Goal: Book appointment/travel/reservation

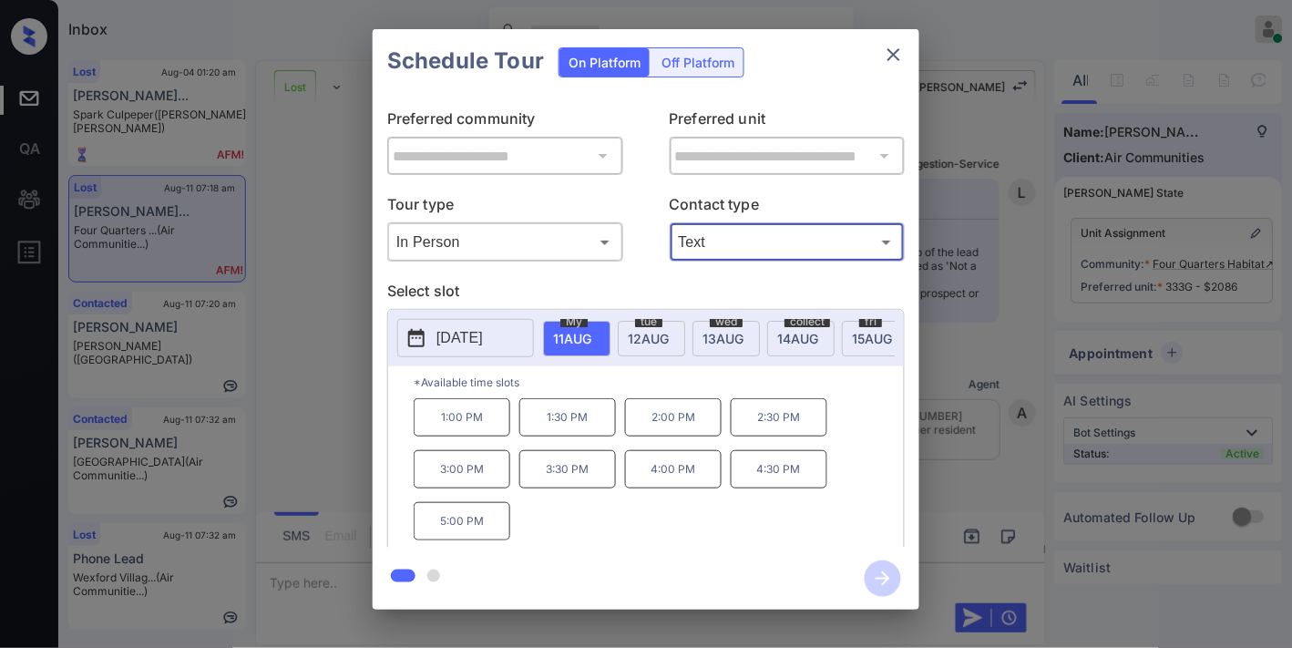
scroll to position [7314, 0]
click at [751, 488] on p "4:30 PM" at bounding box center [779, 469] width 97 height 38
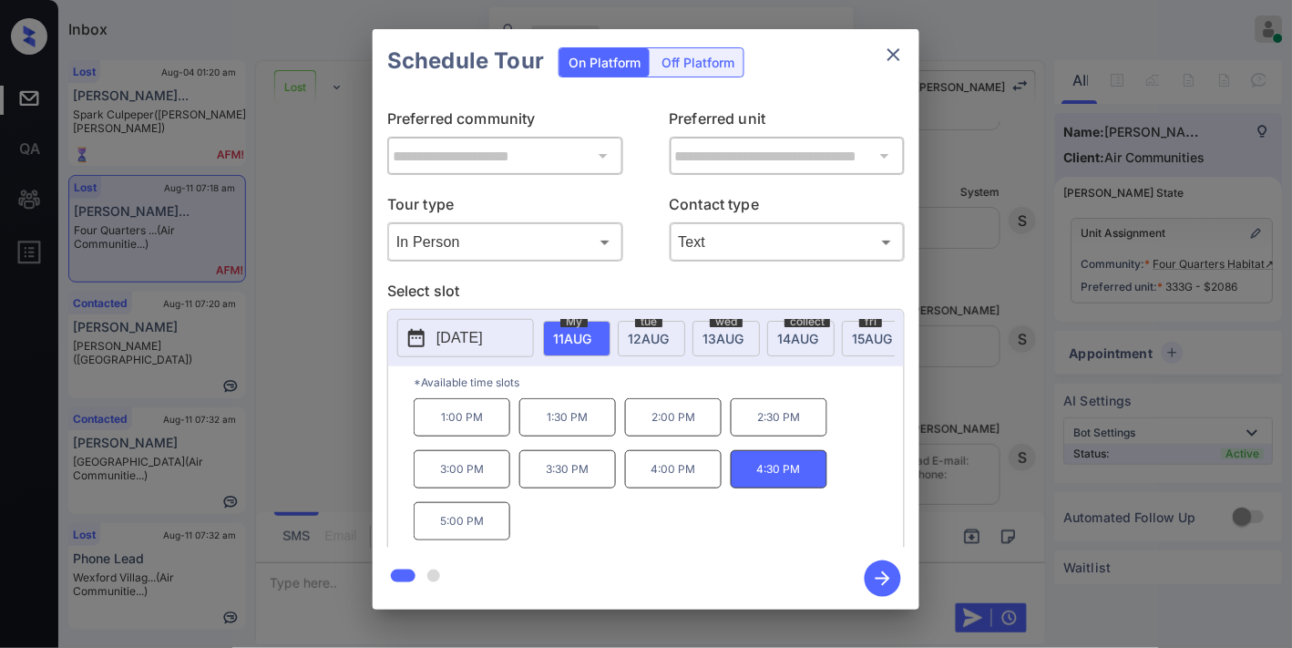
click at [871, 571] on icon "button" at bounding box center [883, 578] width 36 height 36
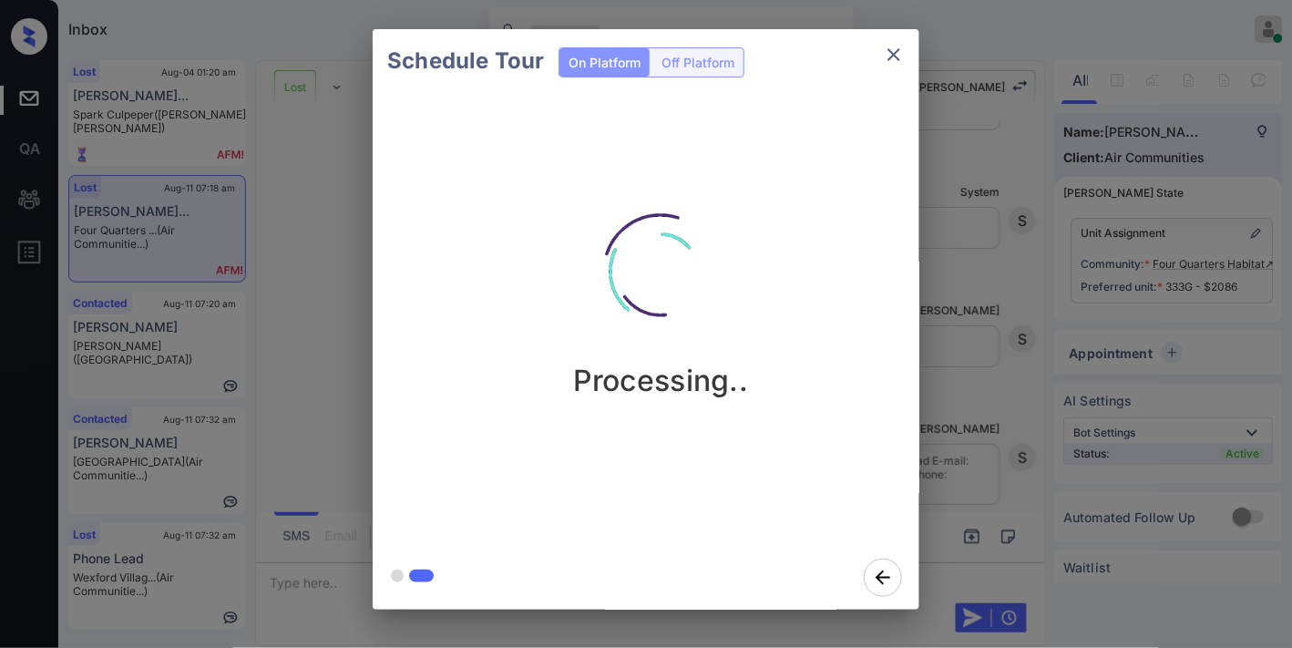
click at [672, 250] on img at bounding box center [660, 271] width 182 height 182
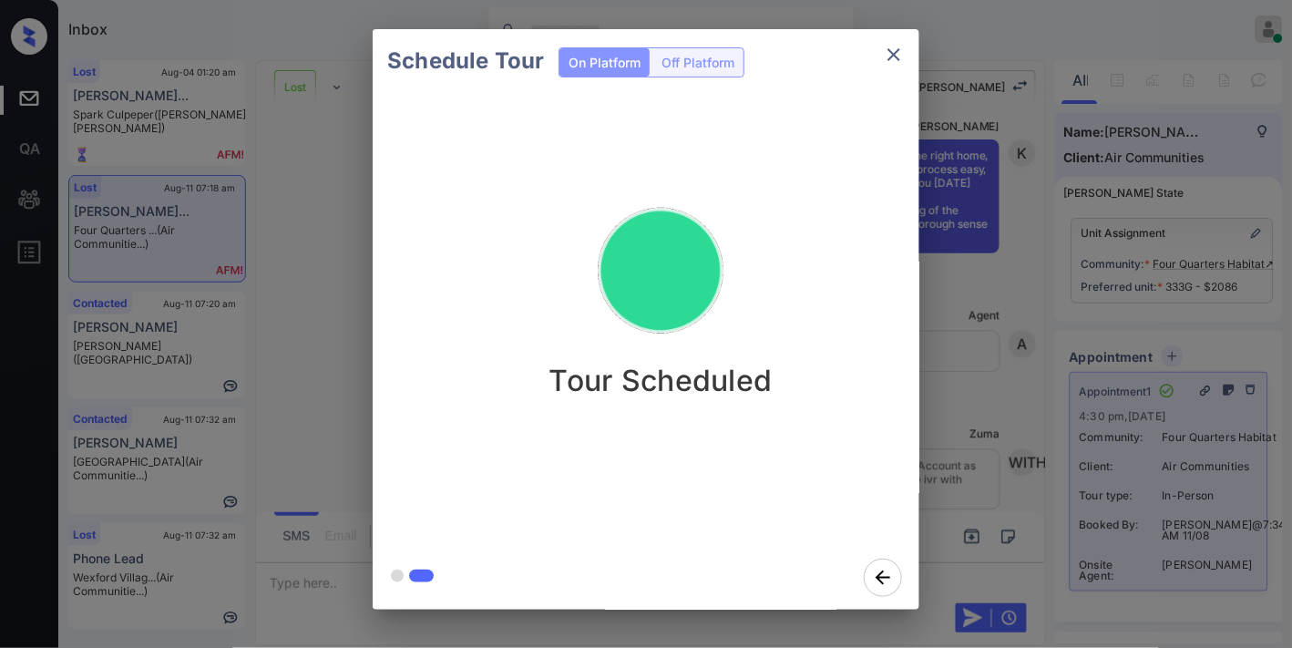
click at [897, 56] on icon "close" at bounding box center [893, 54] width 13 height 13
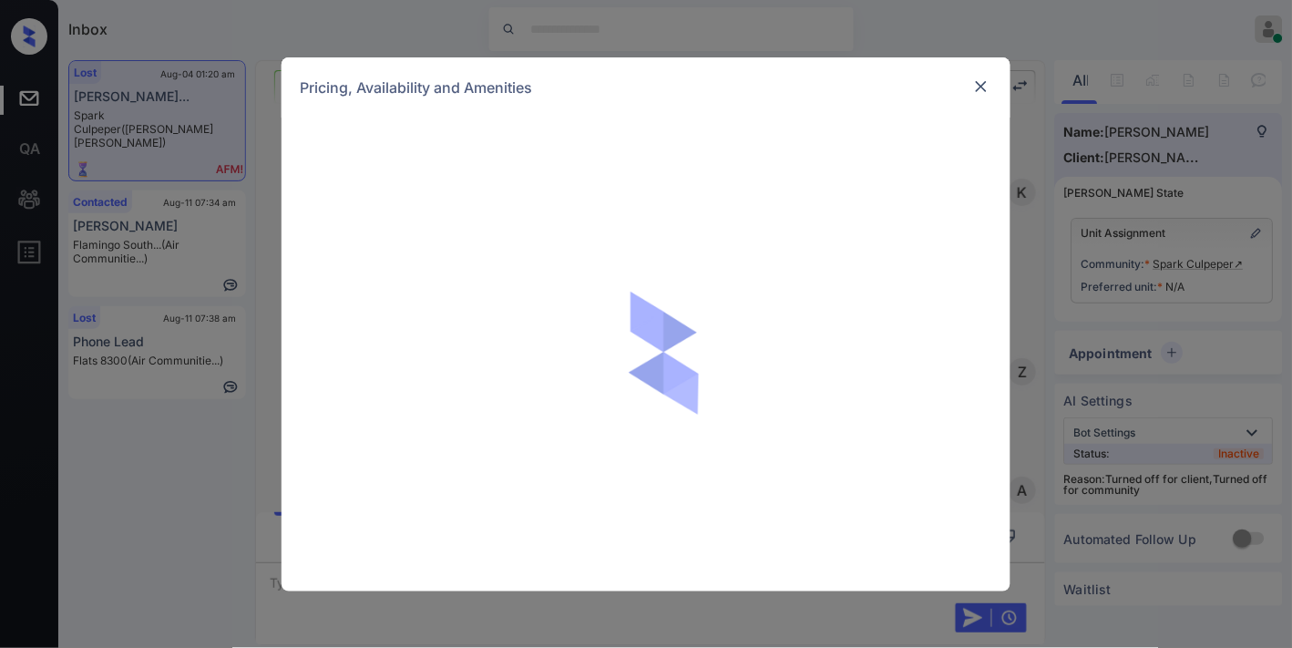
scroll to position [2161, 0]
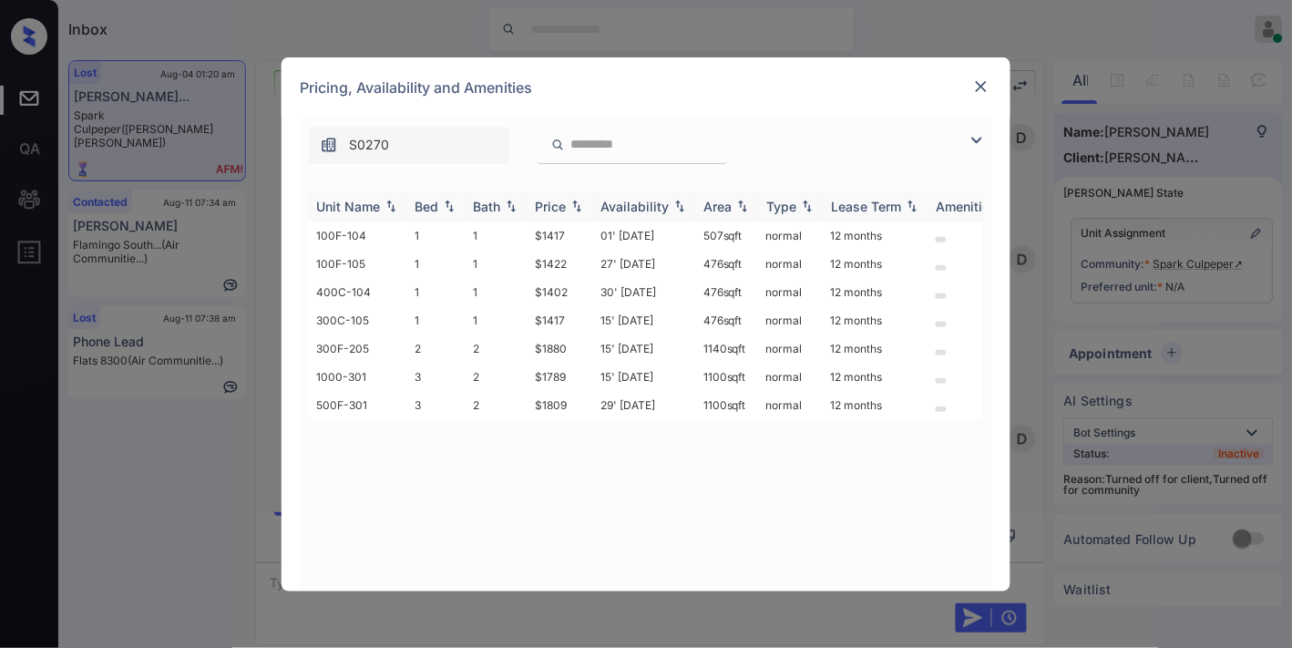
click at [577, 205] on img at bounding box center [577, 206] width 18 height 13
click at [576, 205] on img at bounding box center [577, 206] width 18 height 13
click at [981, 93] on img at bounding box center [981, 86] width 18 height 18
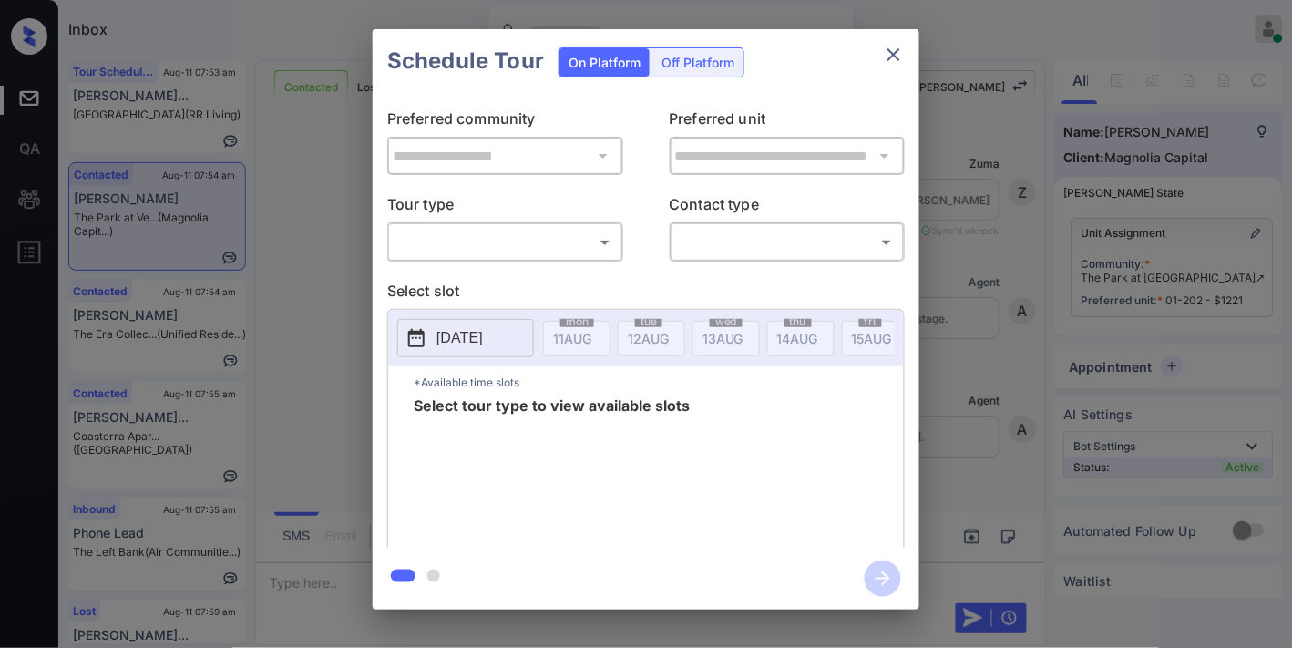
click at [517, 237] on body "Inbox Samantha Soliven Online Set yourself offline Set yourself on break Profil…" at bounding box center [646, 324] width 1292 height 648
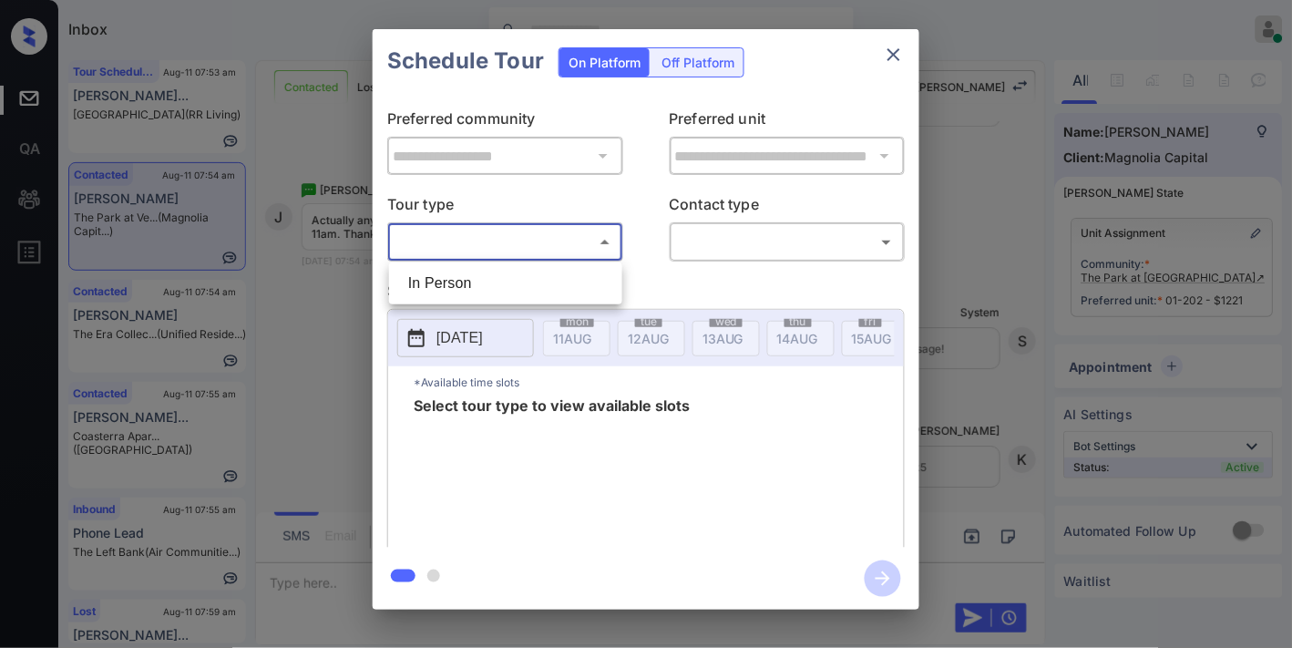
click at [490, 279] on li "In Person" at bounding box center [506, 283] width 224 height 33
type input "********"
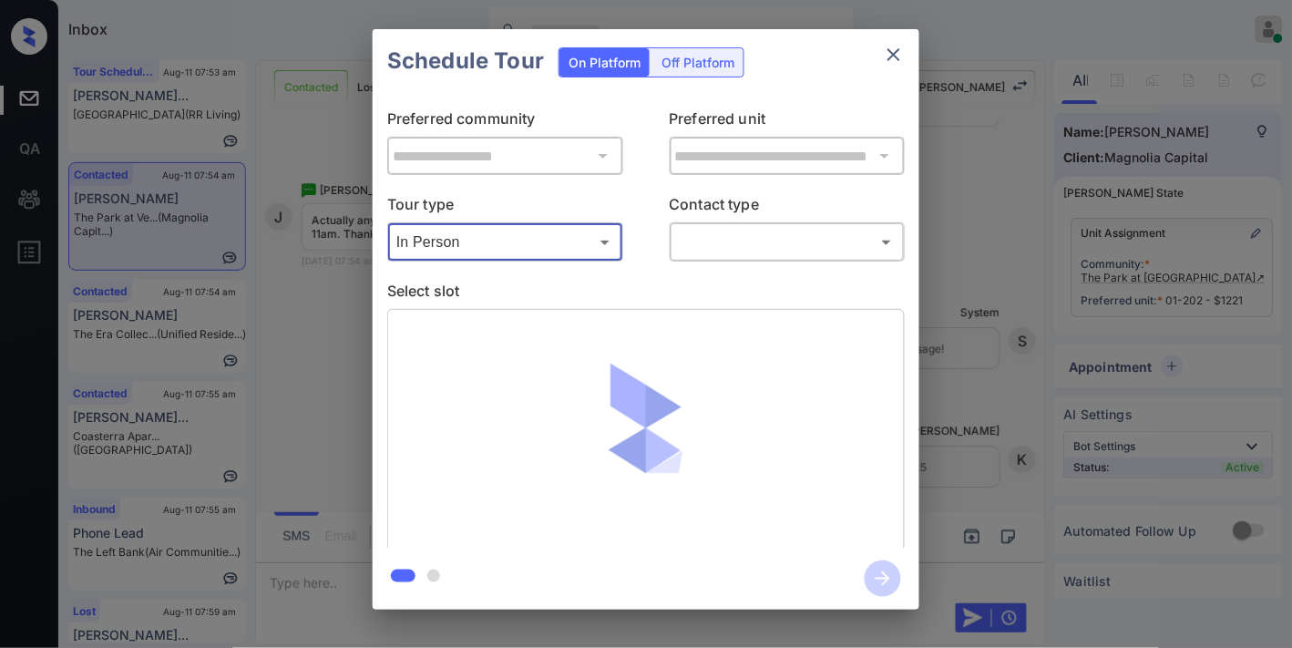
click at [726, 256] on body "Inbox Samantha Soliven Online Set yourself offline Set yourself on break Profil…" at bounding box center [646, 324] width 1292 height 648
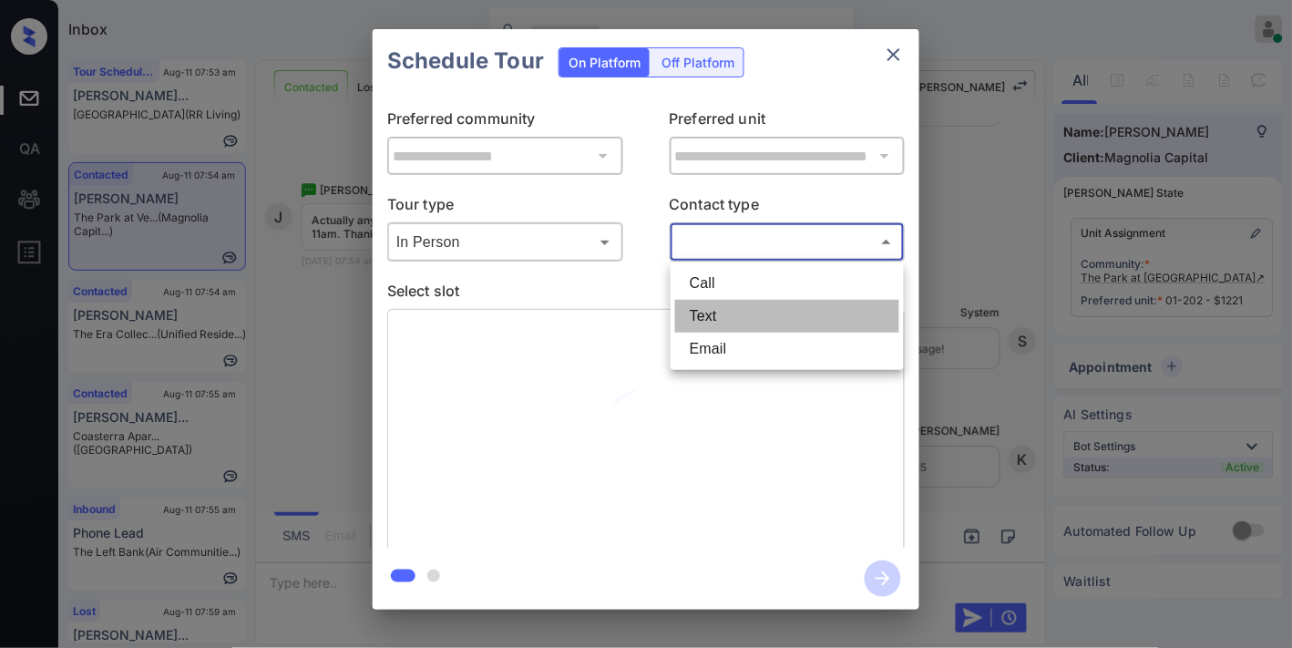
click at [713, 319] on li "Text" at bounding box center [787, 316] width 224 height 33
type input "****"
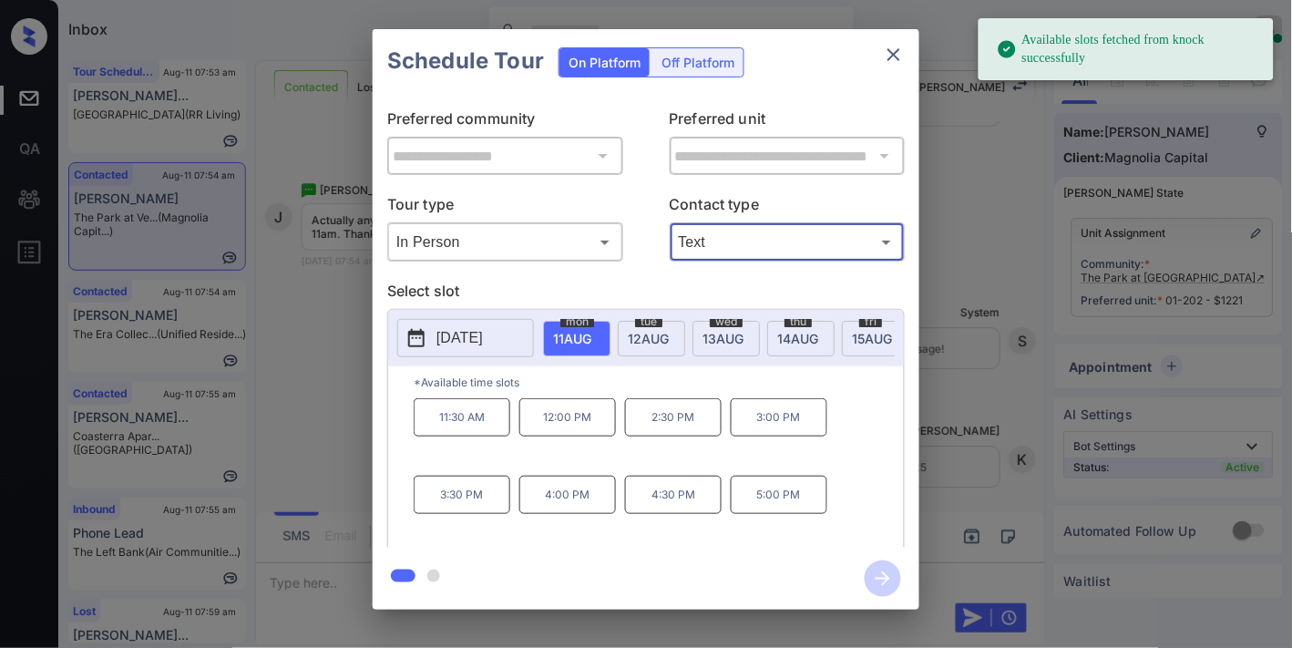
click at [591, 331] on span "12 AUG" at bounding box center [572, 338] width 38 height 15
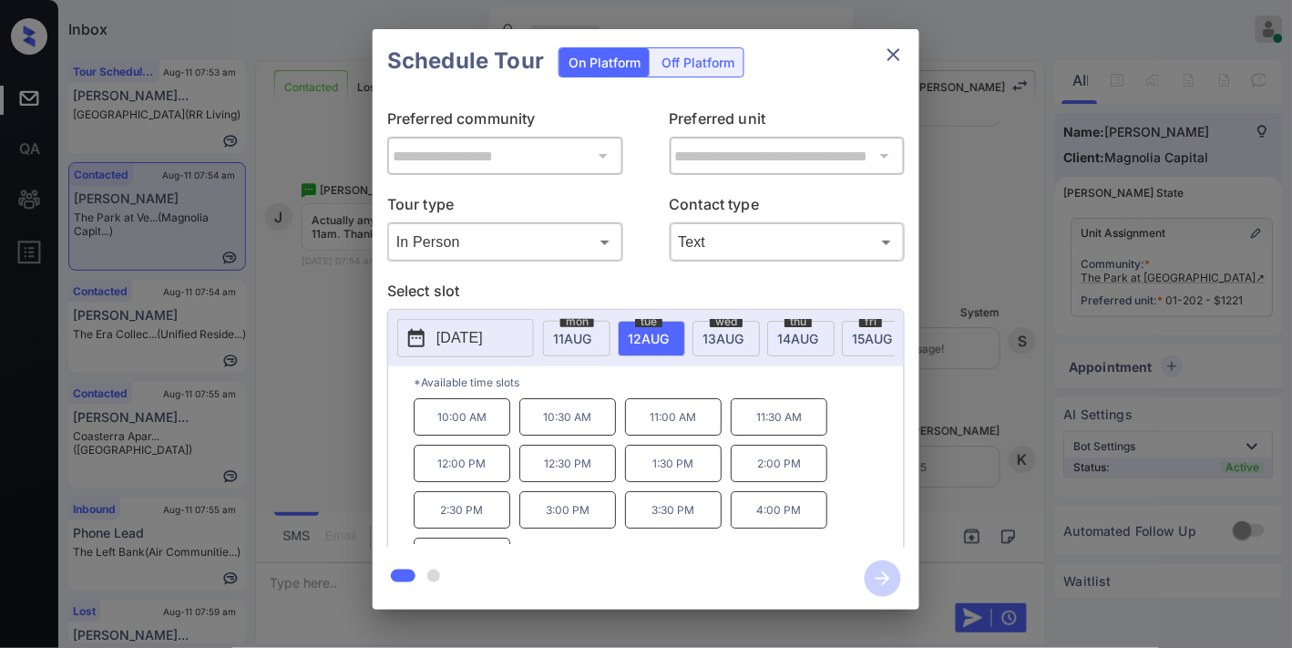
click at [484, 469] on p "12:00 PM" at bounding box center [462, 463] width 97 height 37
click at [775, 430] on p "11:30 AM" at bounding box center [779, 416] width 97 height 37
click at [880, 578] on icon "button" at bounding box center [883, 578] width 36 height 36
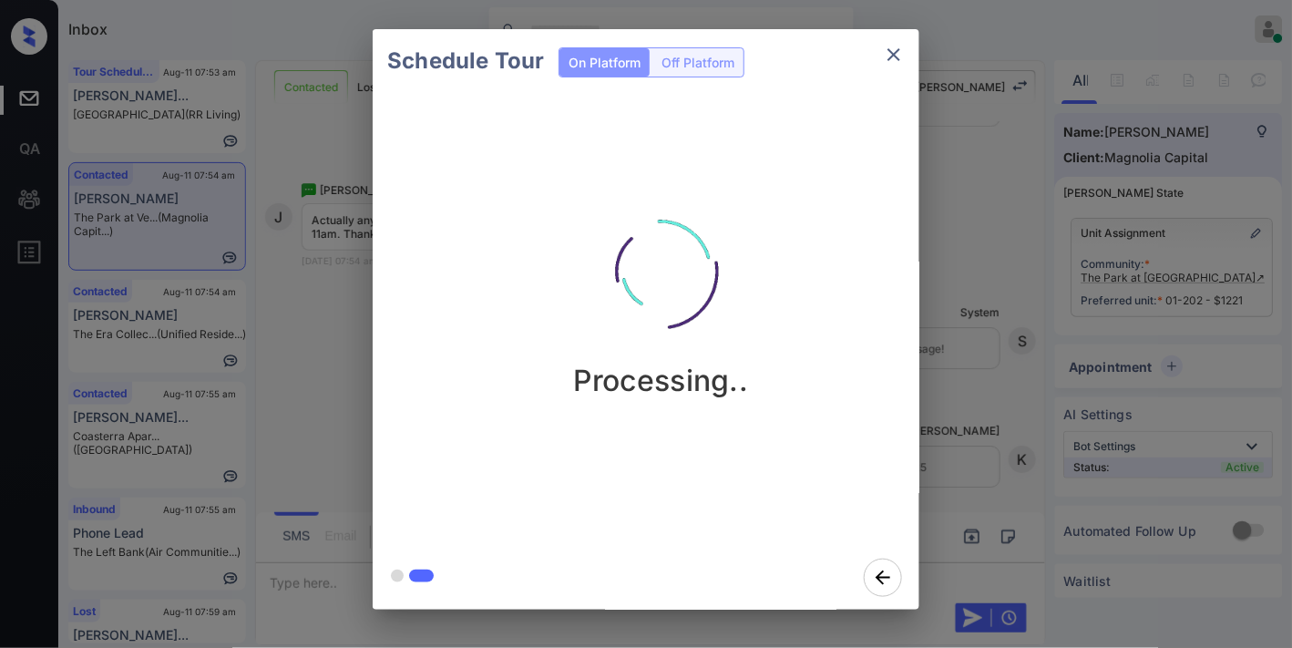
click at [651, 250] on img at bounding box center [660, 271] width 182 height 182
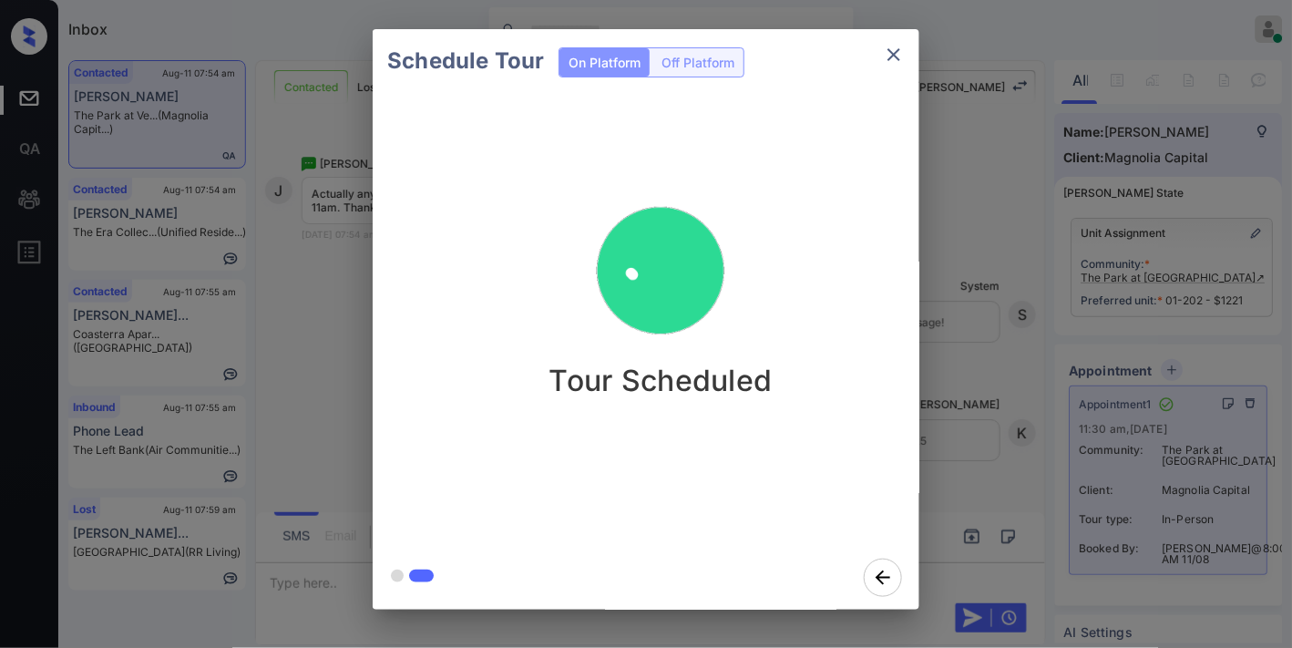
click at [899, 31] on div "Schedule Tour On Platform Off Platform" at bounding box center [646, 61] width 547 height 64
click at [898, 43] on button "close" at bounding box center [894, 54] width 36 height 36
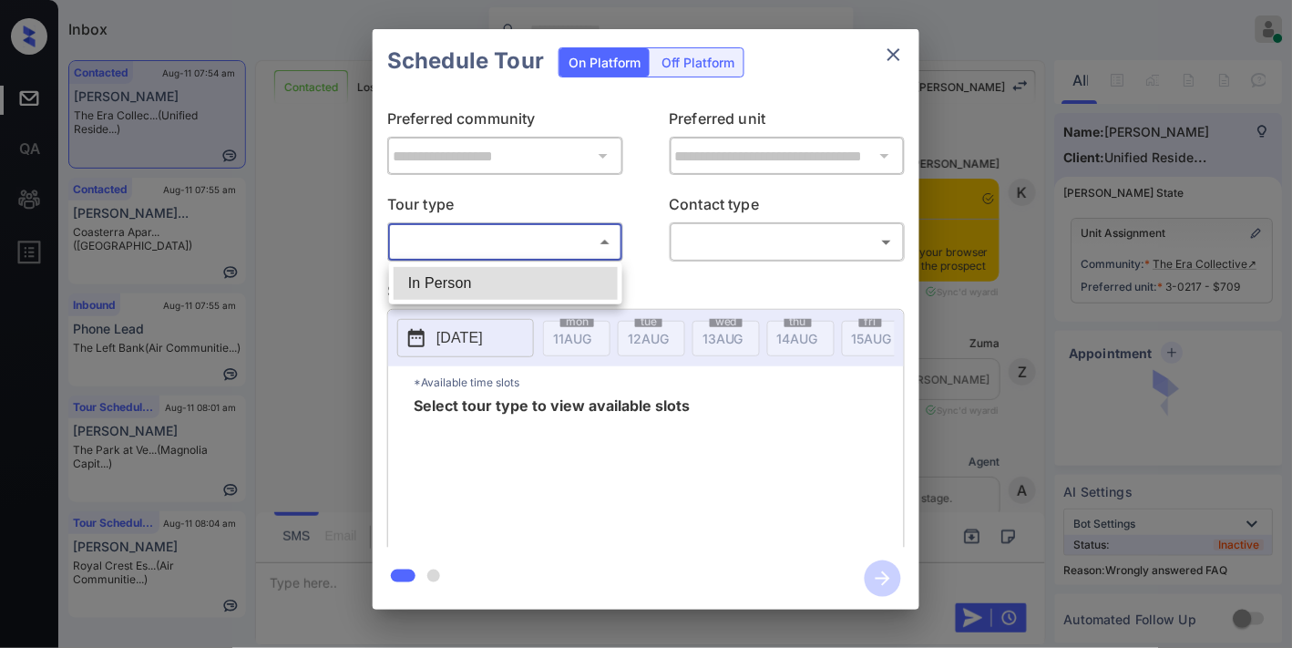
scroll to position [4098, 0]
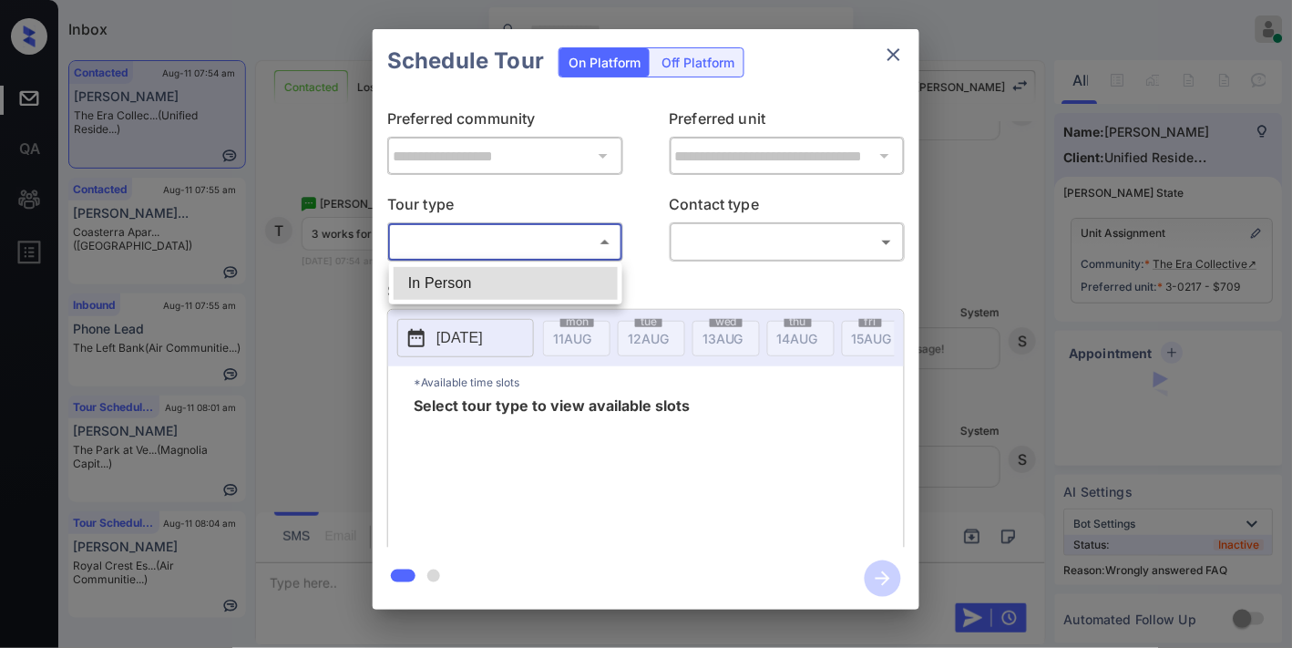
click at [521, 284] on li "In Person" at bounding box center [506, 283] width 224 height 33
type input "********"
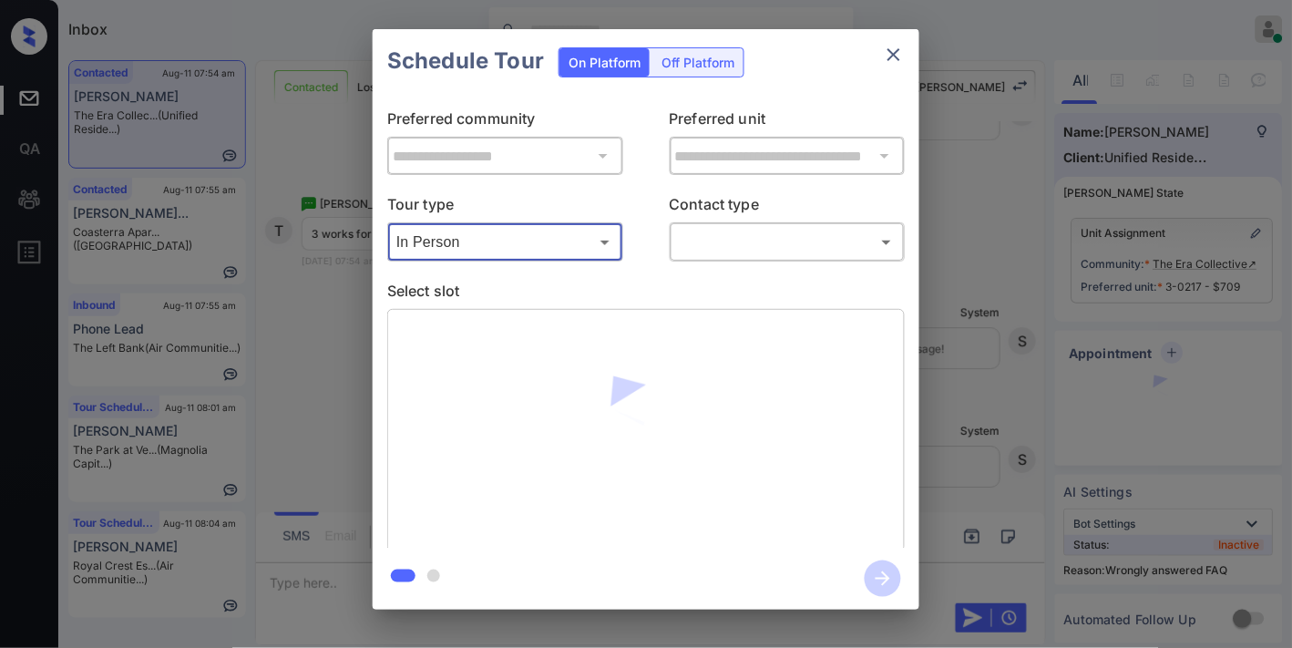
click at [707, 238] on body "Inbox [PERSON_NAME] Online Set yourself offline Set yourself on break Profile S…" at bounding box center [646, 324] width 1292 height 648
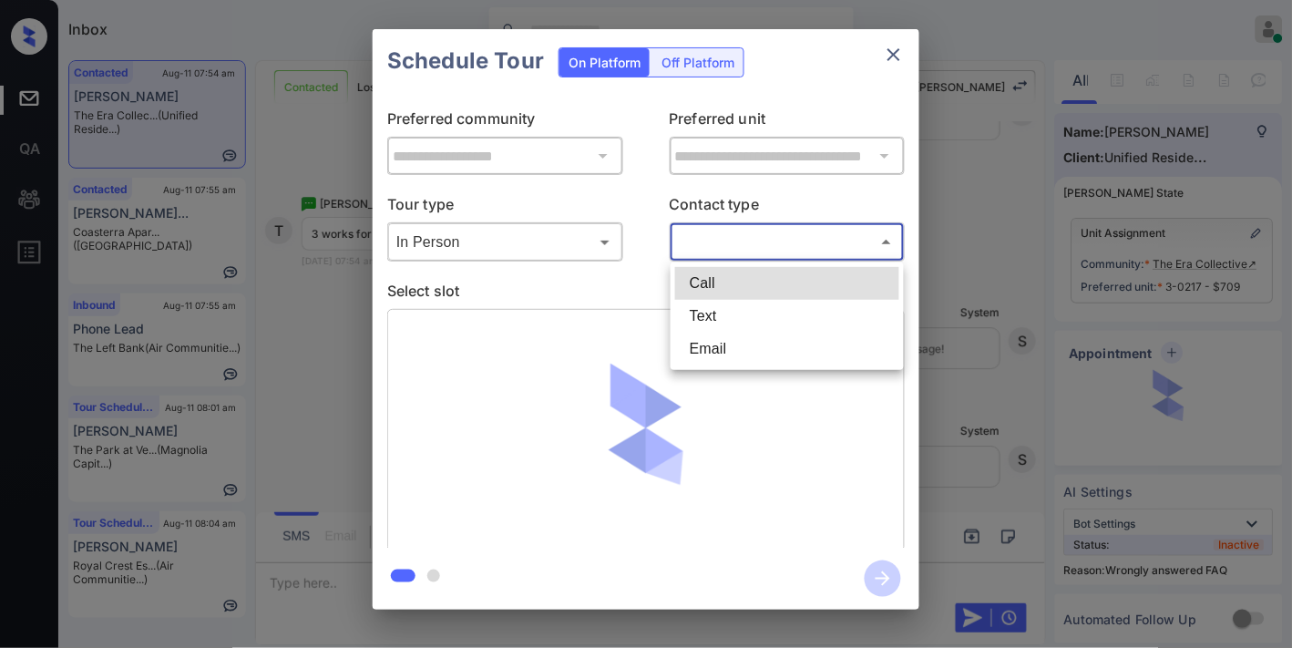
click at [704, 304] on li "Text" at bounding box center [787, 316] width 224 height 33
type input "****"
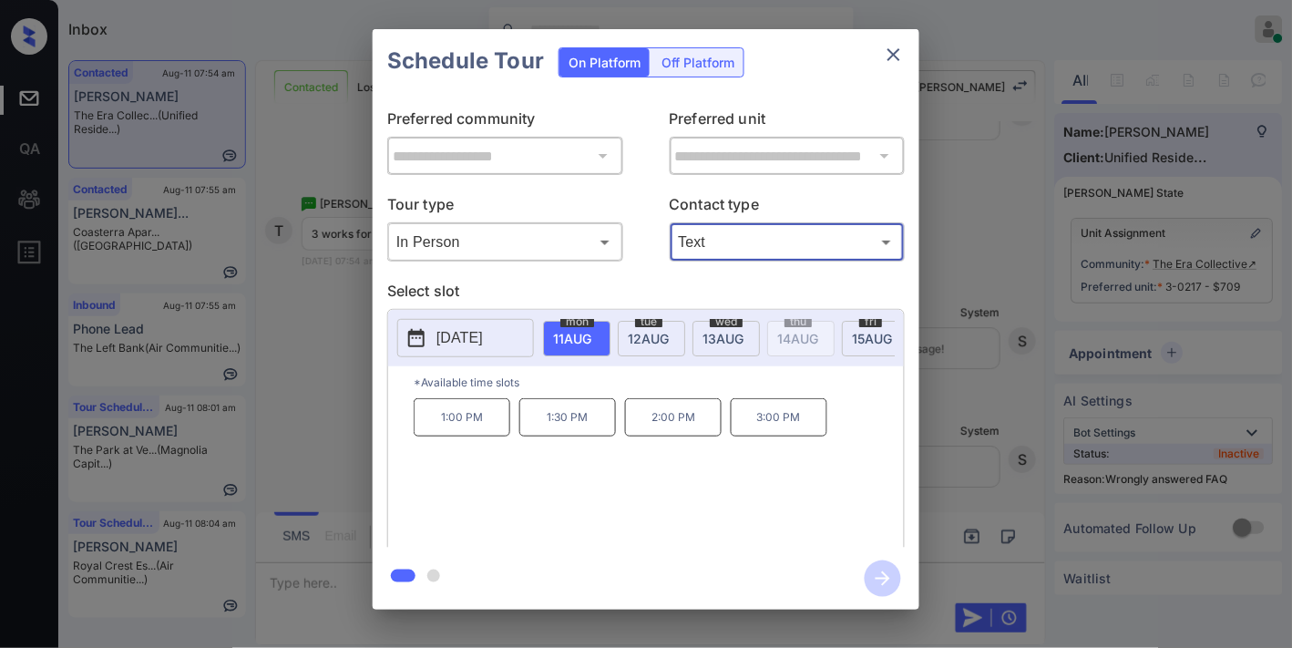
click at [448, 337] on p "2025-08-11" at bounding box center [459, 338] width 46 height 22
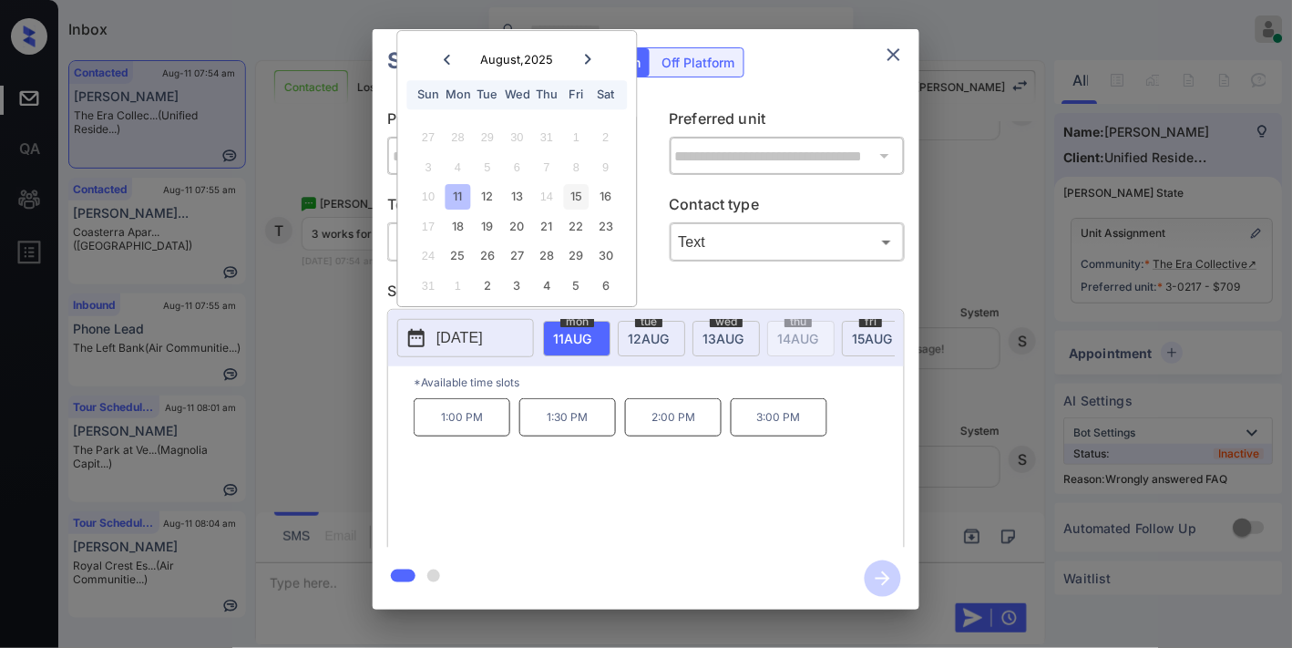
click at [565, 198] on div "15" at bounding box center [576, 197] width 25 height 25
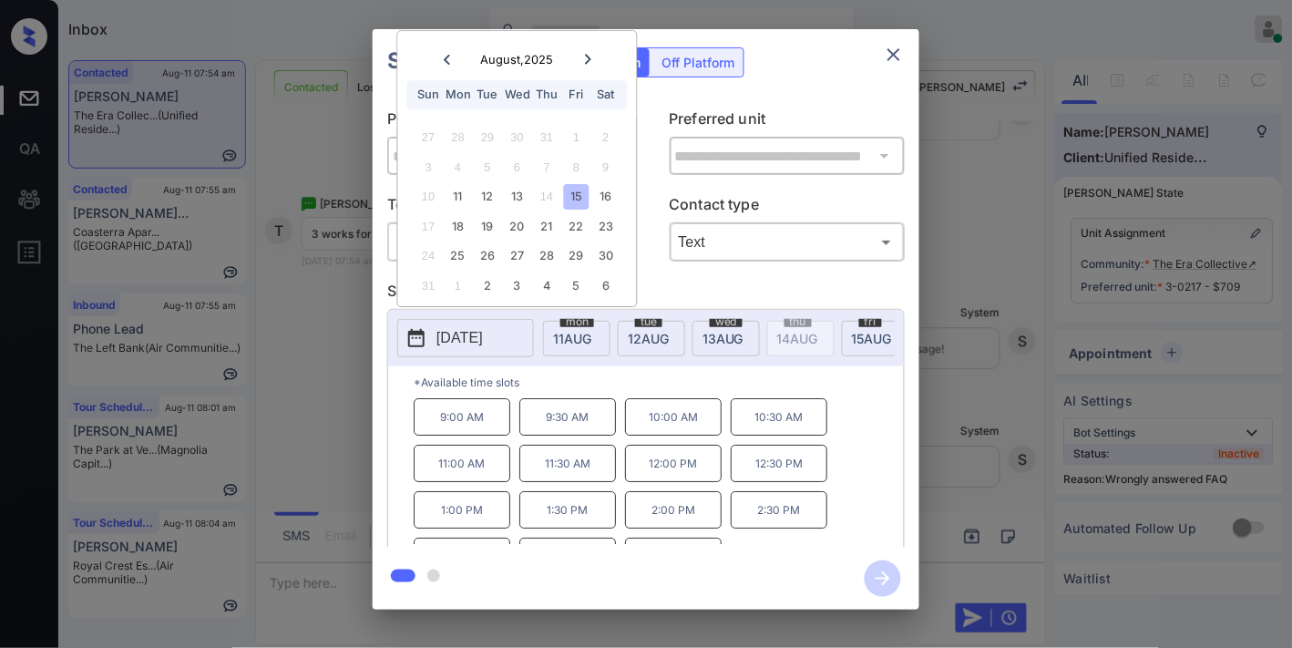
scroll to position [31, 0]
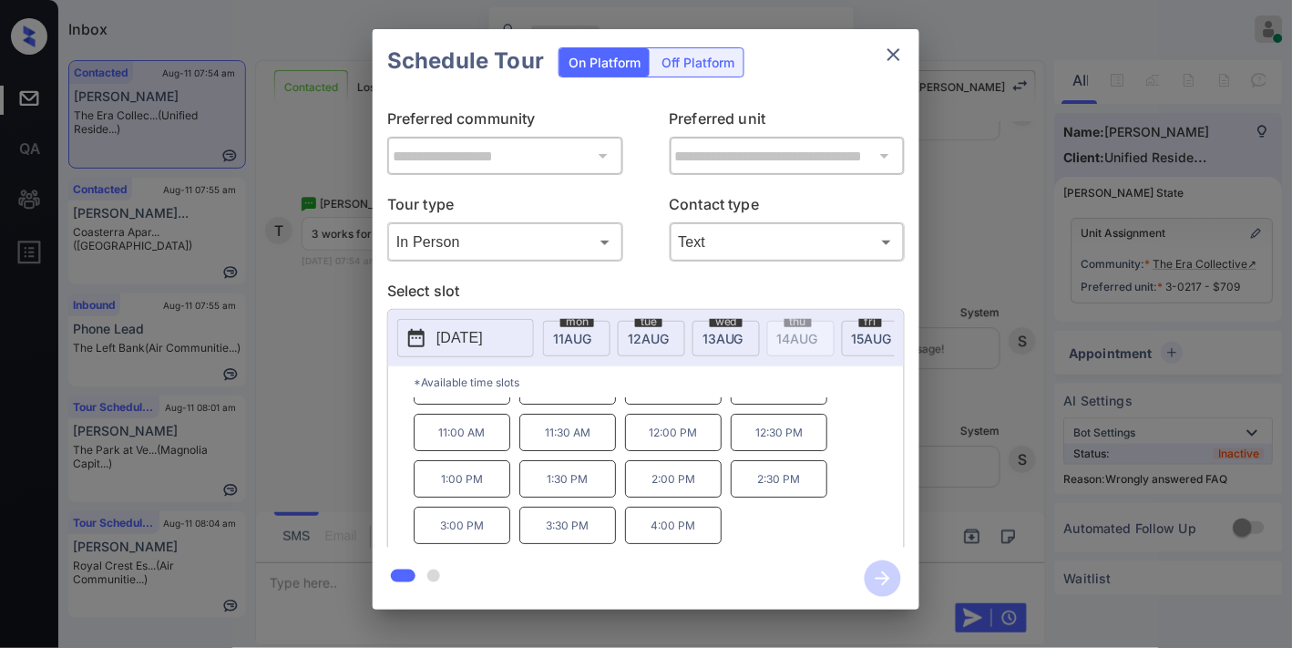
click at [488, 539] on p "3:00 PM" at bounding box center [462, 525] width 97 height 37
click at [878, 578] on icon "button" at bounding box center [883, 578] width 15 height 15
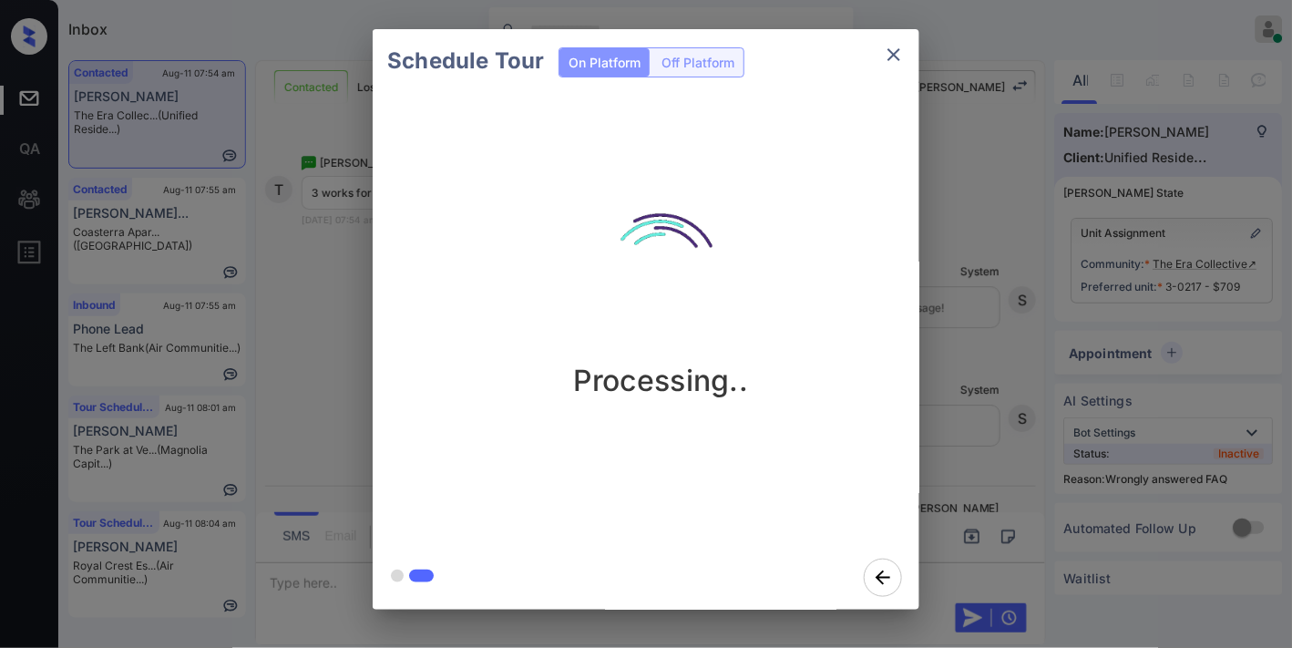
scroll to position [4338, 0]
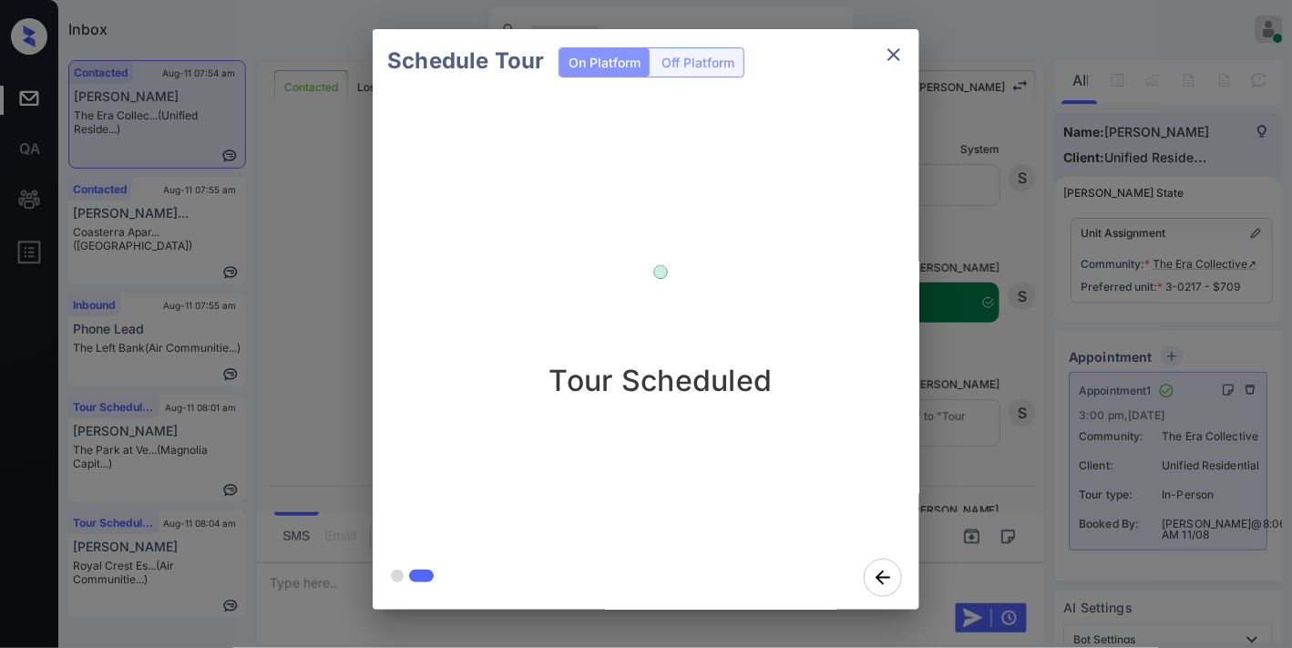
click at [891, 50] on icon "close" at bounding box center [894, 55] width 22 height 22
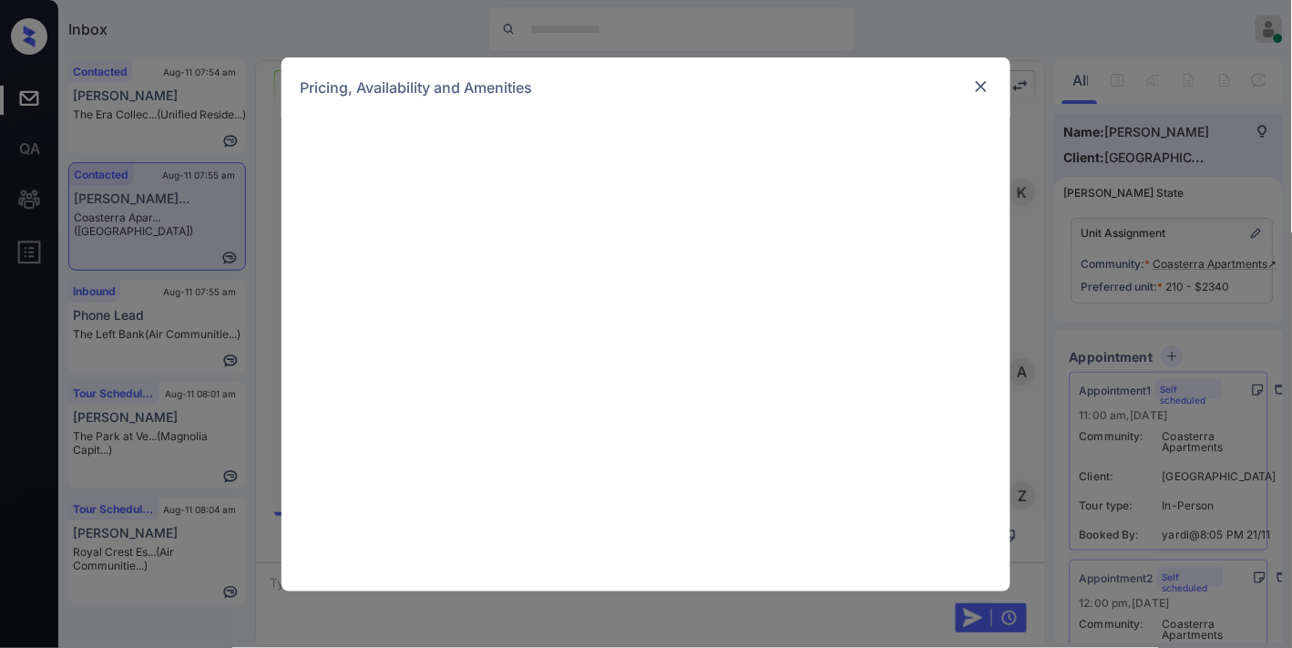
scroll to position [4653, 0]
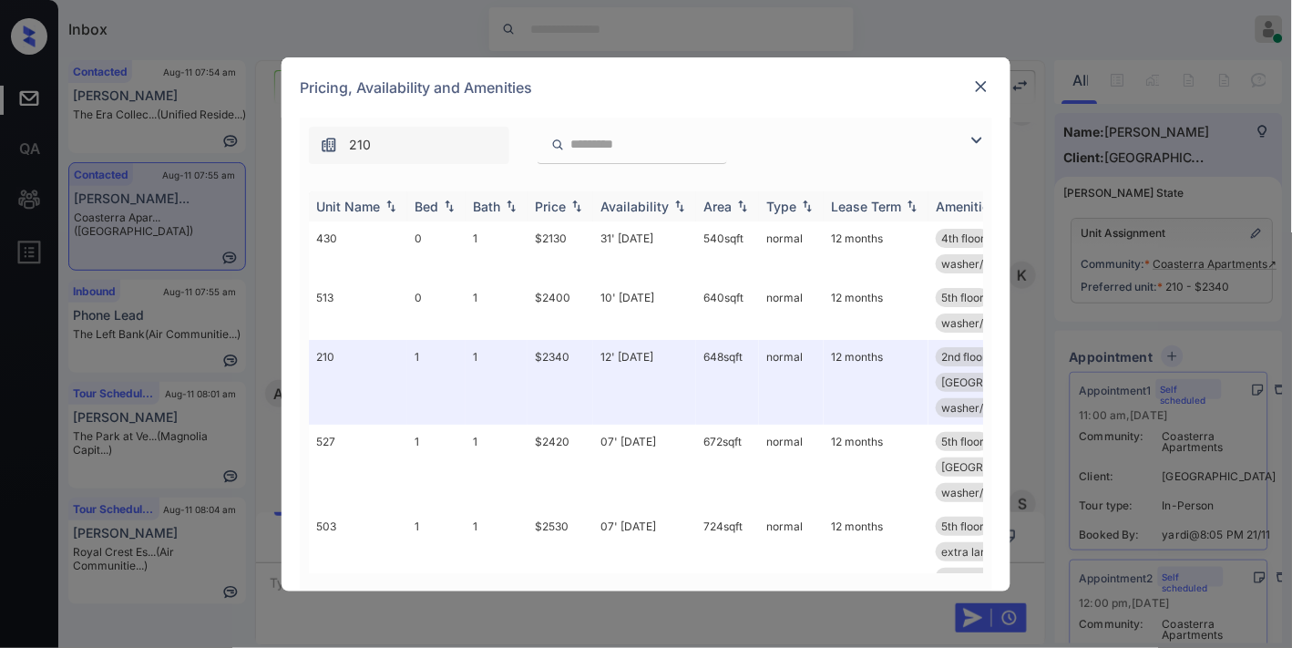
click at [549, 202] on div "Price" at bounding box center [550, 206] width 31 height 15
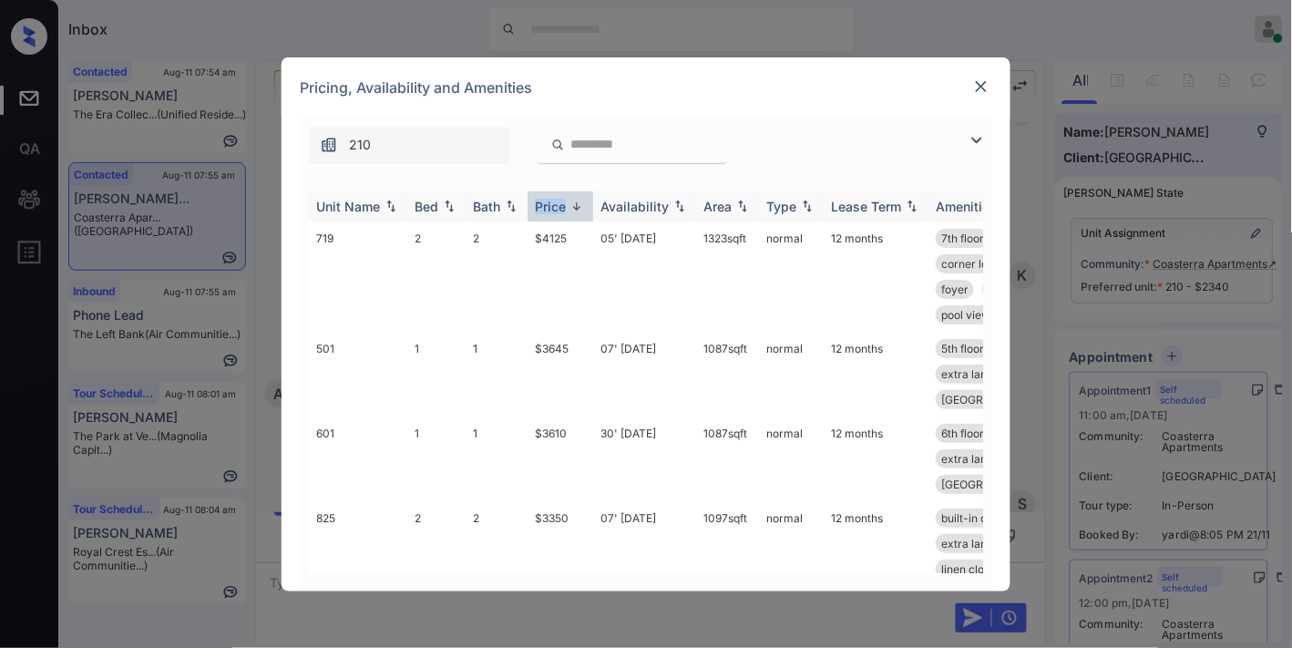
click at [549, 202] on div "Price" at bounding box center [550, 206] width 31 height 15
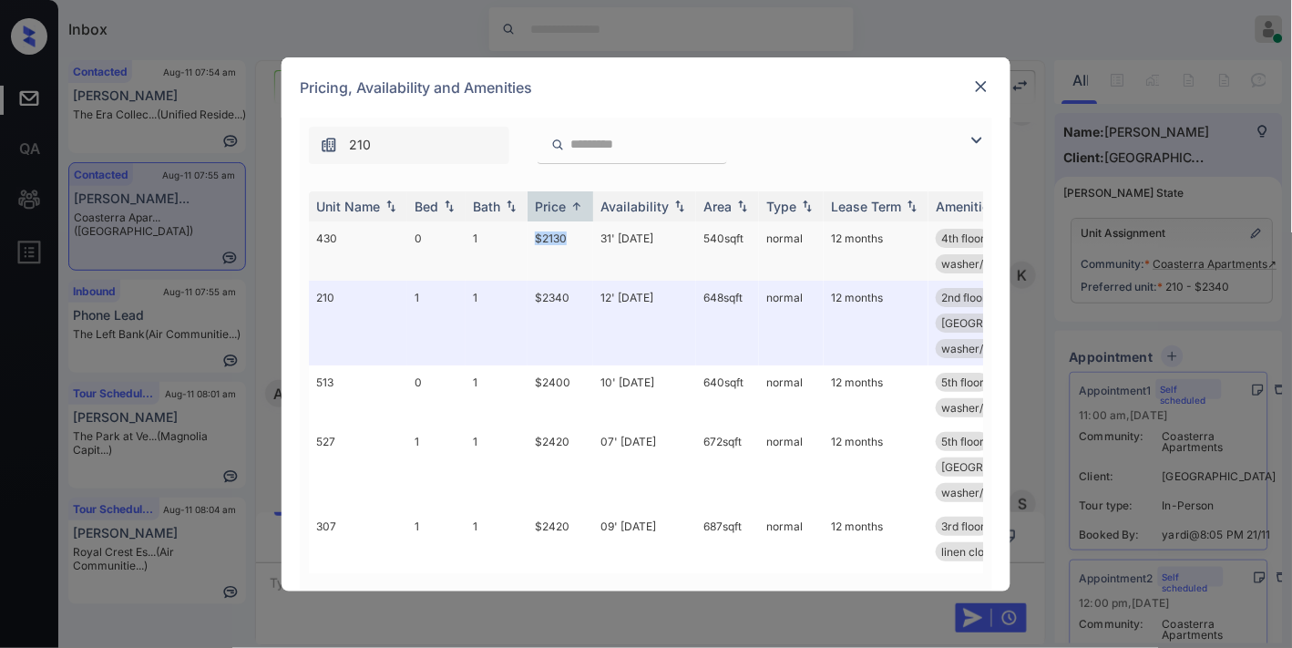
drag, startPoint x: 539, startPoint y: 232, endPoint x: 519, endPoint y: 232, distance: 19.1
click at [519, 232] on tr "430 0 1 $2130 31' Aug 25 540 sqft normal 12 months 4th floor extra large clo...…" at bounding box center [785, 250] width 952 height 59
copy tr "$2130"
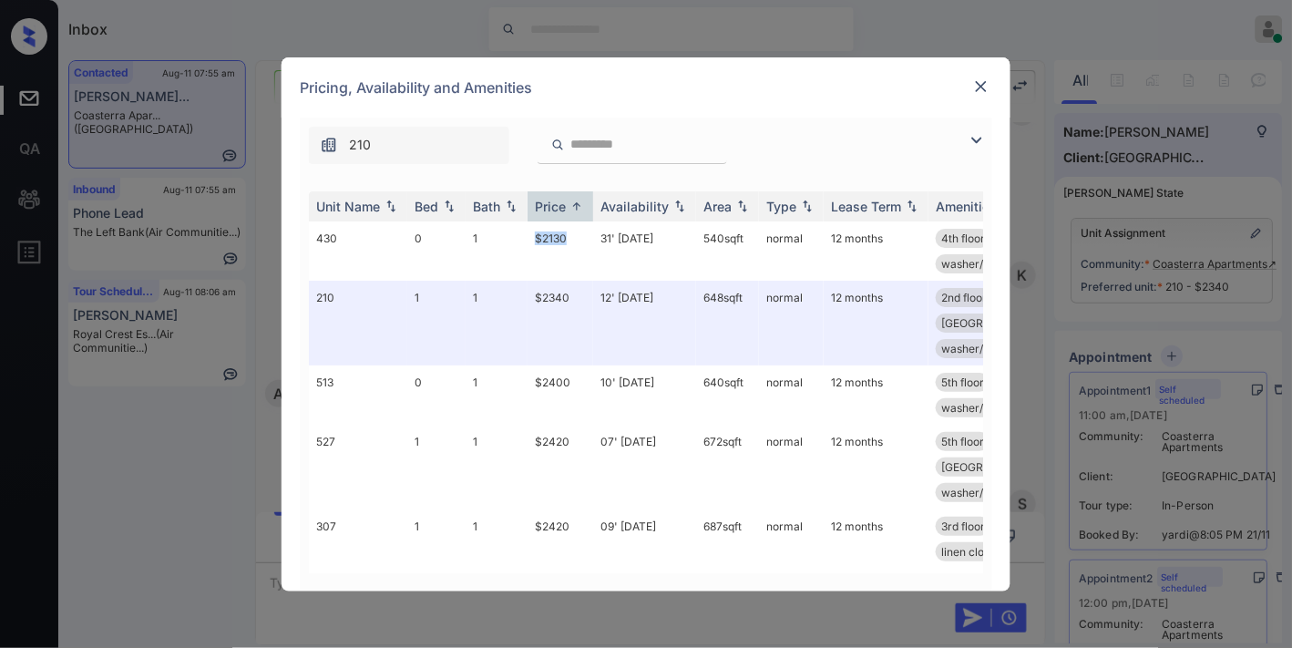
click at [980, 87] on img at bounding box center [981, 86] width 18 height 18
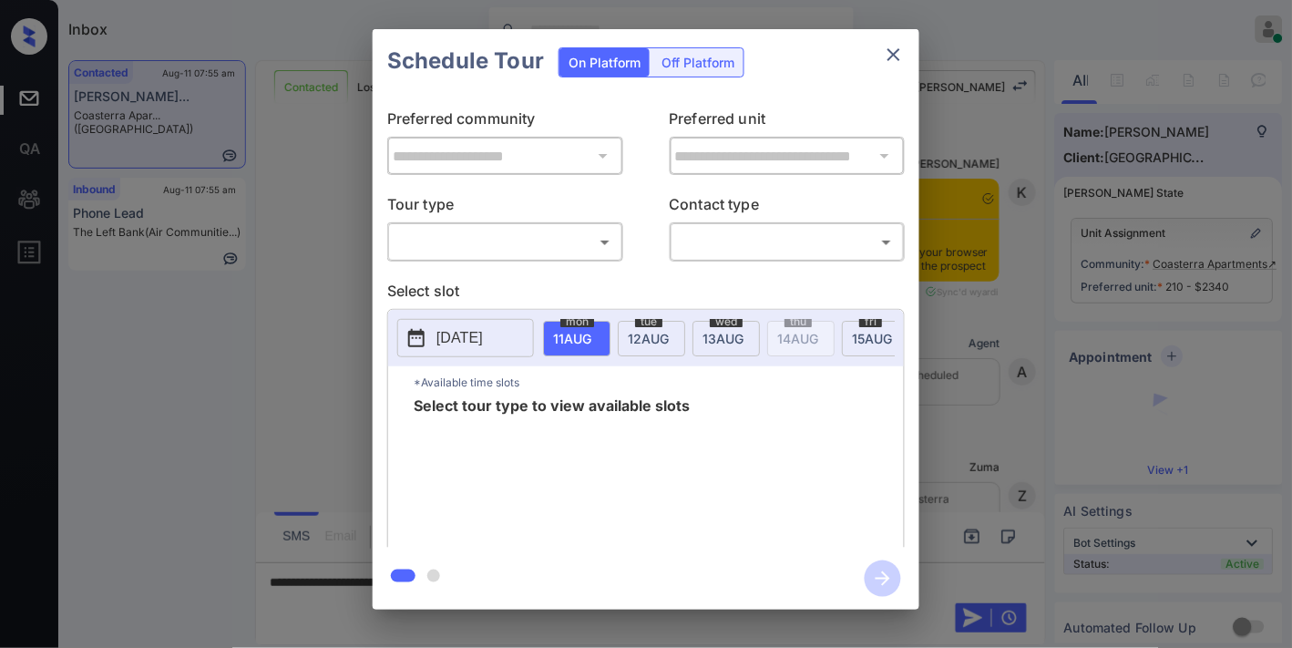
scroll to position [5159, 0]
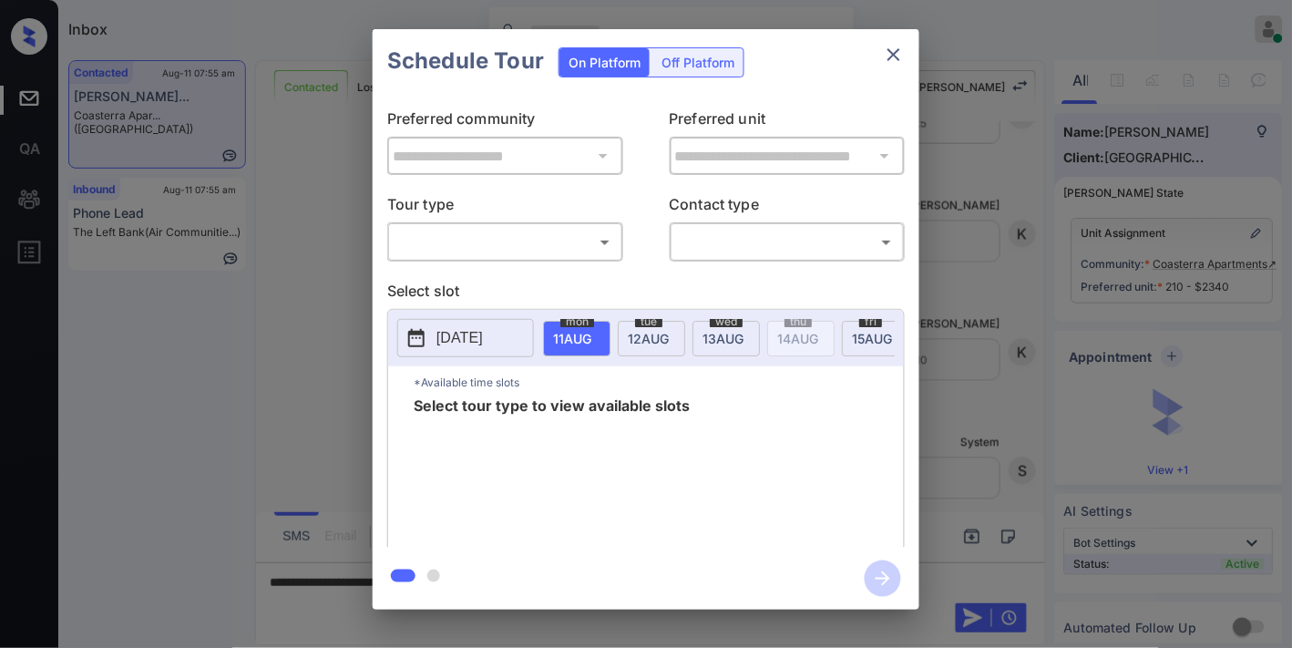
click at [568, 232] on body "Inbox [PERSON_NAME] Online Set yourself offline Set yourself on break Profile S…" at bounding box center [646, 324] width 1292 height 648
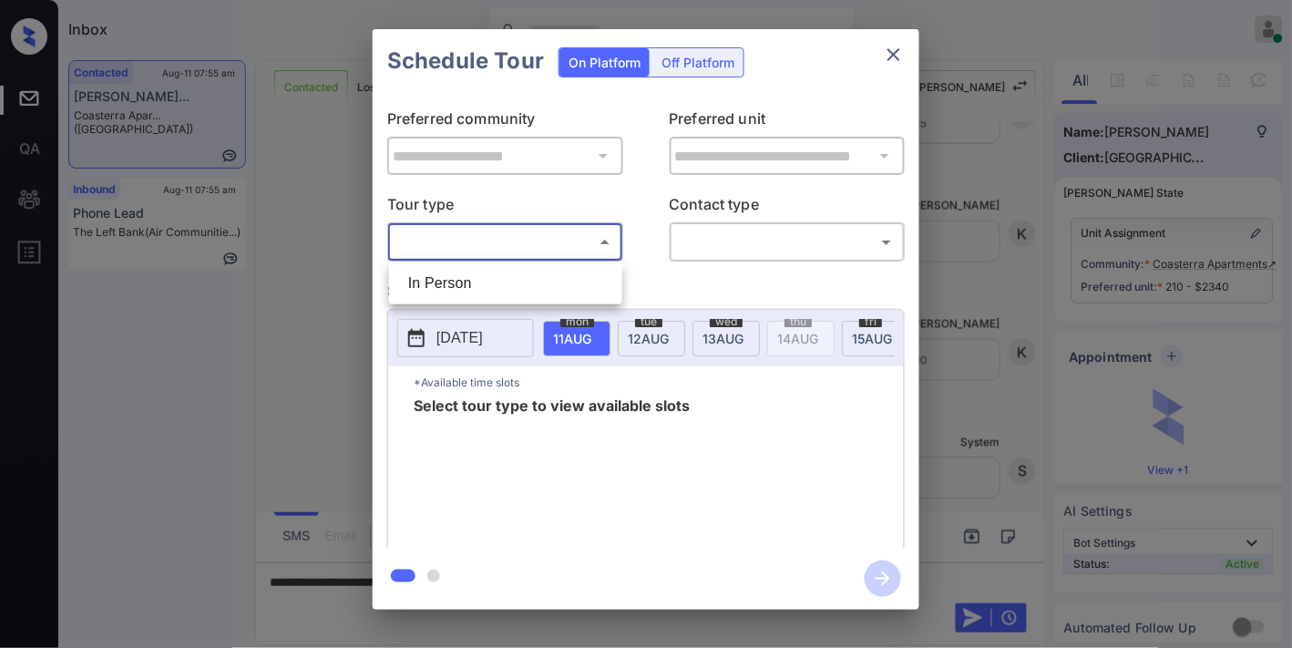
click at [558, 276] on li "In Person" at bounding box center [506, 283] width 224 height 33
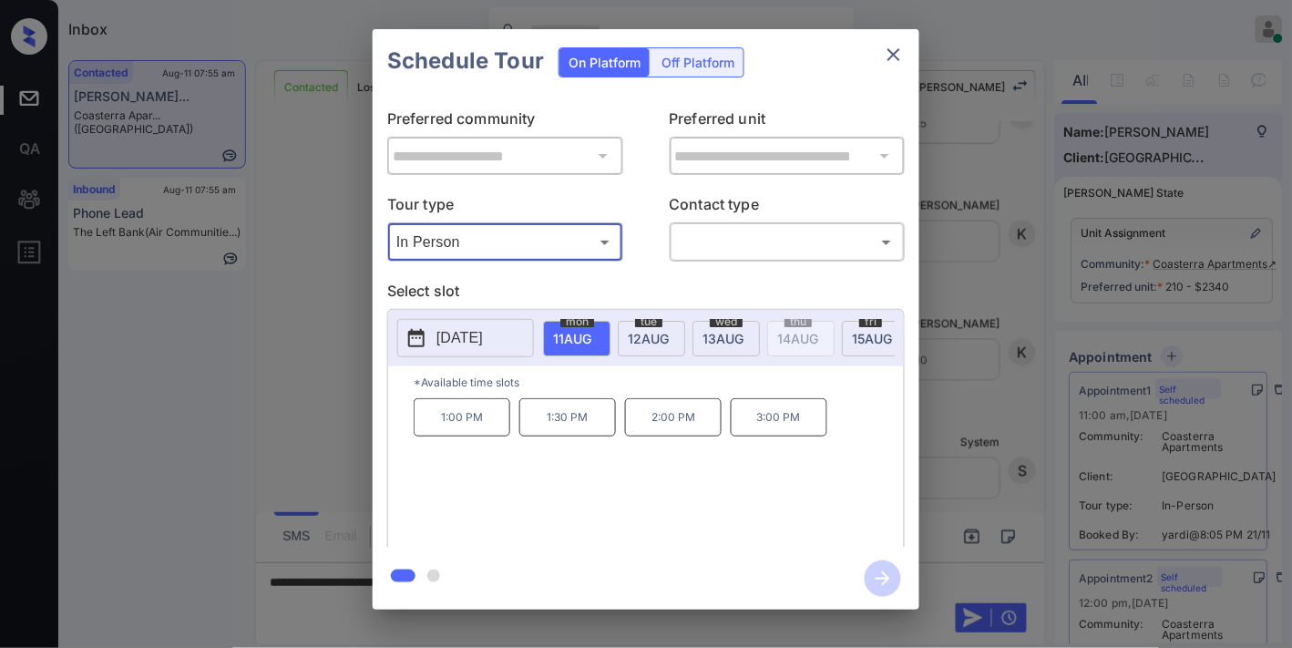
type input "********"
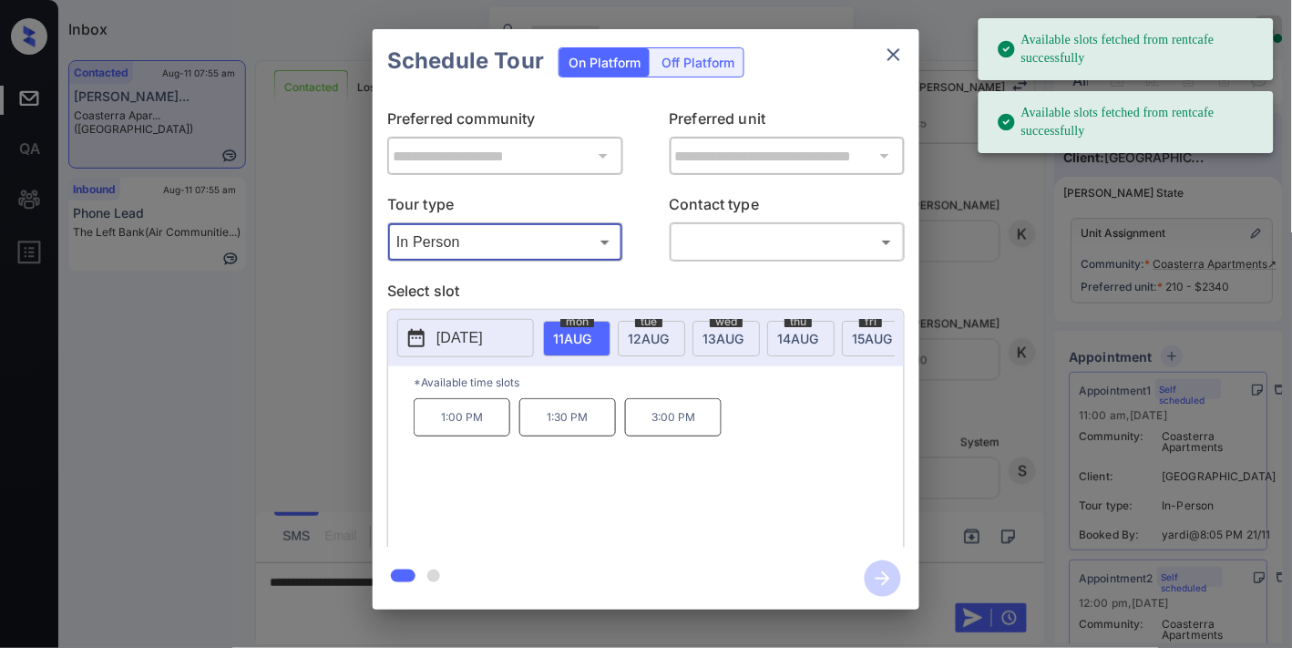
click at [591, 331] on span "12 AUG" at bounding box center [572, 338] width 38 height 15
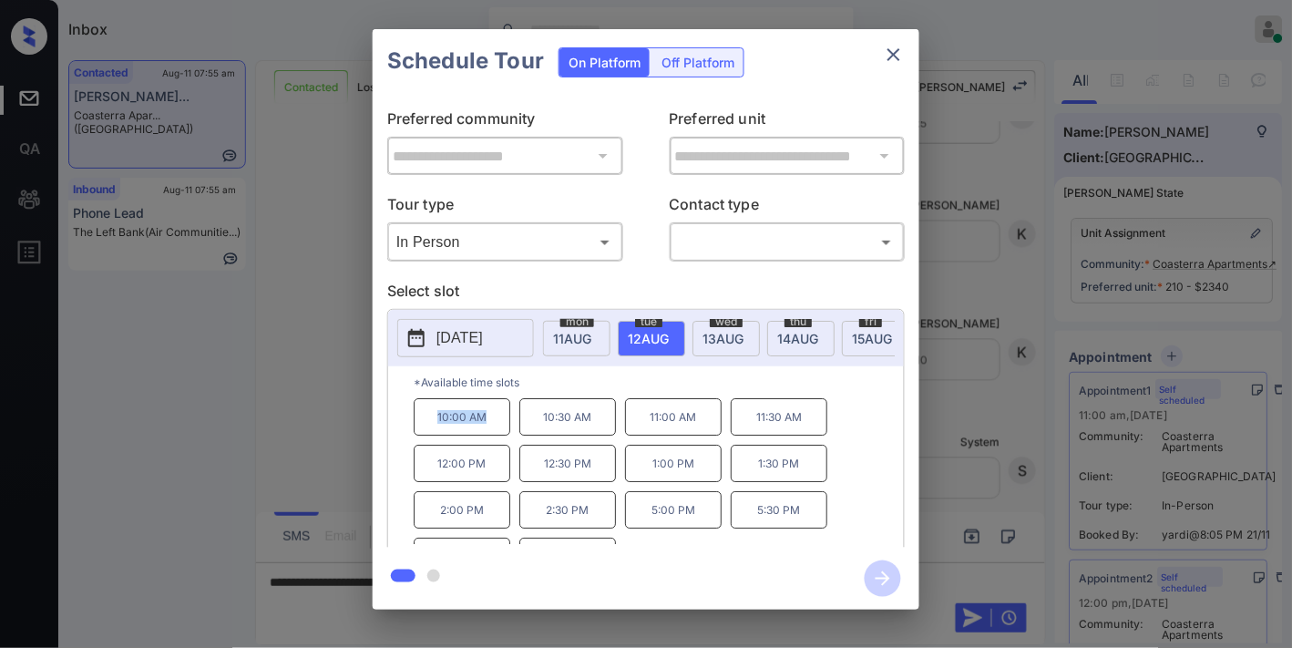
drag, startPoint x: 504, startPoint y: 415, endPoint x: 421, endPoint y: 417, distance: 83.0
click at [421, 417] on p "10:00 AM" at bounding box center [462, 416] width 97 height 37
copy p "10:00 AM"
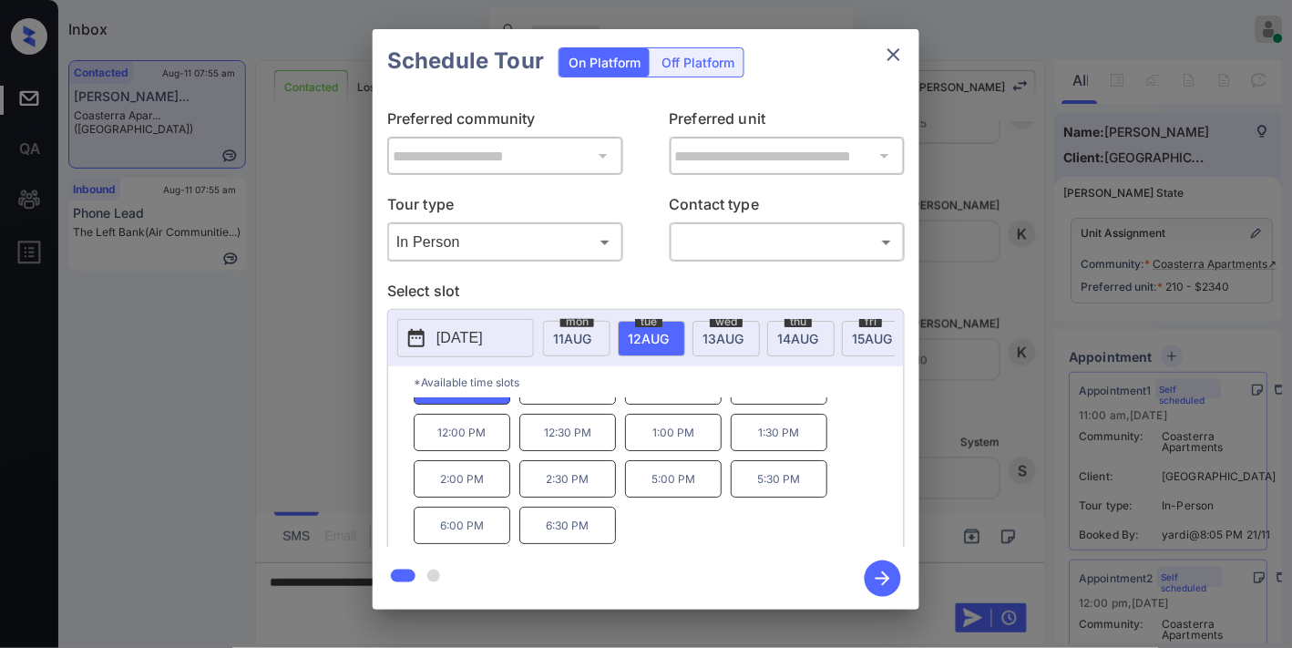
click at [900, 47] on icon "close" at bounding box center [894, 55] width 22 height 22
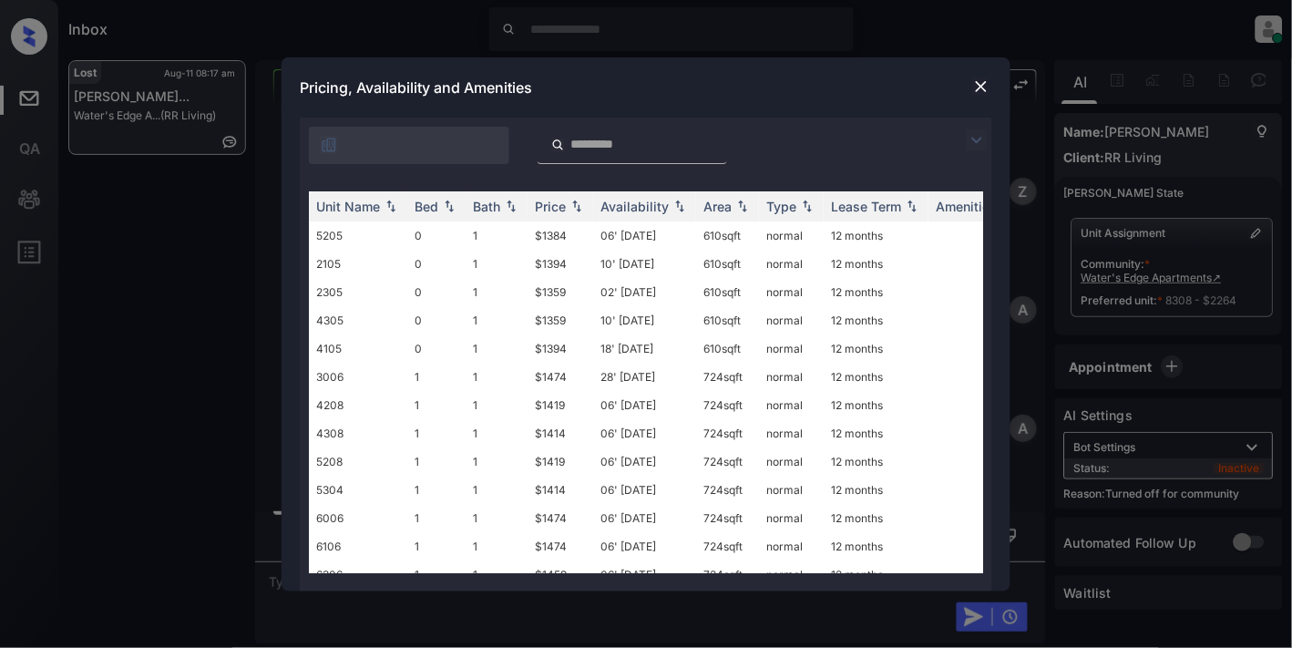
scroll to position [4121, 0]
click at [562, 206] on div "Price" at bounding box center [550, 206] width 31 height 15
click at [643, 144] on input "search" at bounding box center [643, 144] width 149 height 15
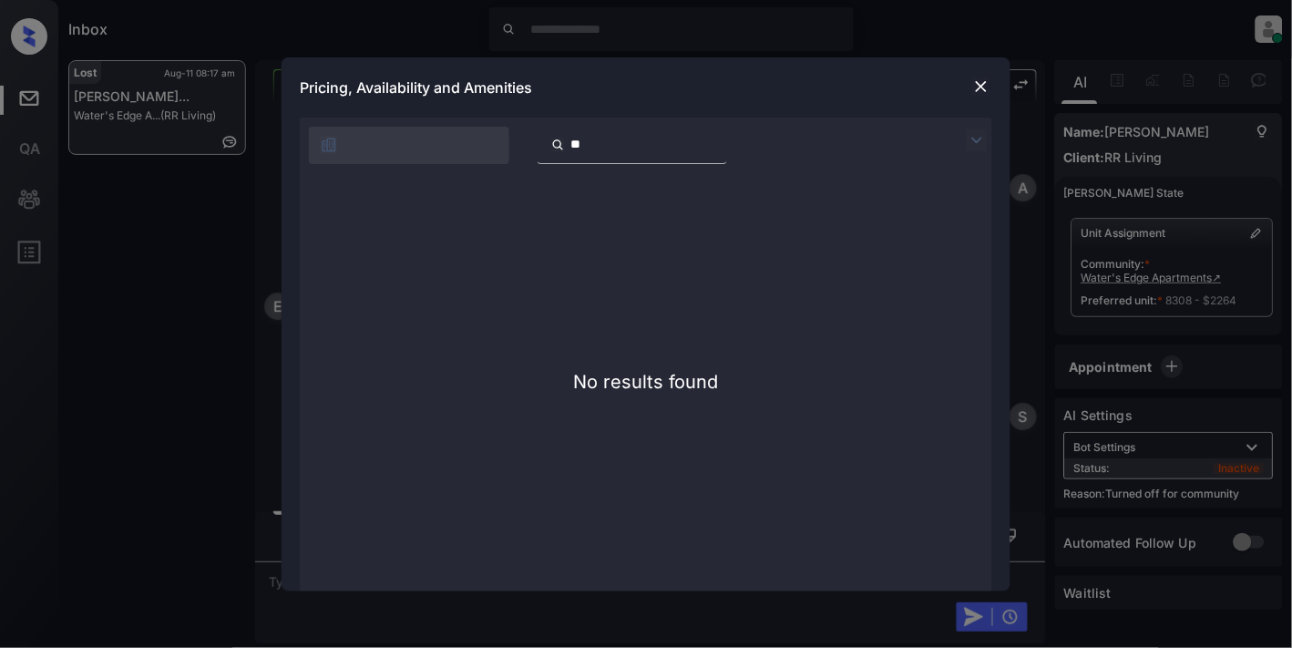
type input "*"
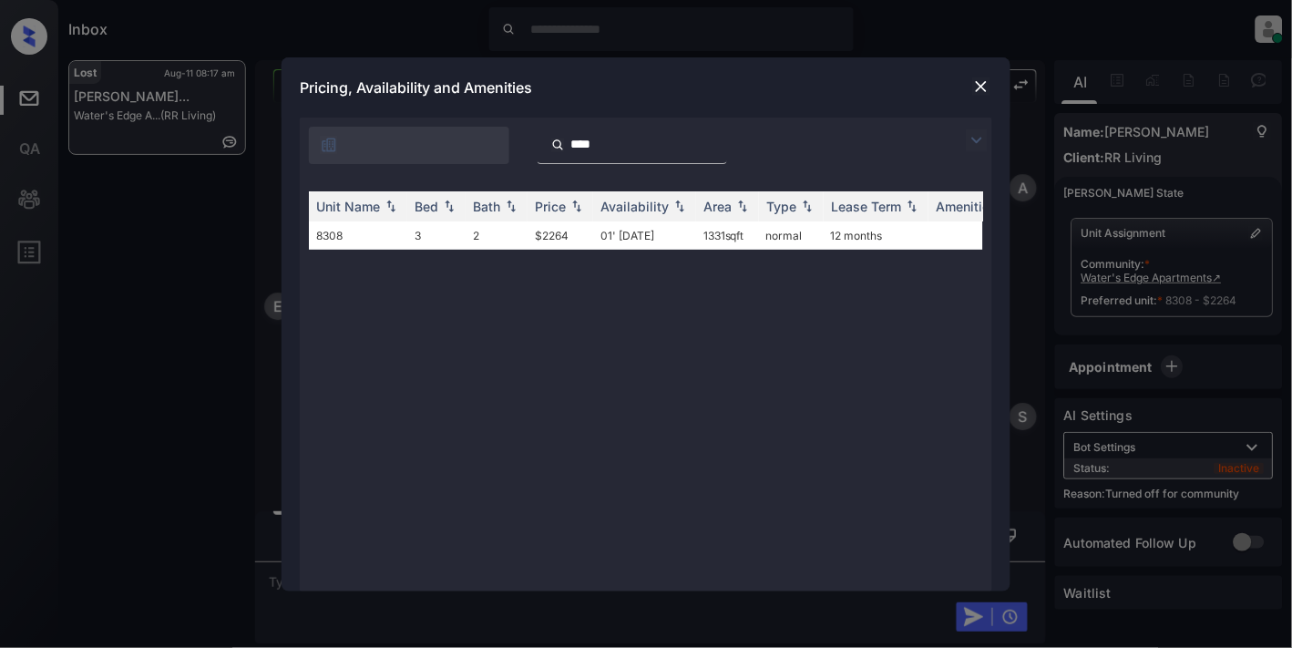
type input "****"
click at [981, 85] on img at bounding box center [981, 86] width 18 height 18
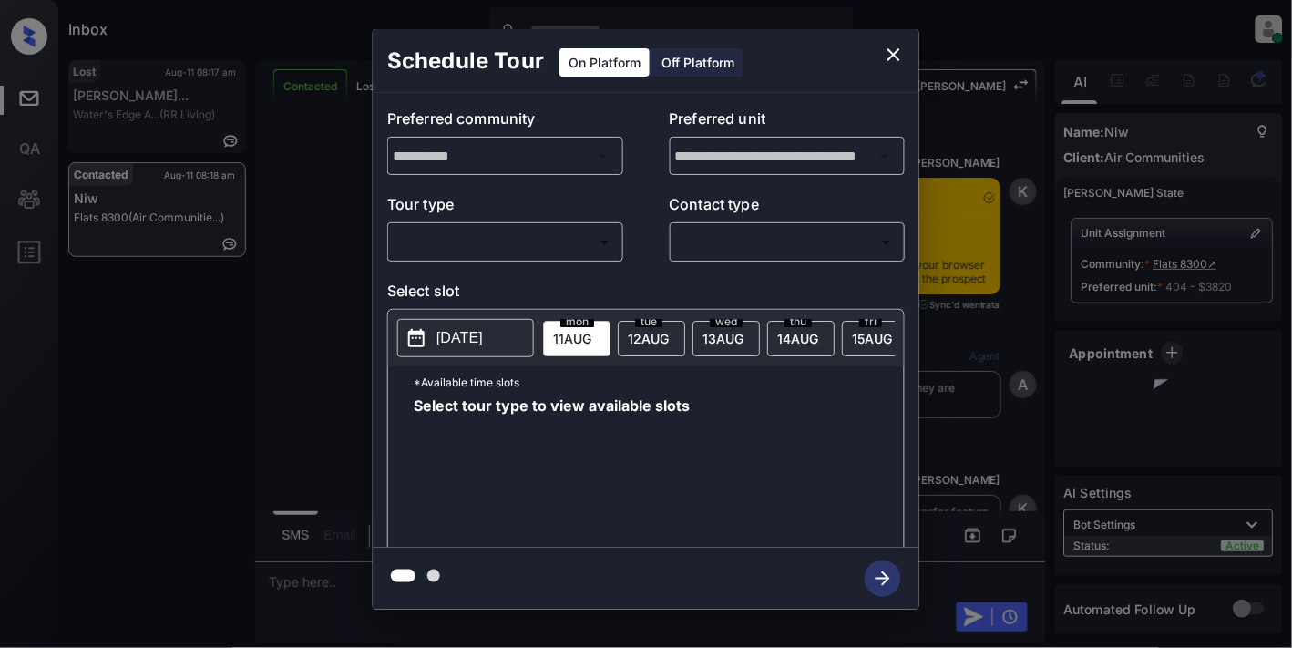
scroll to position [6035, 0]
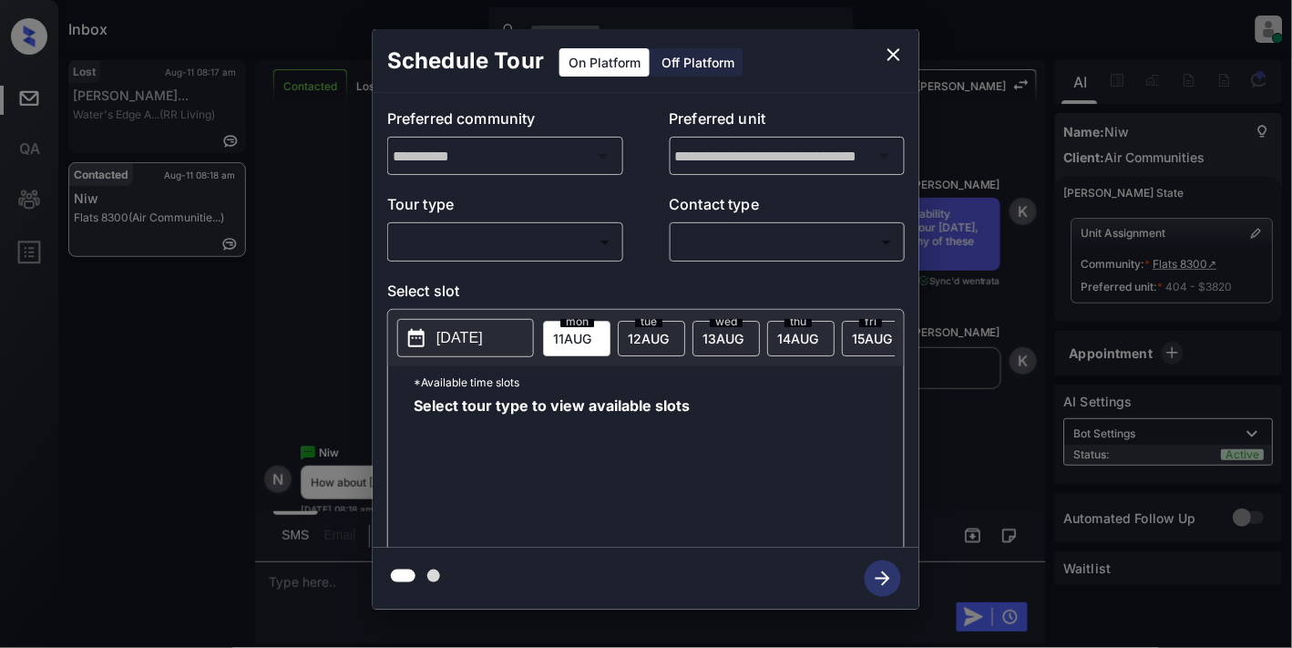
click at [514, 232] on body "Inbox Samantha Soliven Online Set yourself offline Set yourself on break Profil…" at bounding box center [646, 324] width 1292 height 648
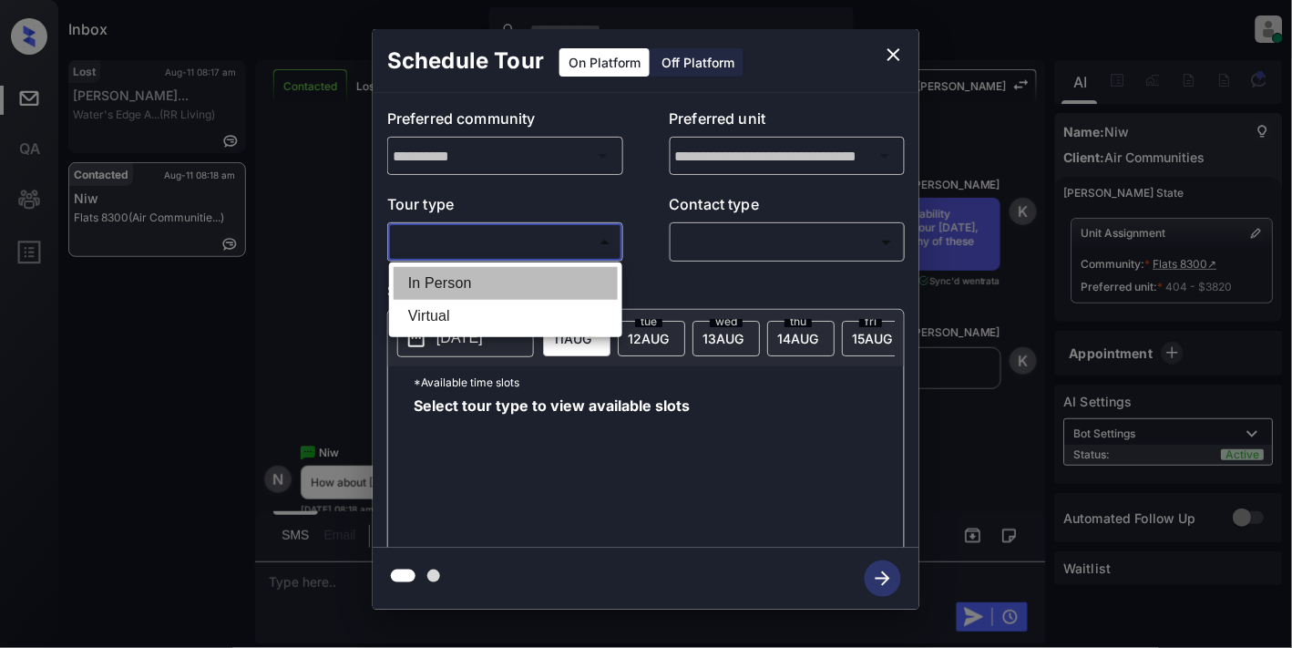
drag, startPoint x: 479, startPoint y: 288, endPoint x: 493, endPoint y: 303, distance: 20.7
click at [480, 288] on li "In Person" at bounding box center [506, 283] width 224 height 33
type input "********"
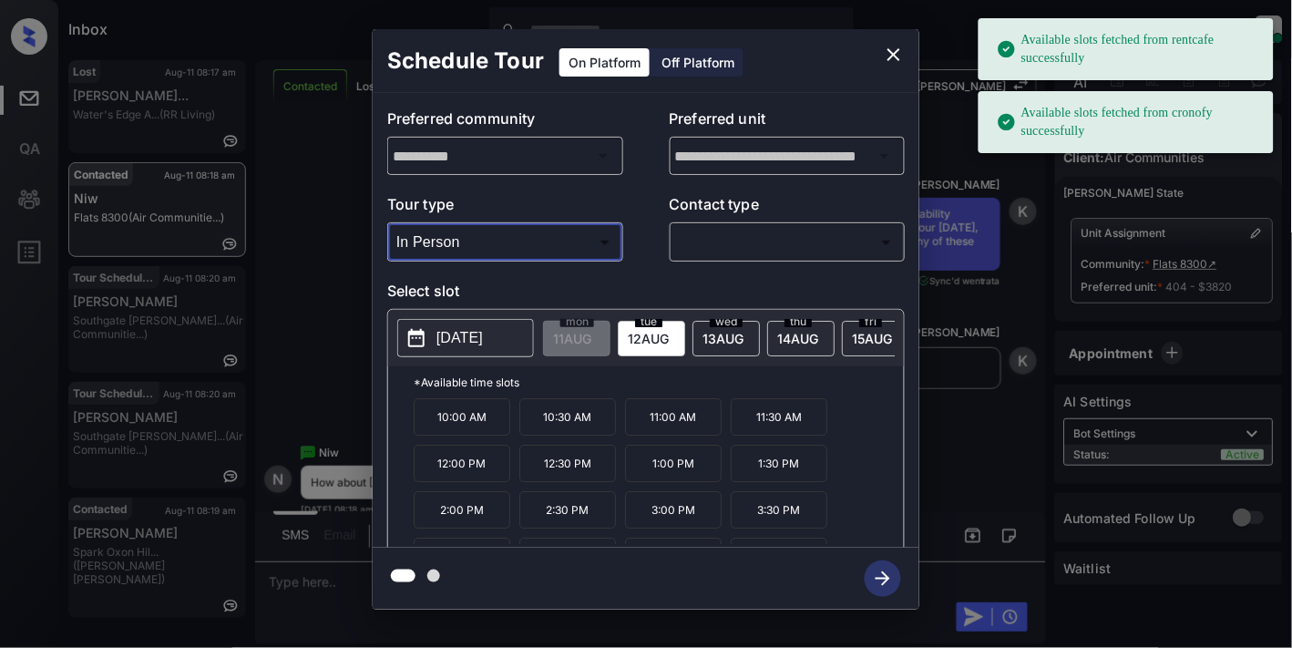
click at [483, 333] on p "2025-08-12" at bounding box center [459, 338] width 46 height 22
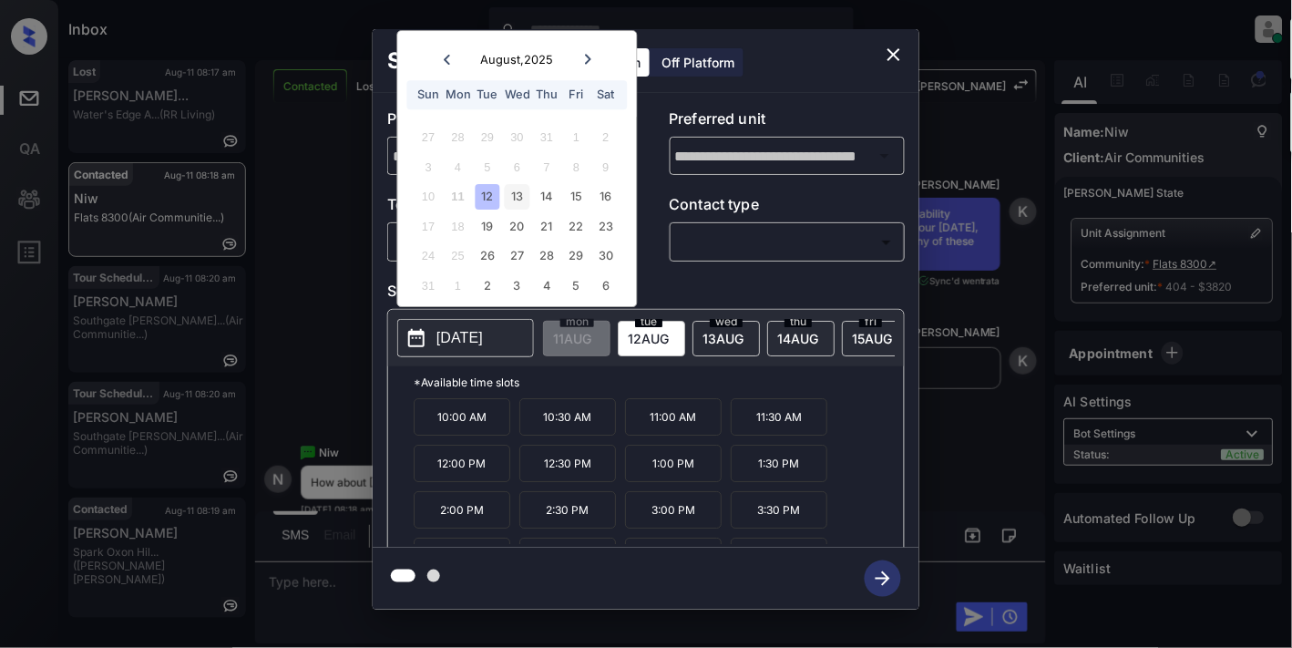
click at [523, 206] on div "13" at bounding box center [517, 197] width 25 height 25
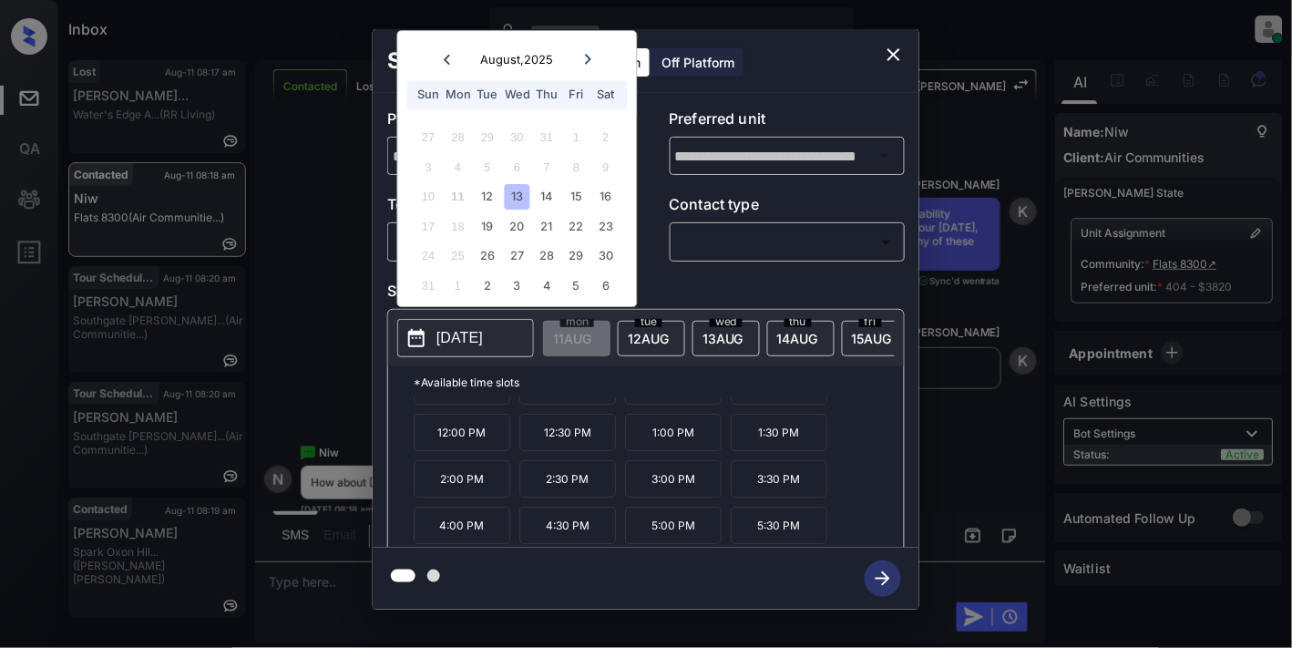
click at [898, 47] on icon "close" at bounding box center [894, 55] width 22 height 22
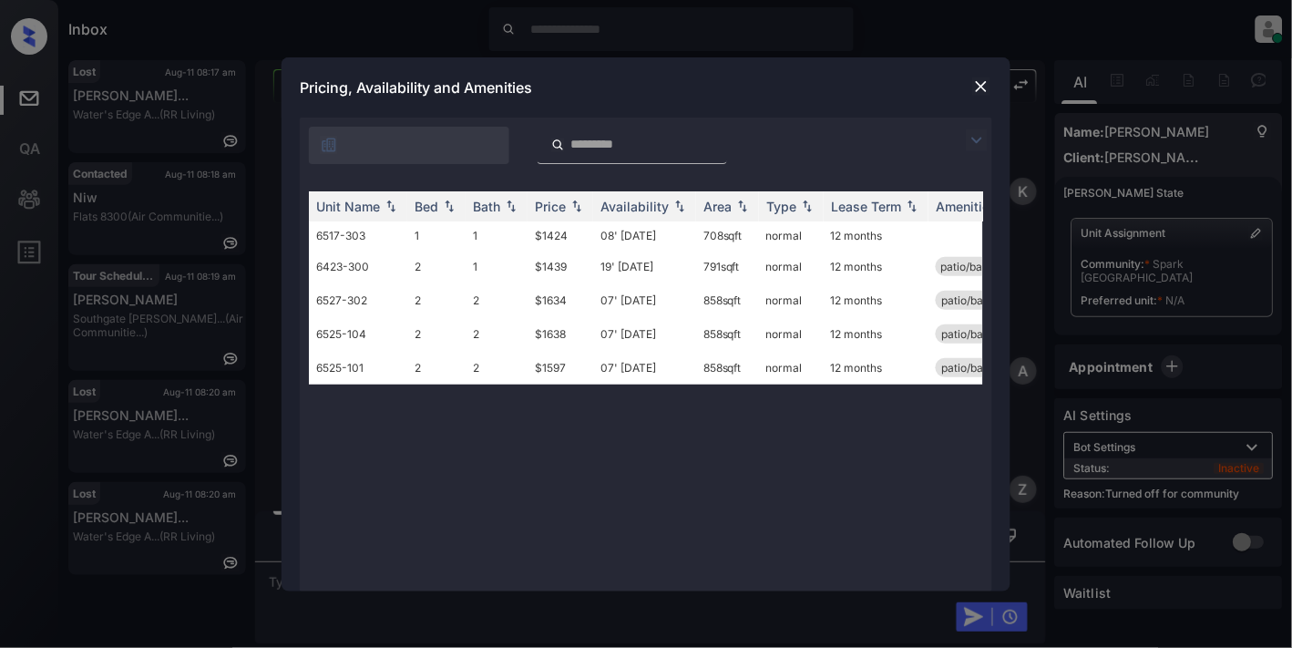
scroll to position [2101, 0]
click at [575, 202] on img at bounding box center [577, 206] width 18 height 13
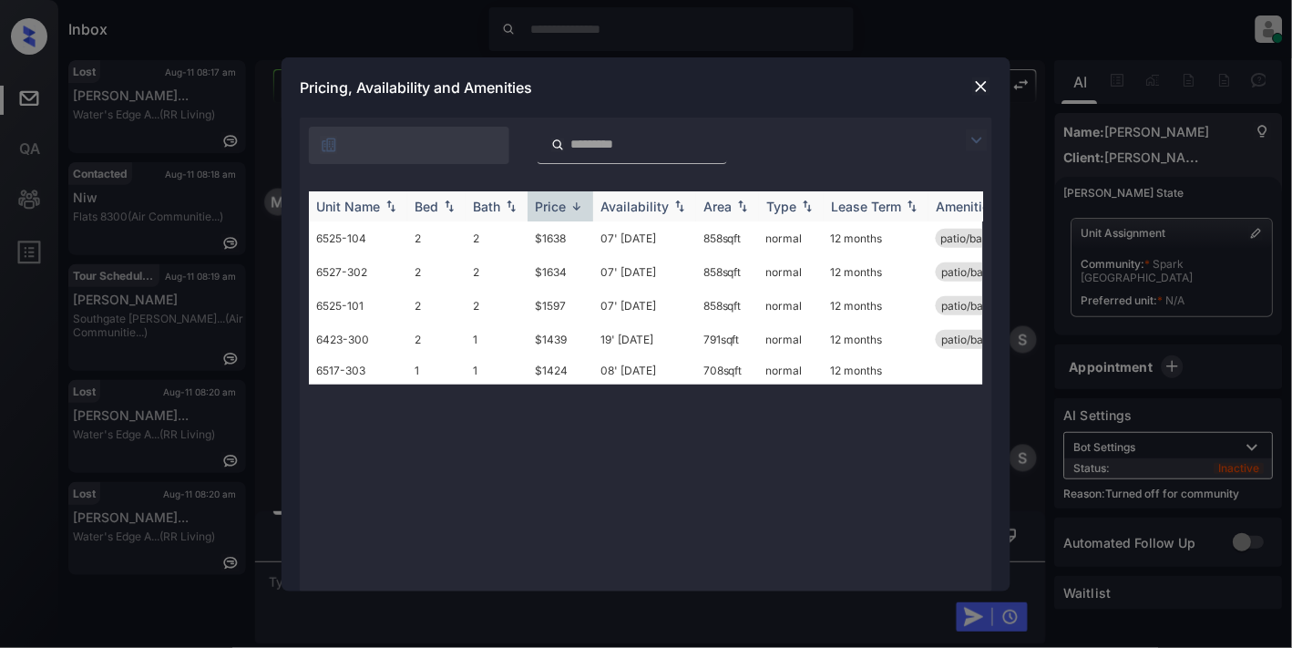
click at [575, 202] on img at bounding box center [577, 207] width 18 height 14
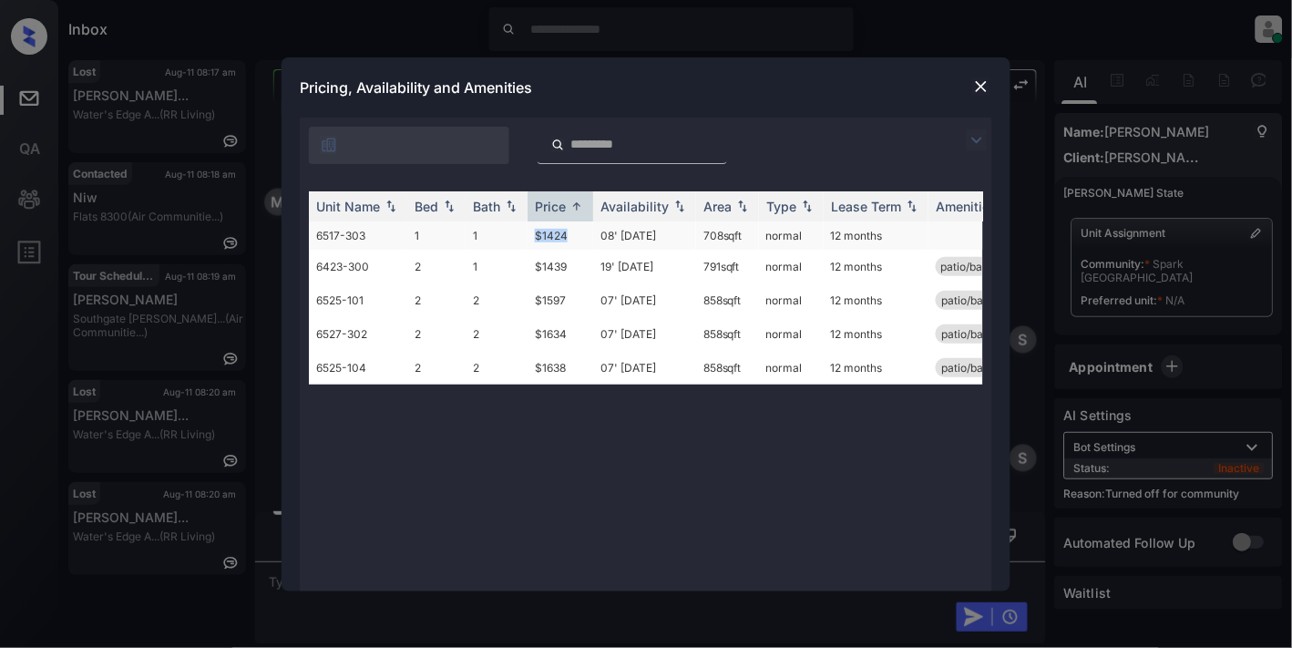
drag, startPoint x: 587, startPoint y: 225, endPoint x: 532, endPoint y: 233, distance: 55.3
click at [532, 233] on td "$1424" at bounding box center [561, 235] width 66 height 28
copy td "$1424"
click at [575, 237] on td "$1424" at bounding box center [561, 235] width 66 height 28
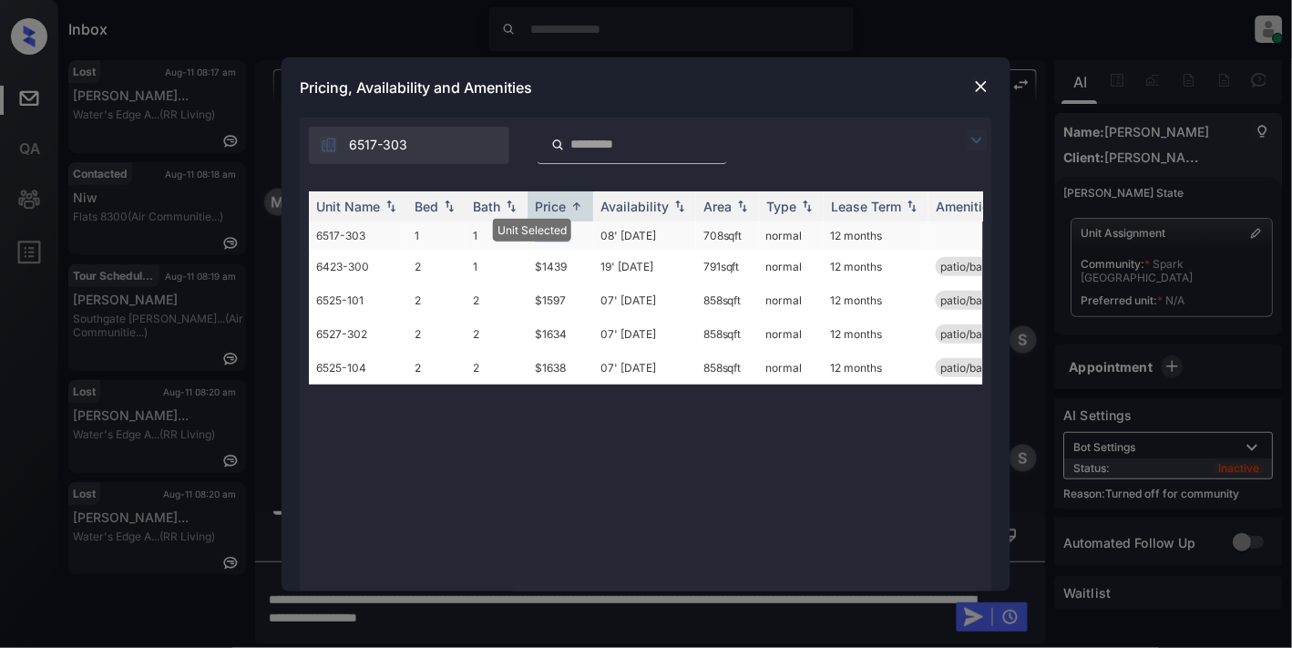
click at [575, 237] on td "$1424" at bounding box center [561, 235] width 66 height 28
click at [982, 87] on img at bounding box center [981, 86] width 18 height 18
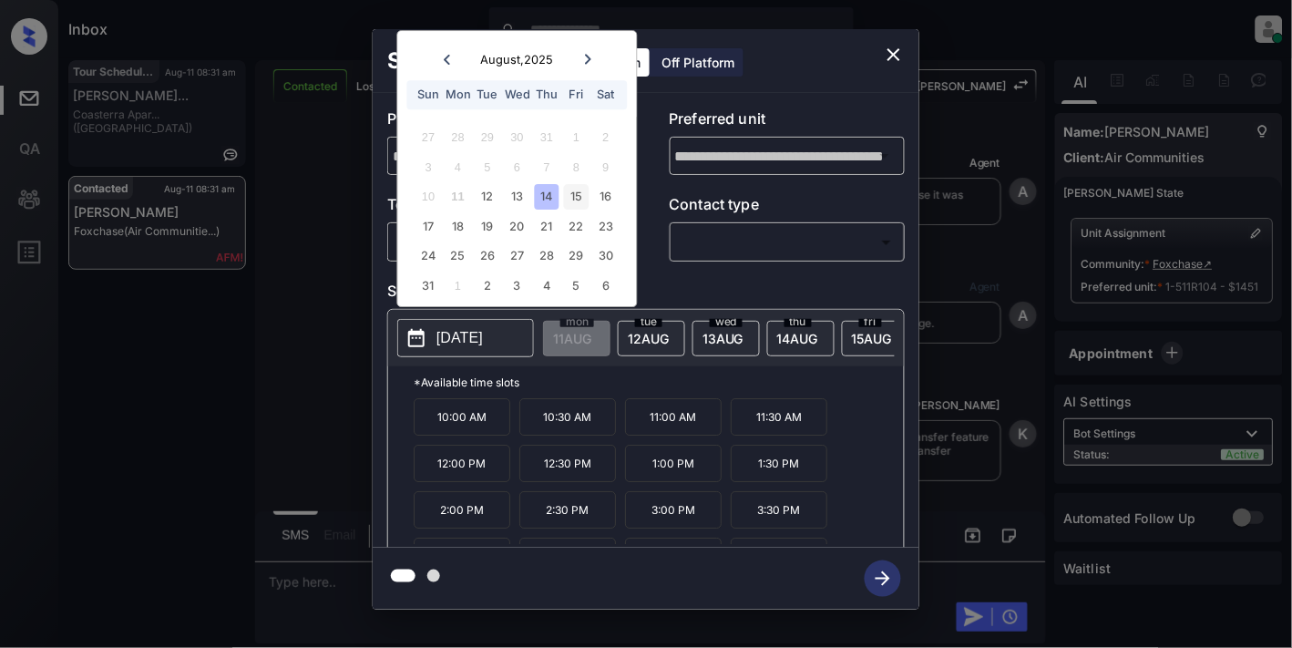
scroll to position [1957, 0]
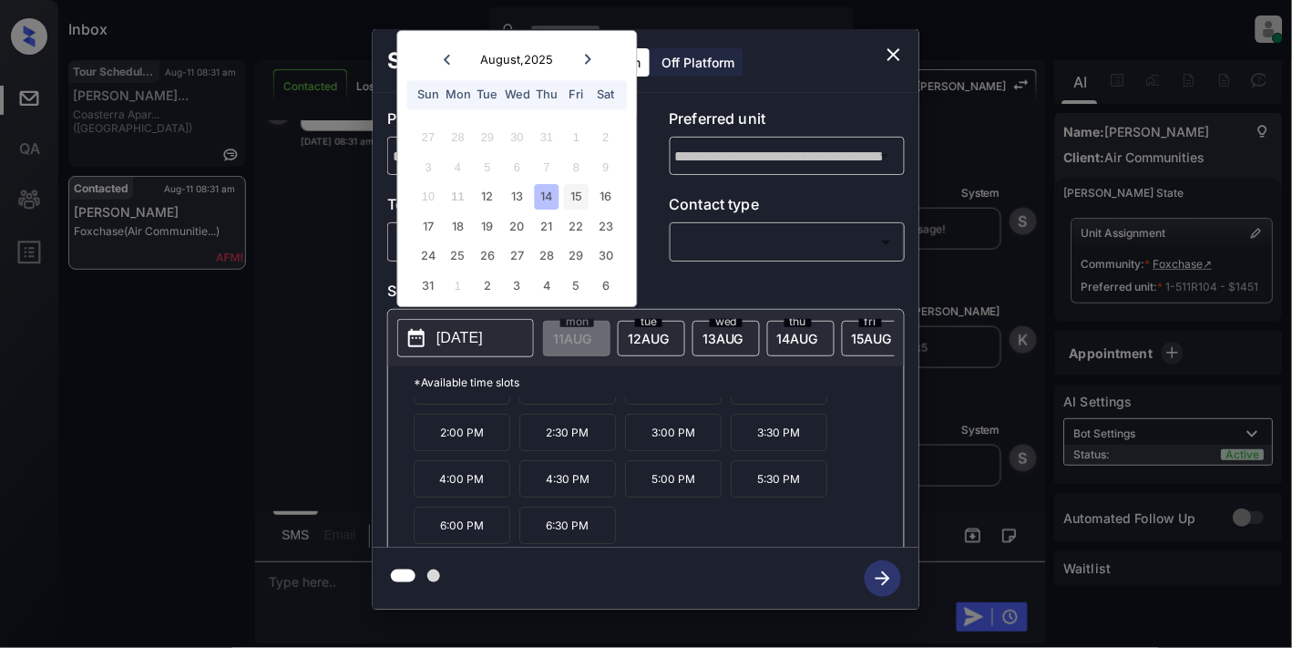
click at [566, 199] on div "15" at bounding box center [576, 197] width 25 height 25
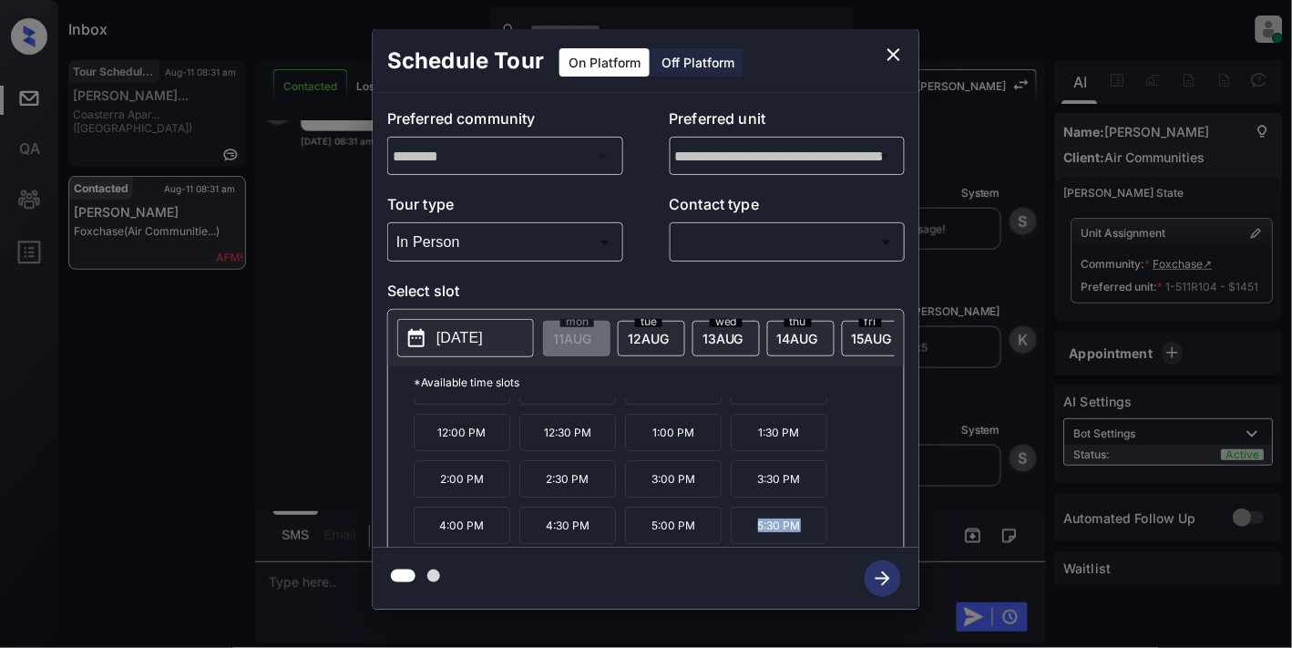
drag, startPoint x: 804, startPoint y: 535, endPoint x: 747, endPoint y: 535, distance: 56.5
click at [747, 535] on p "5:30 PM" at bounding box center [779, 525] width 97 height 37
copy p "5:30 PM"
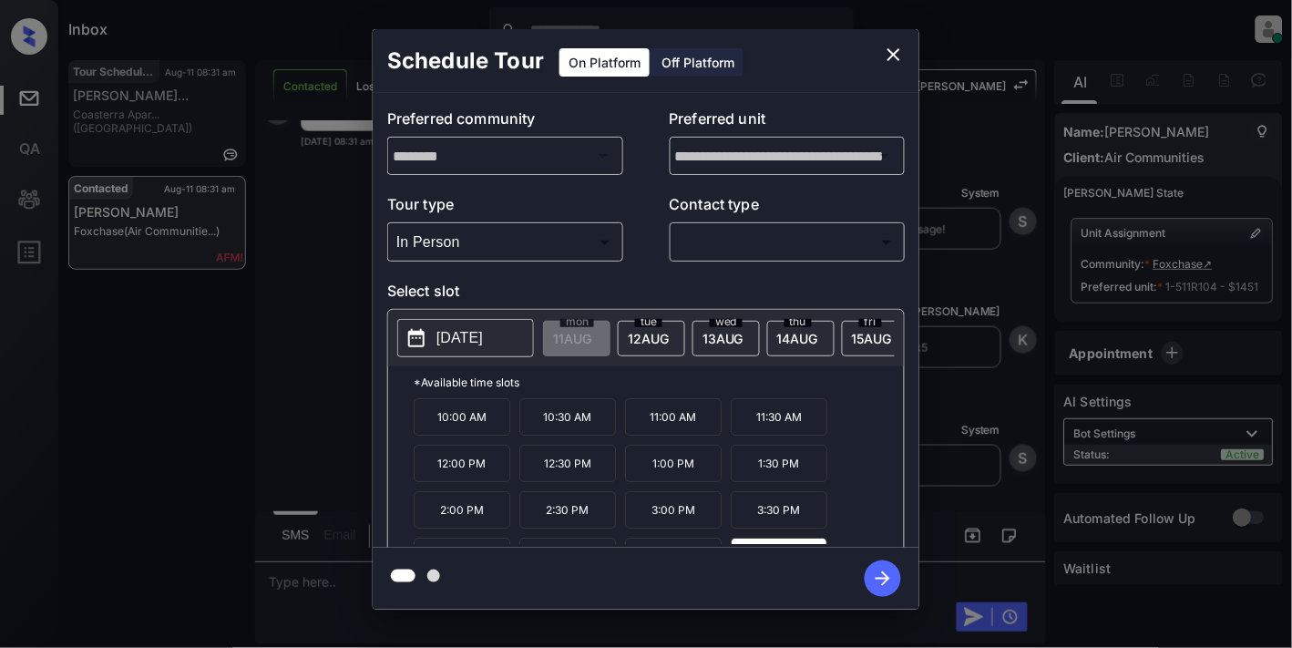
click at [900, 62] on icon "close" at bounding box center [894, 55] width 22 height 22
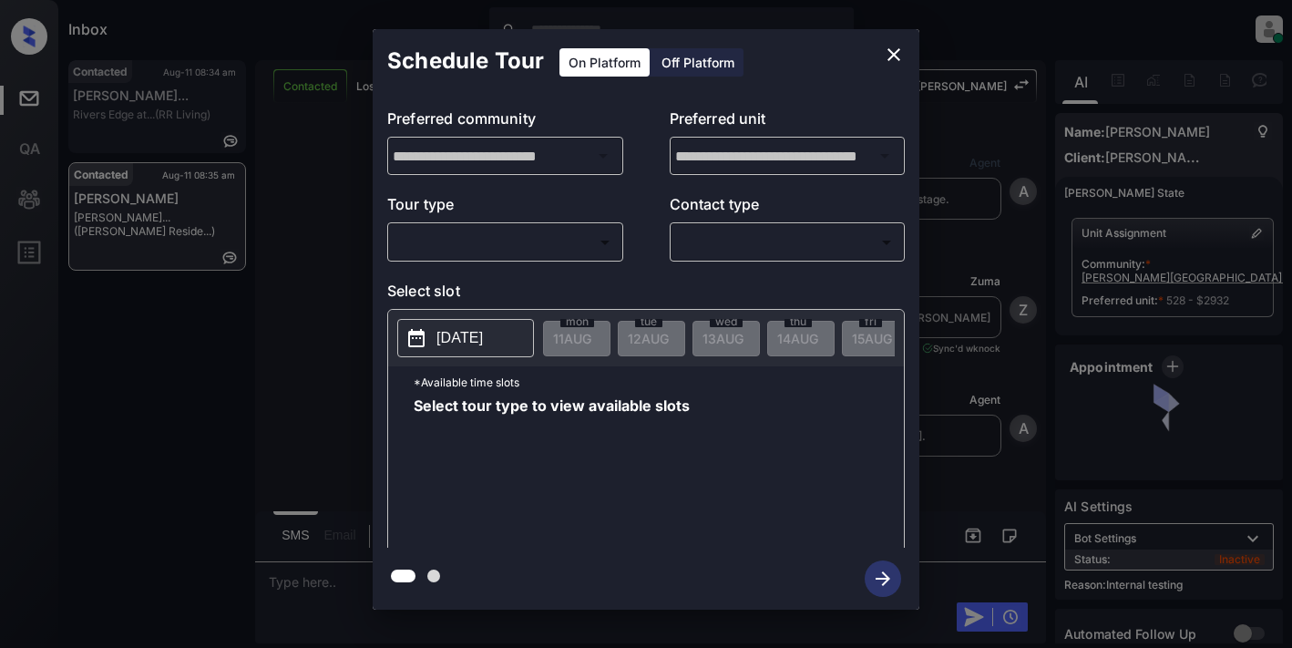
click at [545, 238] on body "Inbox Samantha Soliven Online Set yourself offline Set yourself on break Profil…" at bounding box center [646, 324] width 1292 height 648
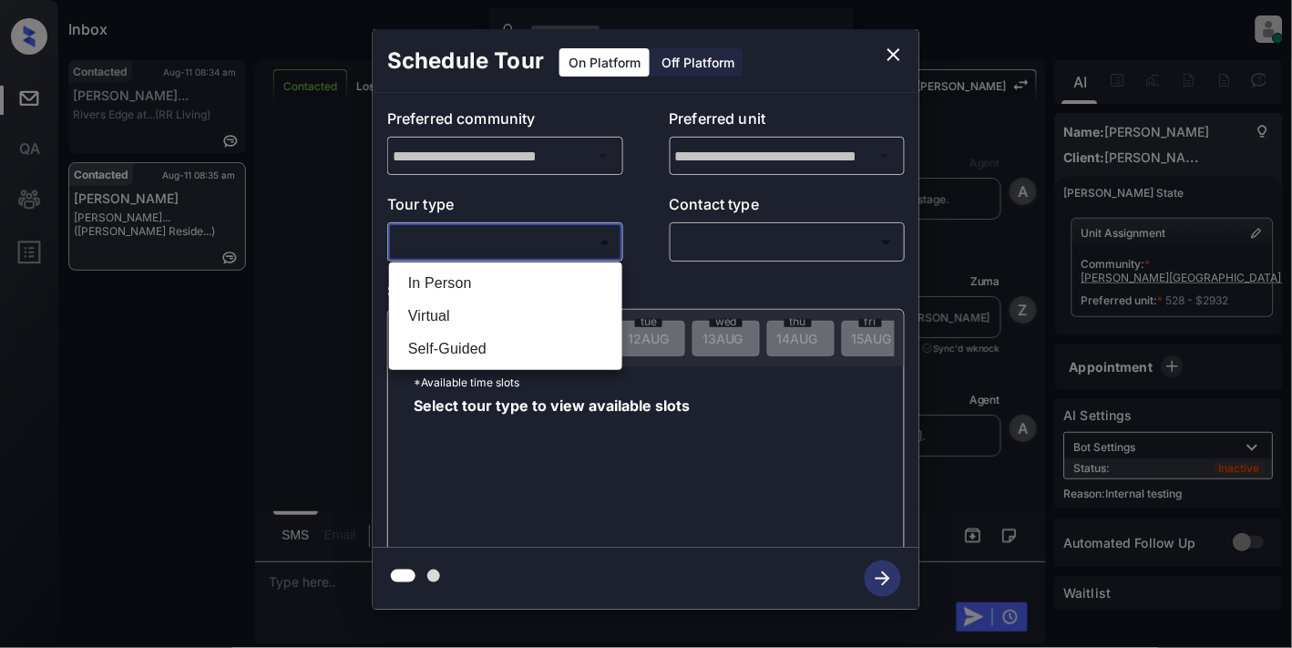
scroll to position [2642, 0]
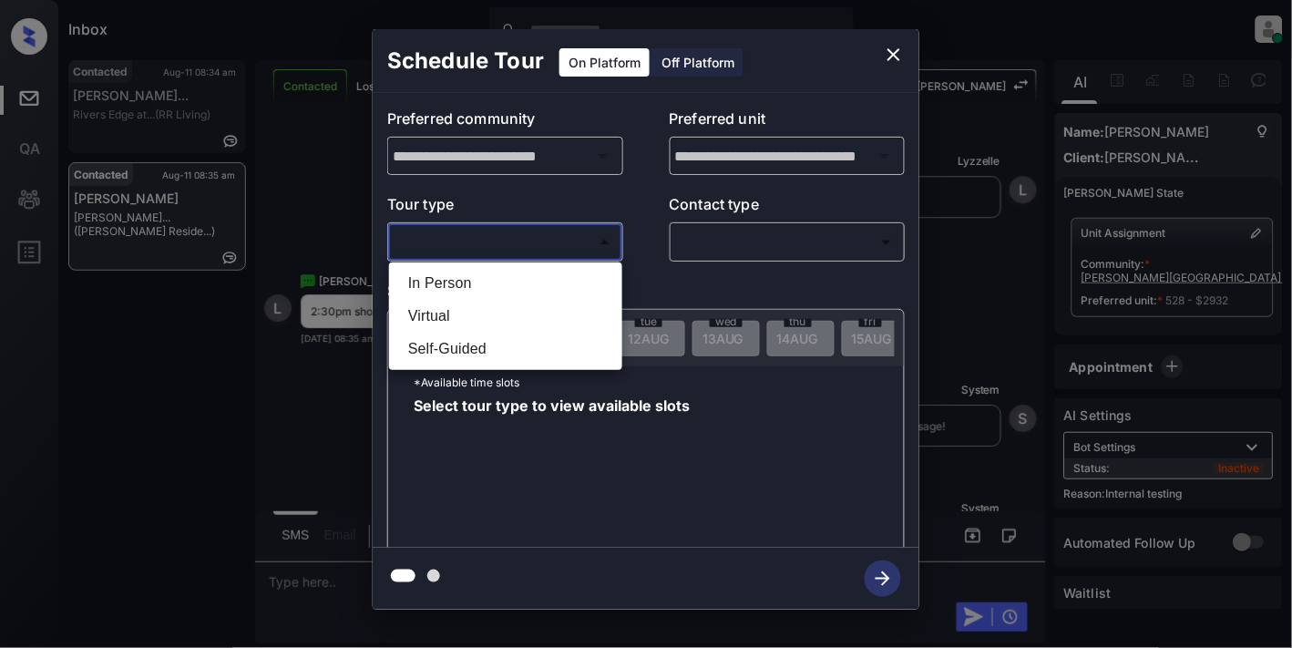
click at [523, 275] on li "In Person" at bounding box center [506, 283] width 224 height 33
type input "********"
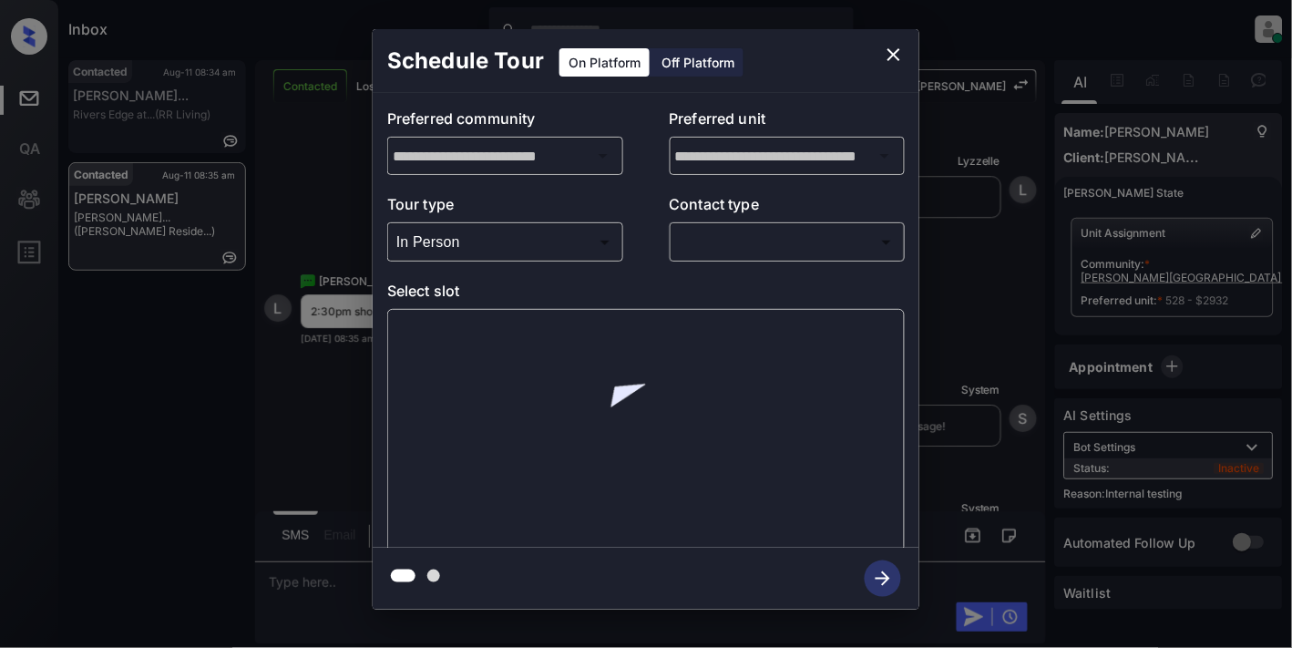
click at [754, 266] on div "**********" at bounding box center [646, 320] width 547 height 455
click at [766, 231] on body "Inbox Samantha Soliven Online Set yourself offline Set yourself on break Profil…" at bounding box center [646, 324] width 1292 height 648
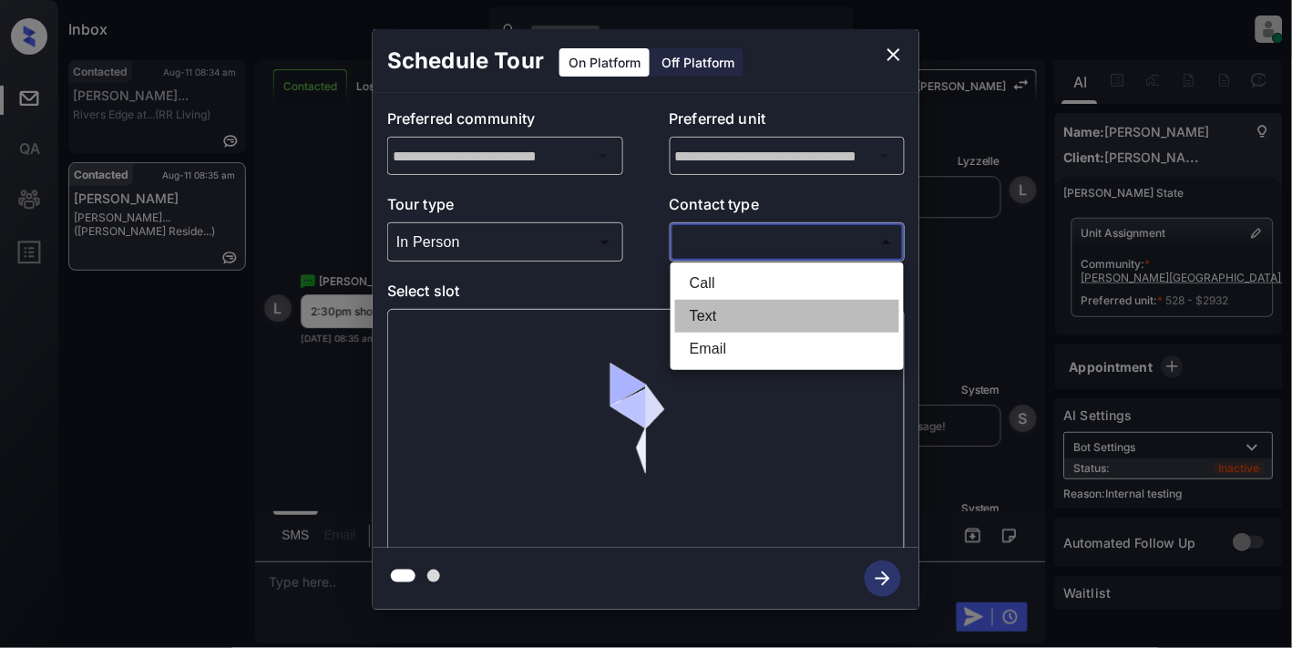
click at [742, 317] on li "Text" at bounding box center [787, 316] width 224 height 33
type input "****"
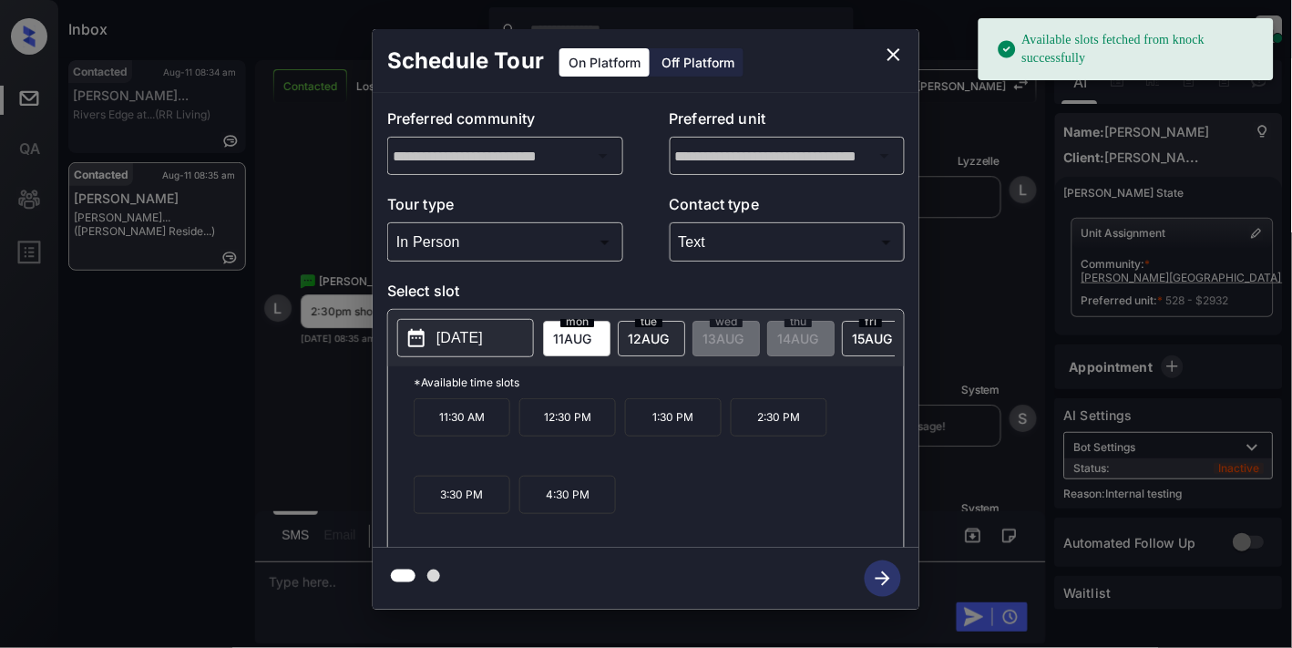
click at [462, 340] on p "[DATE]" at bounding box center [459, 338] width 46 height 22
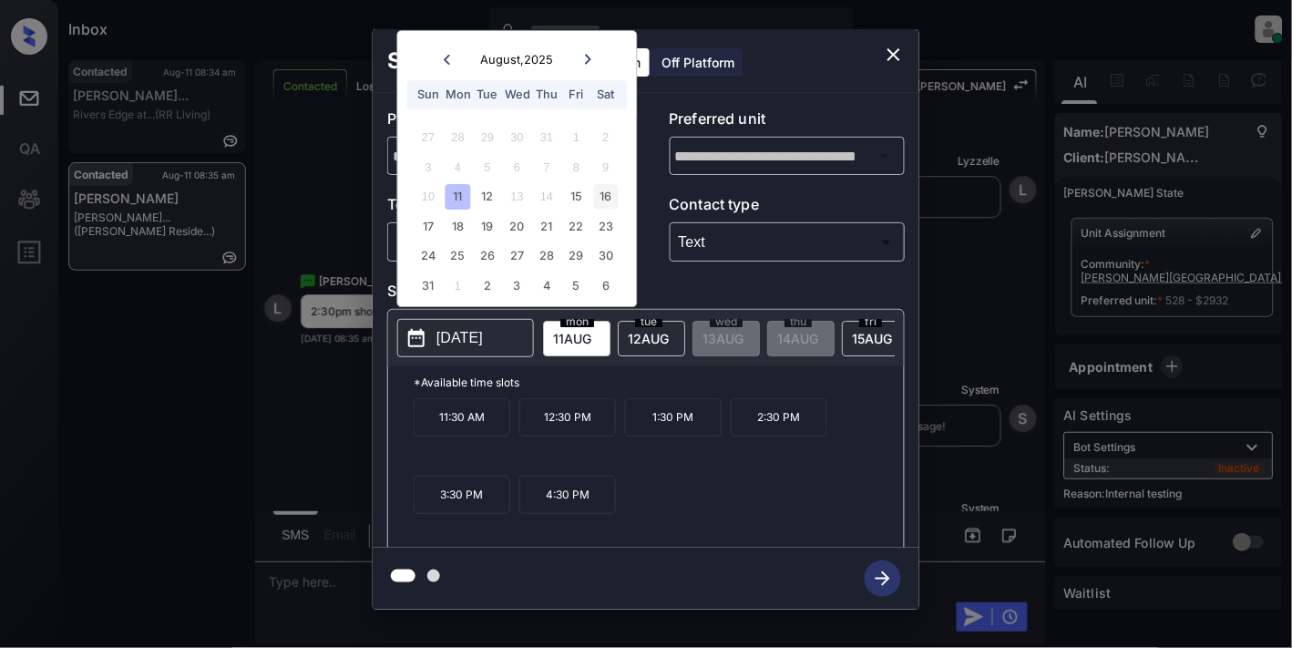
click at [604, 193] on div "16" at bounding box center [605, 197] width 25 height 25
click at [490, 512] on p "2:30 PM" at bounding box center [462, 495] width 97 height 38
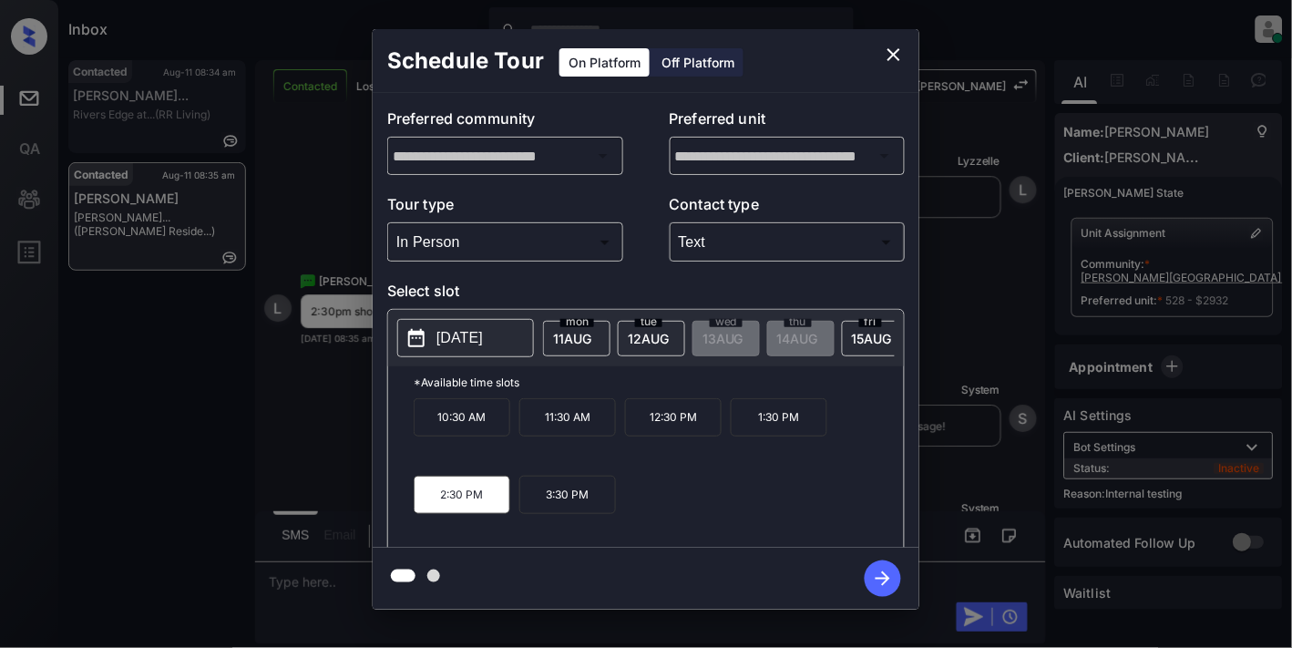
click at [880, 570] on icon "button" at bounding box center [883, 578] width 36 height 36
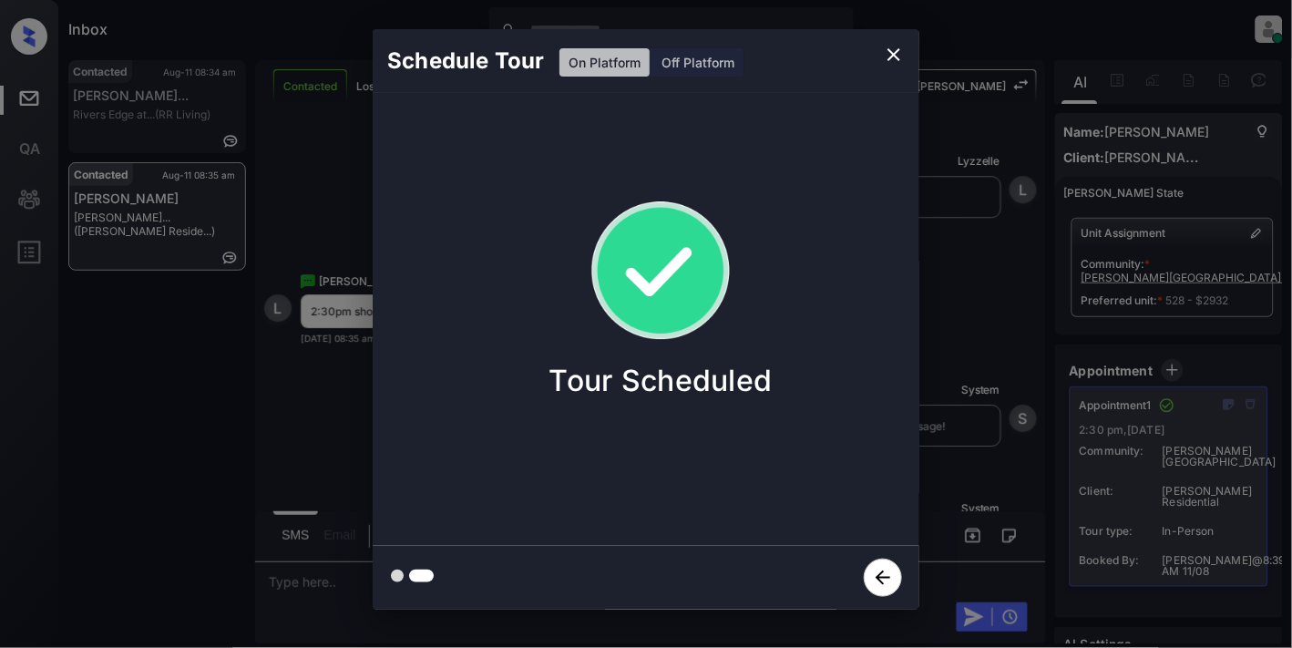
click at [891, 52] on icon "close" at bounding box center [893, 54] width 13 height 13
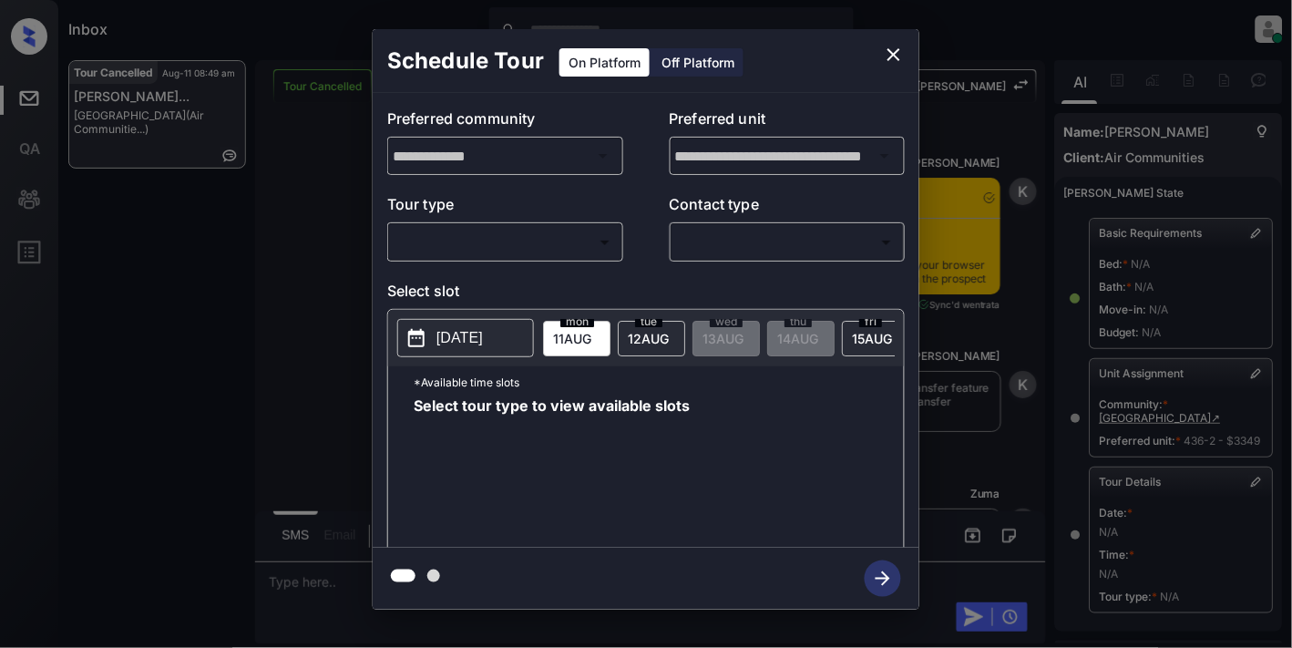
scroll to position [253, 0]
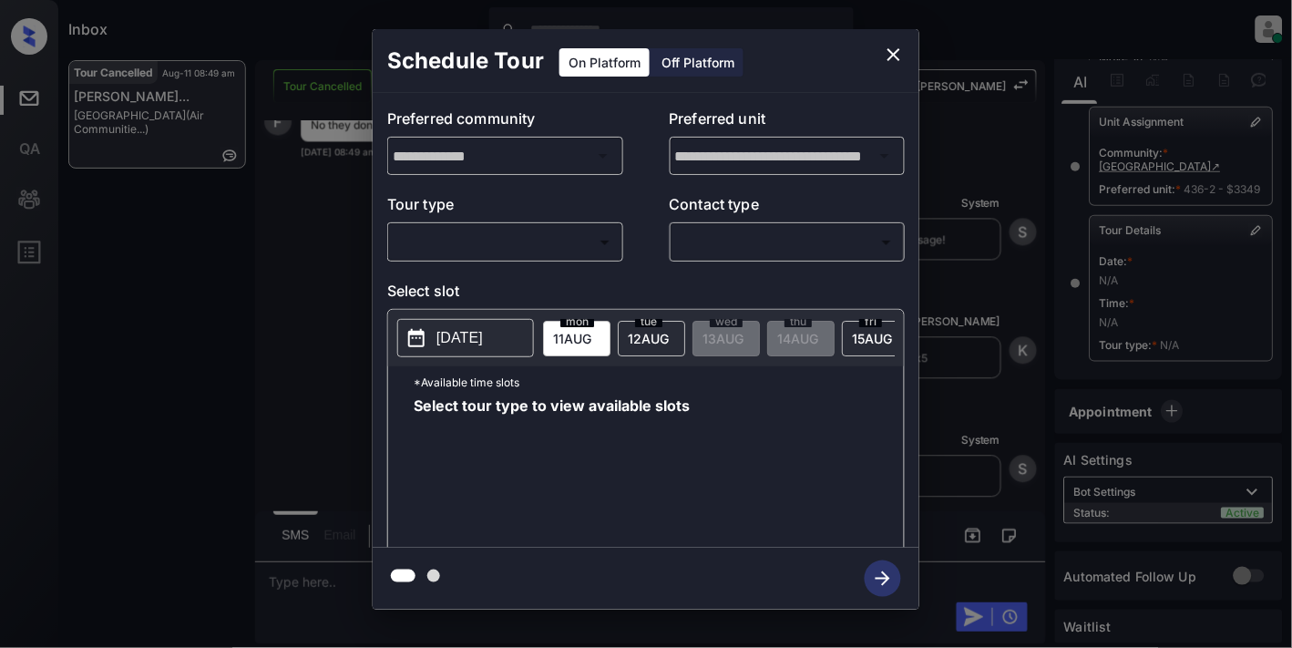
click at [523, 232] on body "Inbox Samantha Soliven Online Set yourself offline Set yourself on break Profil…" at bounding box center [646, 324] width 1292 height 648
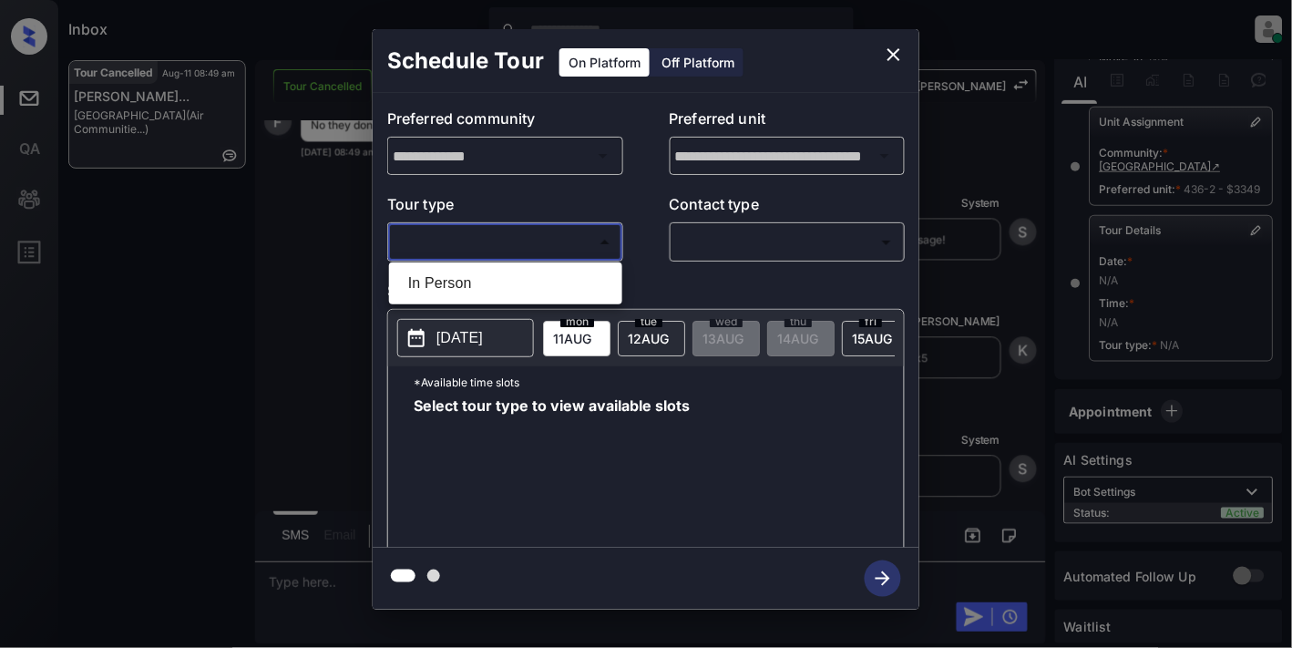
click at [518, 270] on li "In Person" at bounding box center [506, 283] width 224 height 33
type input "********"
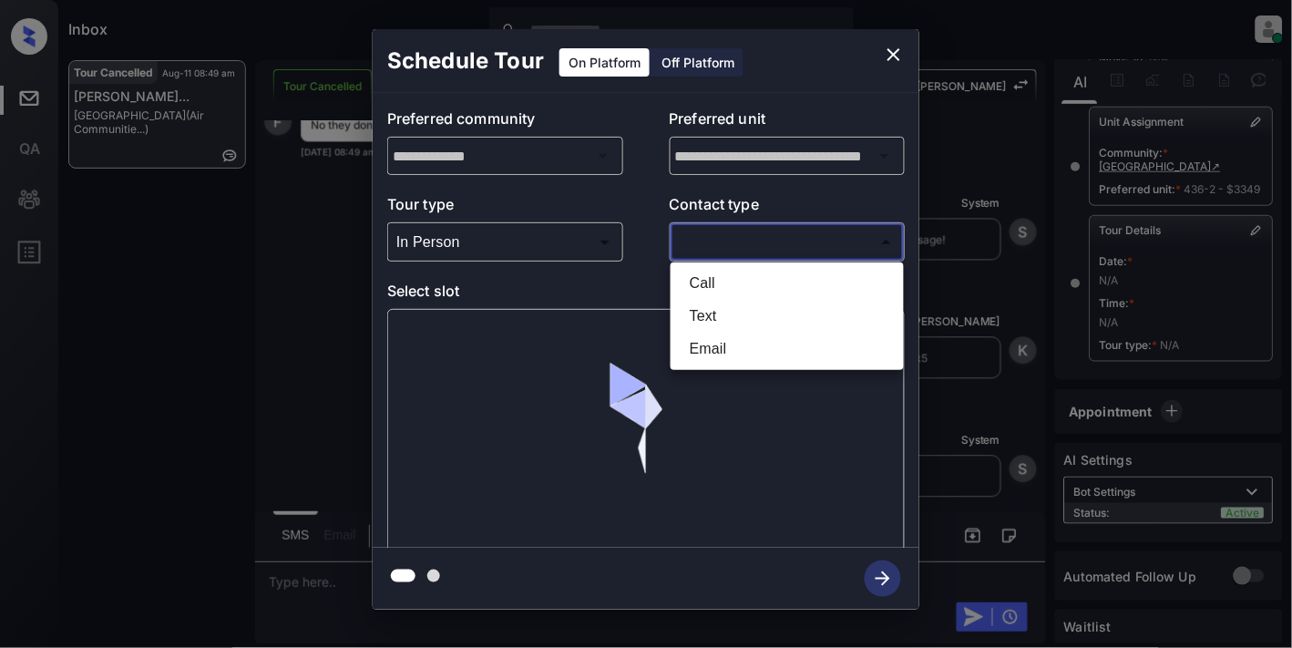
click at [735, 243] on body "Inbox Samantha Soliven Online Set yourself offline Set yourself on break Profil…" at bounding box center [646, 324] width 1292 height 648
click at [730, 314] on li "Text" at bounding box center [787, 316] width 224 height 33
type input "****"
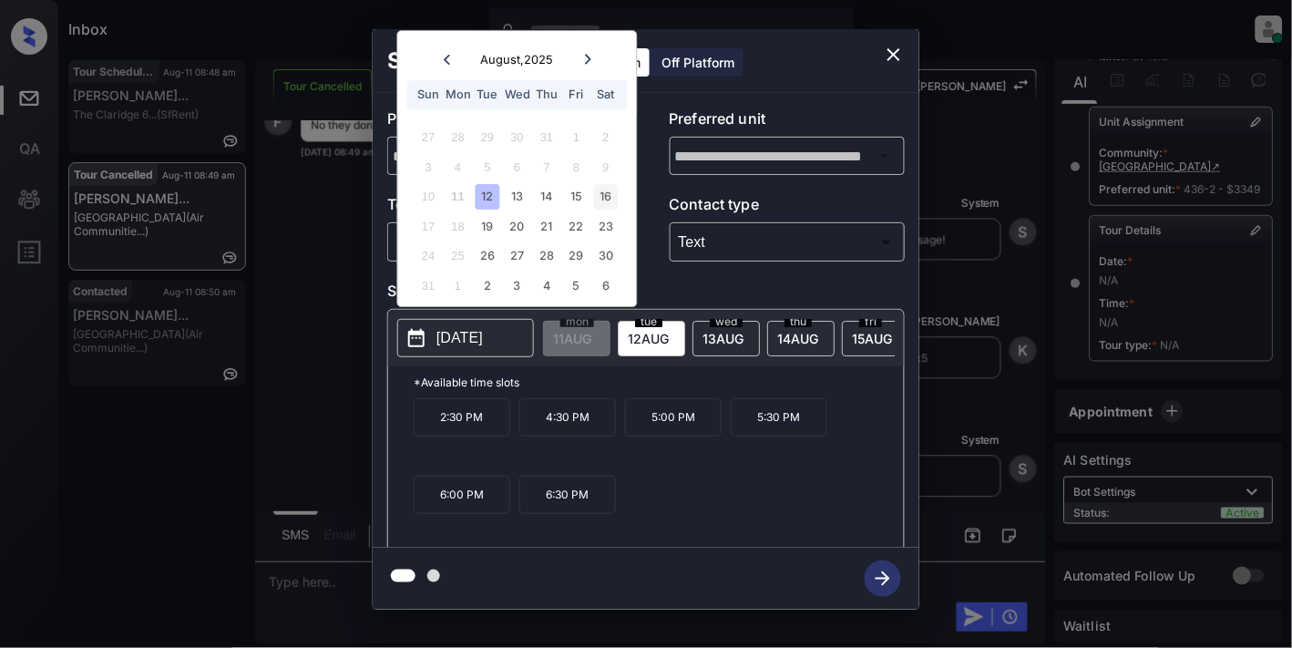
click at [604, 189] on div "16" at bounding box center [605, 197] width 25 height 25
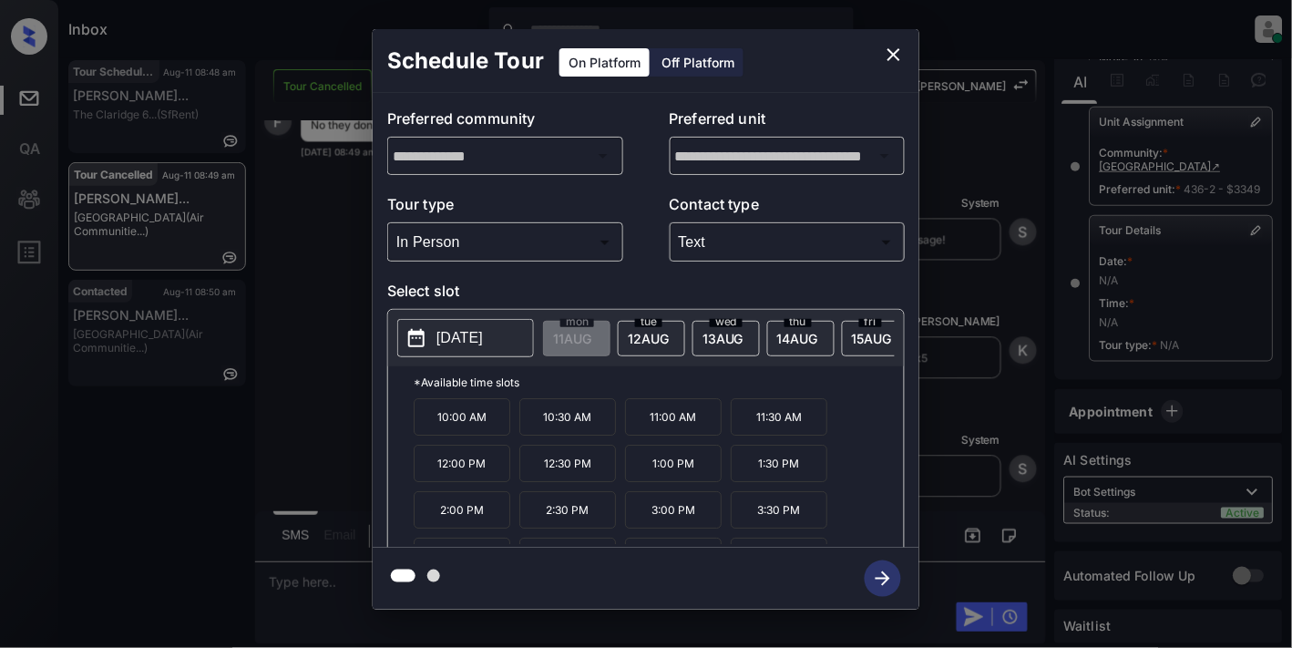
click at [747, 431] on p "11:30 AM" at bounding box center [779, 416] width 97 height 37
click at [877, 577] on icon "button" at bounding box center [883, 578] width 36 height 36
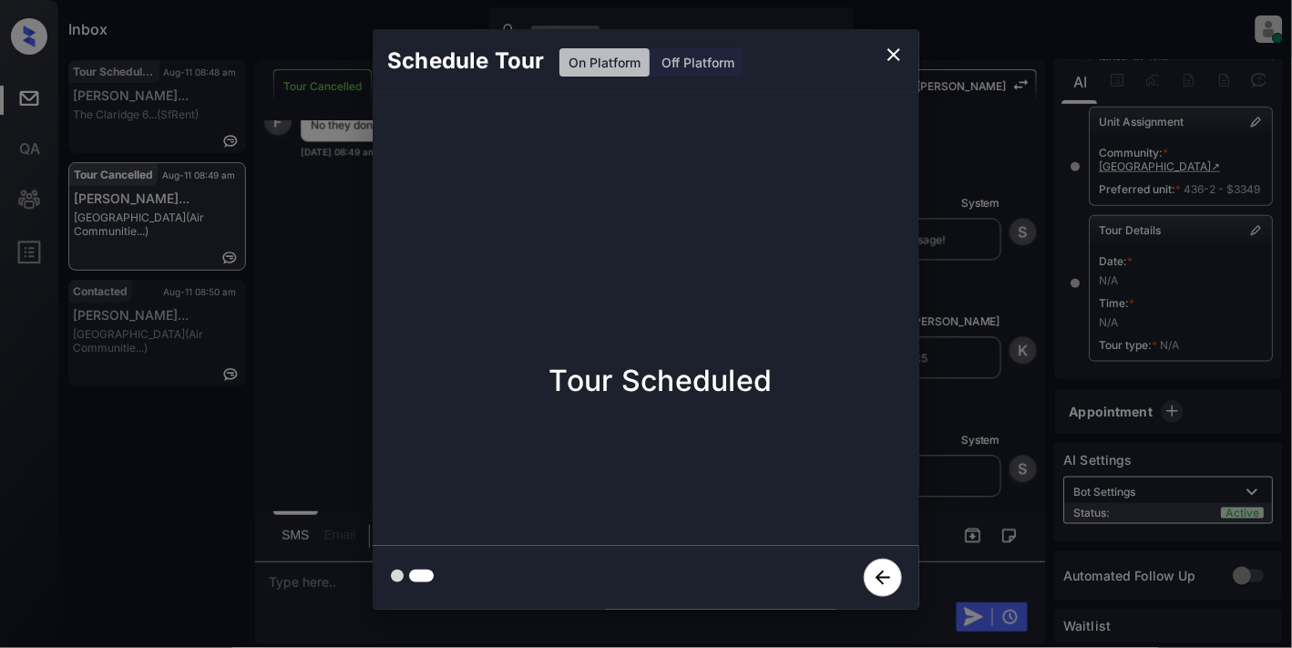
scroll to position [11639, 0]
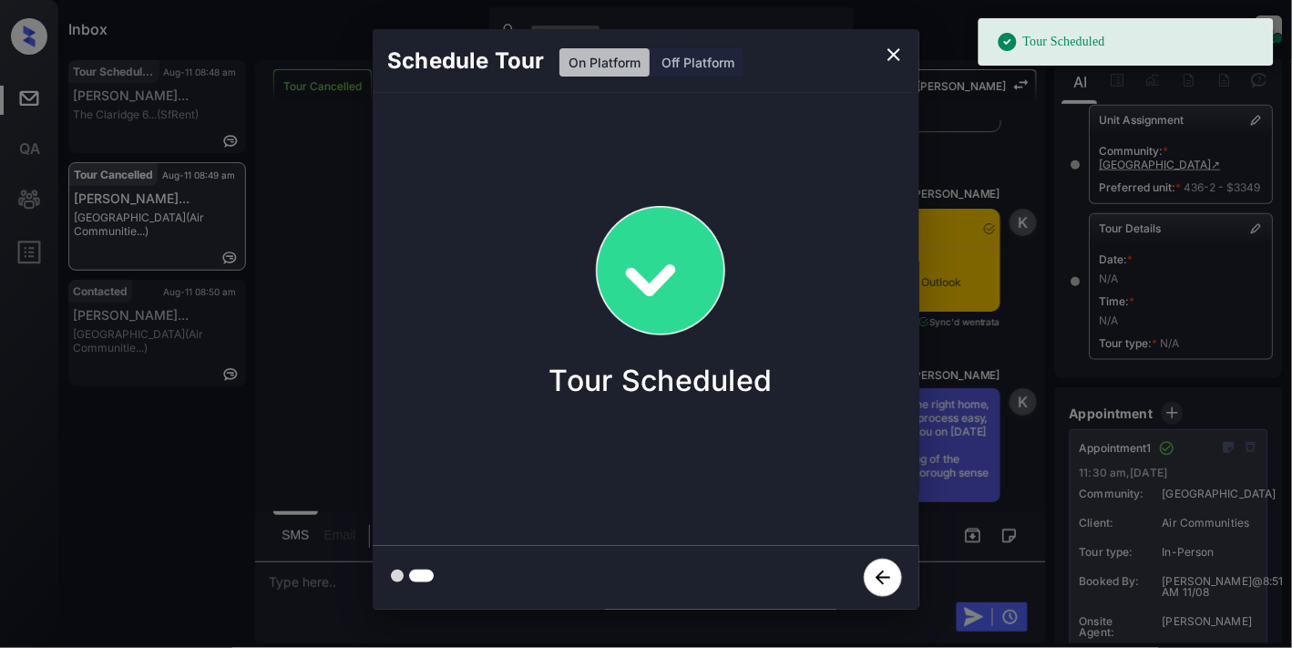
click at [898, 53] on icon "close" at bounding box center [894, 55] width 22 height 22
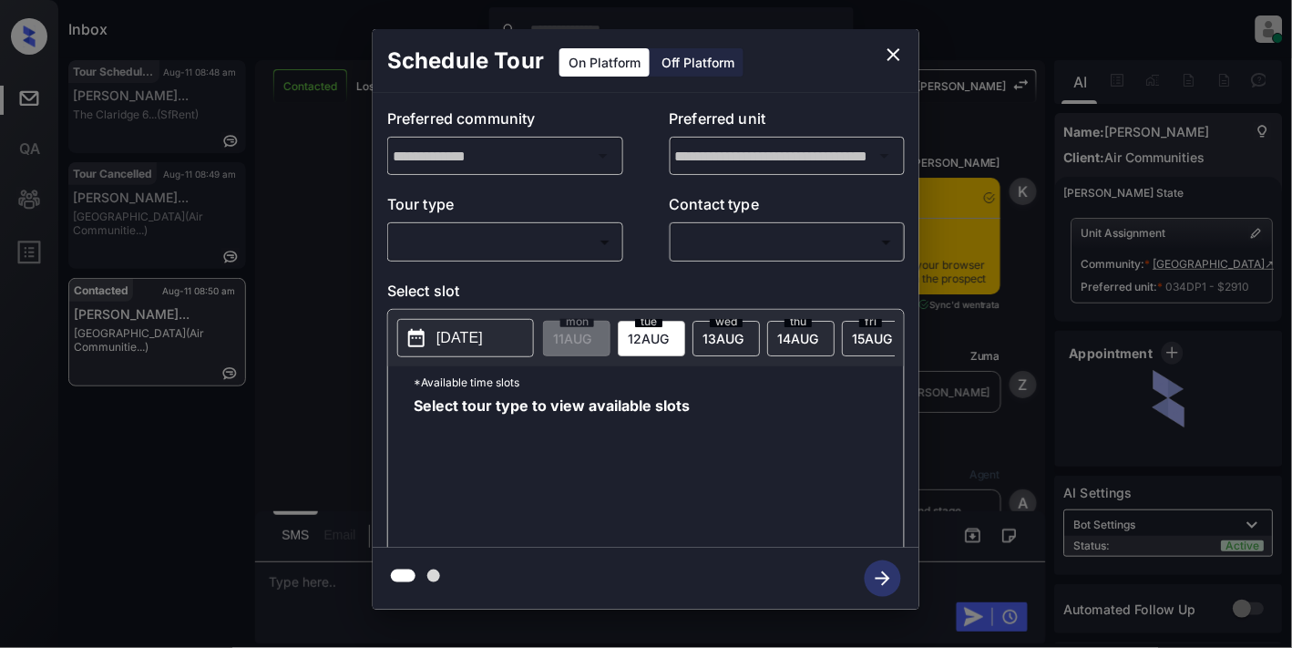
scroll to position [1944, 0]
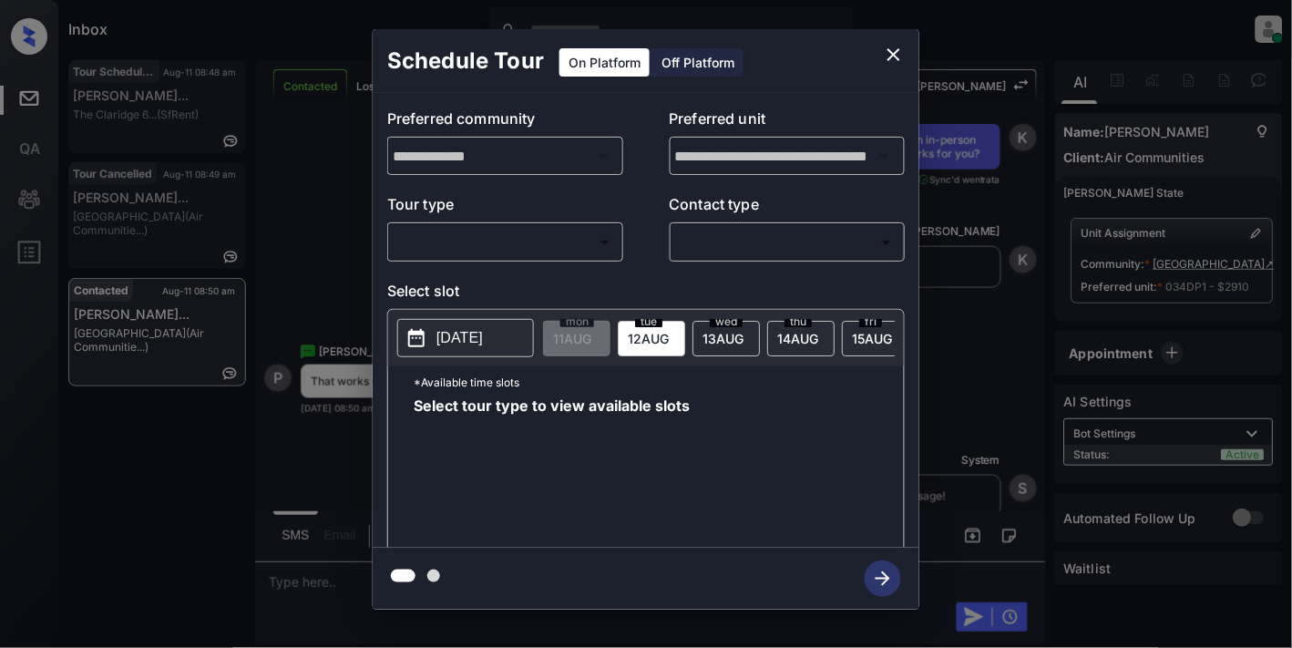
click at [501, 205] on p "Tour type" at bounding box center [505, 207] width 236 height 29
click at [499, 235] on body "Inbox [PERSON_NAME] Online Set yourself offline Set yourself on break Profile S…" at bounding box center [646, 324] width 1292 height 648
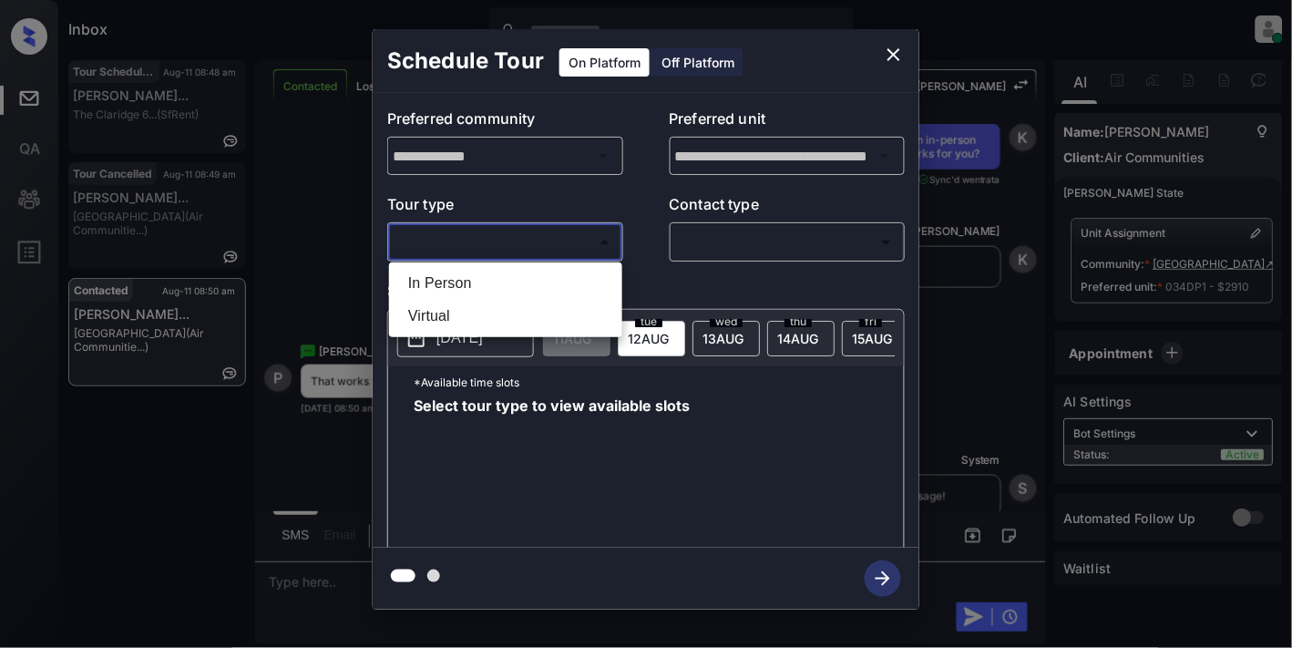
drag, startPoint x: 499, startPoint y: 235, endPoint x: 512, endPoint y: 281, distance: 47.3
click at [512, 281] on li "In Person" at bounding box center [506, 283] width 224 height 33
type input "********"
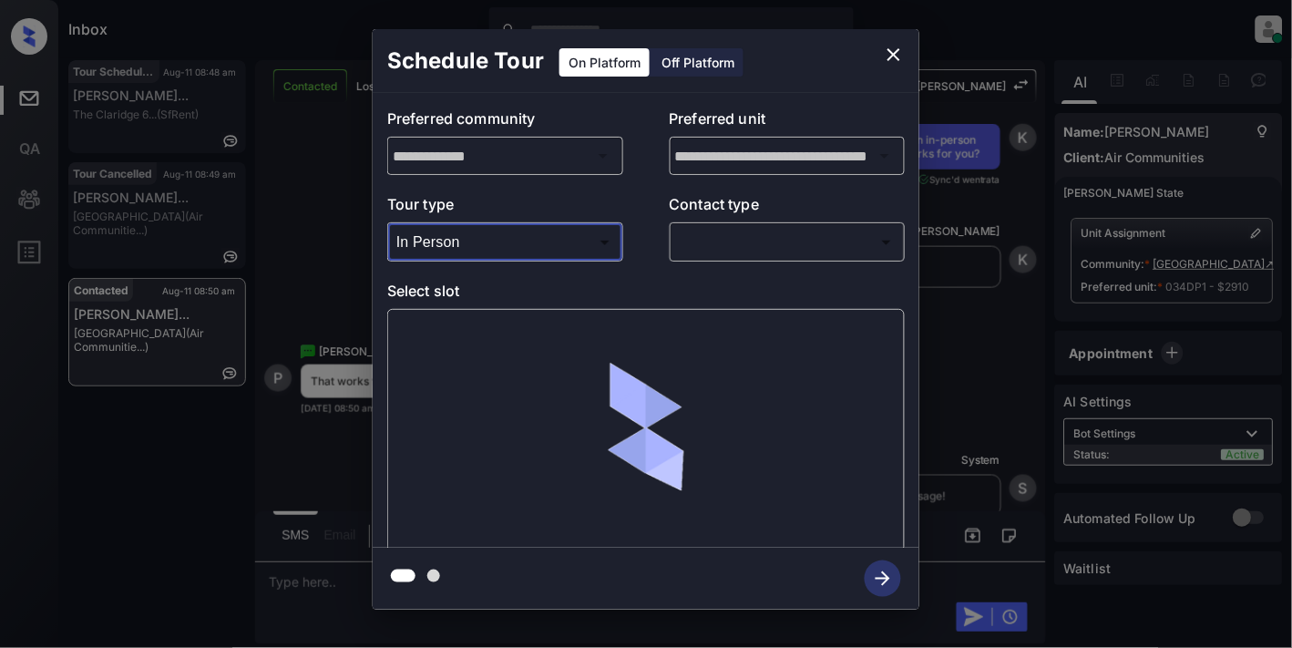
click at [730, 240] on body "Inbox Samantha Soliven Online Set yourself offline Set yourself on break Profil…" at bounding box center [646, 324] width 1292 height 648
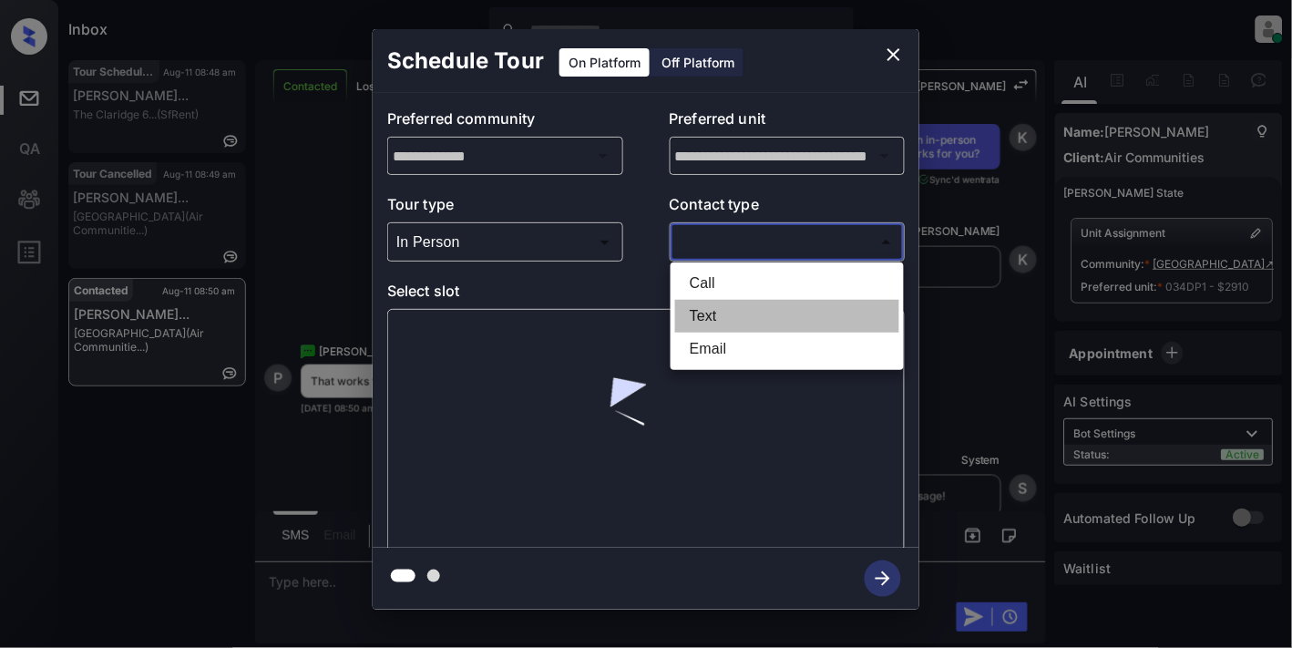
click at [733, 311] on li "Text" at bounding box center [787, 316] width 224 height 33
type input "****"
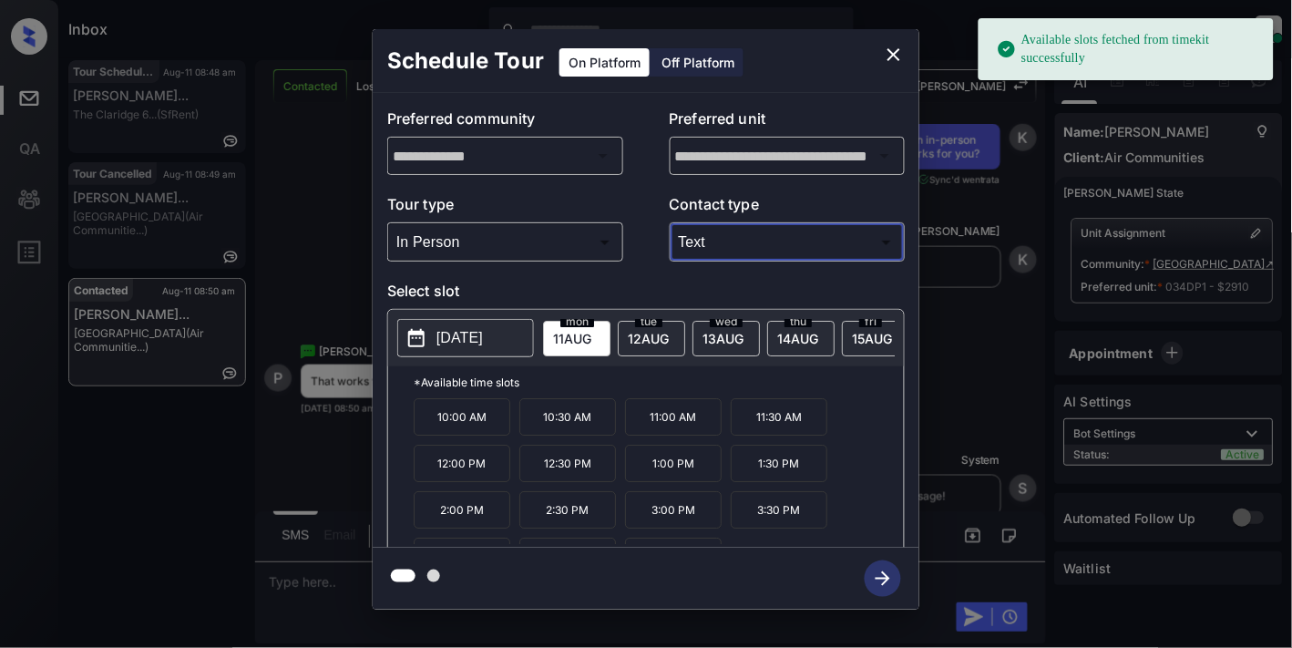
click at [672, 428] on p "11:00 AM" at bounding box center [673, 416] width 97 height 37
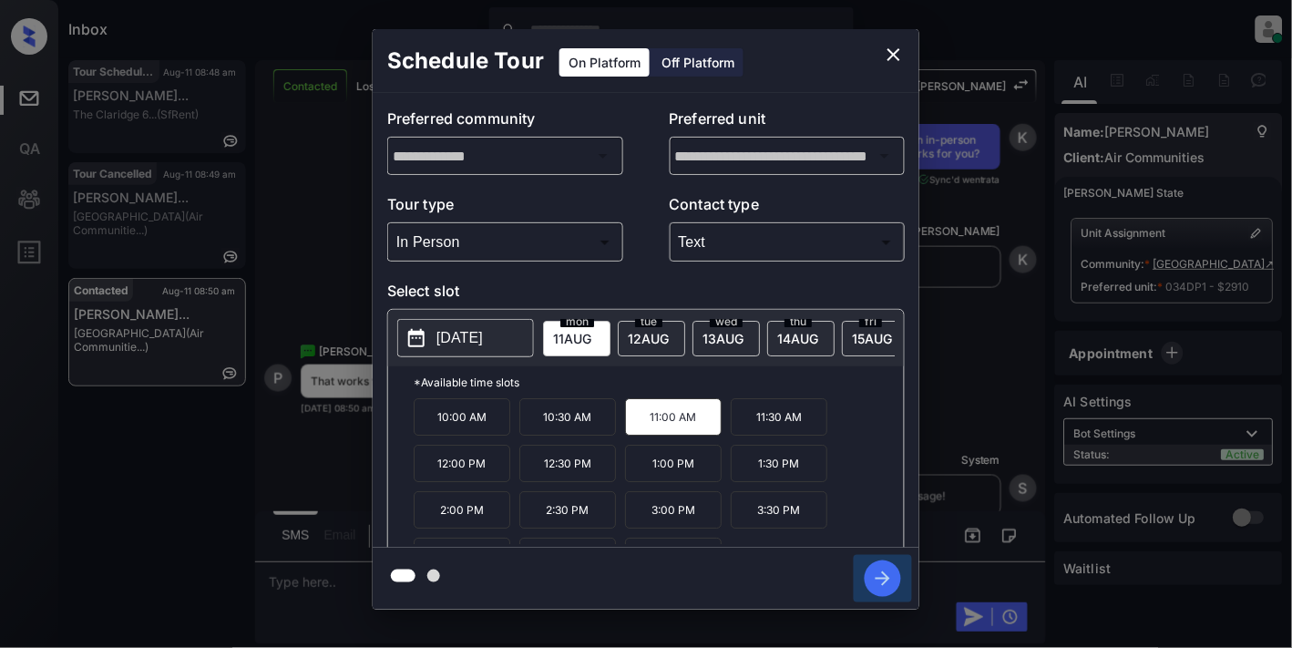
click at [885, 571] on icon "button" at bounding box center [883, 578] width 36 height 36
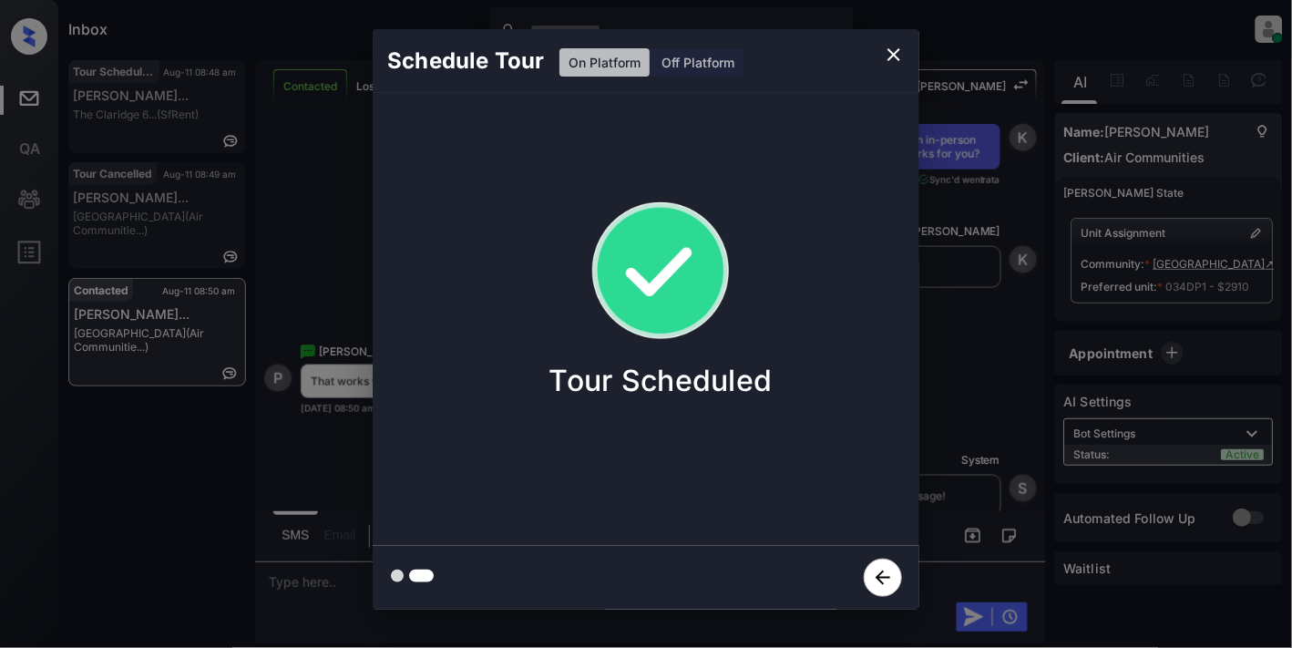
click at [1009, 323] on div "Schedule Tour On Platform Off Platform Tour Scheduled" at bounding box center [646, 319] width 1292 height 639
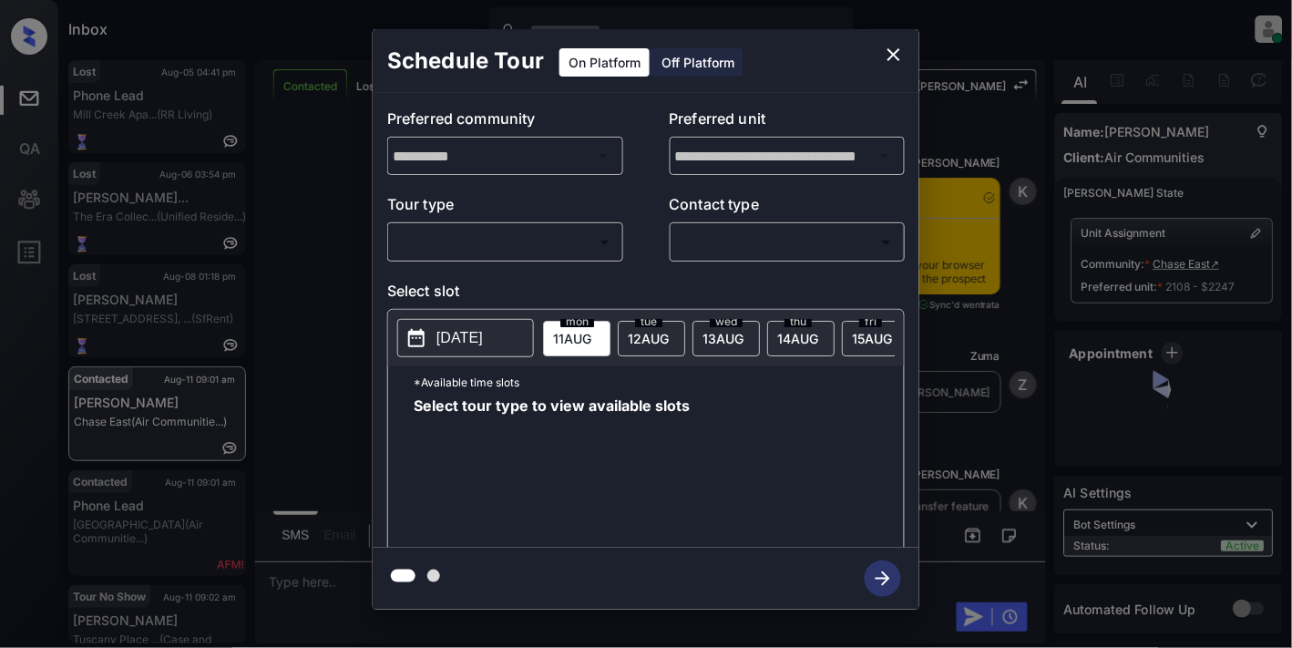
scroll to position [3822, 0]
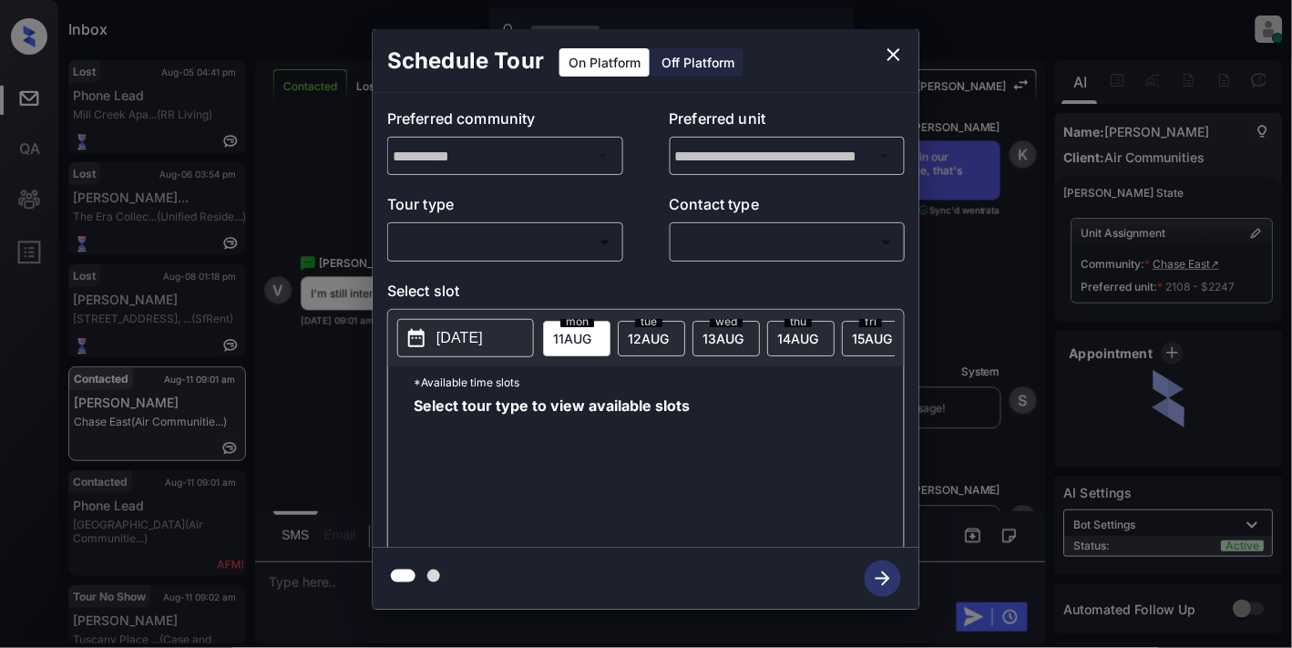
click at [552, 240] on body "Inbox [PERSON_NAME] Online Set yourself offline Set yourself on break Profile S…" at bounding box center [646, 324] width 1292 height 648
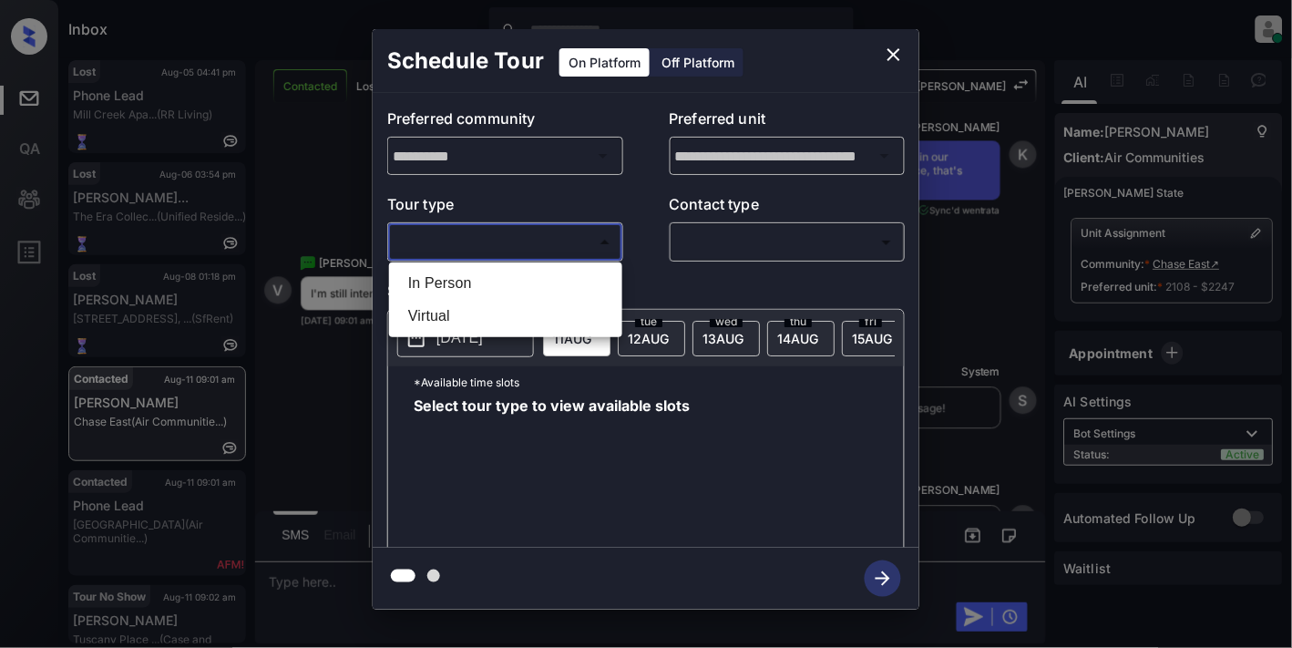
click at [498, 288] on li "In Person" at bounding box center [506, 283] width 224 height 33
type input "********"
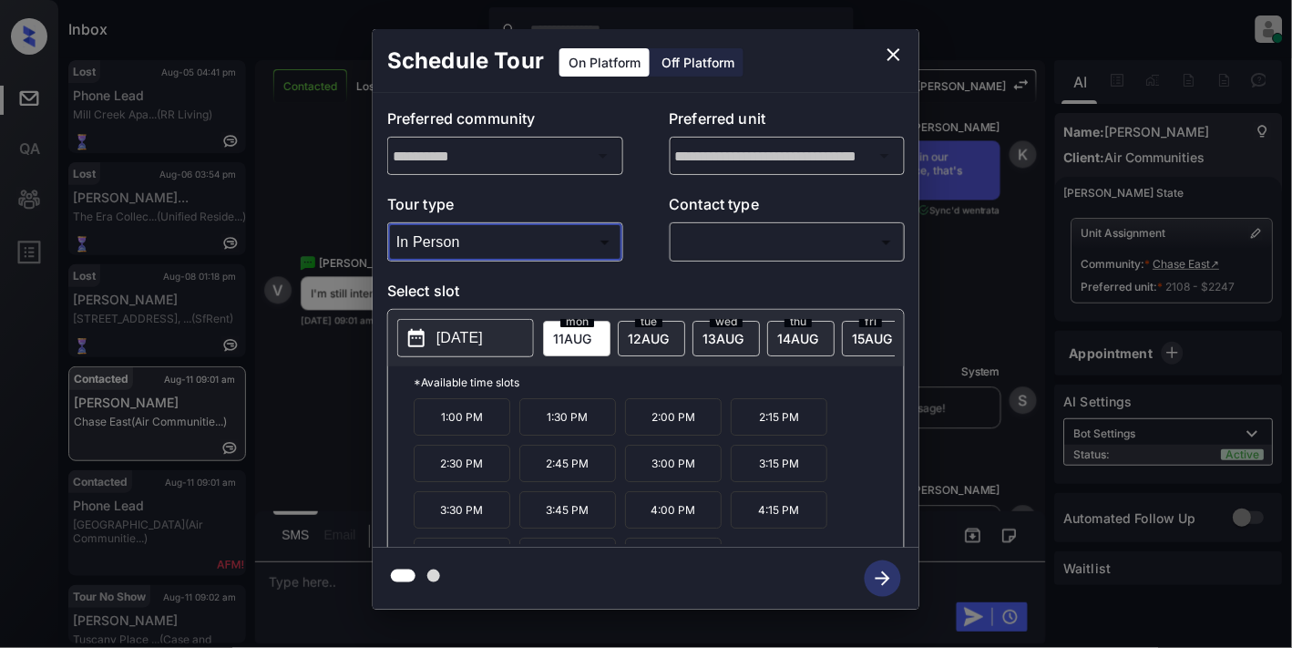
click at [463, 354] on button "[DATE]" at bounding box center [465, 338] width 137 height 38
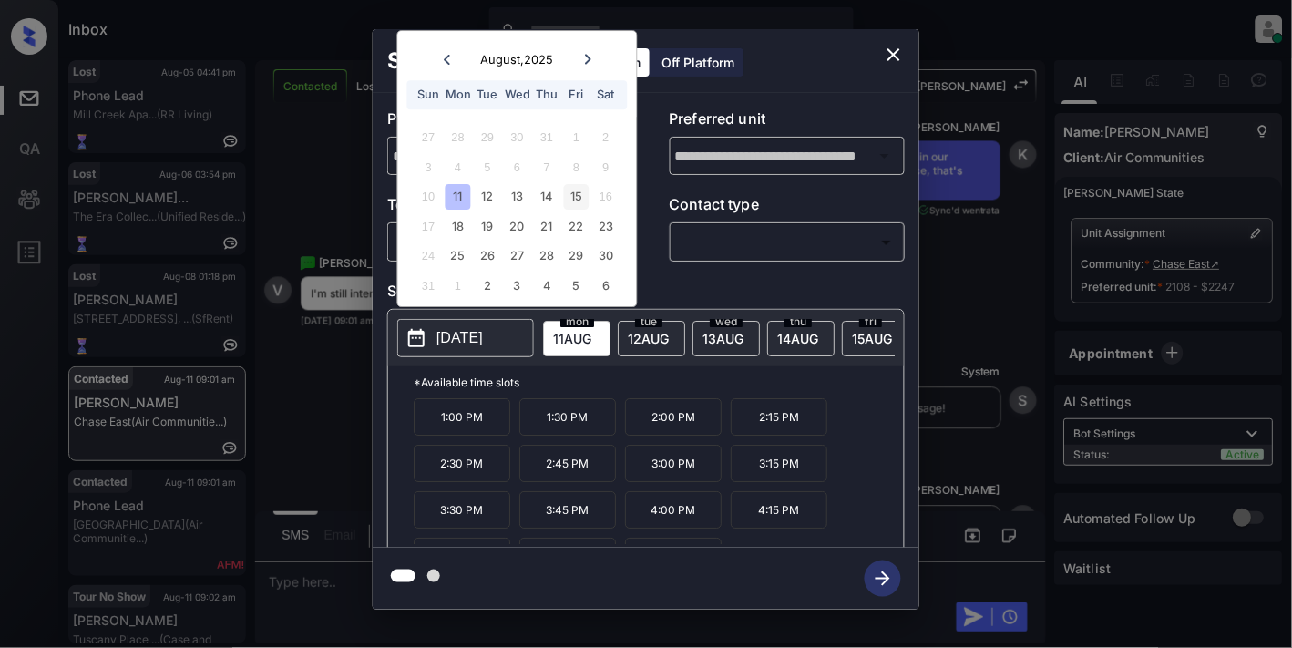
click at [569, 201] on div "15" at bounding box center [576, 197] width 25 height 25
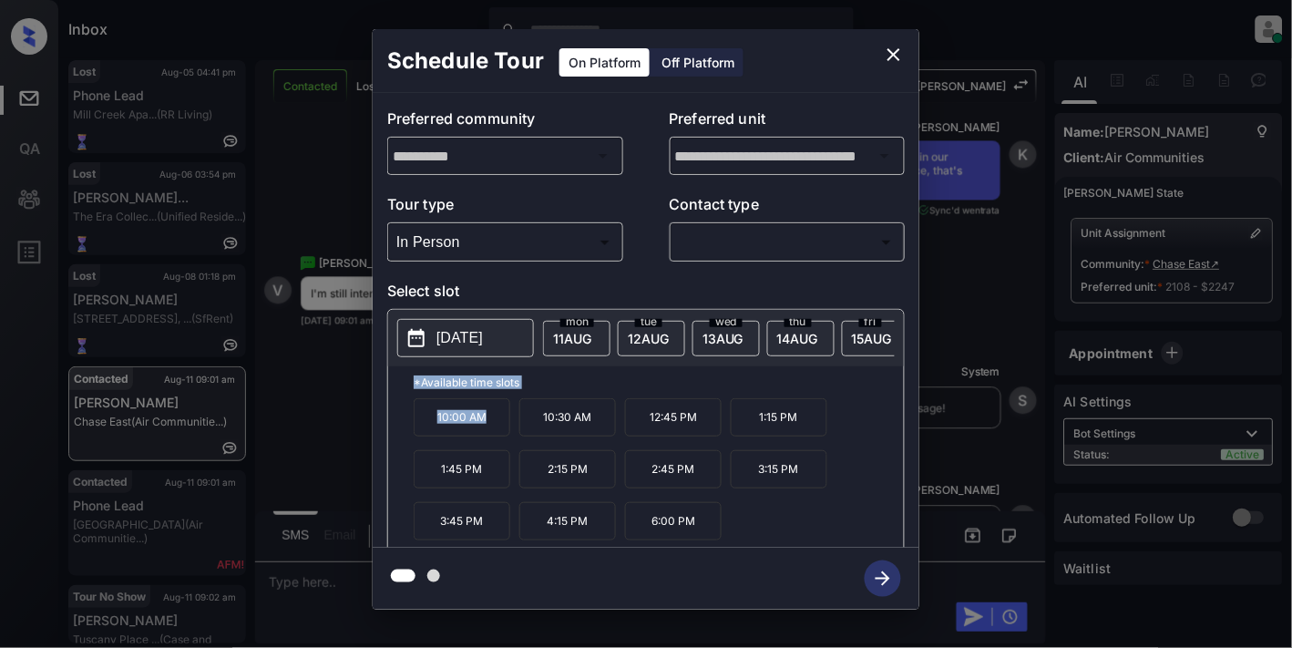
drag, startPoint x: 512, startPoint y: 428, endPoint x: 406, endPoint y: 395, distance: 110.9
click at [406, 395] on div "*Available time slots 10:00 AM 10:30 AM 12:45 PM 1:15 PM 1:45 PM 2:15 PM 2:45 P…" at bounding box center [646, 459] width 516 height 187
click at [590, 395] on p "*Available time slots" at bounding box center [659, 382] width 490 height 32
drag, startPoint x: 506, startPoint y: 424, endPoint x: 432, endPoint y: 429, distance: 74.0
click at [432, 429] on p "10:00 AM" at bounding box center [462, 417] width 97 height 38
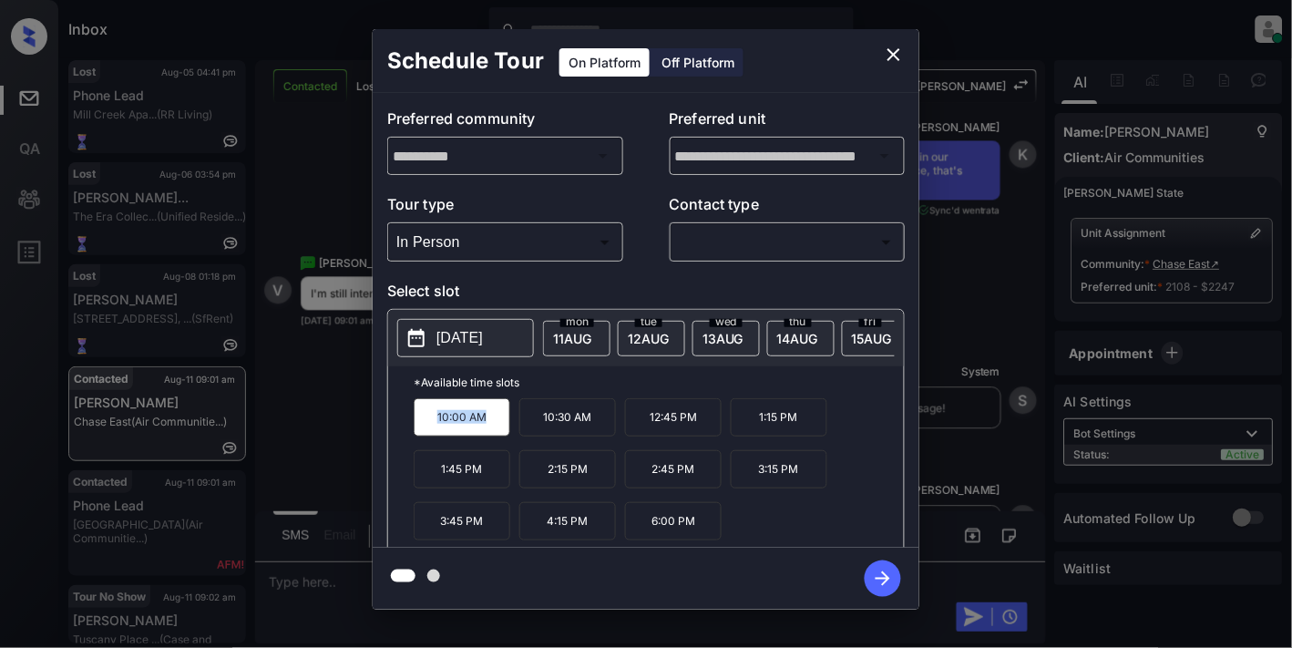
copy p "10:00 AM"
click at [896, 49] on icon "close" at bounding box center [894, 55] width 22 height 22
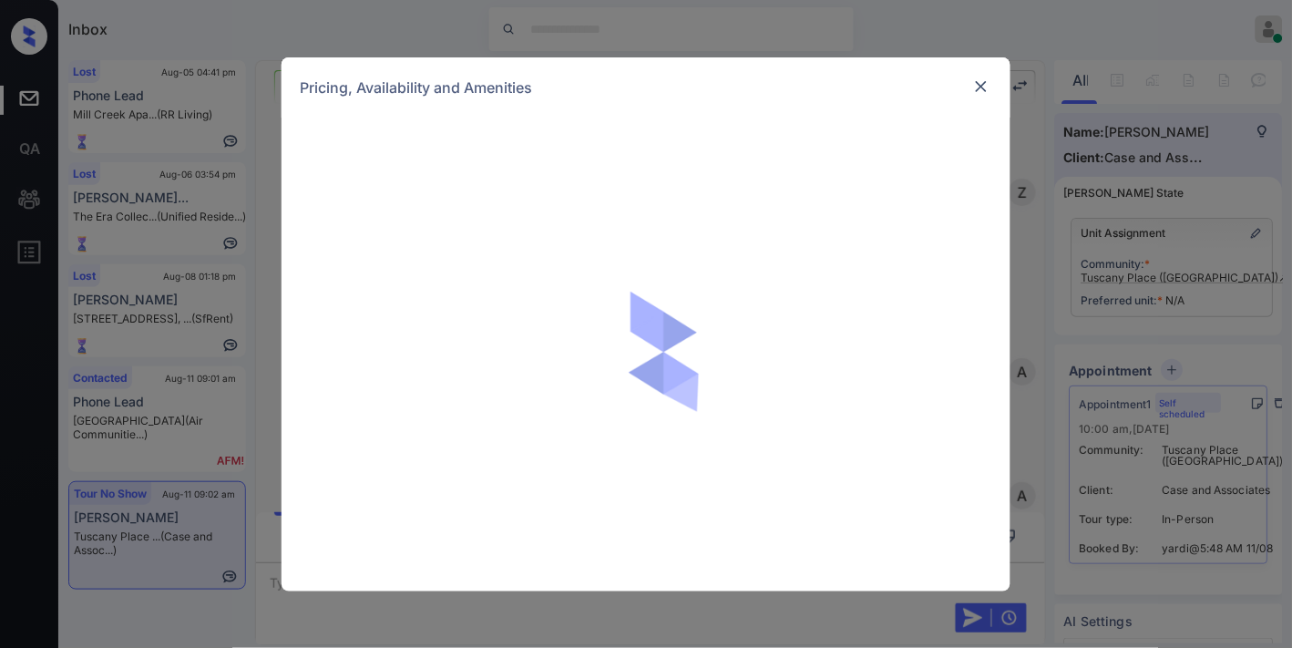
scroll to position [3811, 0]
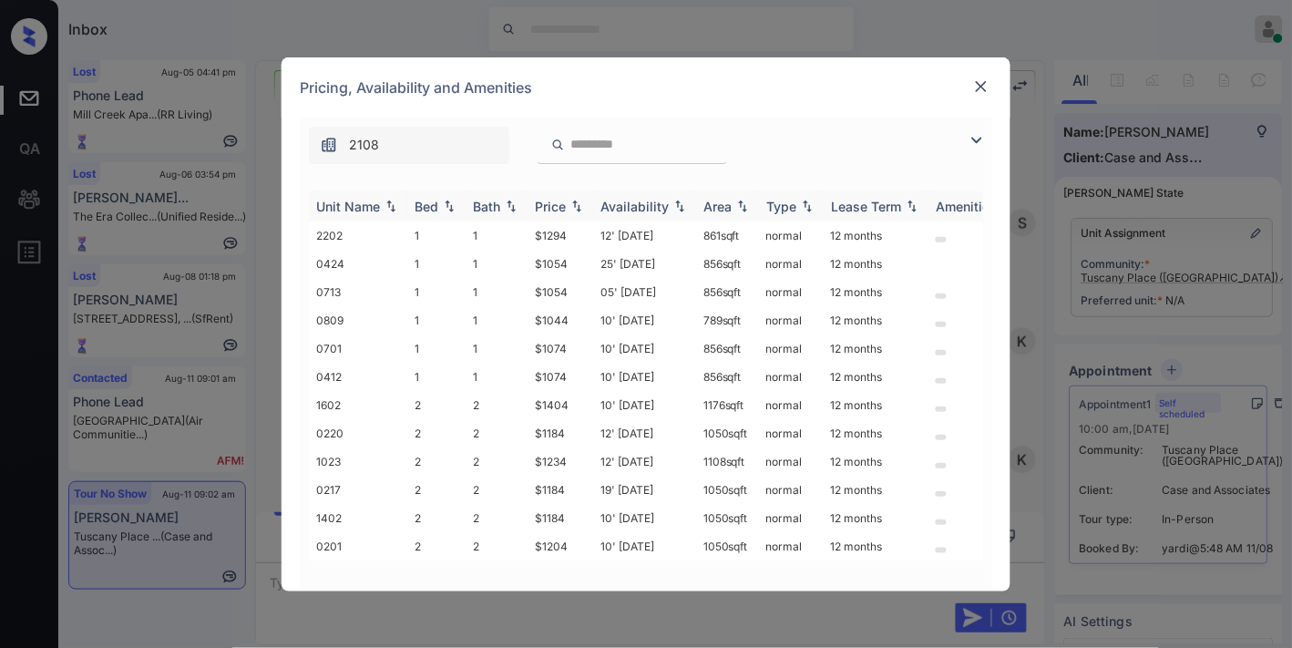
click at [551, 210] on div "Price" at bounding box center [550, 206] width 31 height 15
click at [972, 139] on img at bounding box center [977, 140] width 22 height 22
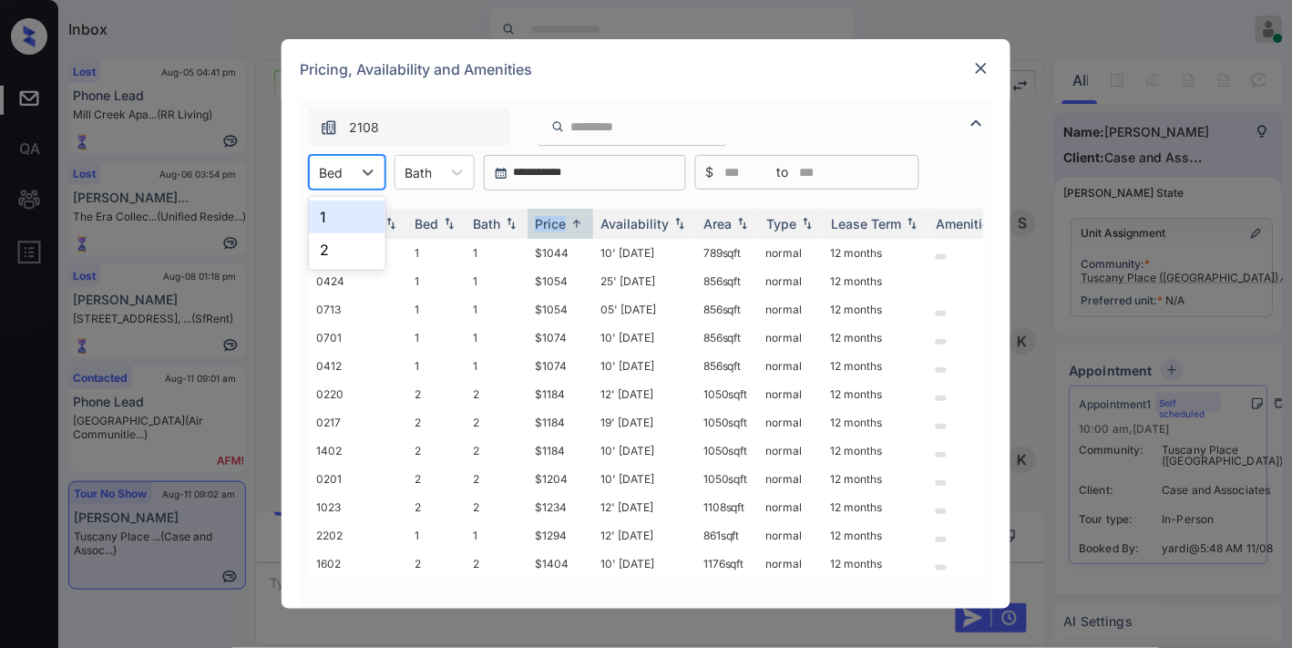
click at [350, 175] on div "Bed" at bounding box center [331, 172] width 42 height 26
click at [358, 220] on div "1" at bounding box center [347, 216] width 77 height 33
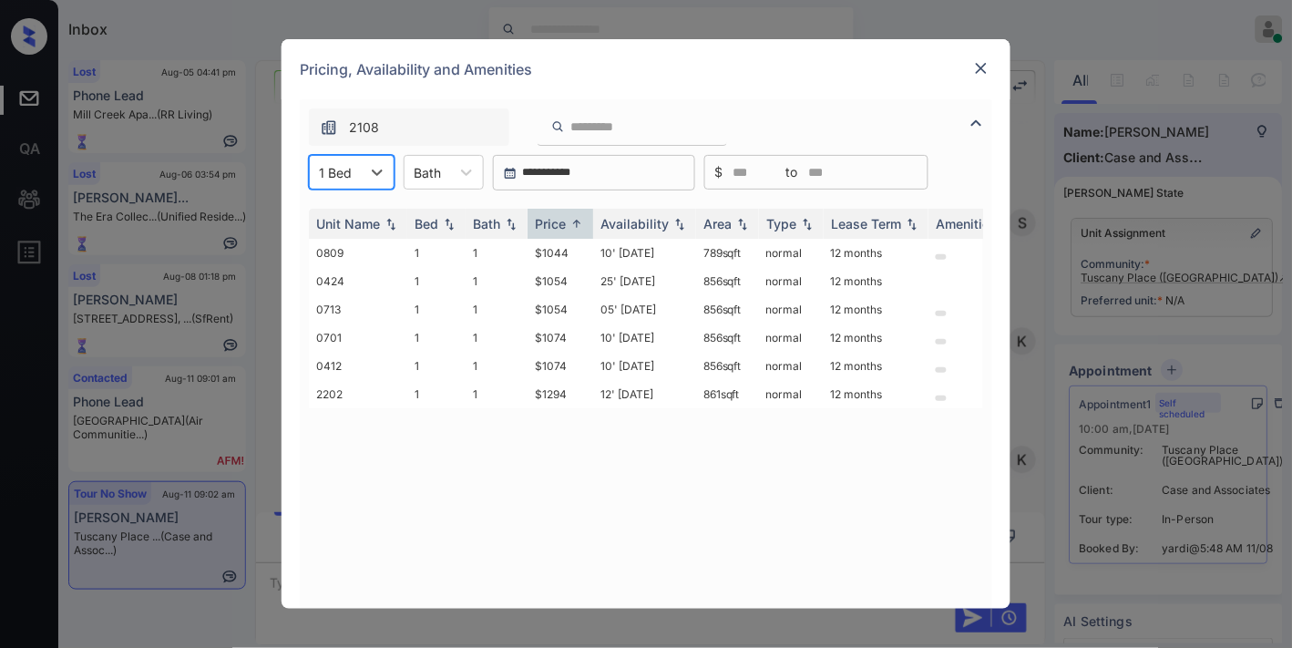
drag, startPoint x: 326, startPoint y: 176, endPoint x: 339, endPoint y: 187, distance: 16.8
click at [326, 177] on div at bounding box center [335, 172] width 33 height 19
click at [362, 251] on div "2" at bounding box center [352, 249] width 86 height 33
click at [364, 179] on div at bounding box center [380, 172] width 33 height 33
click at [360, 210] on div "1" at bounding box center [353, 216] width 88 height 33
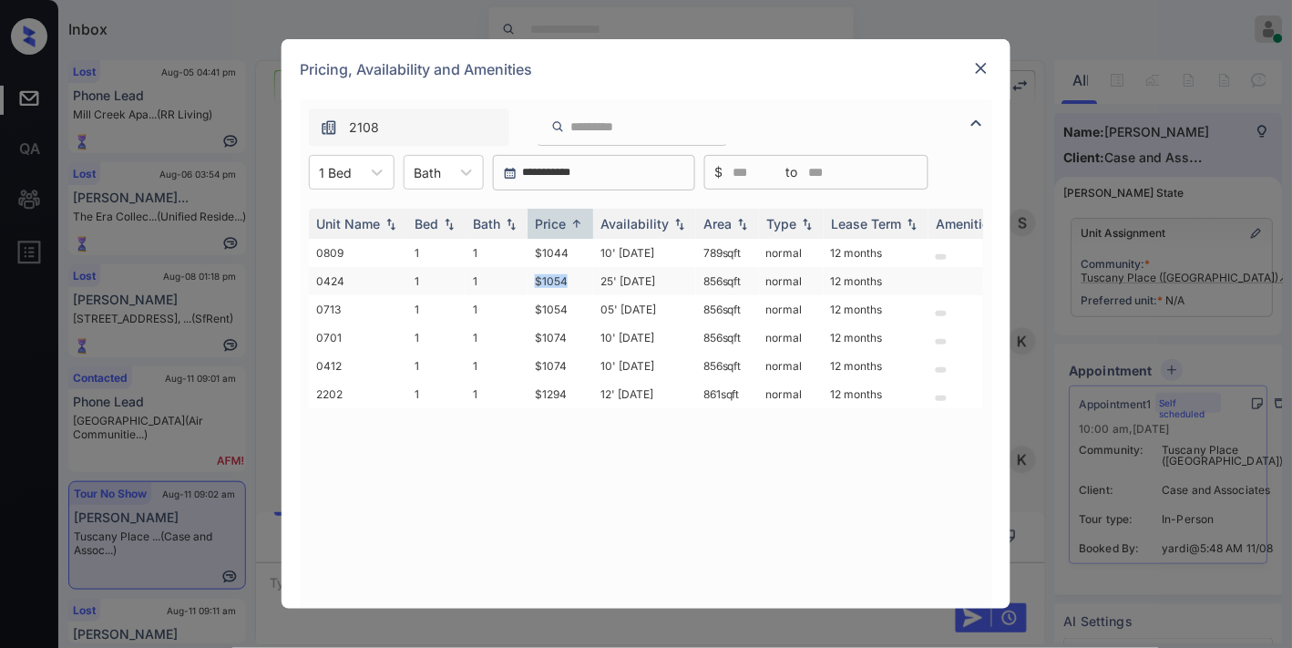
drag, startPoint x: 575, startPoint y: 275, endPoint x: 523, endPoint y: 287, distance: 53.3
click at [506, 275] on tr "0424 1 1 $1054 25' Jul 25 856 sqft normal 12 months" at bounding box center [785, 281] width 952 height 28
copy tr "$1054"
click at [986, 68] on img at bounding box center [981, 68] width 18 height 18
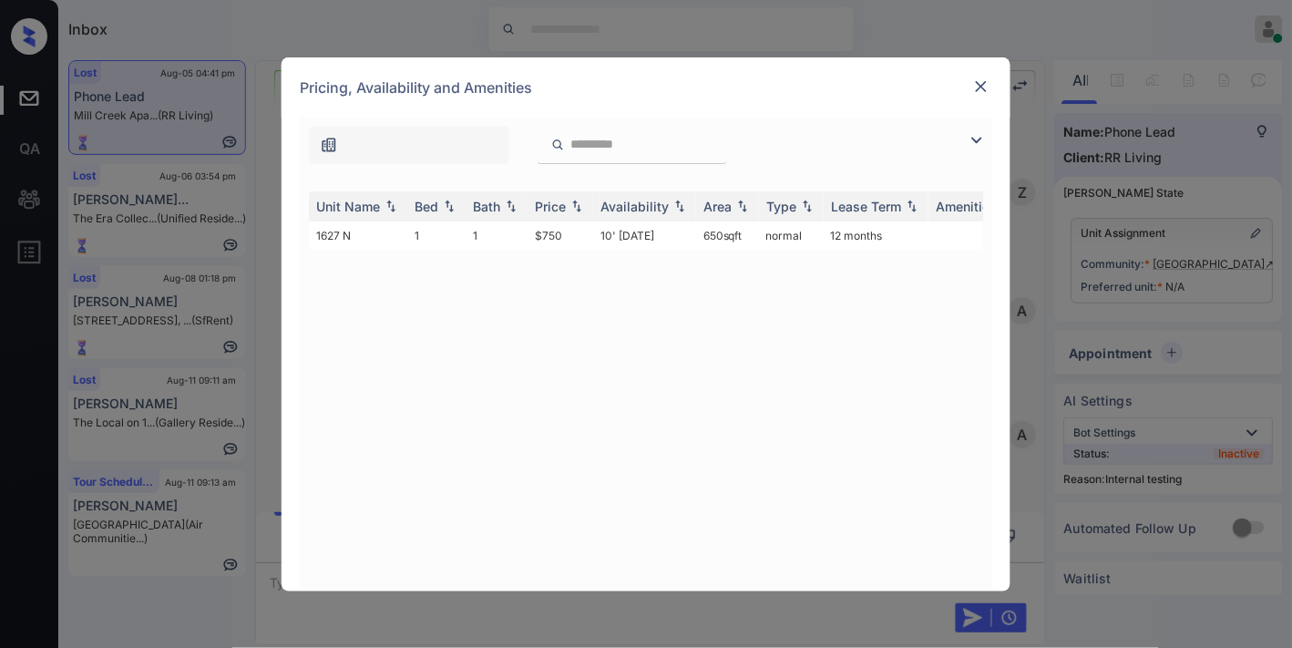
scroll to position [4330, 0]
click at [980, 77] on img at bounding box center [981, 86] width 18 height 18
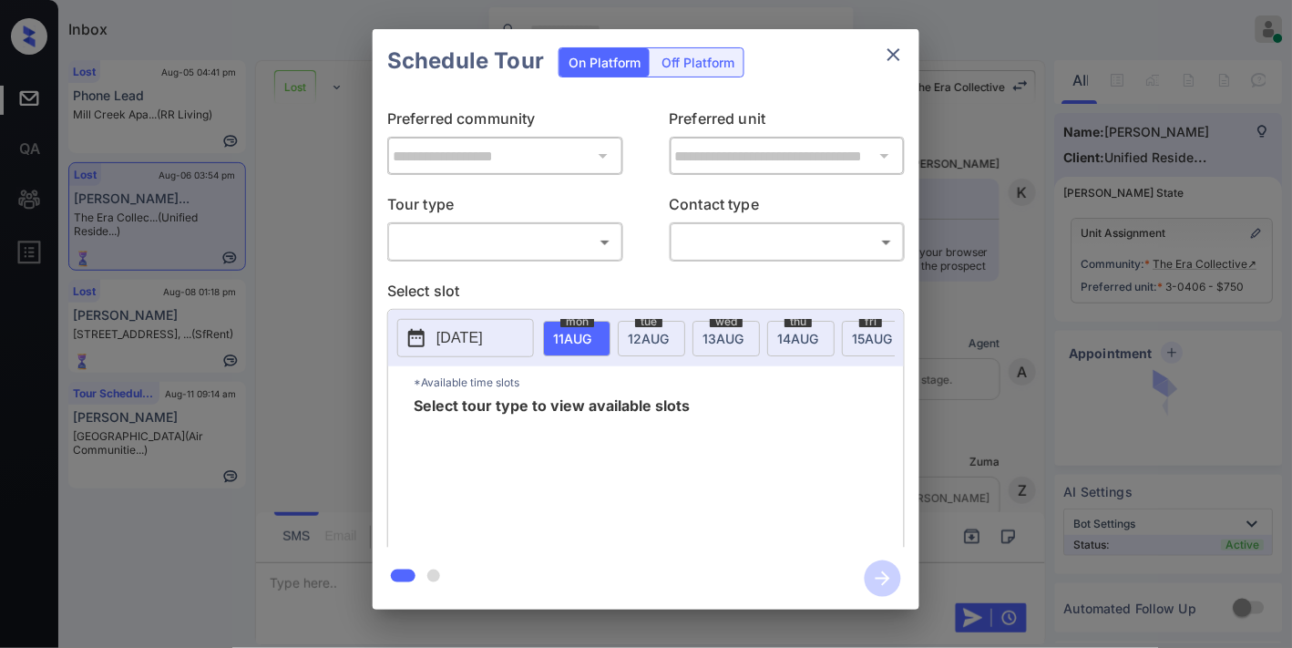
scroll to position [5164, 0]
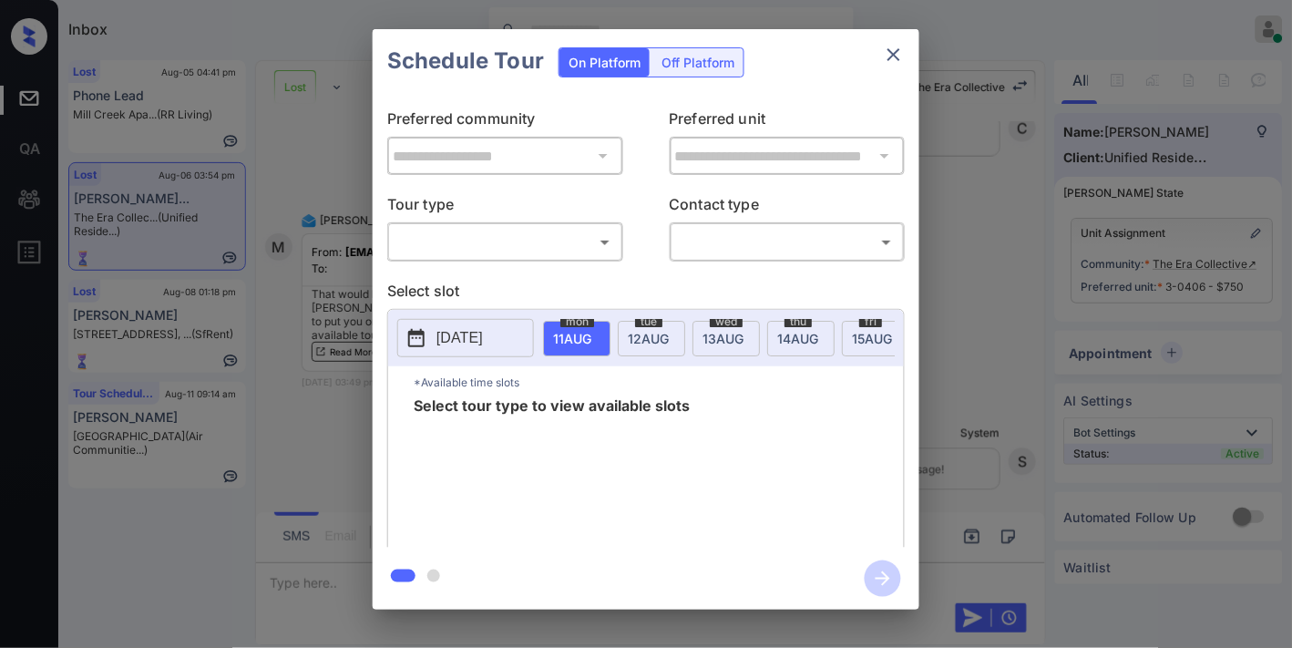
click at [579, 242] on body "Inbox [PERSON_NAME] Online Set yourself offline Set yourself on break Profile S…" at bounding box center [646, 324] width 1292 height 648
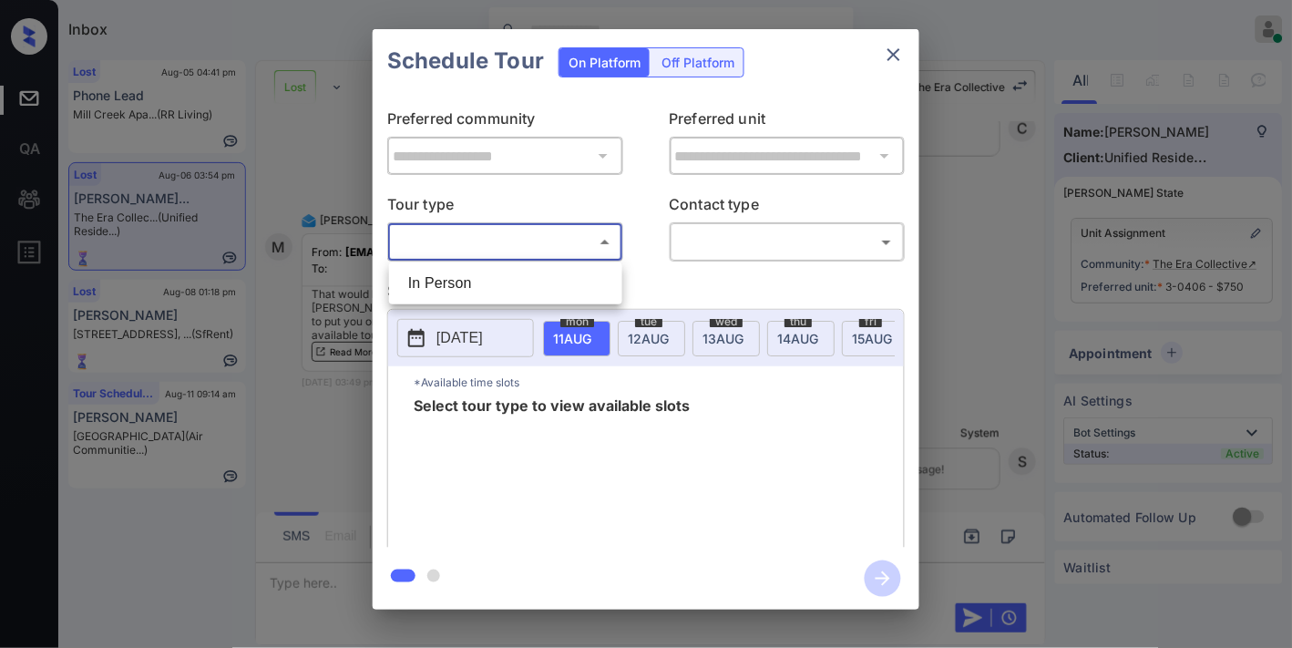
click at [525, 283] on li "In Person" at bounding box center [506, 283] width 224 height 33
type input "********"
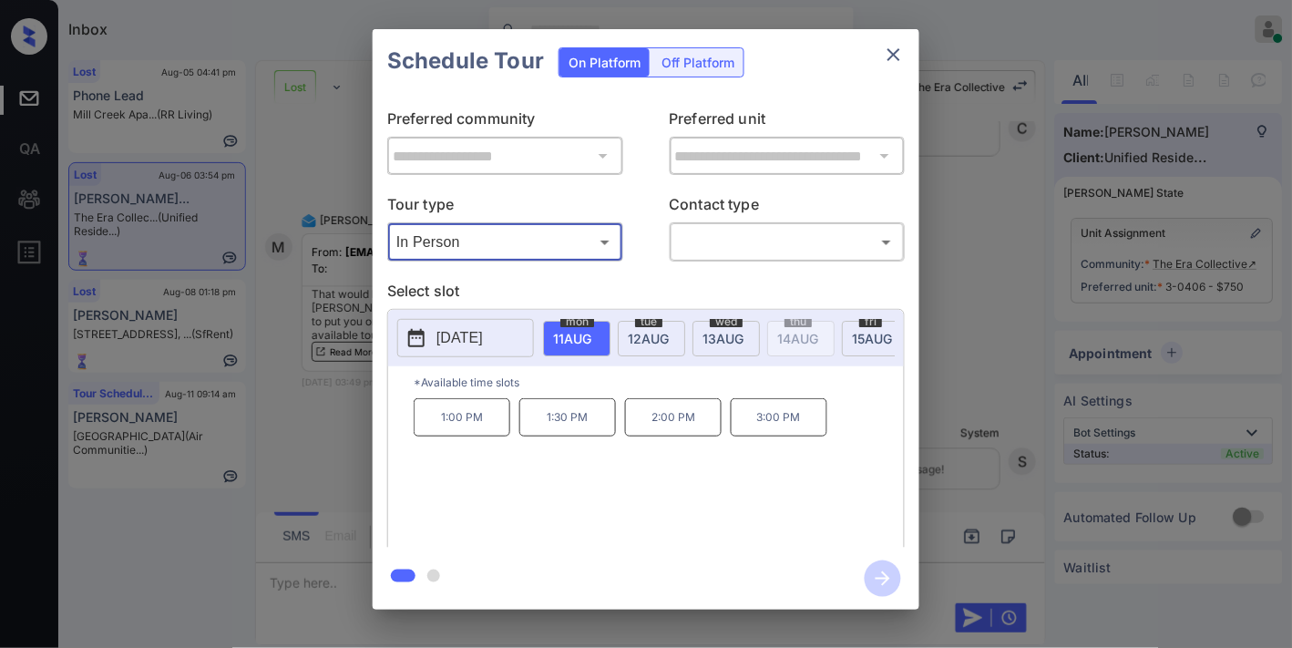
click at [888, 58] on icon "close" at bounding box center [894, 55] width 22 height 22
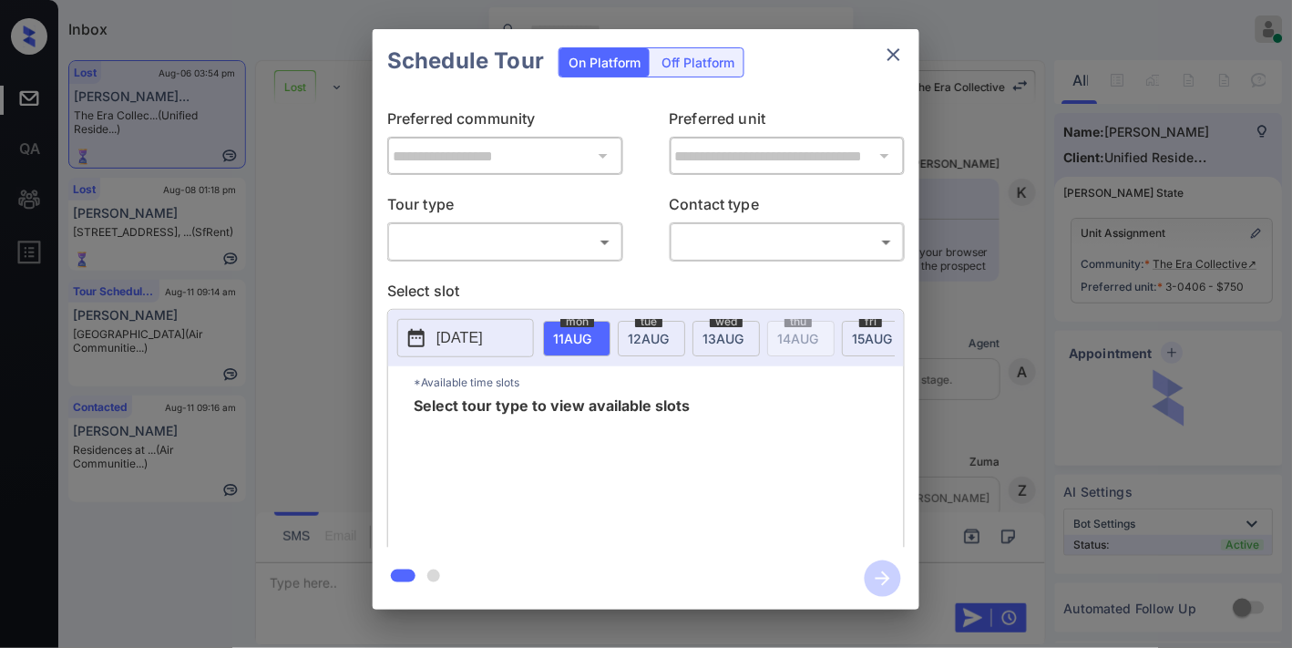
click at [552, 256] on body "Inbox Samantha Soliven Online Set yourself offline Set yourself on break Profil…" at bounding box center [646, 324] width 1292 height 648
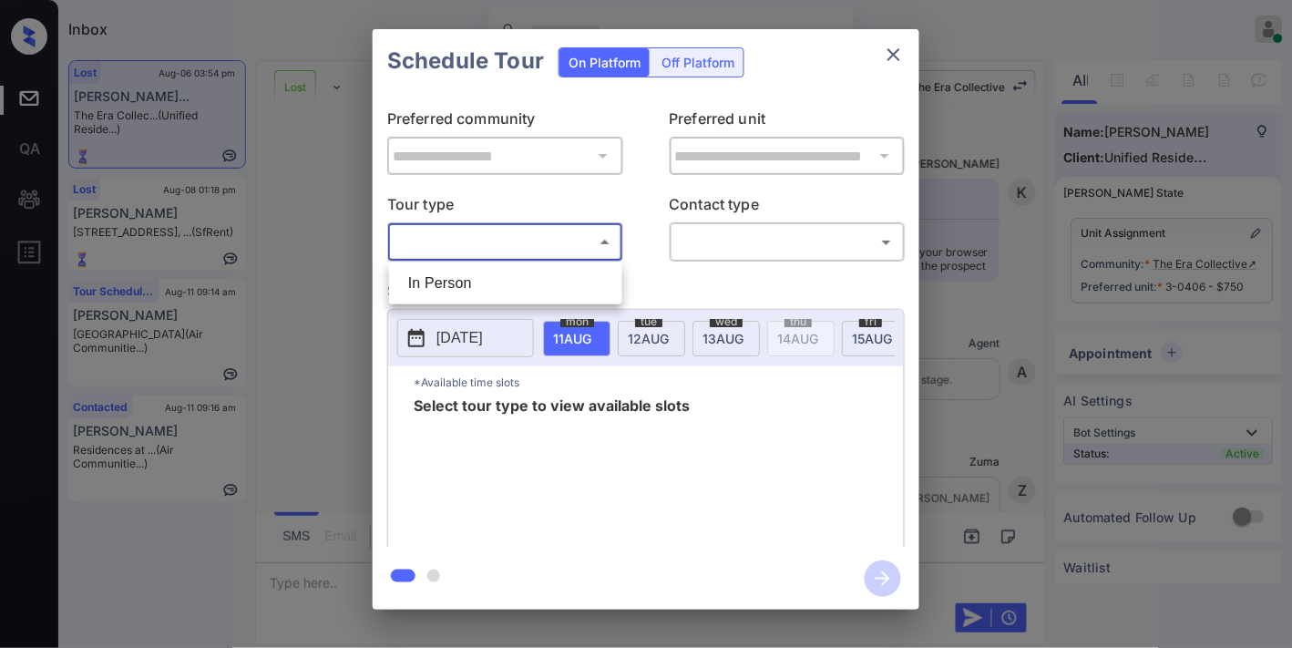
scroll to position [2937, 0]
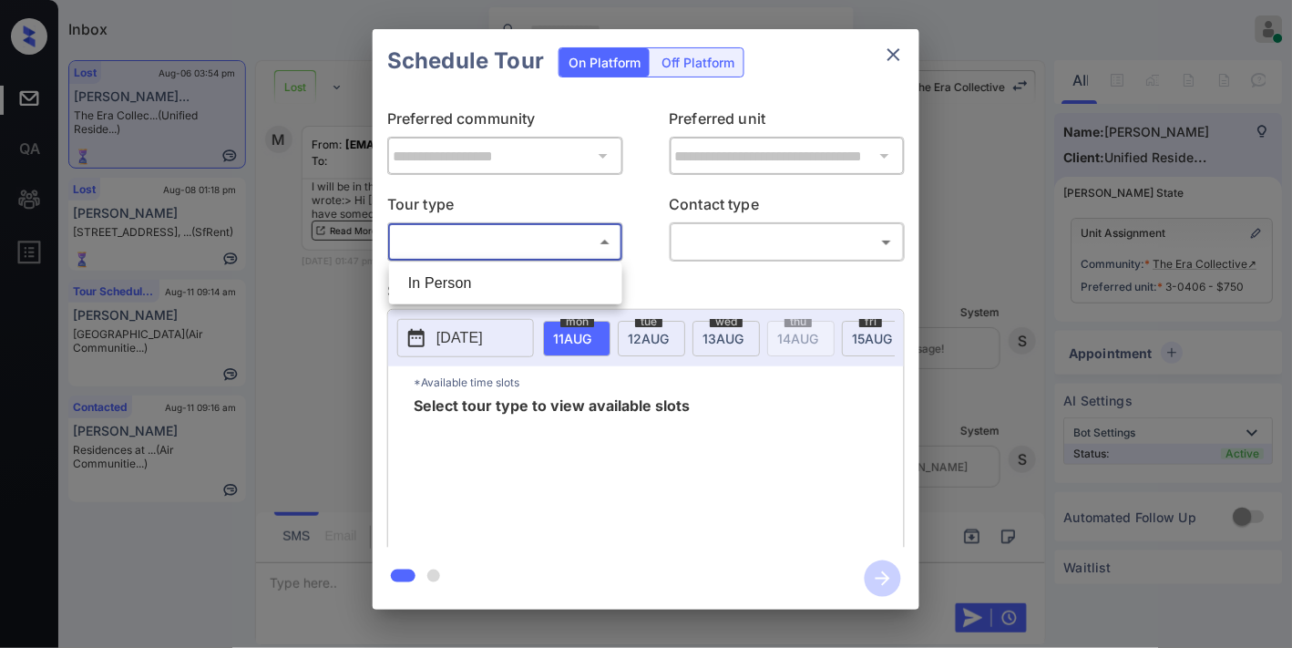
click at [511, 284] on li "In Person" at bounding box center [506, 283] width 224 height 33
type input "********"
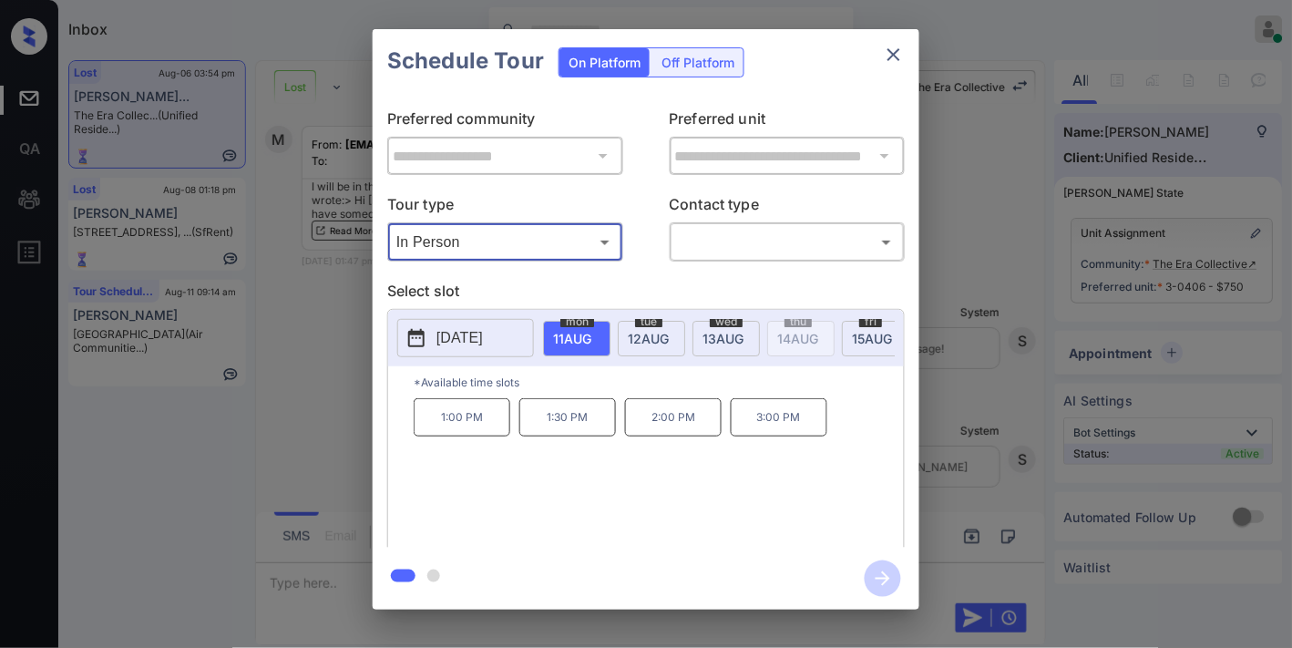
click at [483, 349] on p "[DATE]" at bounding box center [459, 338] width 46 height 22
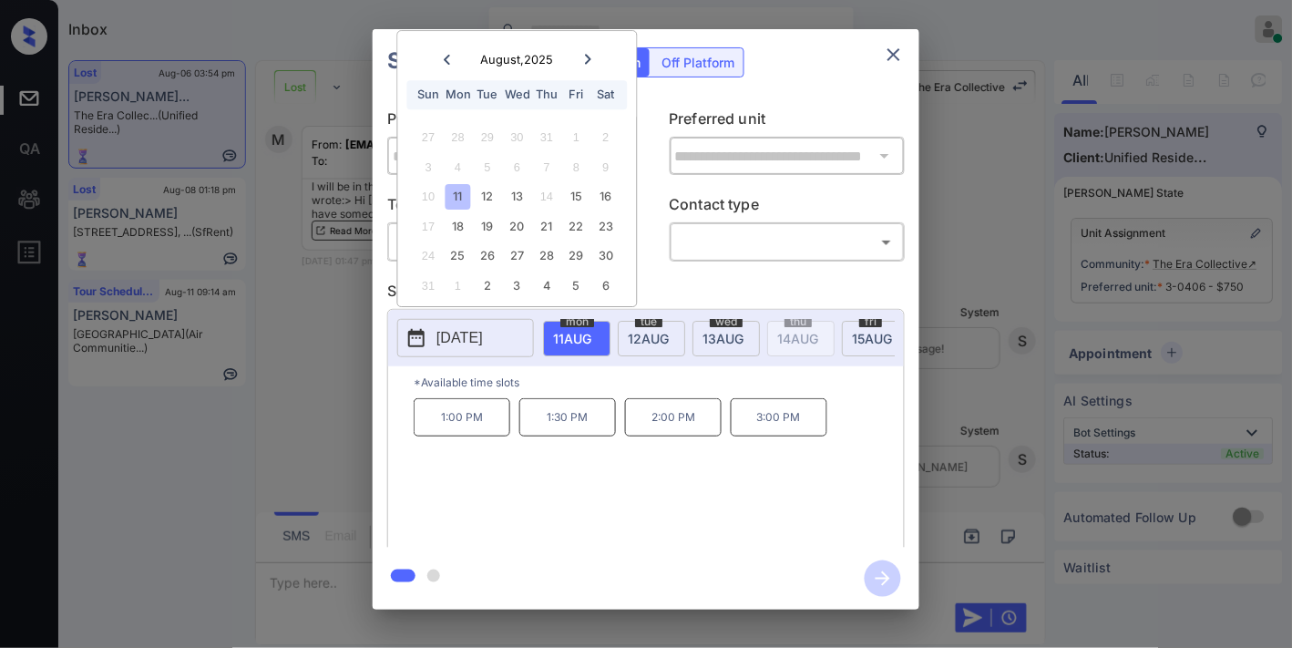
click at [590, 57] on icon at bounding box center [588, 59] width 6 height 10
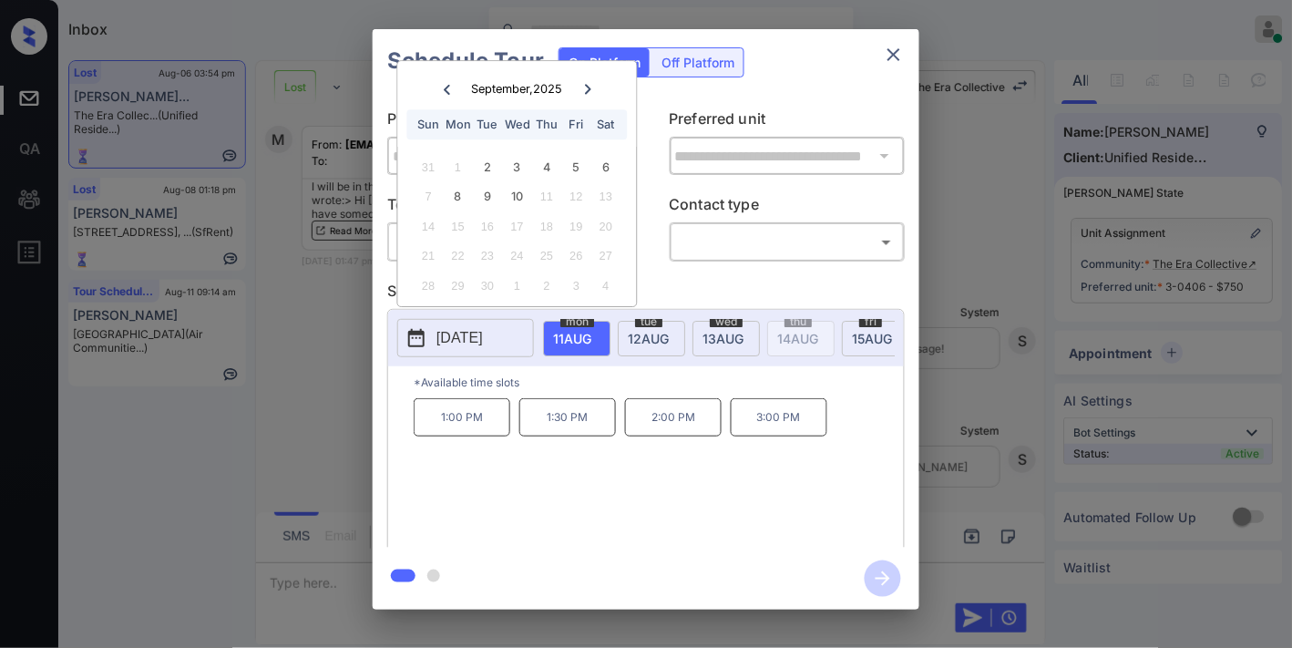
click at [891, 53] on icon "close" at bounding box center [894, 55] width 22 height 22
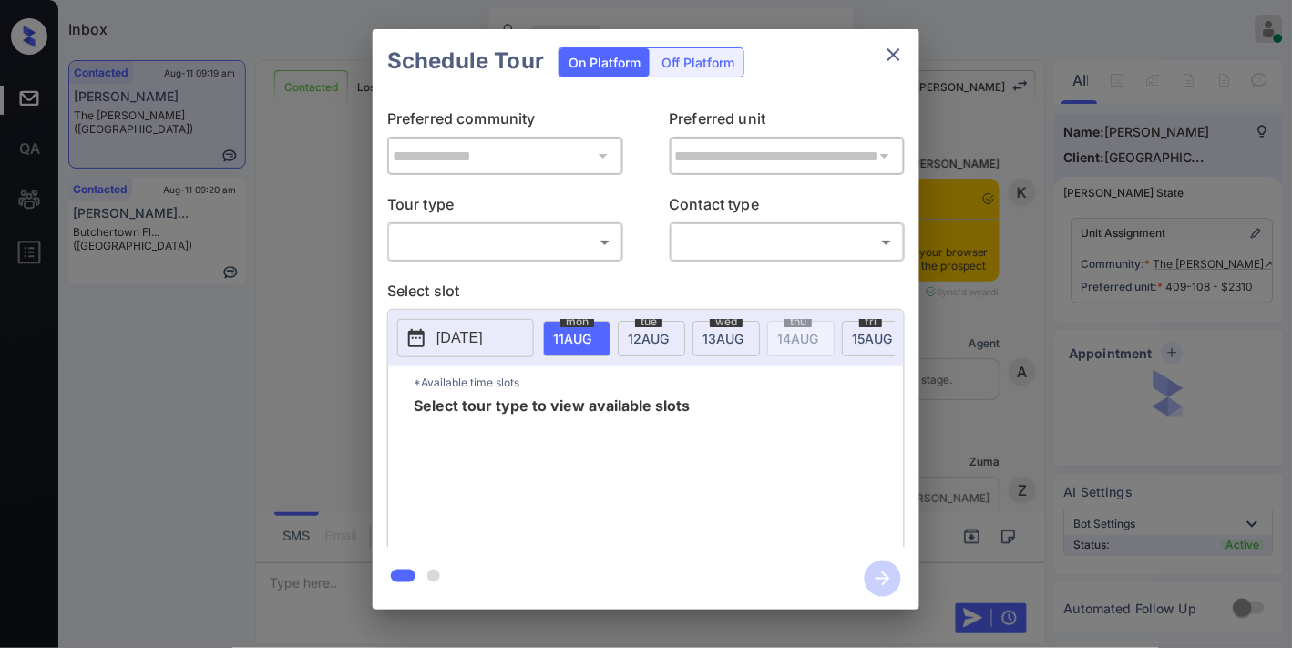
scroll to position [1370, 0]
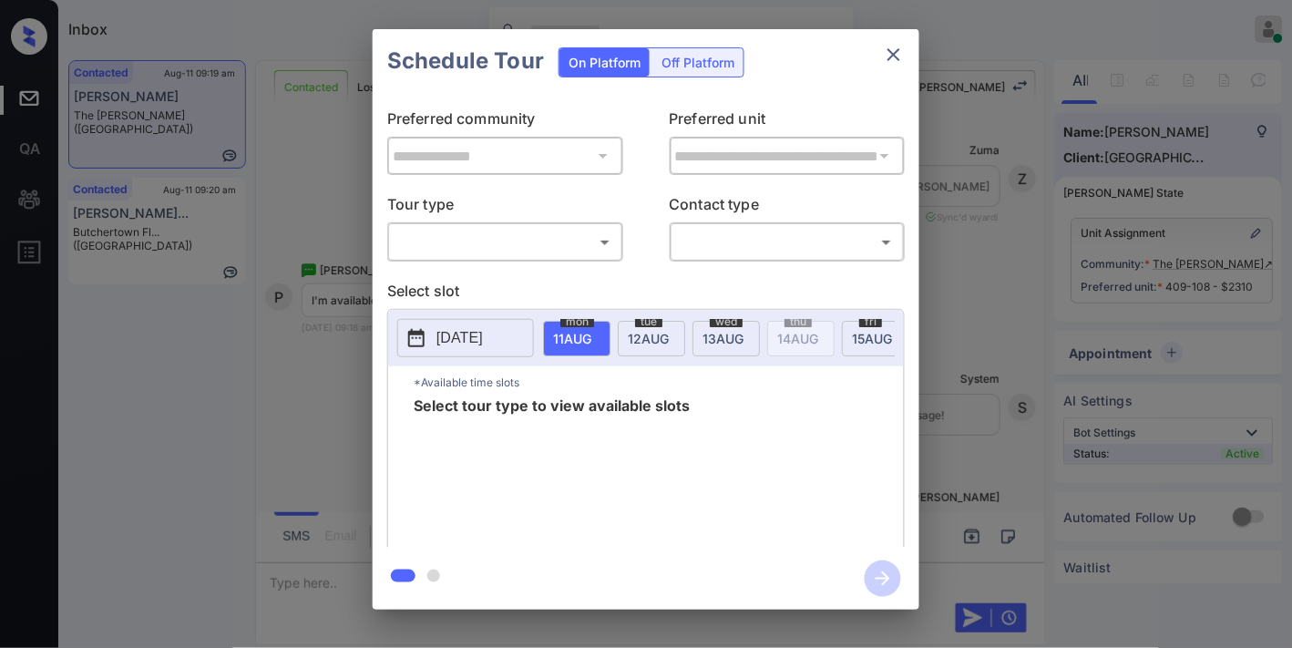
click at [568, 232] on body "Inbox Samantha Soliven Online Set yourself offline Set yourself on break Profil…" at bounding box center [646, 324] width 1292 height 648
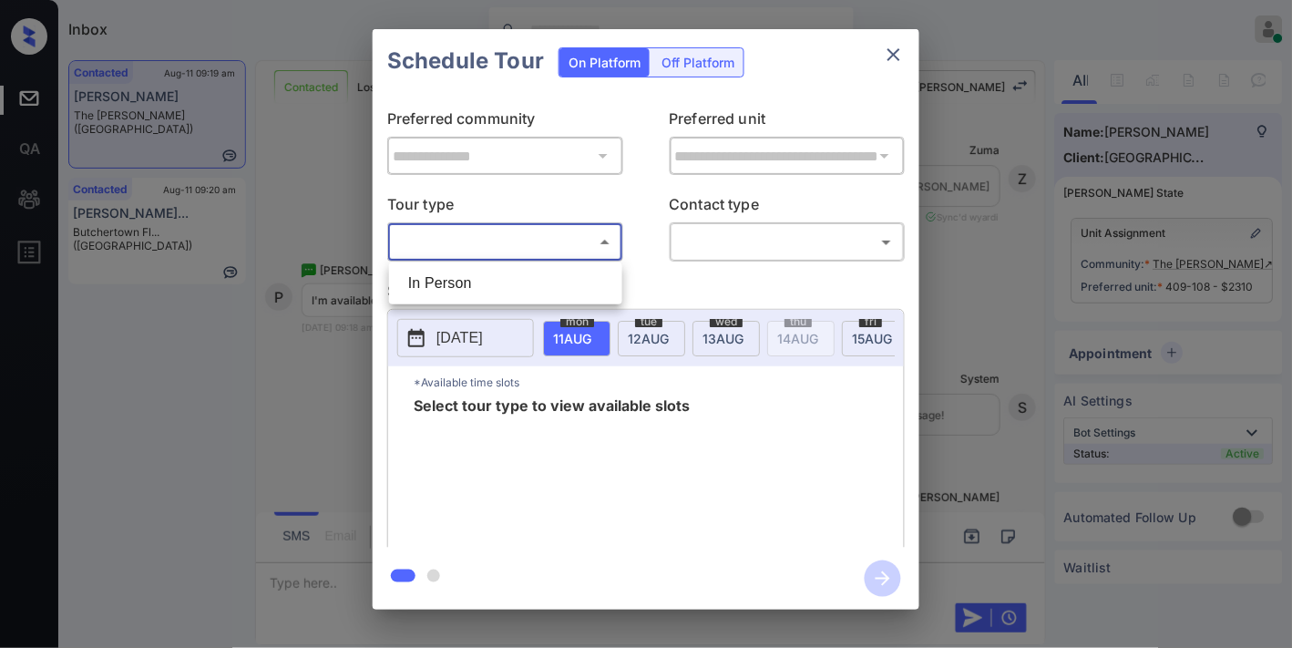
click at [507, 283] on li "In Person" at bounding box center [506, 283] width 224 height 33
type input "********"
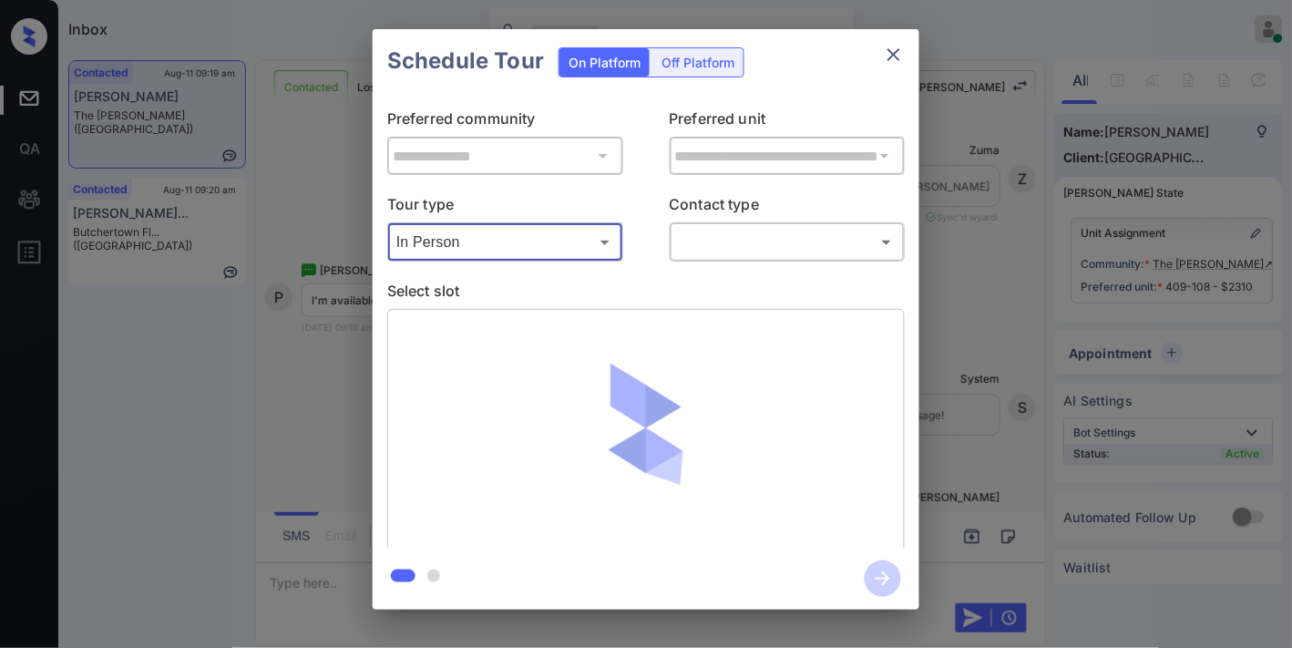
click at [765, 230] on body "Inbox Samantha Soliven Online Set yourself offline Set yourself on break Profil…" at bounding box center [646, 324] width 1292 height 648
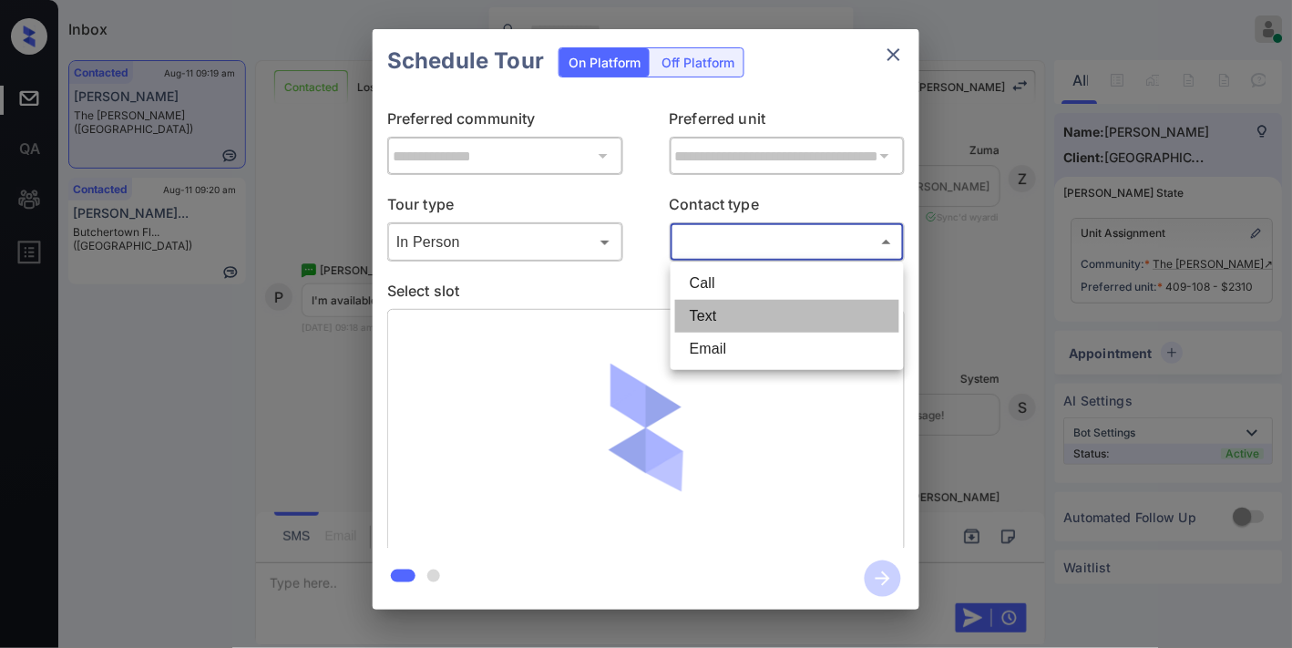
click at [767, 314] on li "Text" at bounding box center [787, 316] width 224 height 33
type input "****"
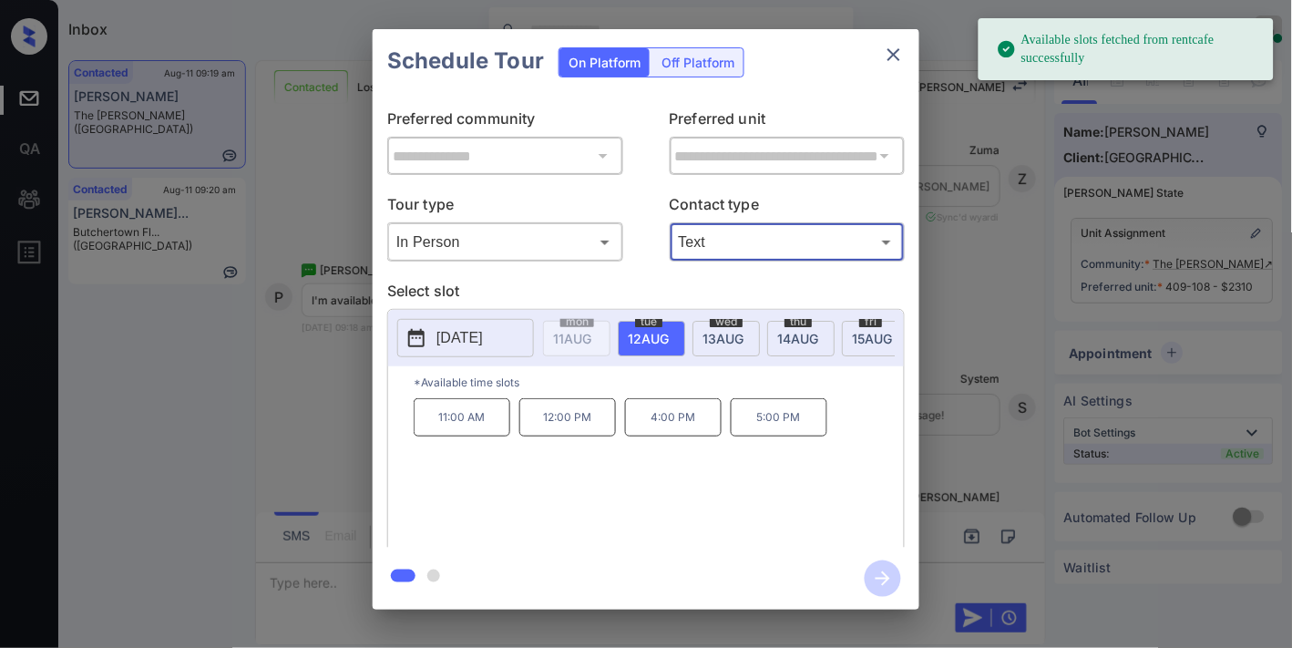
click at [591, 333] on span "13 AUG" at bounding box center [572, 338] width 38 height 15
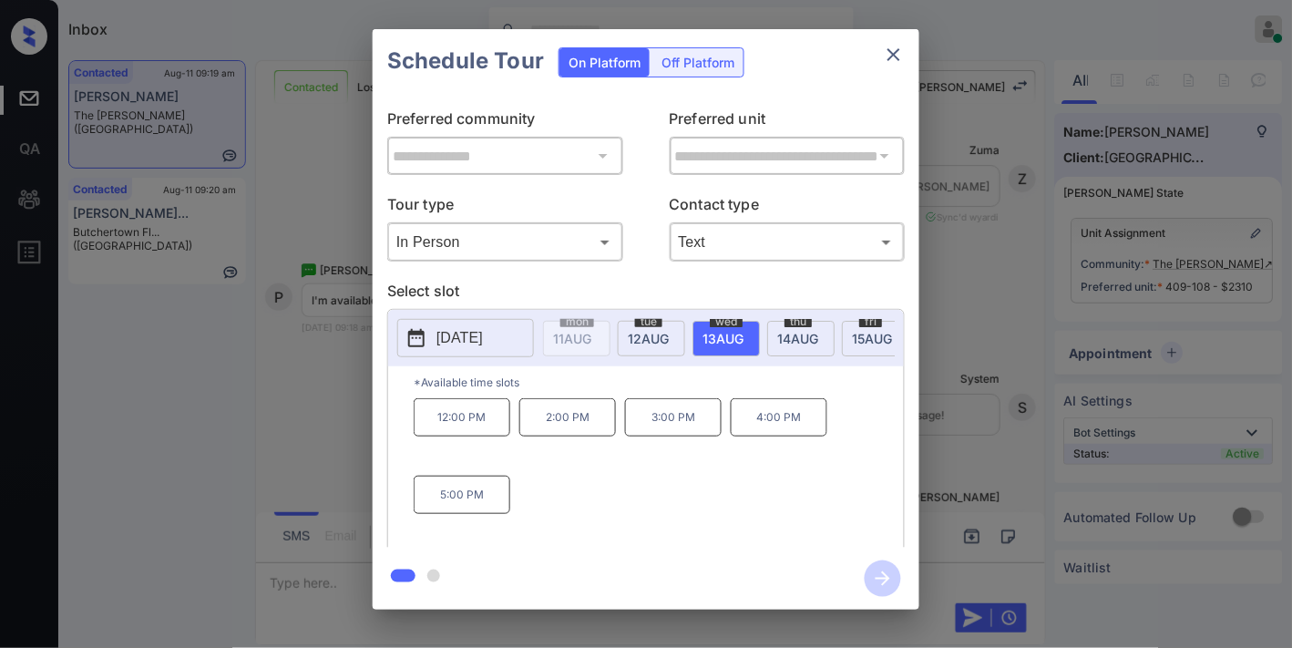
click at [713, 426] on p "3:00 PM" at bounding box center [673, 417] width 97 height 38
click at [877, 580] on icon "button" at bounding box center [883, 578] width 36 height 36
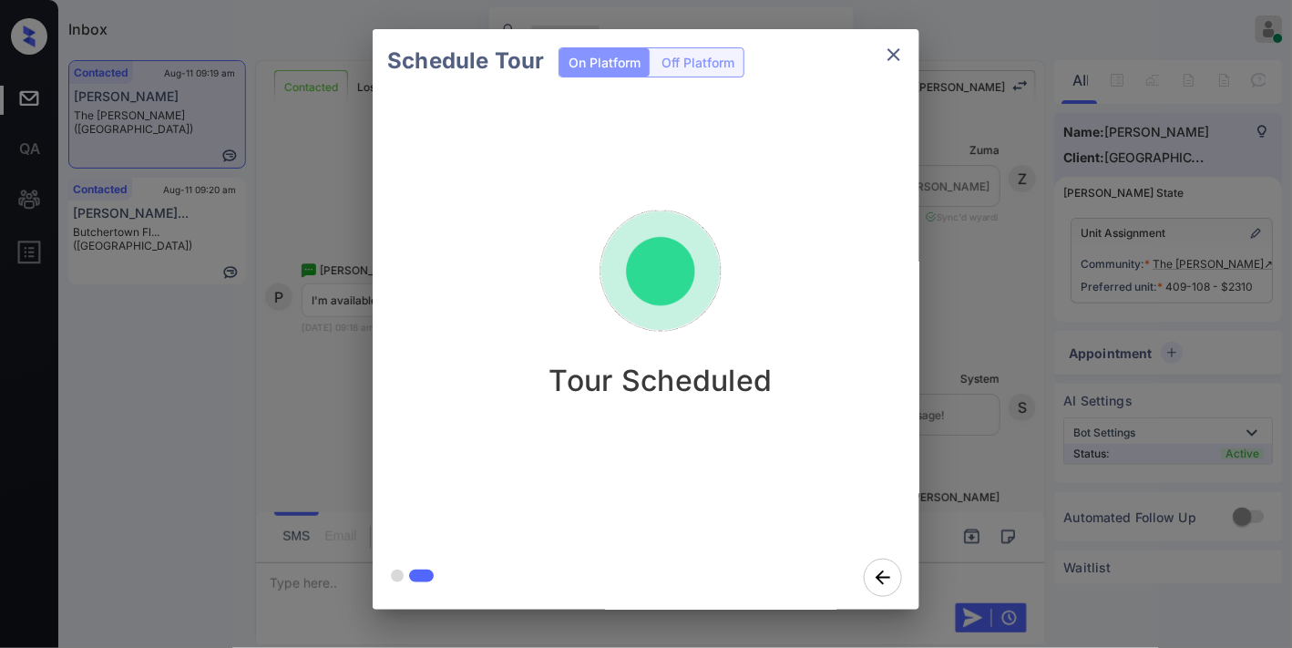
click at [830, 330] on div "Tour Scheduled" at bounding box center [660, 289] width 547 height 218
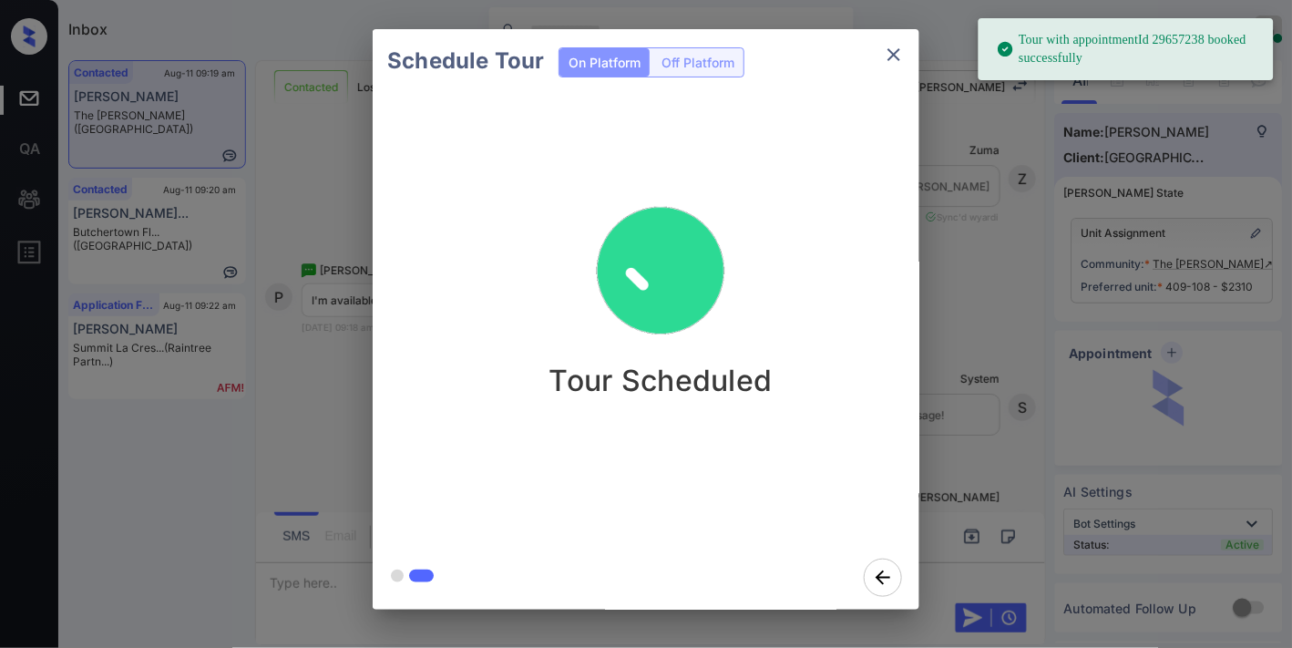
click at [905, 52] on icon "close" at bounding box center [894, 55] width 22 height 22
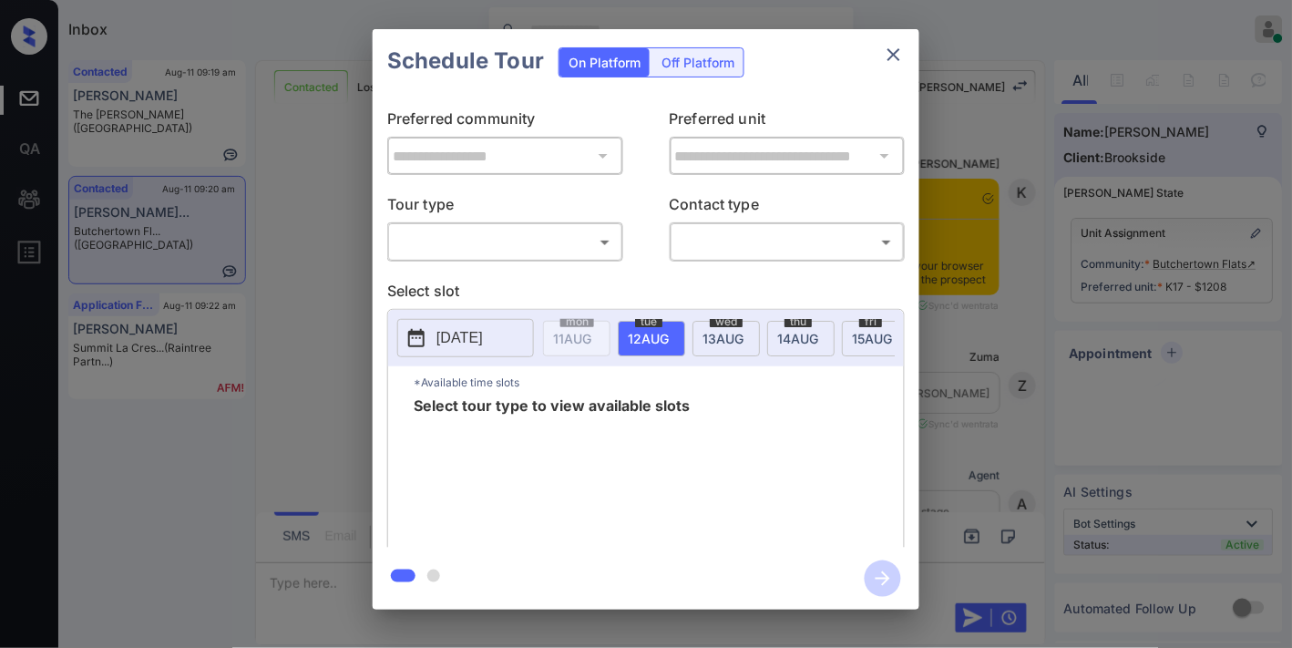
scroll to position [1458, 0]
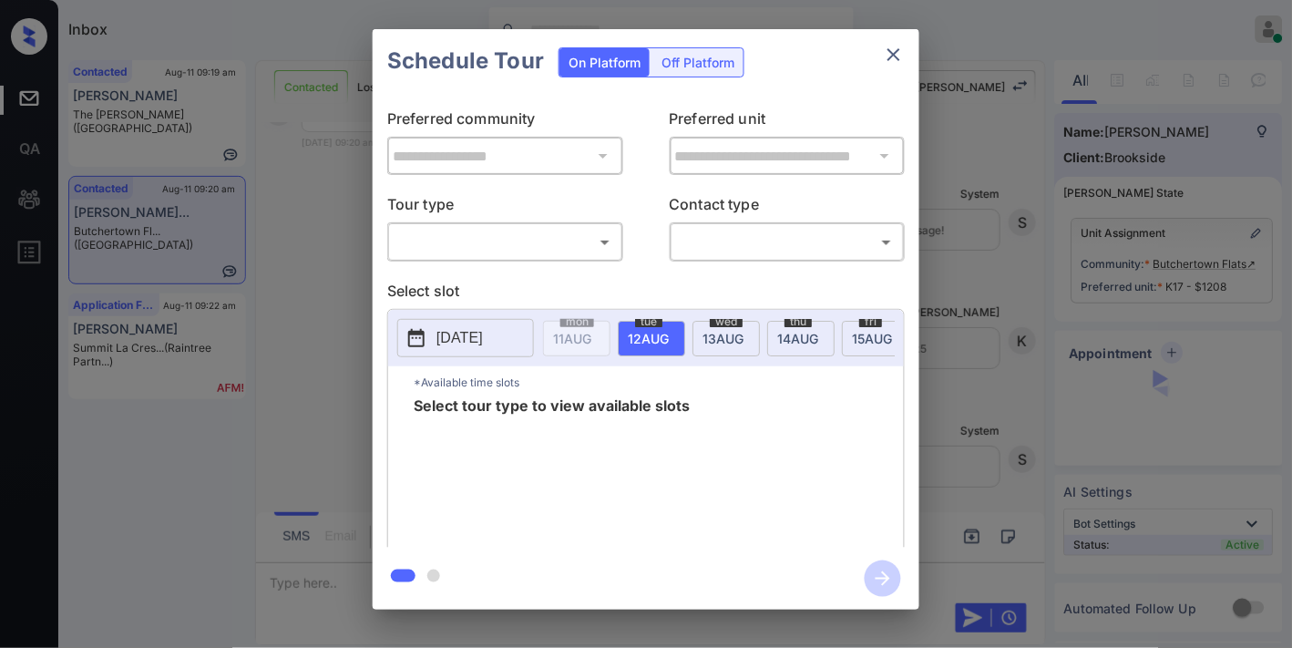
click at [569, 241] on body "Inbox Samantha Soliven Online Set yourself offline Set yourself on break Profil…" at bounding box center [646, 324] width 1292 height 648
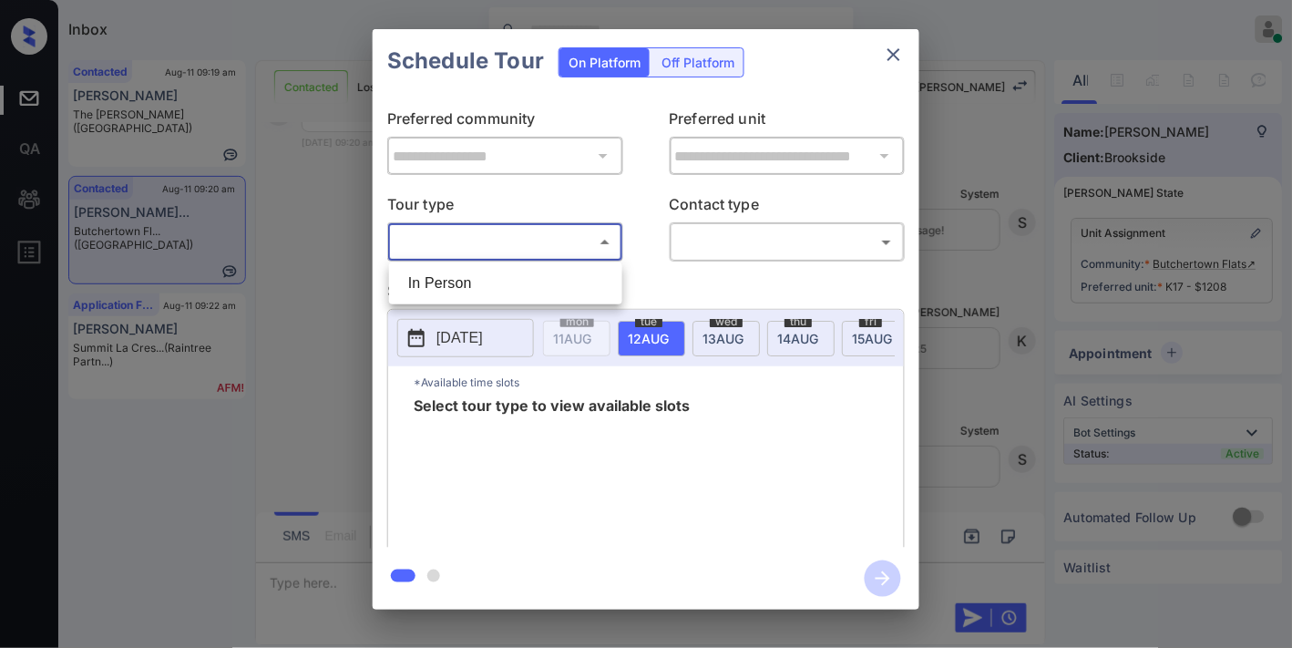
click at [559, 276] on li "In Person" at bounding box center [506, 283] width 224 height 33
type input "********"
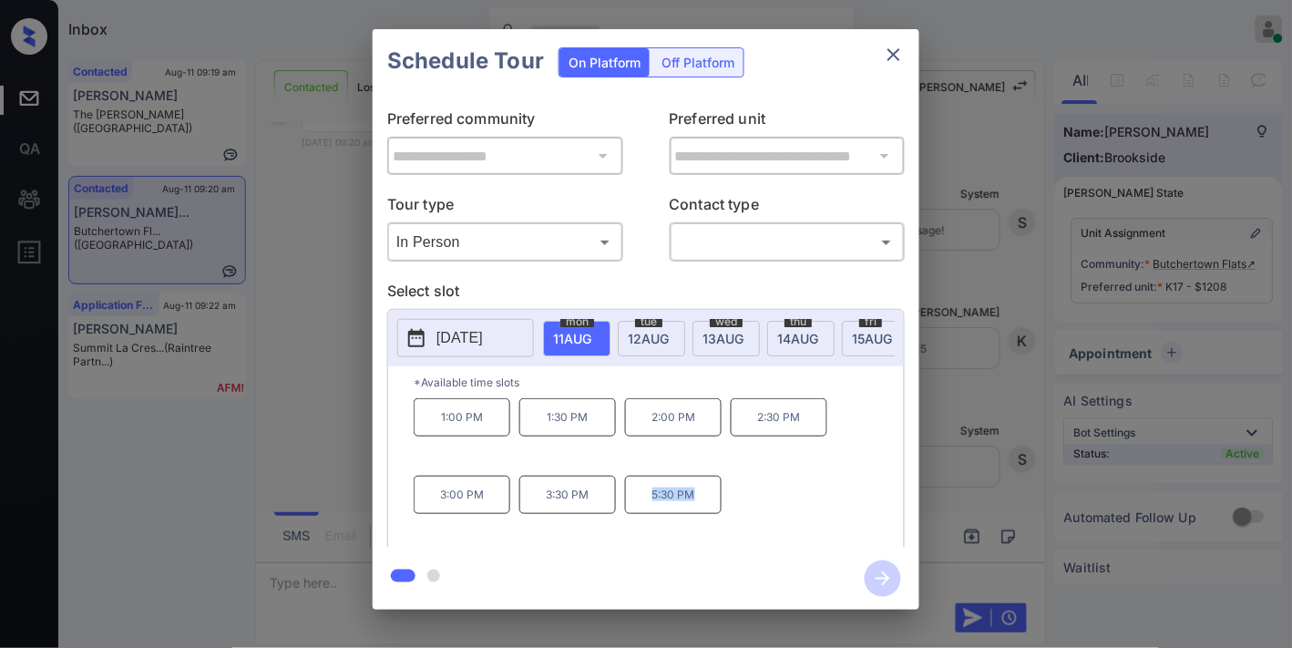
drag, startPoint x: 681, startPoint y: 508, endPoint x: 614, endPoint y: 508, distance: 66.5
click at [614, 508] on div "1:00 PM 1:30 PM 2:00 PM 2:30 PM 3:00 PM 3:30 PM 5:30 PM" at bounding box center [659, 471] width 490 height 146
click at [836, 504] on div "1:00 PM 1:30 PM 2:00 PM 2:30 PM 3:00 PM 3:30 PM 5:30 PM" at bounding box center [659, 471] width 490 height 146
drag, startPoint x: 606, startPoint y: 498, endPoint x: 531, endPoint y: 503, distance: 74.9
click at [531, 503] on p "3:30 PM" at bounding box center [567, 495] width 97 height 38
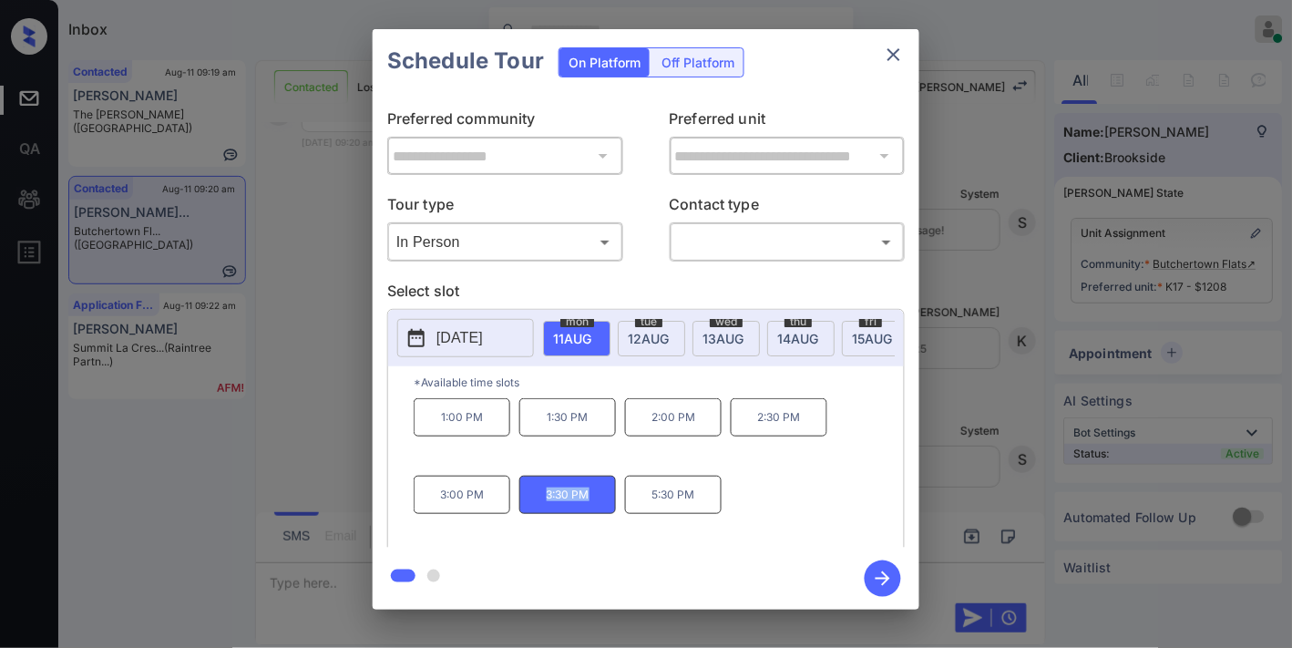
copy p "3:30 PM"
click at [894, 57] on icon "close" at bounding box center [894, 55] width 22 height 22
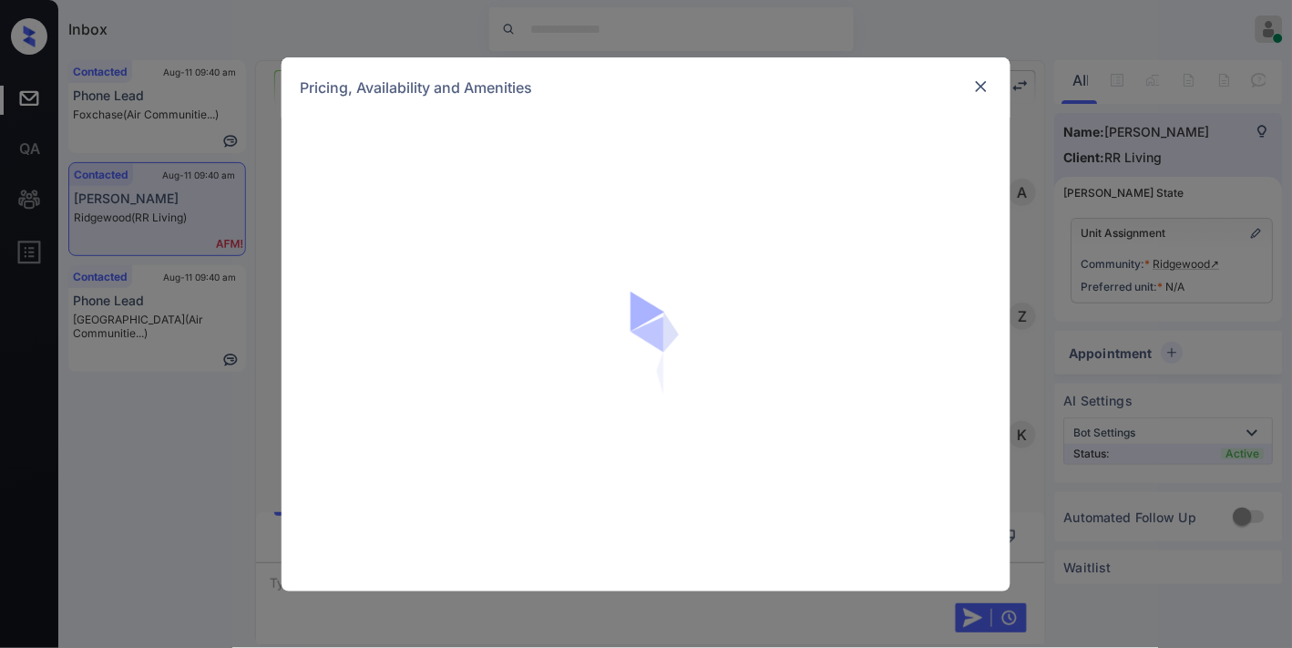
scroll to position [3964, 0]
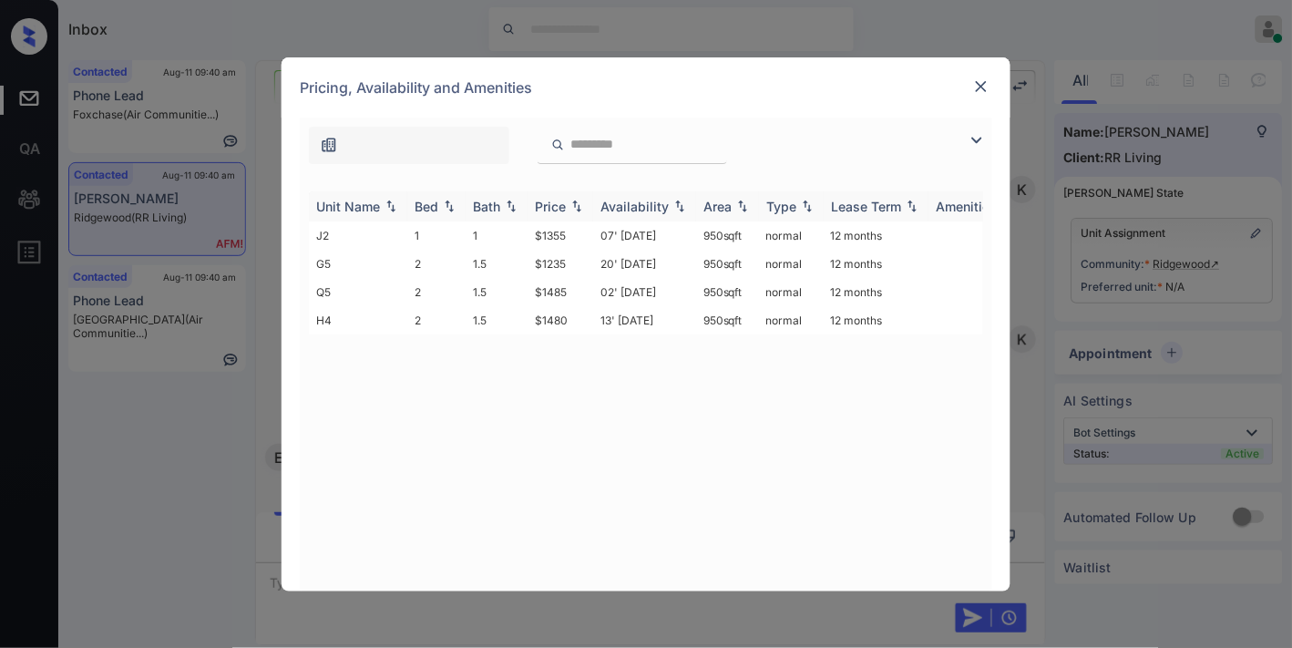
click at [570, 199] on div "Price" at bounding box center [560, 206] width 51 height 15
click at [982, 87] on img at bounding box center [981, 86] width 18 height 18
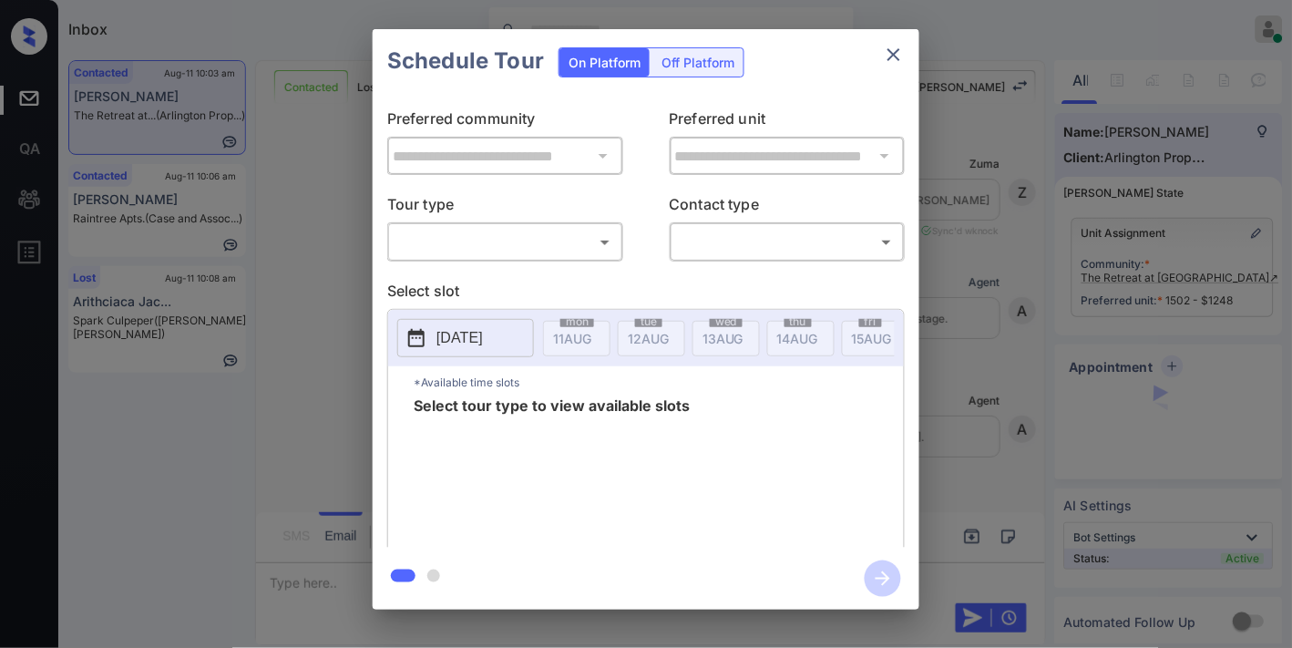
click at [533, 243] on body "Inbox [PERSON_NAME] Online Set yourself offline Set yourself on break Profile S…" at bounding box center [646, 324] width 1292 height 648
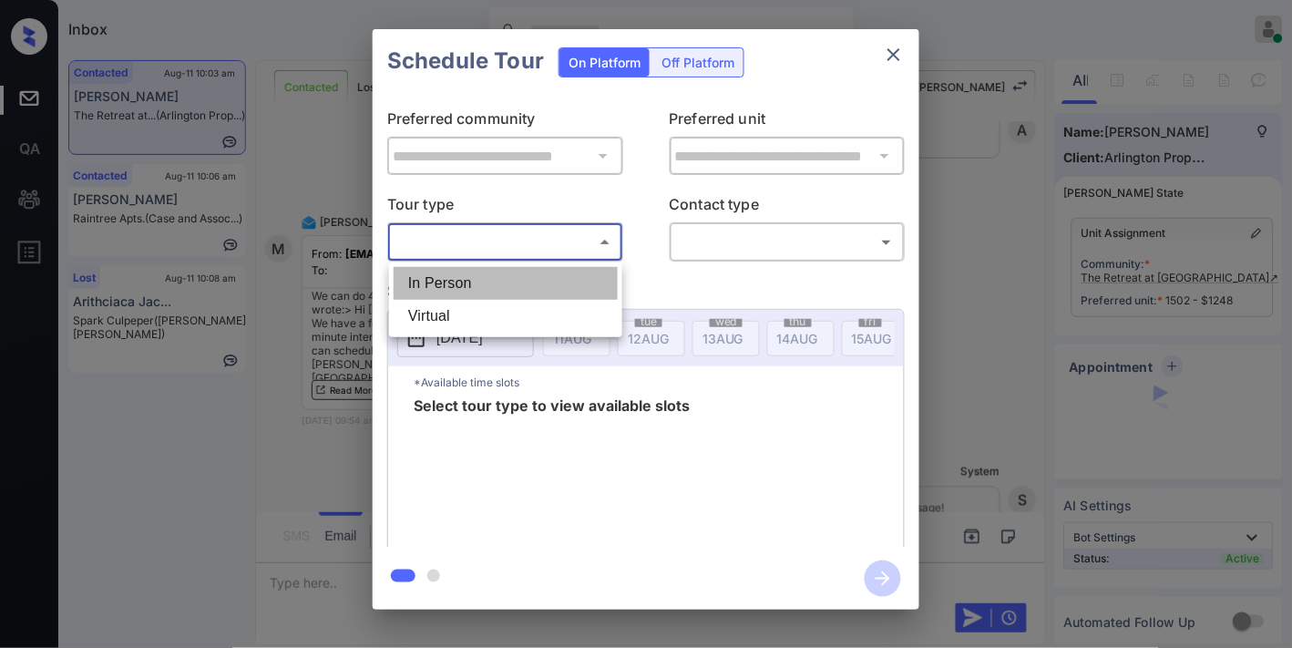
click at [505, 279] on li "In Person" at bounding box center [506, 283] width 224 height 33
type input "********"
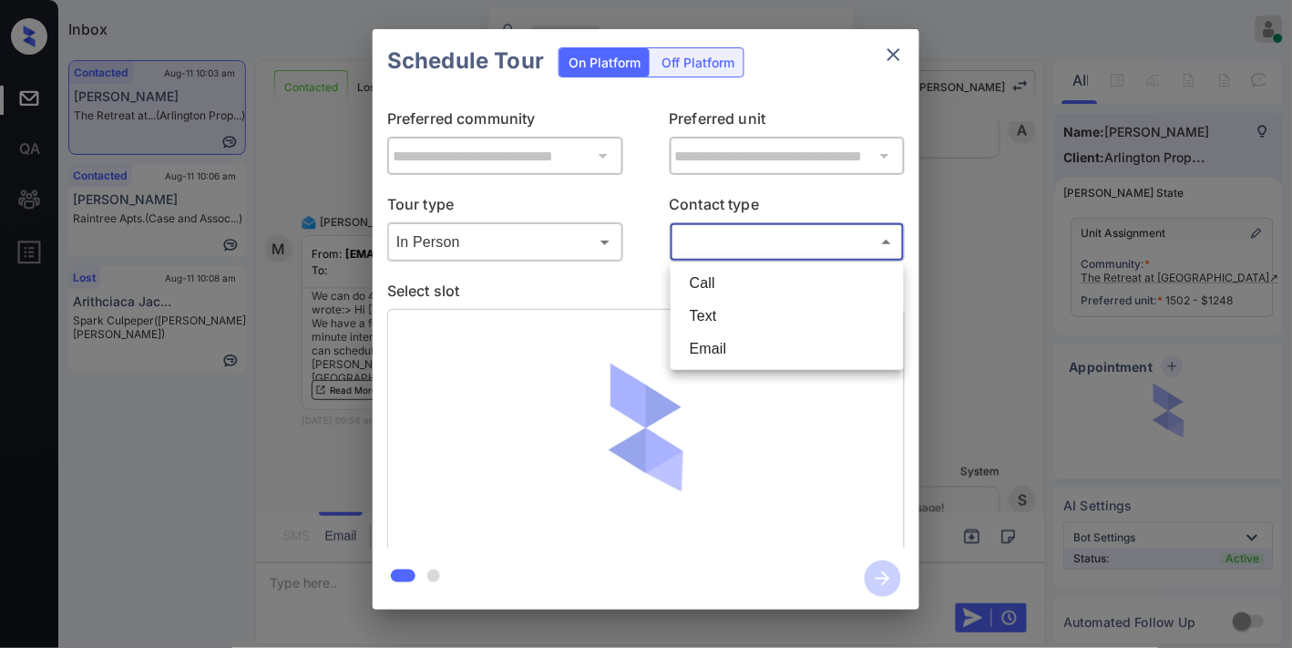
click at [713, 239] on body "Inbox Samantha Soliven Online Set yourself offline Set yourself on break Profil…" at bounding box center [646, 324] width 1292 height 648
click at [726, 340] on li "Email" at bounding box center [787, 349] width 224 height 33
type input "*****"
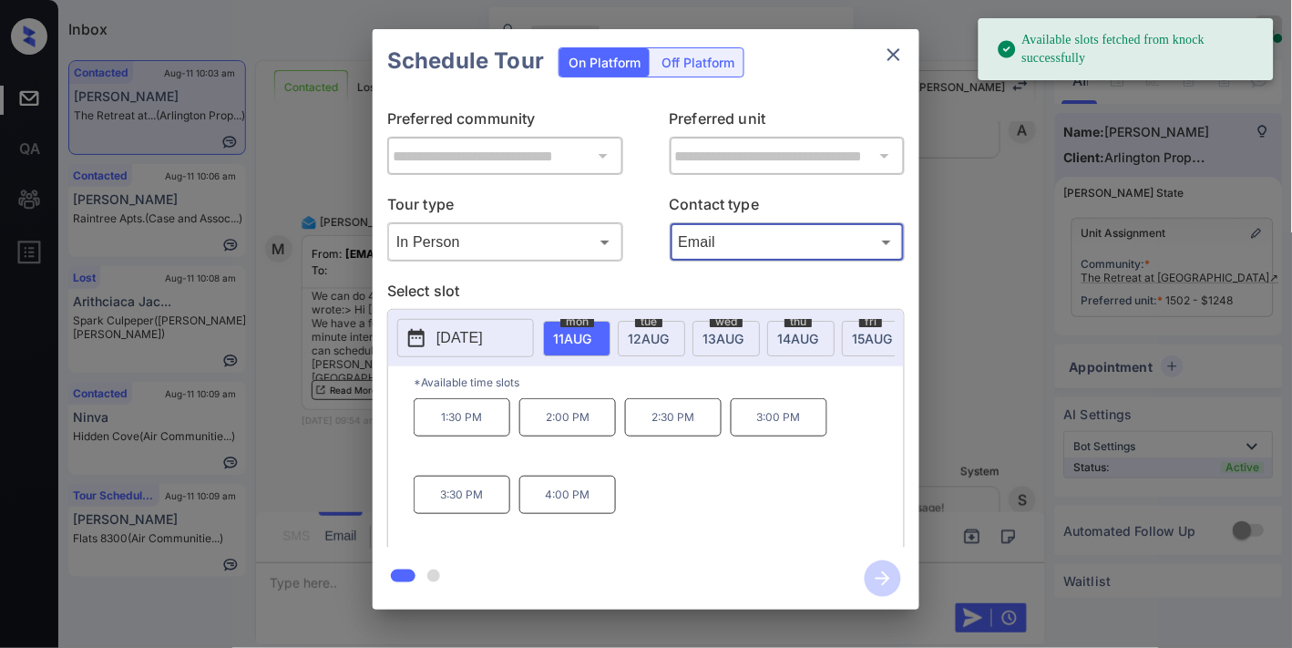
click at [594, 324] on span "thu" at bounding box center [577, 321] width 34 height 11
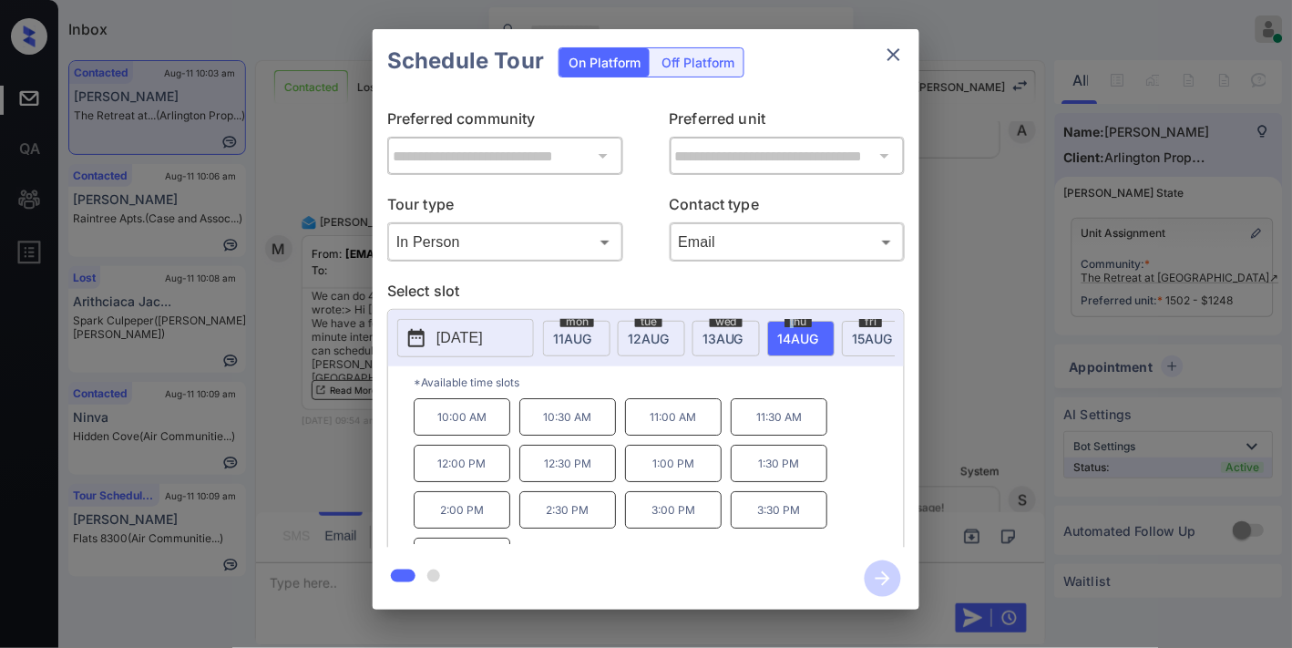
scroll to position [31, 0]
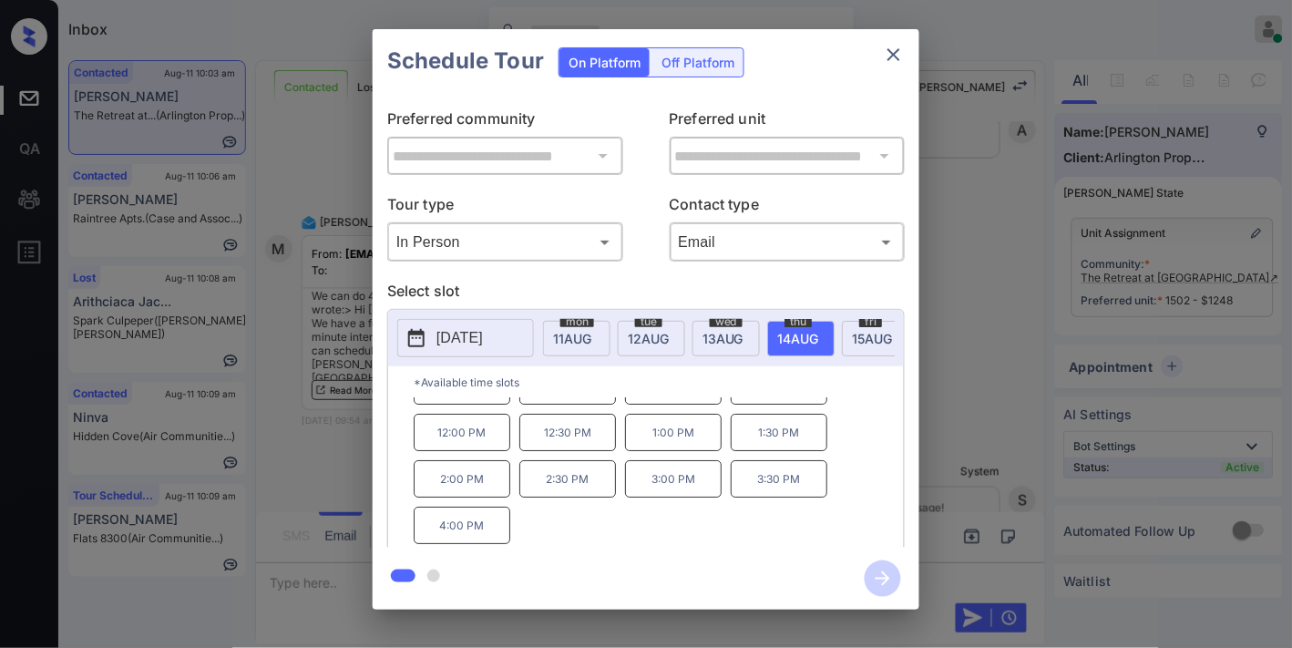
click at [1024, 340] on div "**********" at bounding box center [646, 319] width 1292 height 639
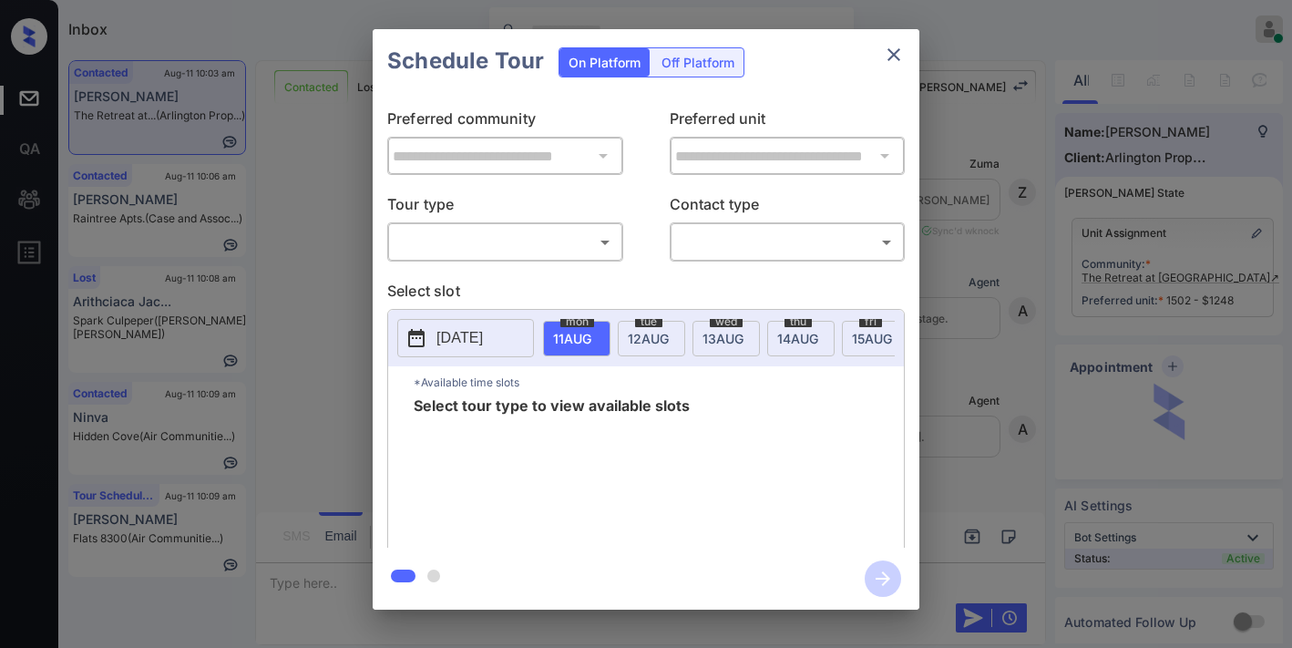
click at [567, 230] on body "Inbox [PERSON_NAME] Online Set yourself offline Set yourself on break Profile S…" at bounding box center [646, 324] width 1292 height 648
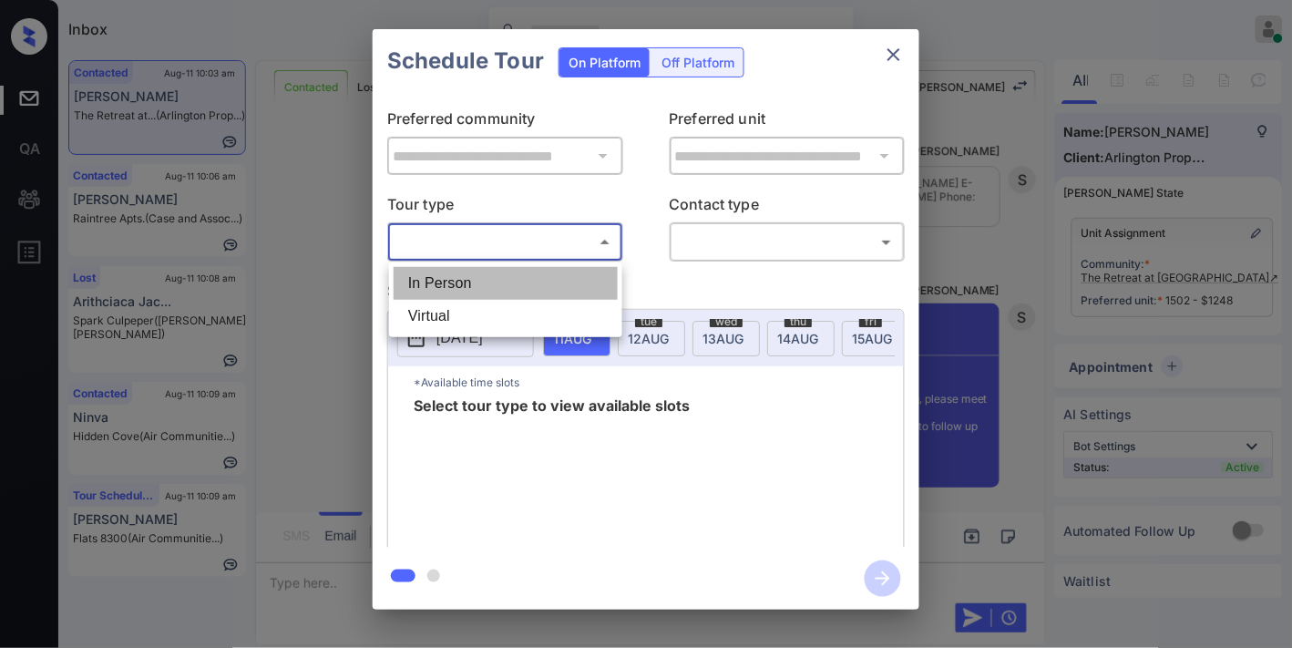
click at [510, 292] on li "In Person" at bounding box center [506, 283] width 224 height 33
type input "********"
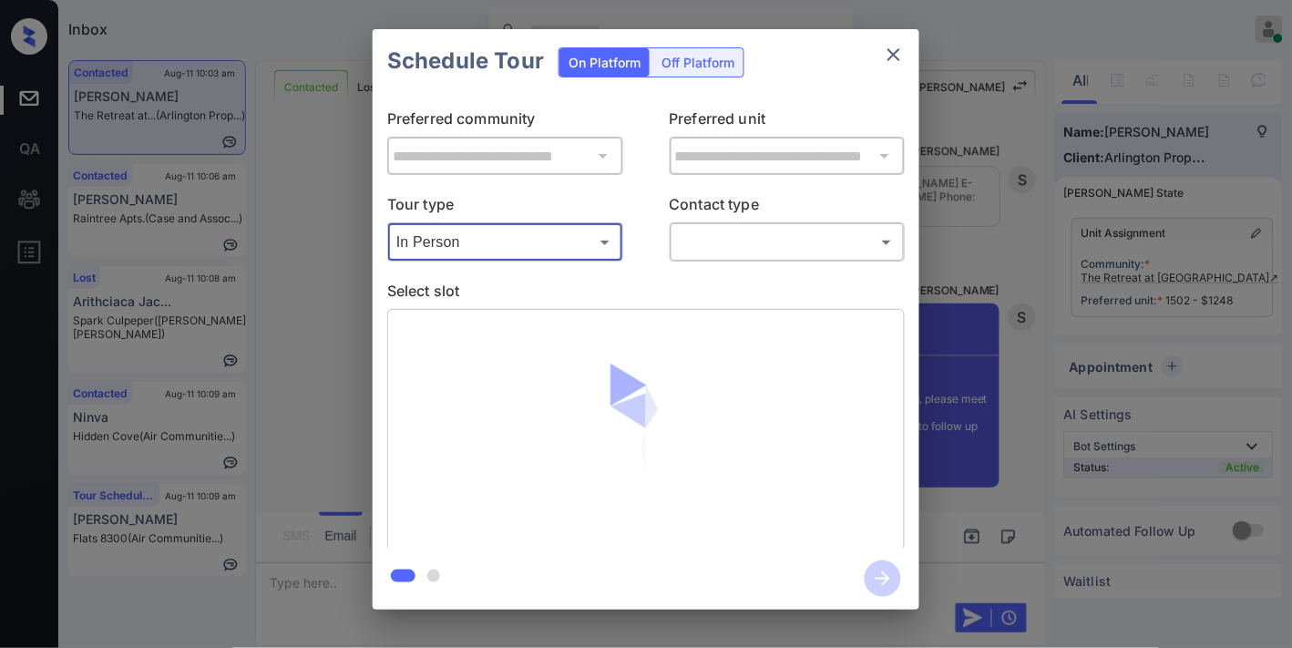
click at [756, 237] on body "Inbox Samantha Soliven Online Set yourself offline Set yourself on break Profil…" at bounding box center [646, 324] width 1292 height 648
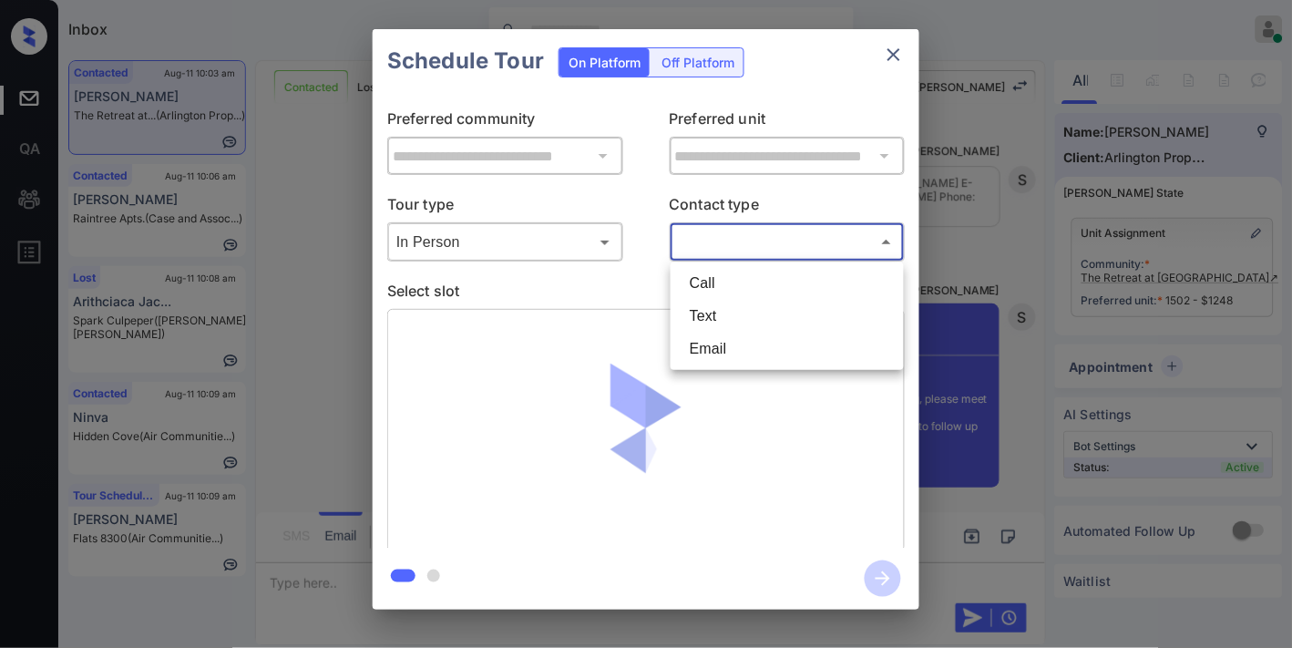
click at [725, 321] on li "Text" at bounding box center [787, 316] width 224 height 33
type input "****"
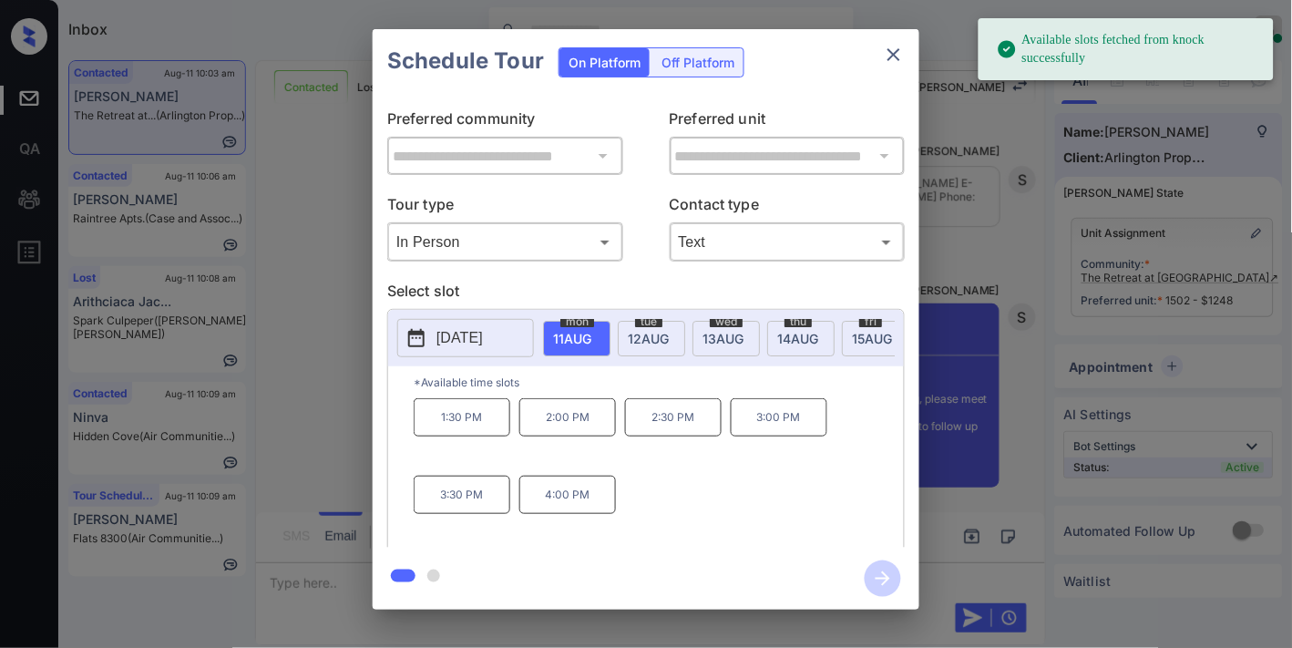
click at [477, 343] on p "[DATE]" at bounding box center [459, 338] width 46 height 22
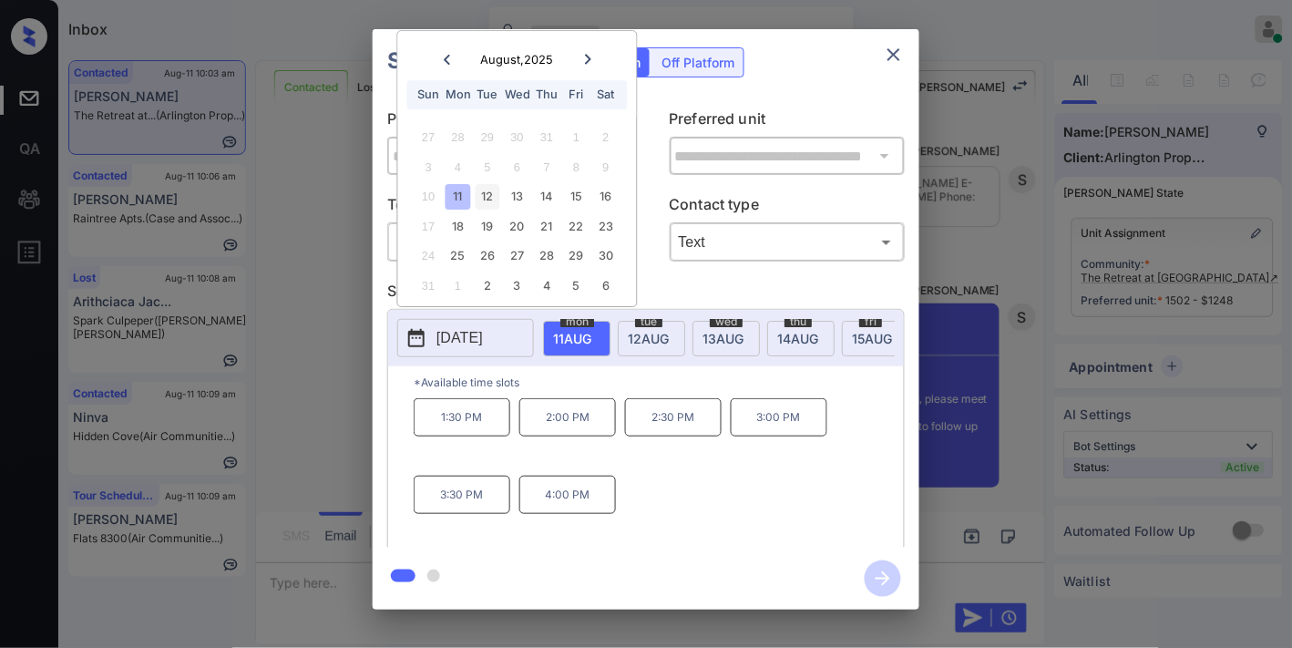
click at [494, 195] on div "12" at bounding box center [488, 197] width 25 height 25
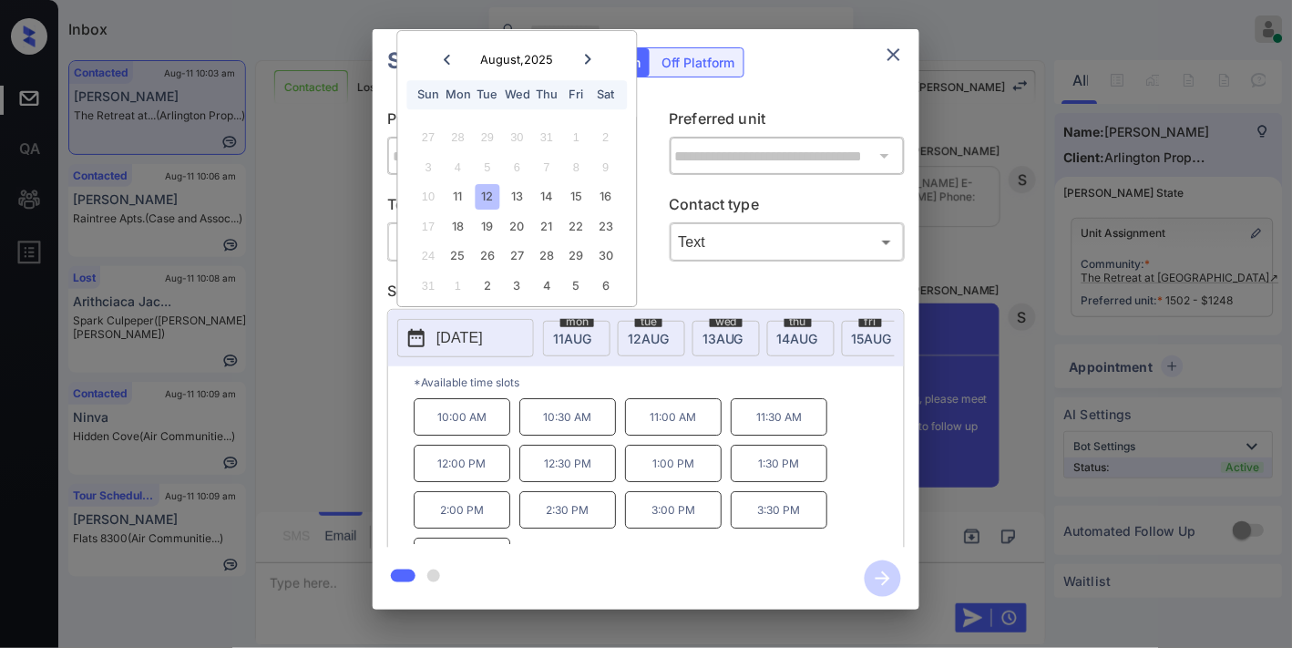
scroll to position [31, 0]
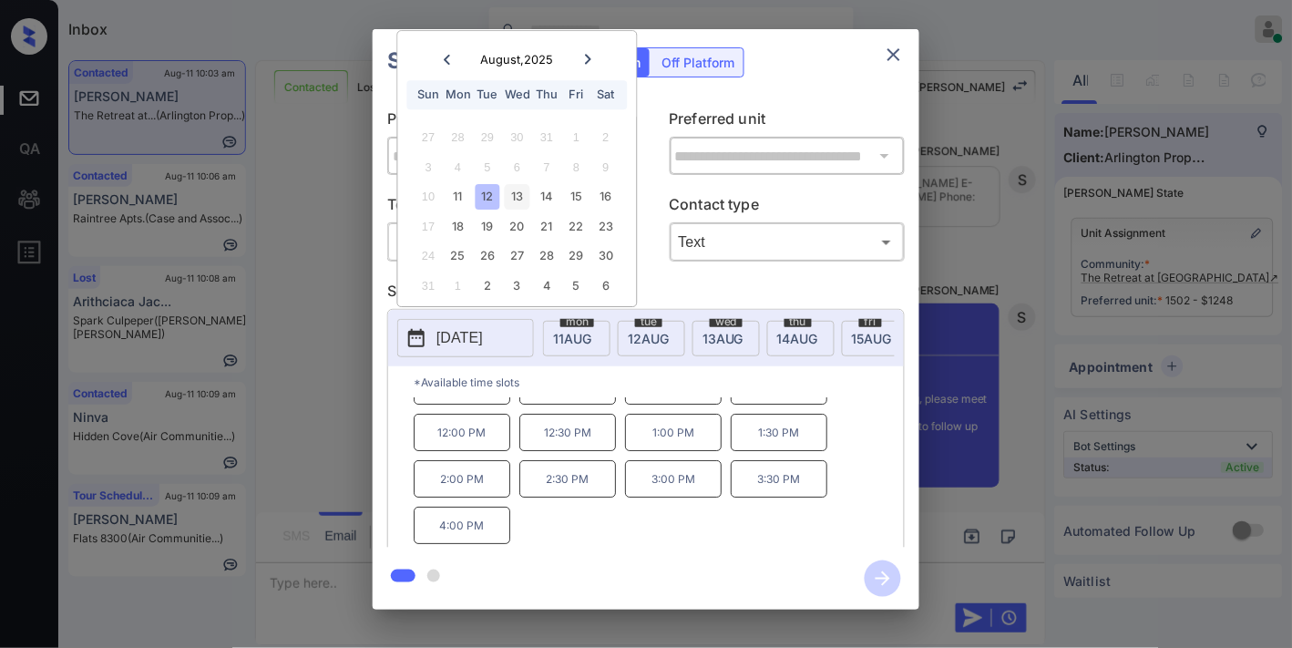
click at [515, 190] on div "13" at bounding box center [517, 197] width 25 height 25
click at [549, 192] on div "14" at bounding box center [547, 197] width 25 height 25
click at [578, 186] on div "15" at bounding box center [576, 197] width 25 height 25
click at [610, 188] on div "16" at bounding box center [605, 197] width 25 height 25
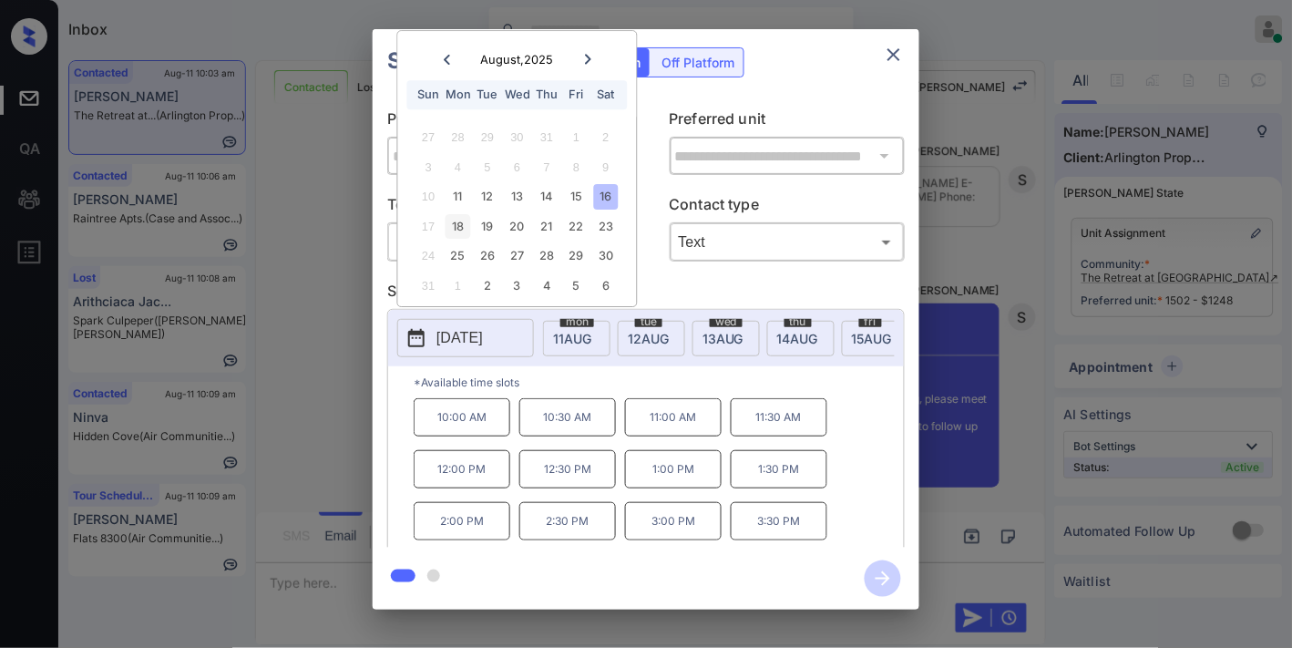
click at [454, 214] on div "18" at bounding box center [458, 226] width 25 height 25
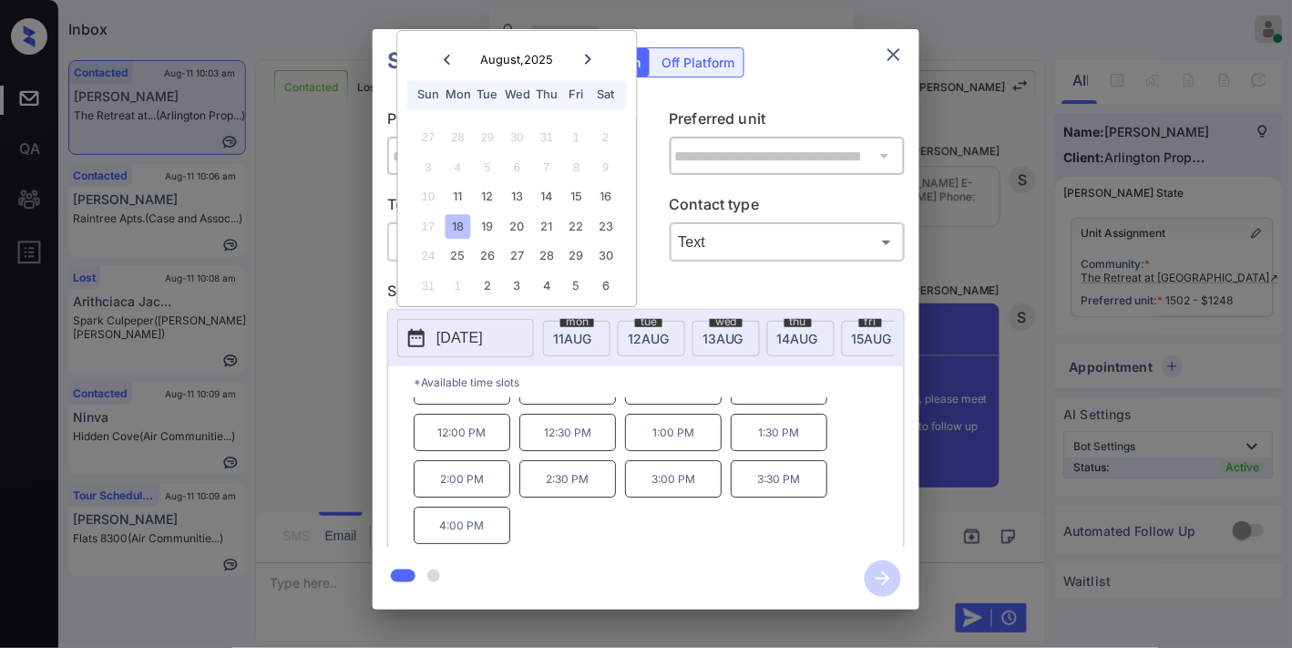
click at [897, 56] on icon "close" at bounding box center [894, 55] width 22 height 22
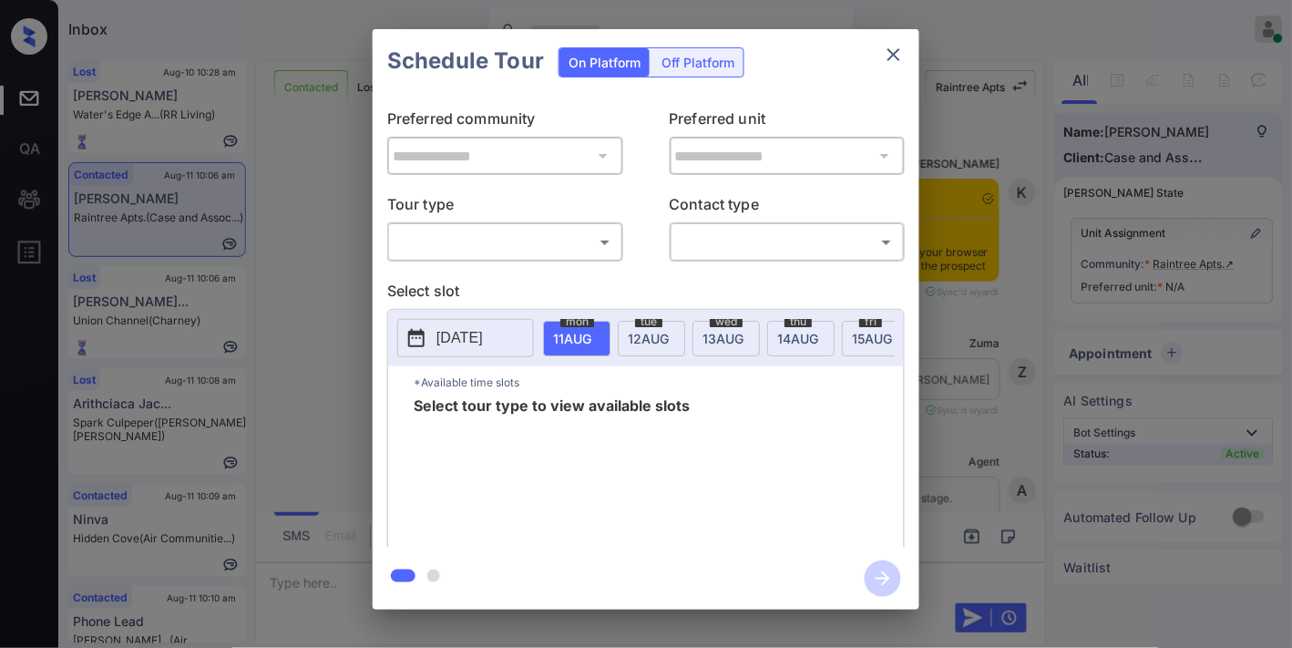
click at [518, 217] on p "Tour type" at bounding box center [505, 207] width 236 height 29
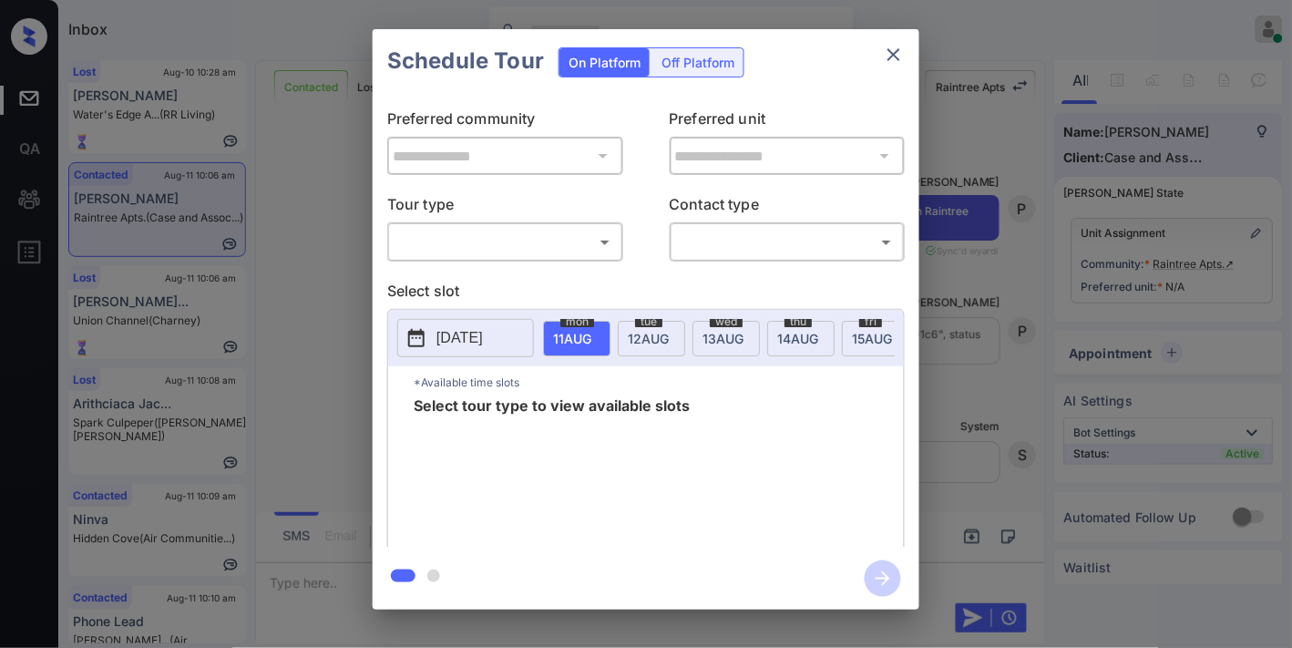
click at [525, 241] on body "Inbox [PERSON_NAME] Online Set yourself offline Set yourself on break Profile S…" at bounding box center [646, 324] width 1292 height 648
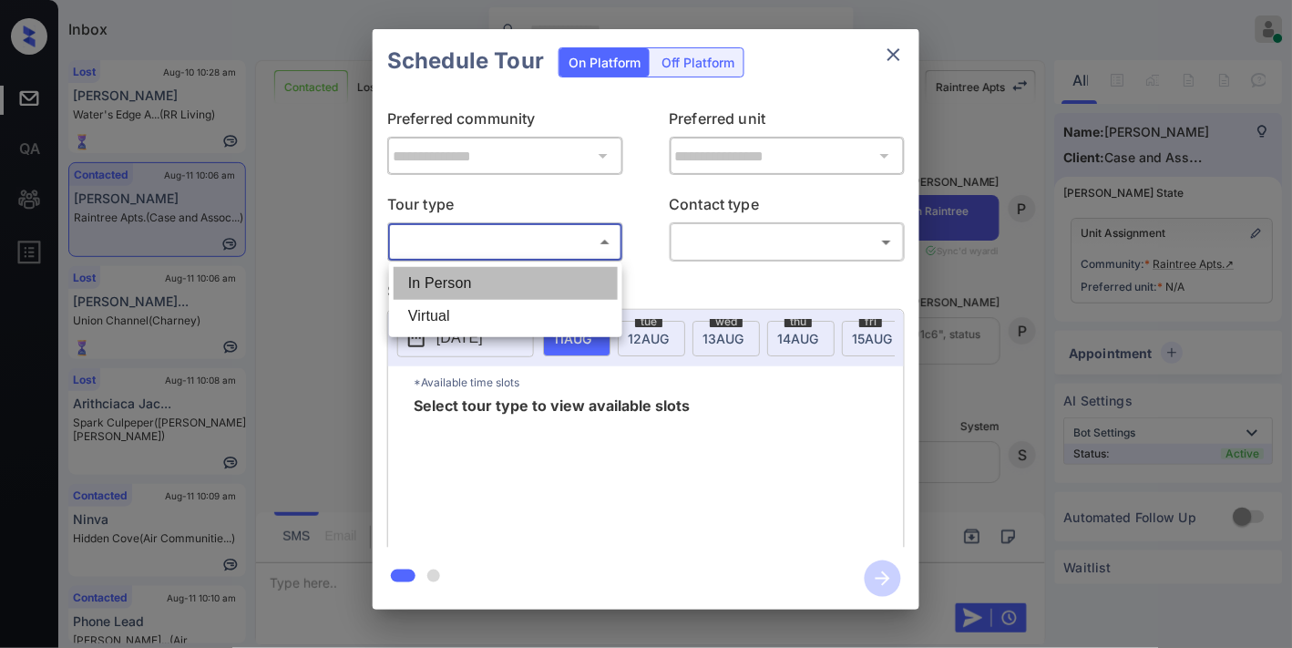
click at [507, 279] on li "In Person" at bounding box center [506, 283] width 224 height 33
type input "********"
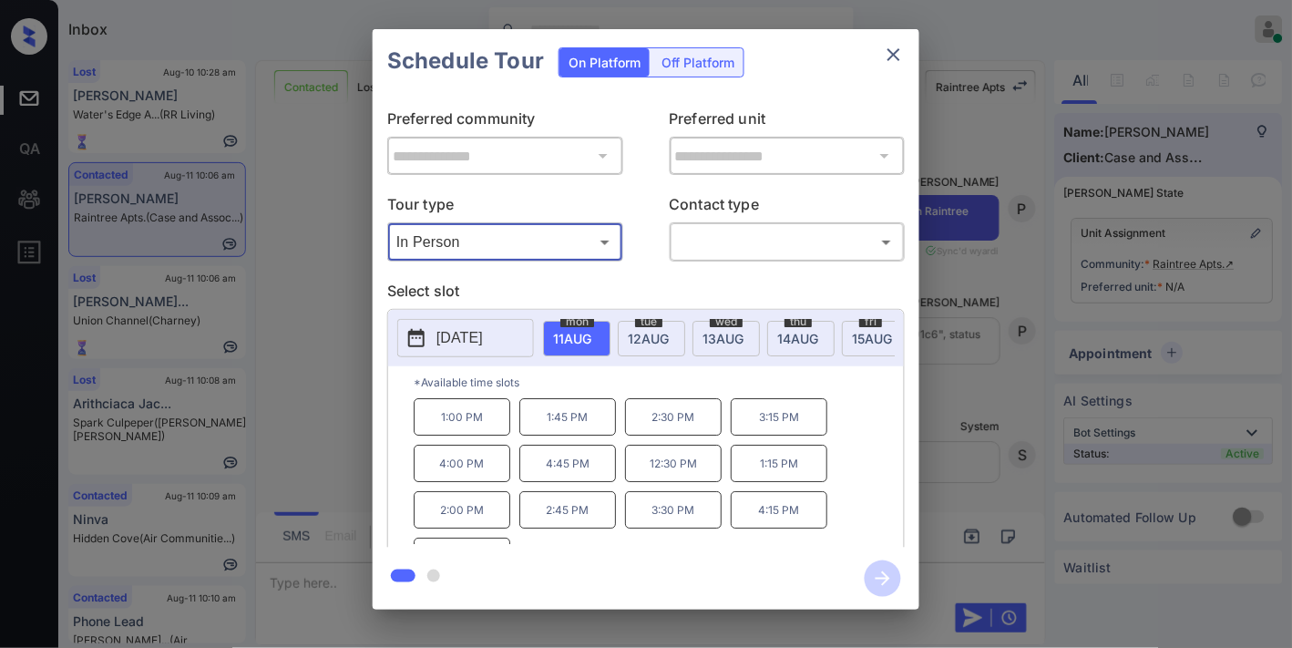
click at [883, 44] on icon "close" at bounding box center [894, 55] width 22 height 22
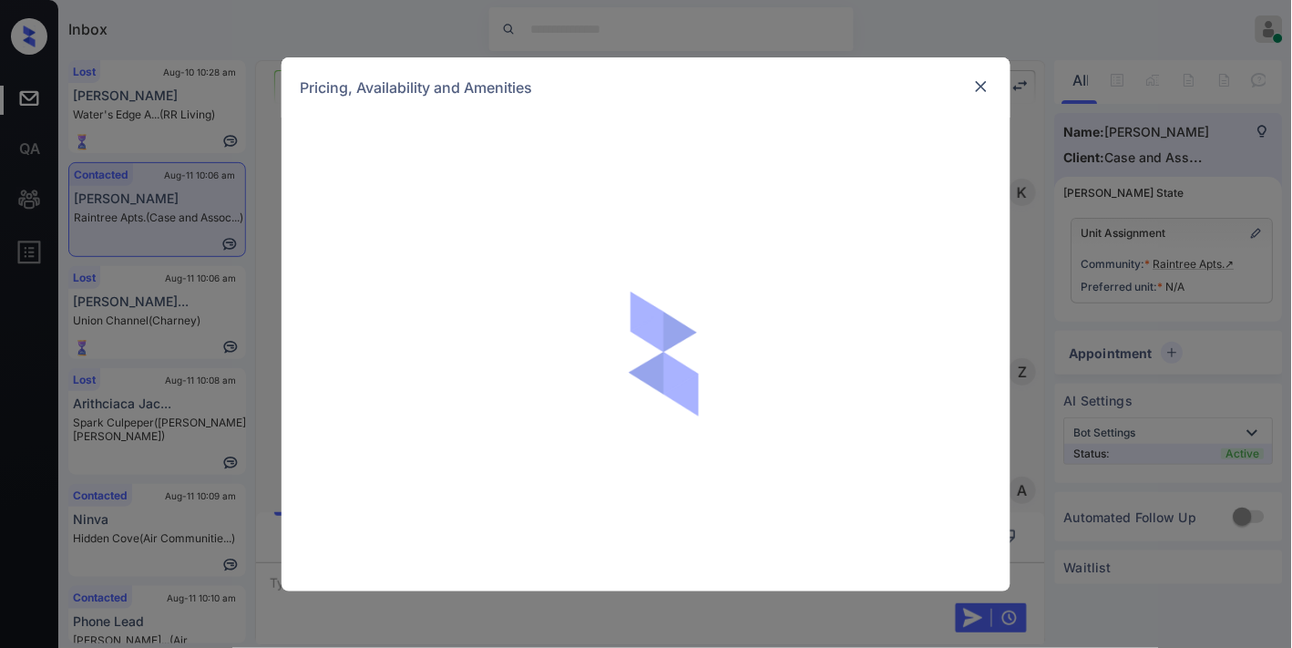
scroll to position [10527, 0]
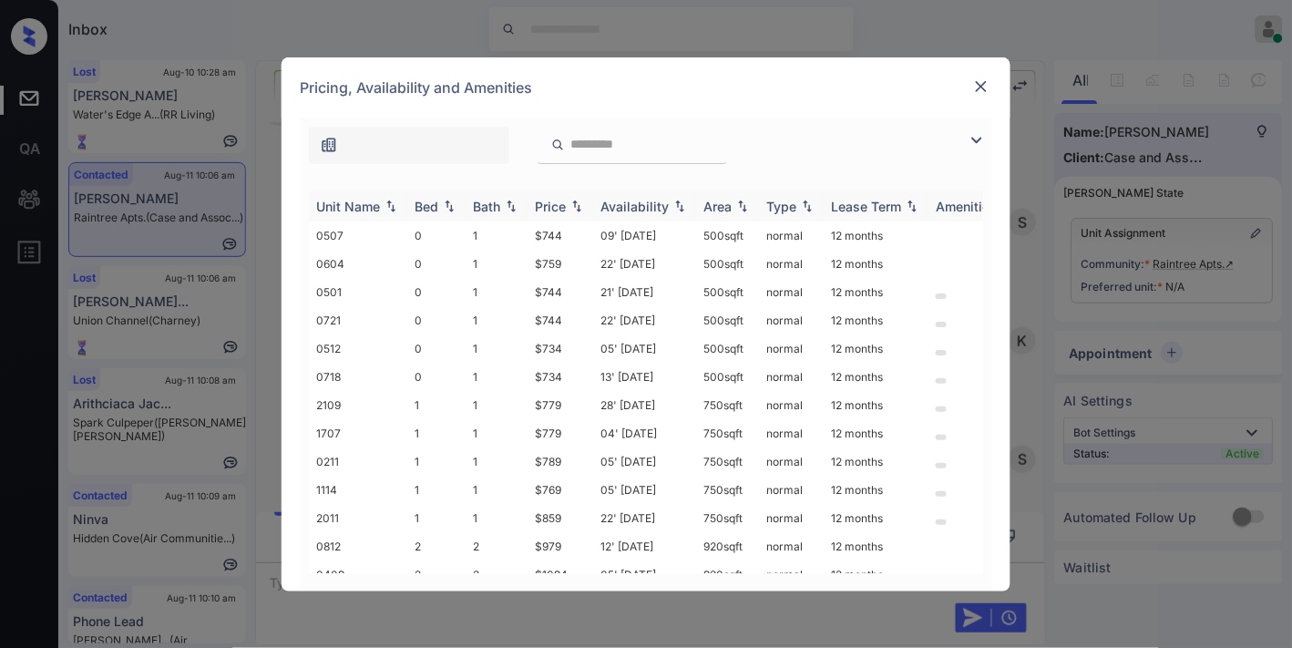
click at [549, 212] on div "Price" at bounding box center [550, 206] width 31 height 15
click at [543, 399] on td "$769" at bounding box center [561, 405] width 66 height 28
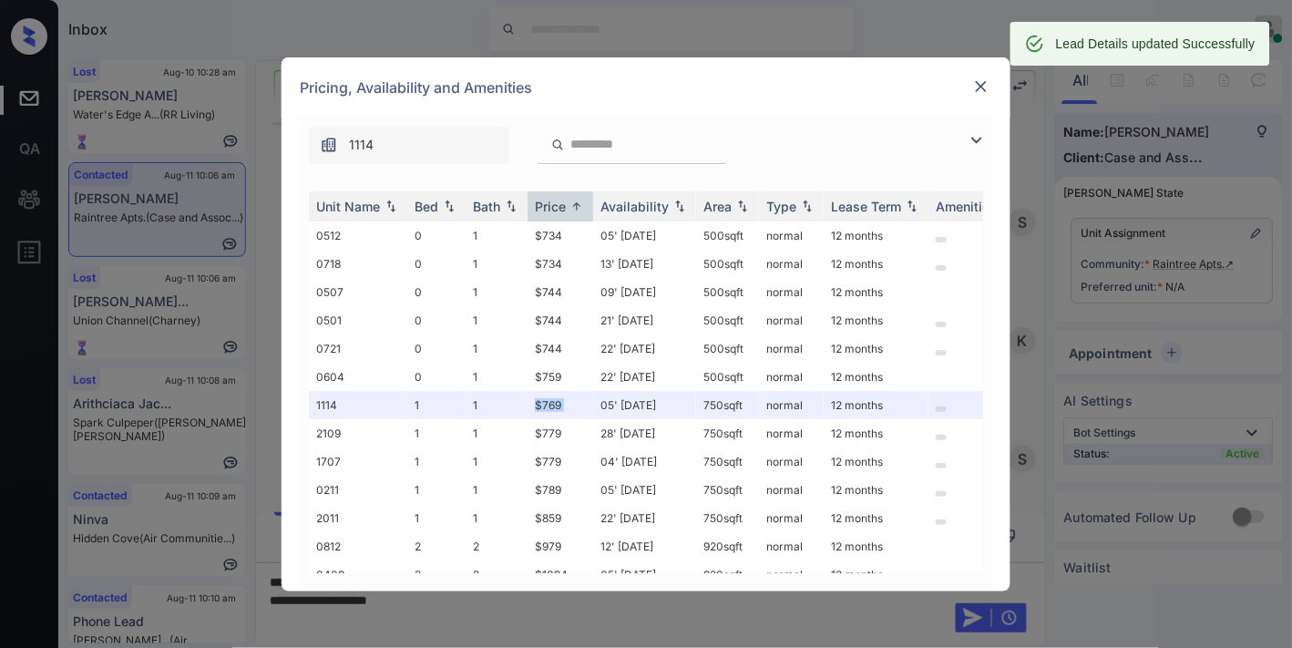
click at [986, 87] on img at bounding box center [981, 86] width 18 height 18
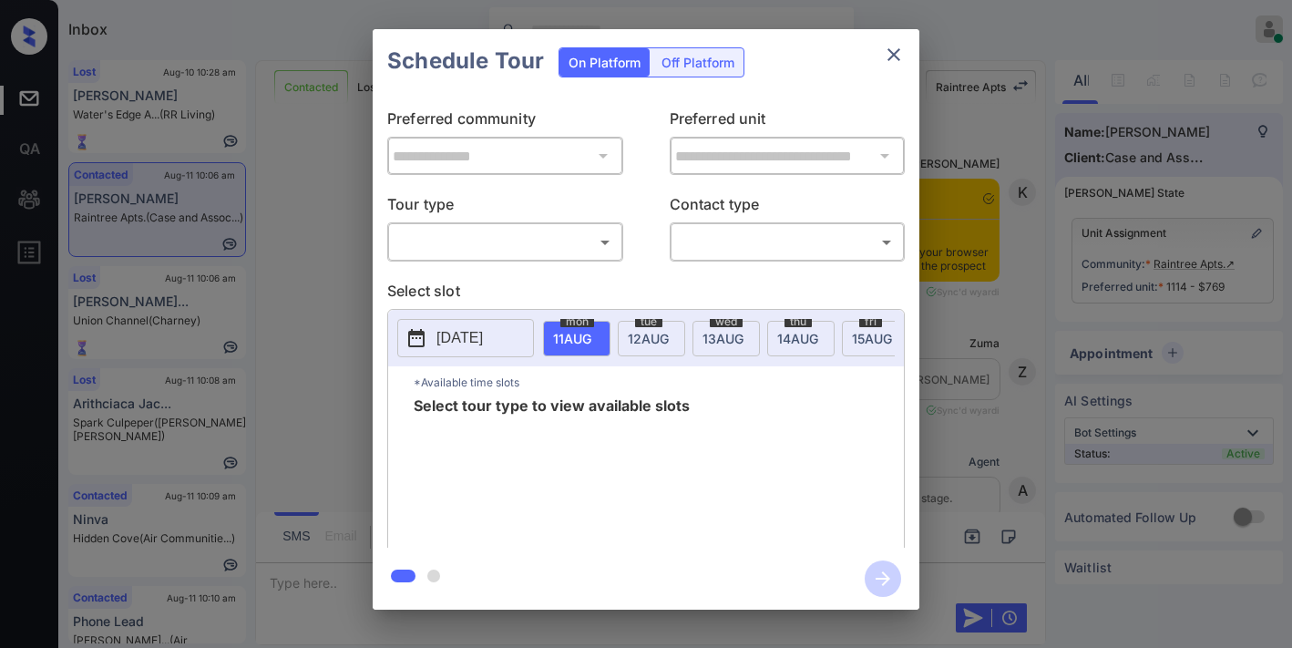
click at [452, 241] on body "Inbox [PERSON_NAME] Online Set yourself offline Set yourself on break Profile S…" at bounding box center [646, 324] width 1292 height 648
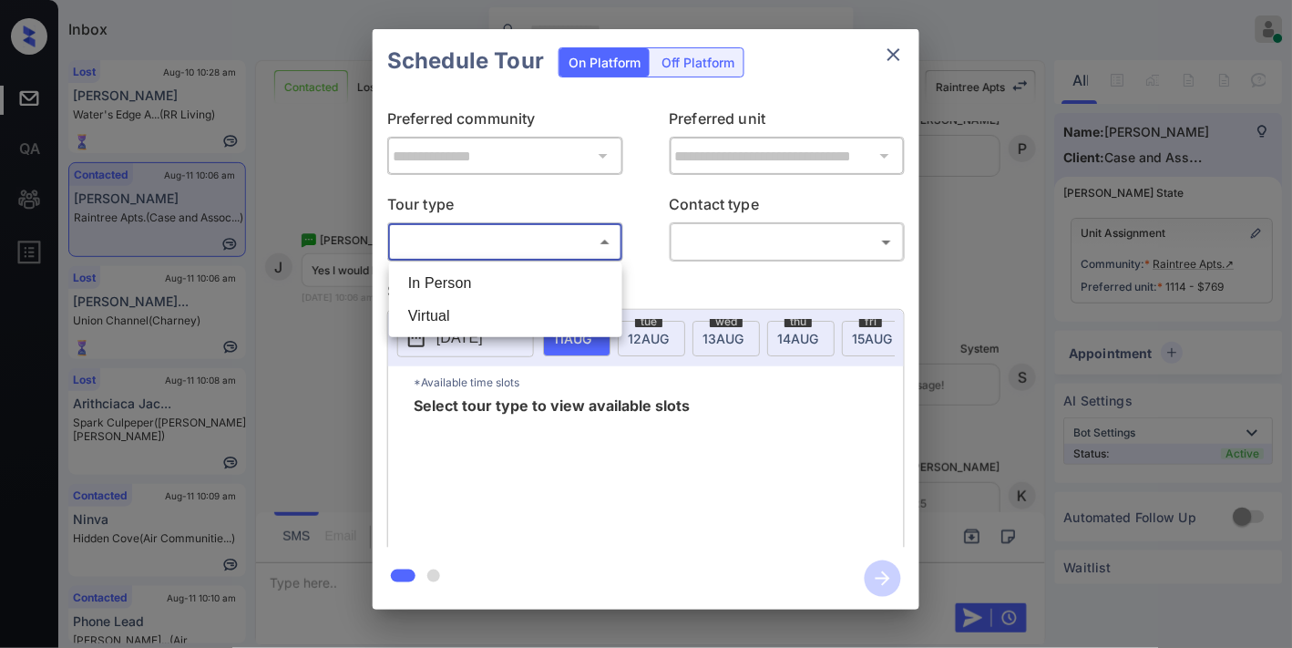
click at [449, 286] on li "In Person" at bounding box center [506, 283] width 224 height 33
type input "********"
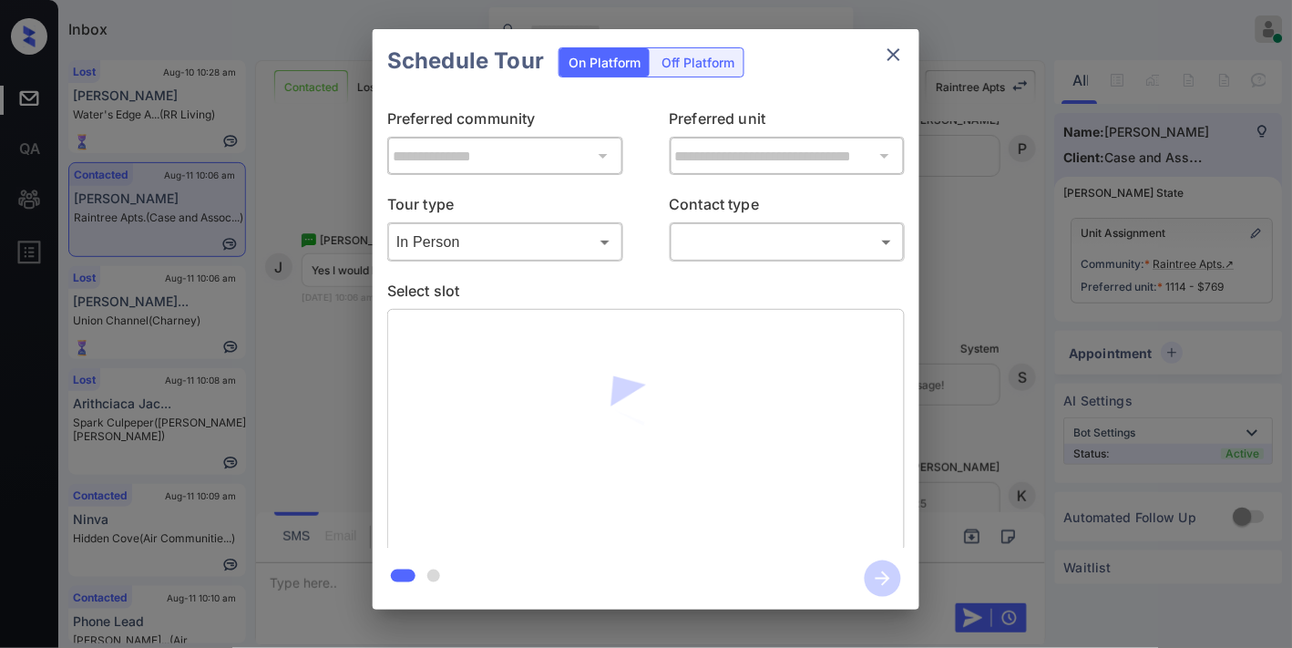
click at [759, 213] on p "Contact type" at bounding box center [788, 207] width 236 height 29
click at [753, 235] on body "Inbox Samantha Soliven Online Set yourself offline Set yourself on break Profil…" at bounding box center [646, 324] width 1292 height 648
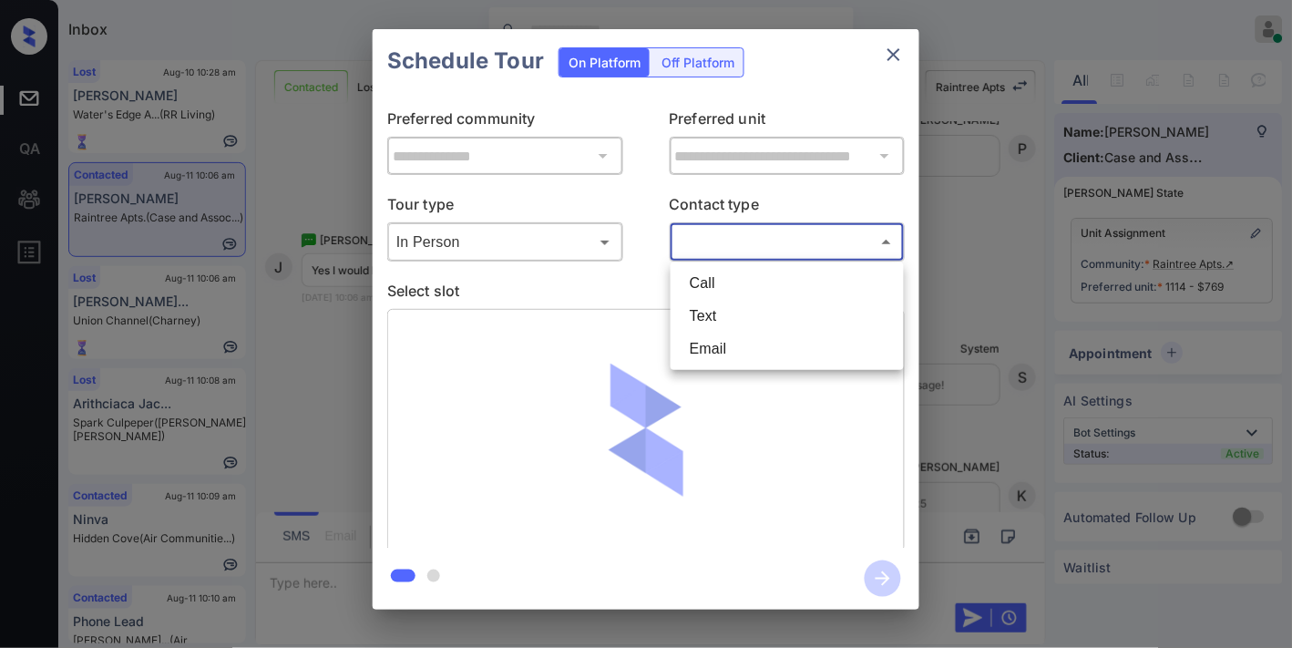
click at [733, 312] on li "Text" at bounding box center [787, 316] width 224 height 33
type input "****"
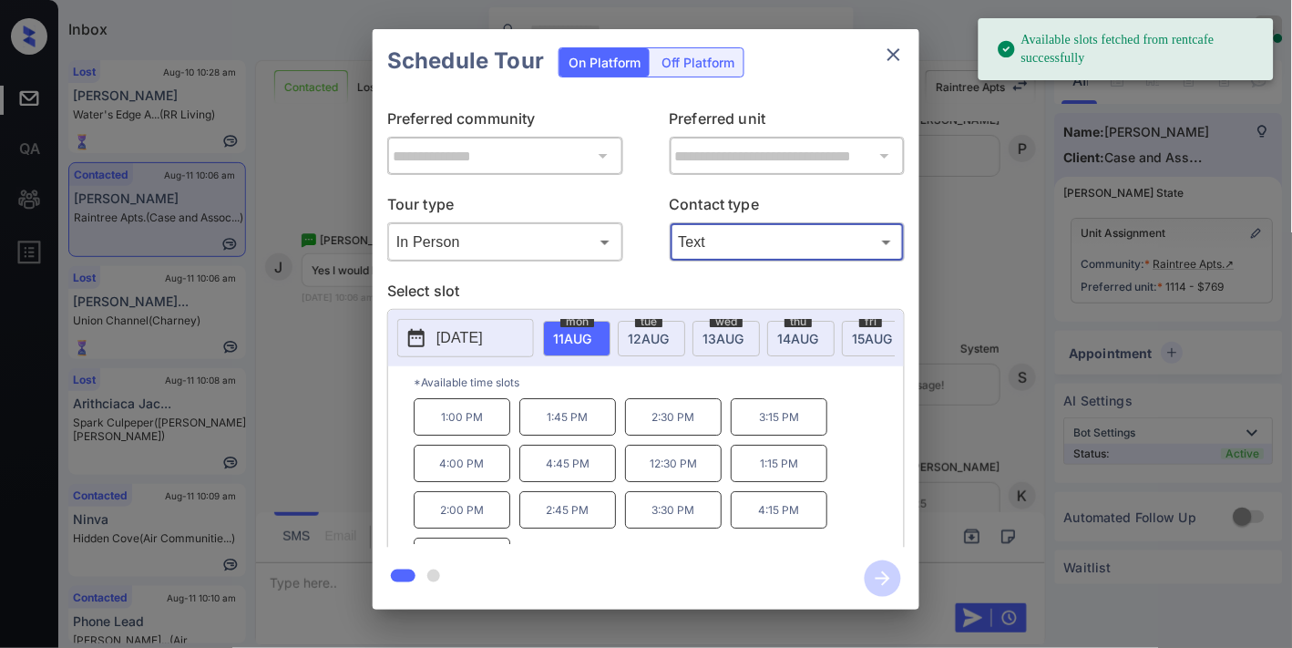
click at [447, 346] on p "[DATE]" at bounding box center [459, 338] width 46 height 22
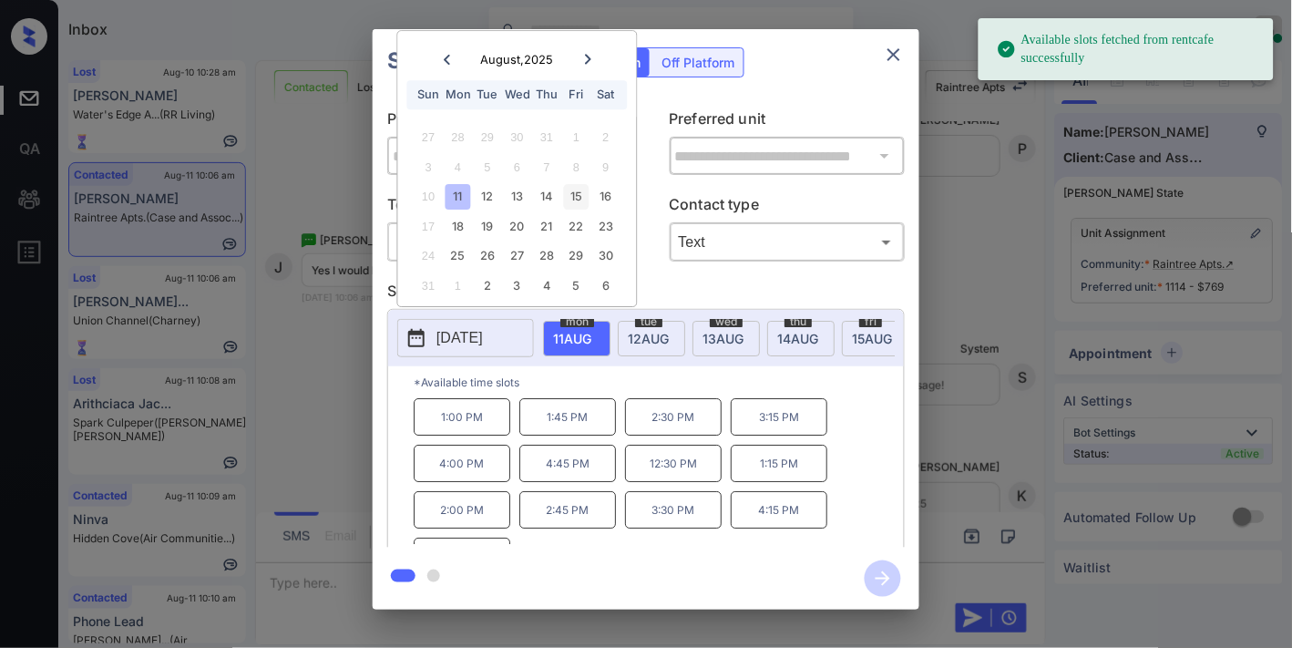
click at [580, 191] on div "15" at bounding box center [576, 197] width 25 height 25
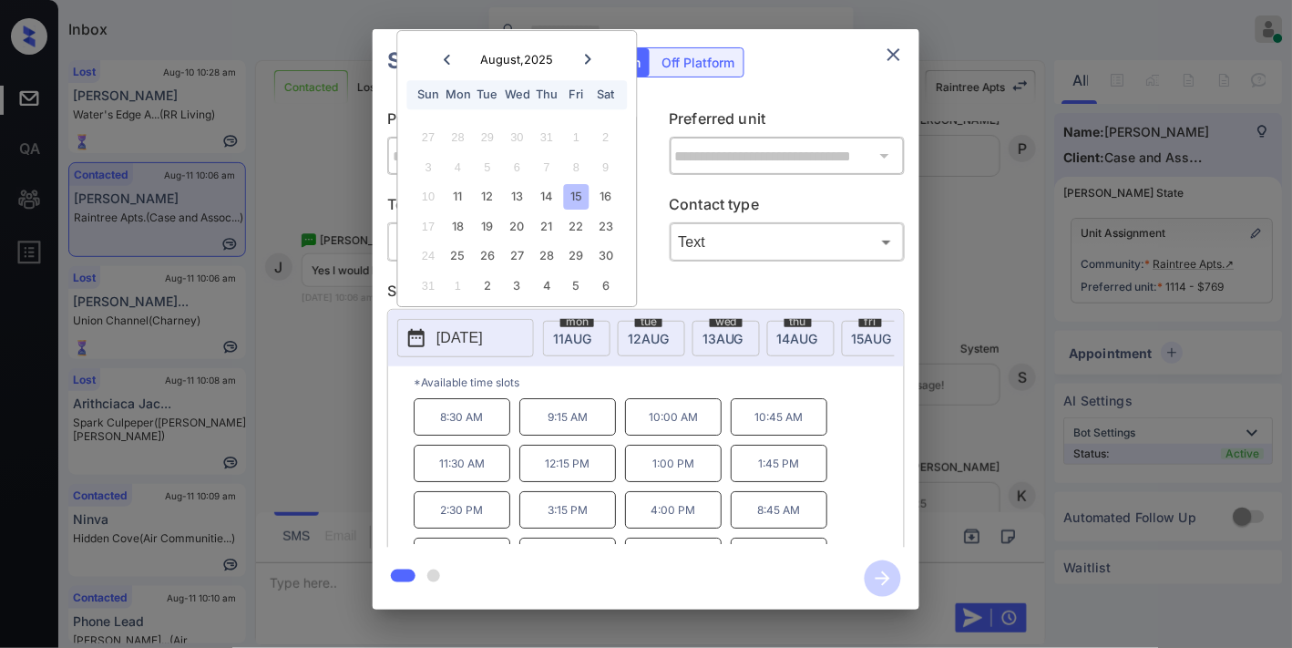
click at [598, 524] on p "3:15 PM" at bounding box center [567, 509] width 97 height 37
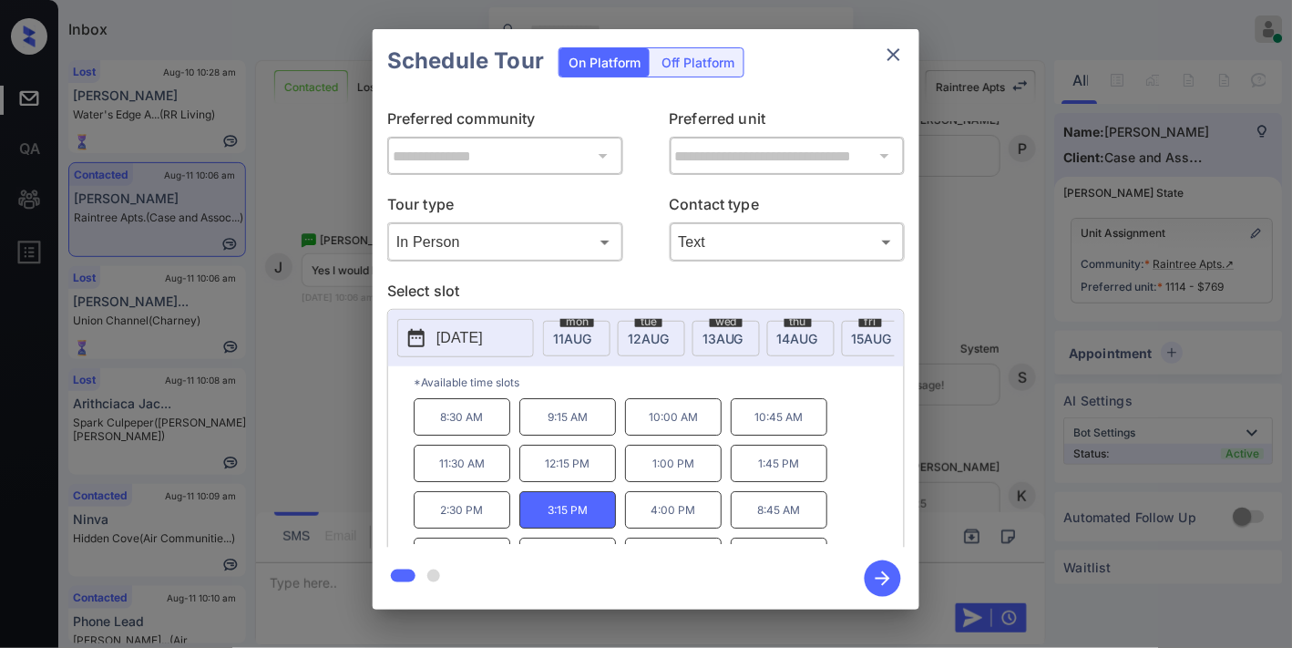
click at [657, 520] on p "4:00 PM" at bounding box center [673, 509] width 97 height 37
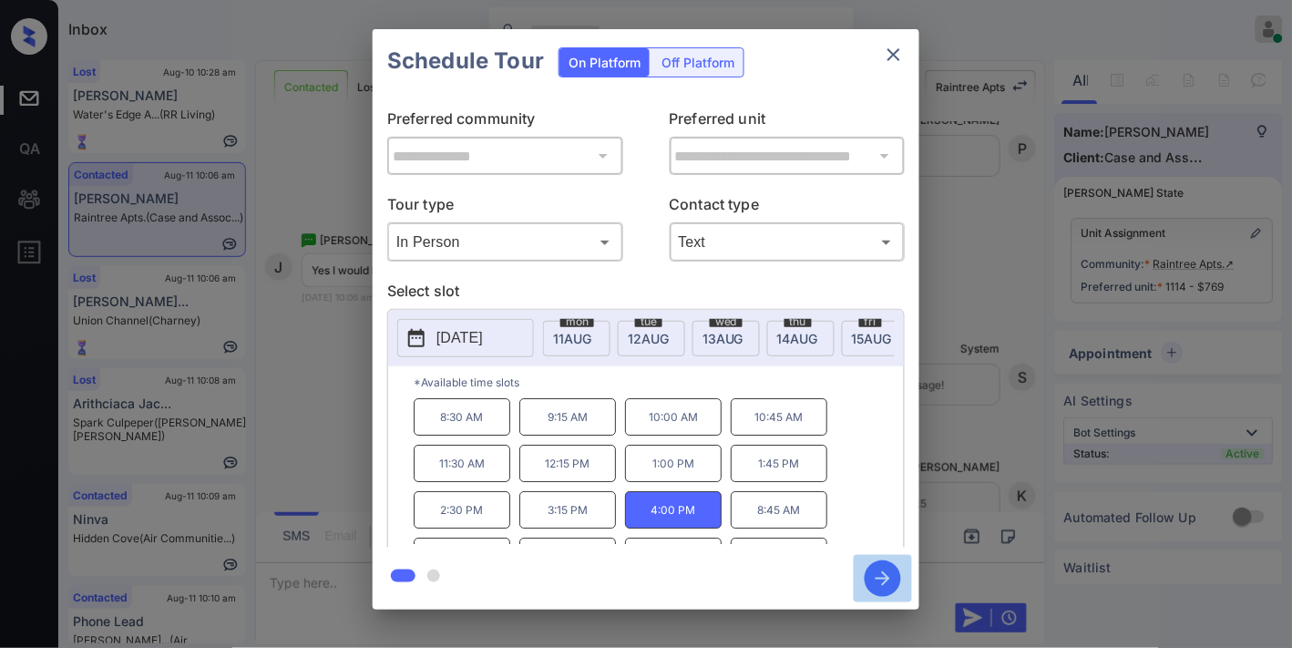
click at [885, 587] on icon "button" at bounding box center [883, 578] width 36 height 36
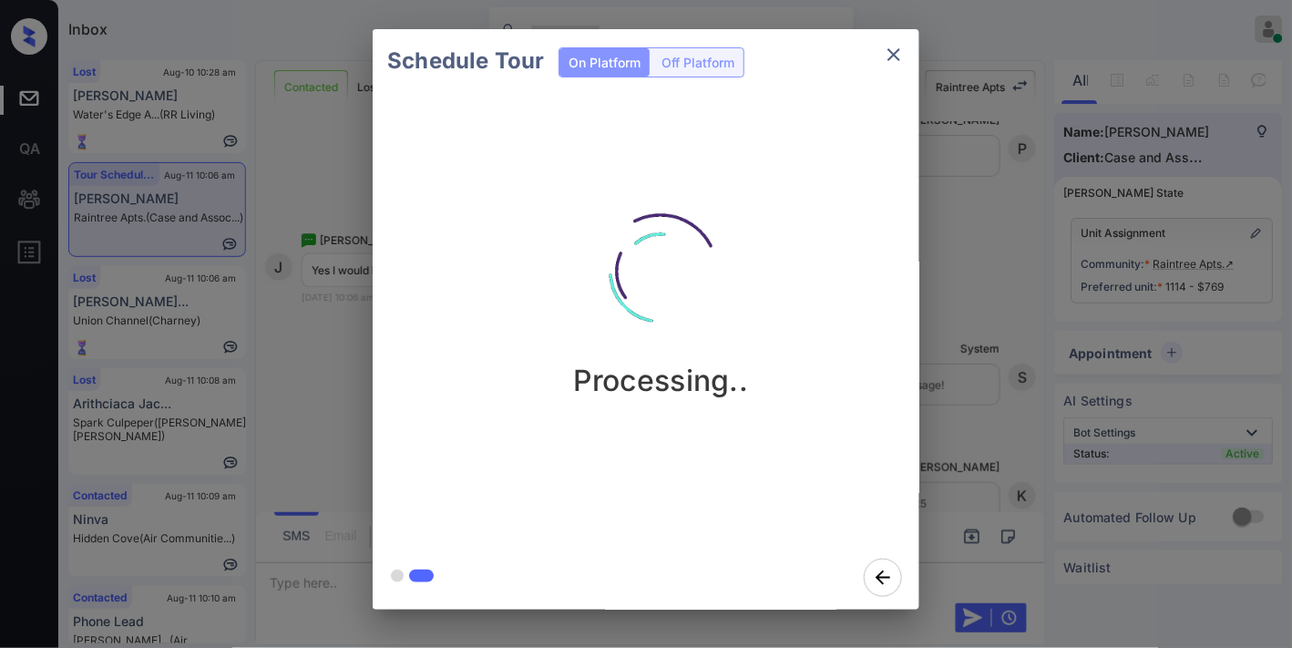
click at [577, 230] on img at bounding box center [660, 271] width 182 height 182
click at [612, 371] on p "Processing.." at bounding box center [661, 381] width 176 height 36
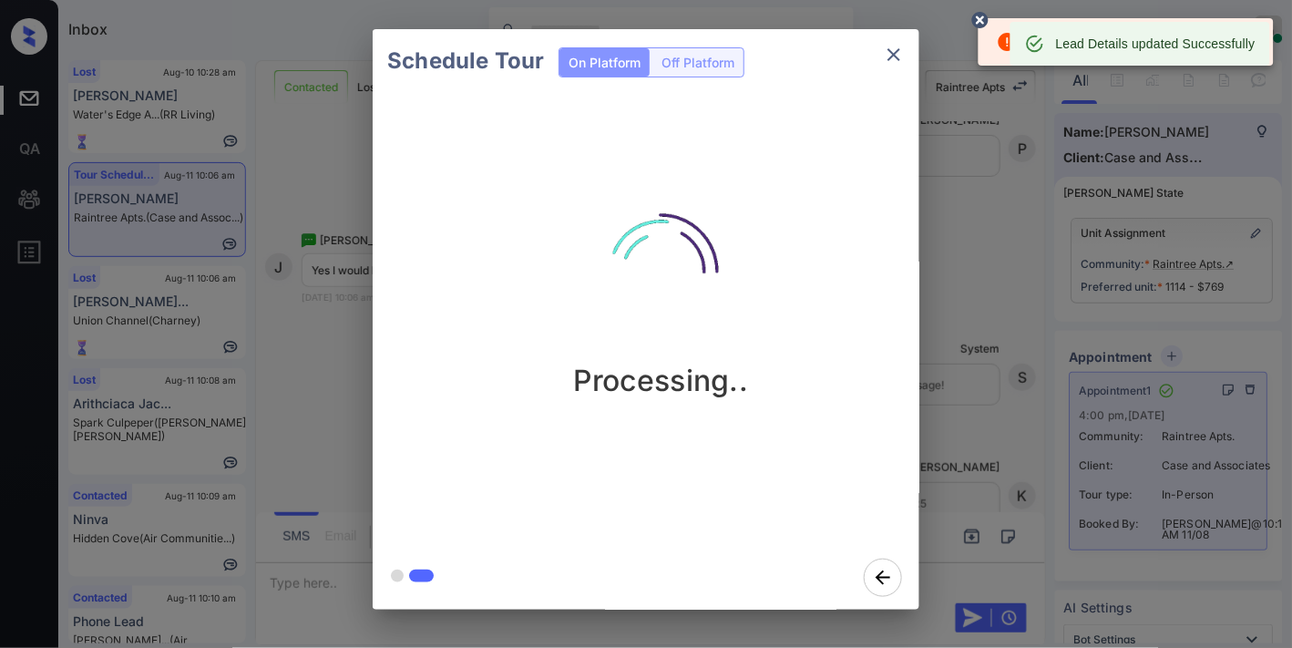
click at [981, 20] on circle at bounding box center [980, 20] width 11 height 11
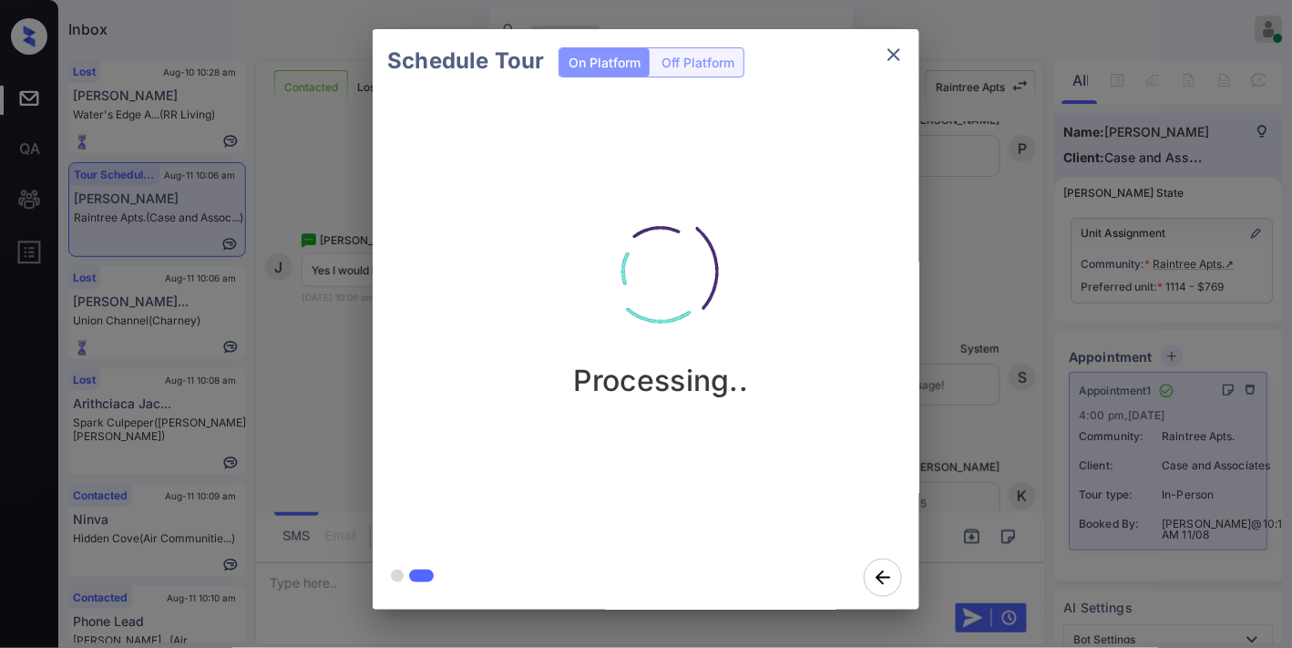
click at [902, 59] on icon "close" at bounding box center [894, 55] width 22 height 22
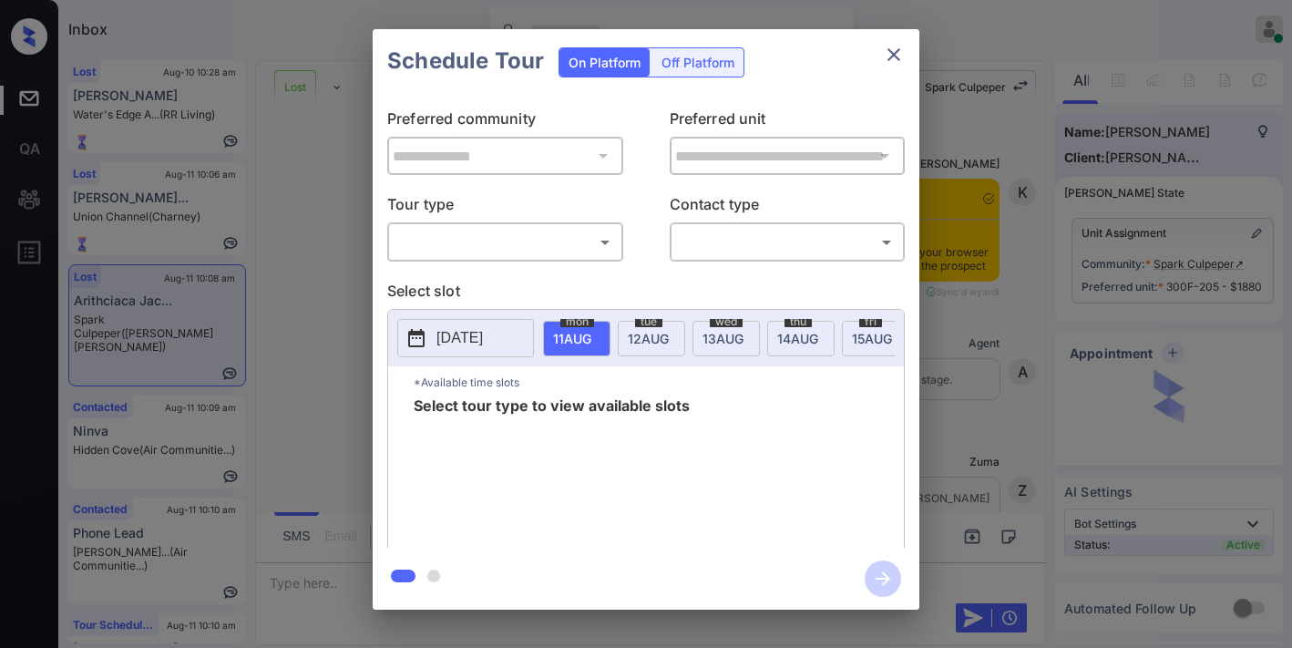
click at [559, 232] on body "Inbox [PERSON_NAME] Online Set yourself offline Set yourself on break Profile S…" at bounding box center [646, 324] width 1292 height 648
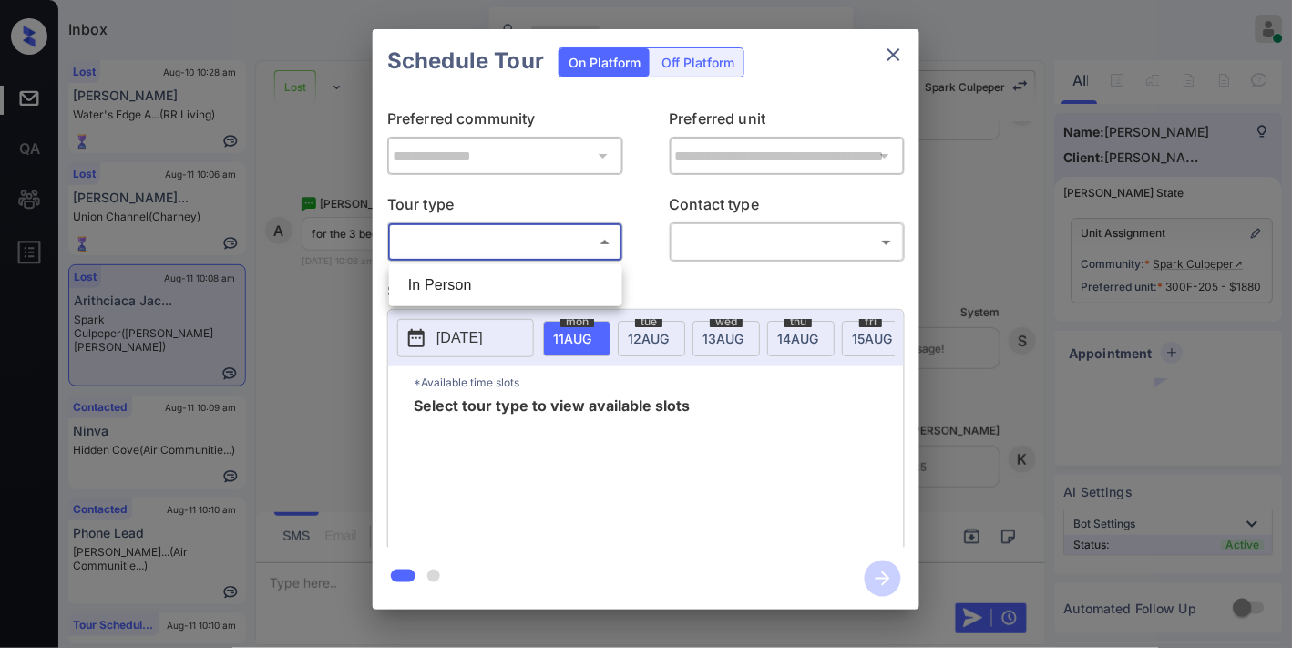
click at [522, 274] on li "In Person" at bounding box center [506, 285] width 224 height 33
type input "********"
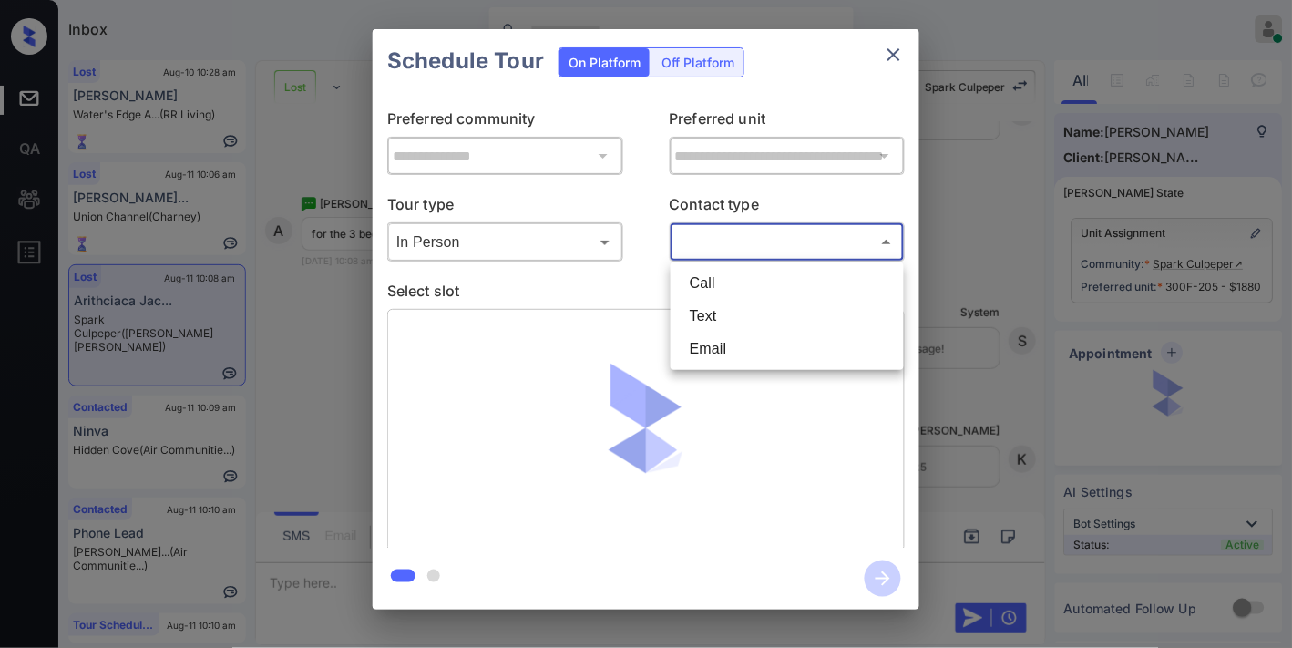
click at [717, 251] on body "Inbox Samantha Soliven Online Set yourself offline Set yourself on break Profil…" at bounding box center [646, 324] width 1292 height 648
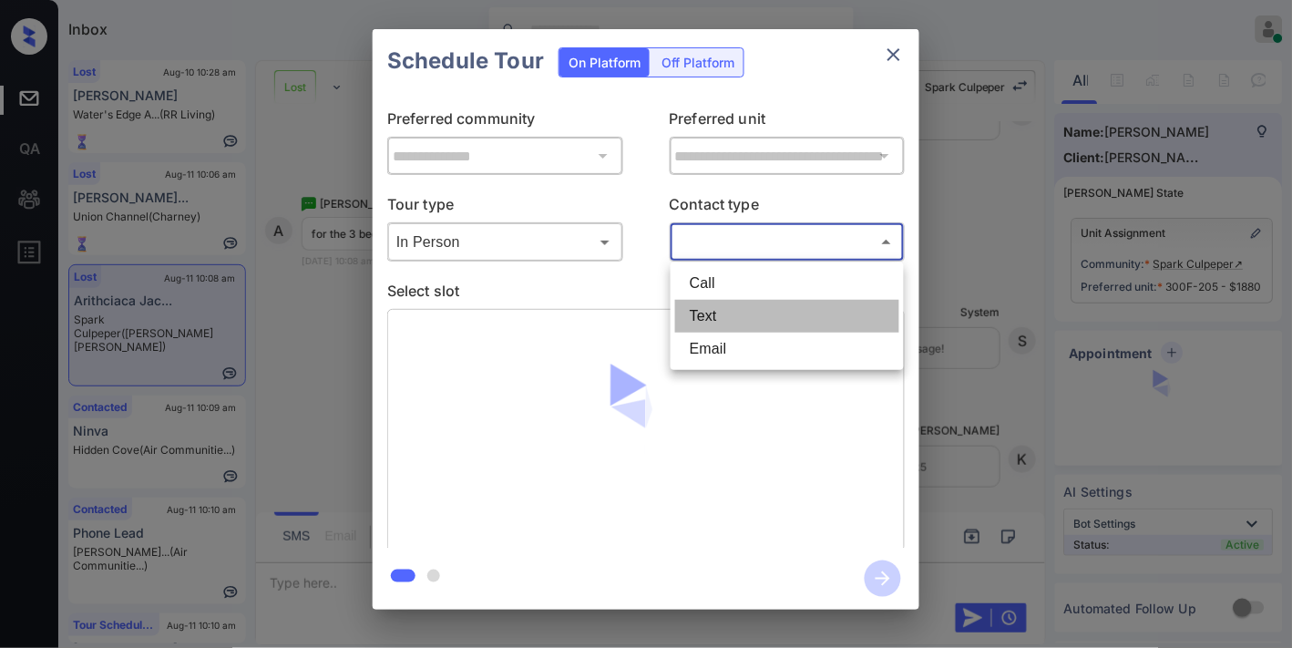
click at [716, 314] on li "Text" at bounding box center [787, 316] width 224 height 33
type input "****"
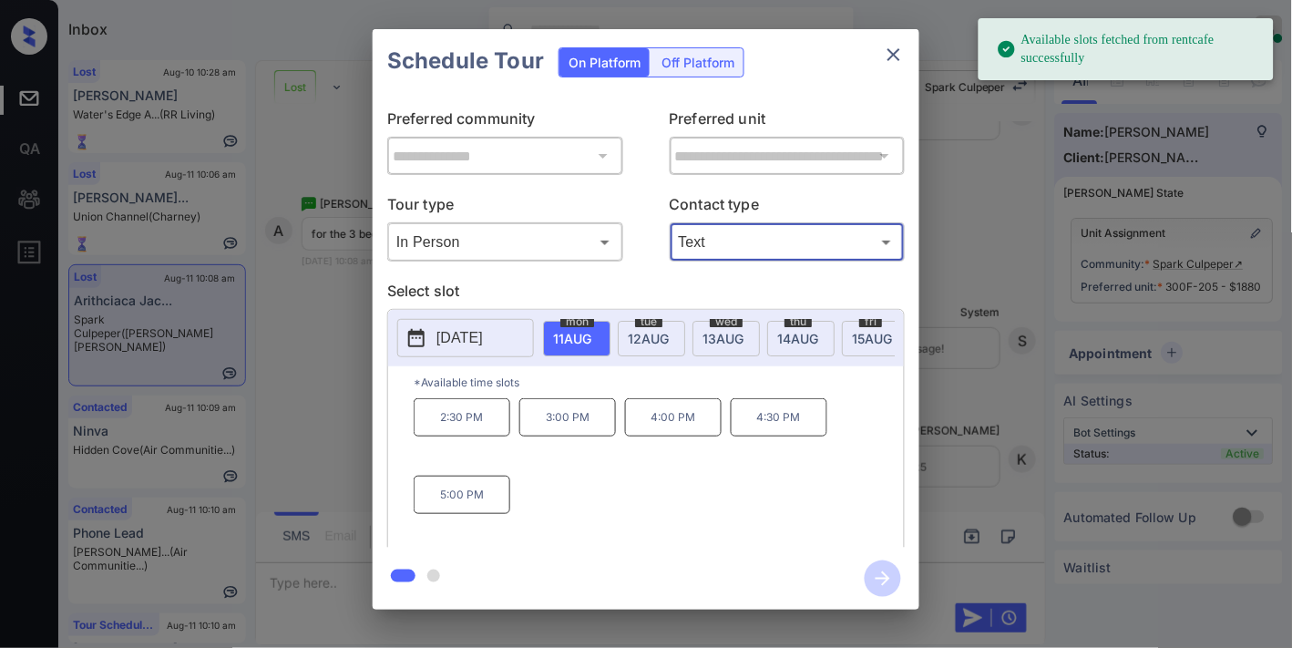
click at [559, 423] on p "3:00 PM" at bounding box center [567, 417] width 97 height 38
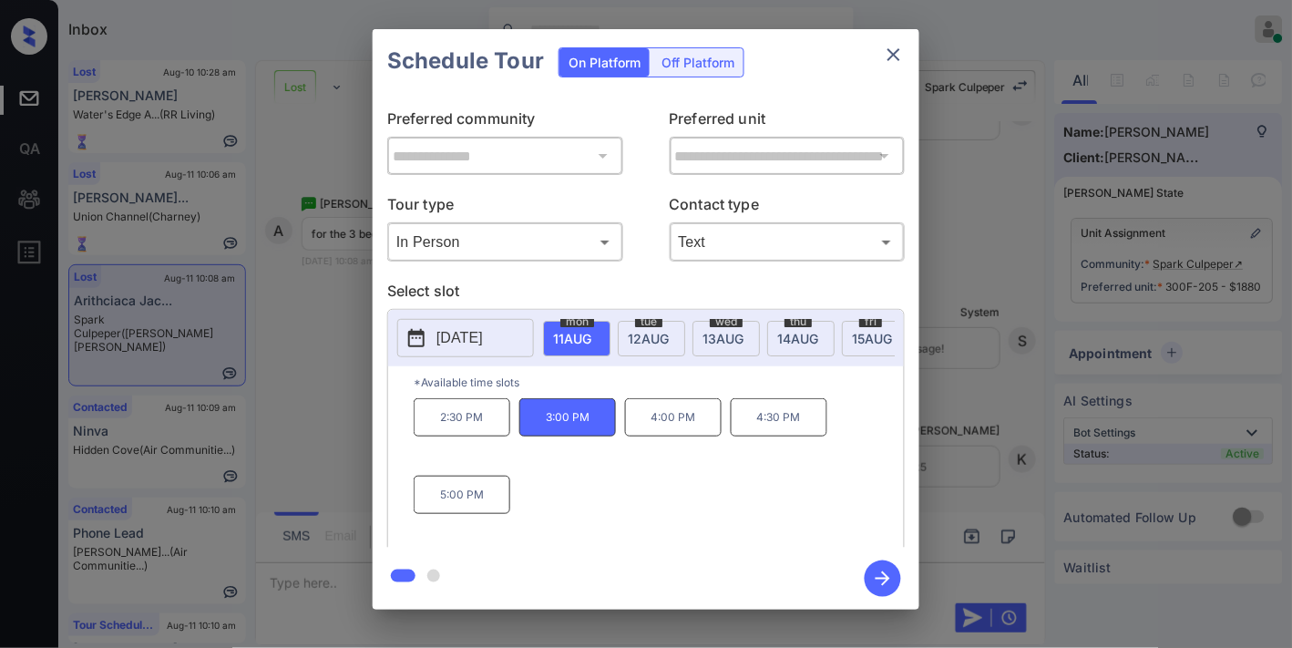
click at [893, 576] on icon "button" at bounding box center [883, 578] width 36 height 36
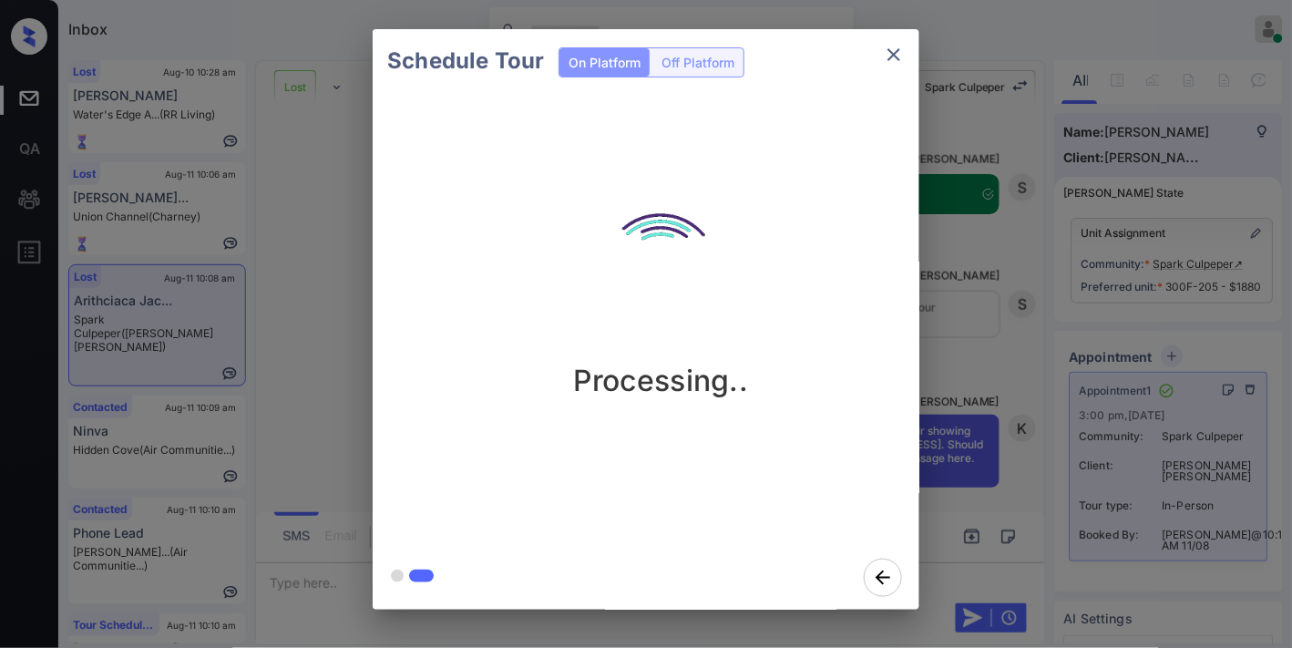
scroll to position [9473, 0]
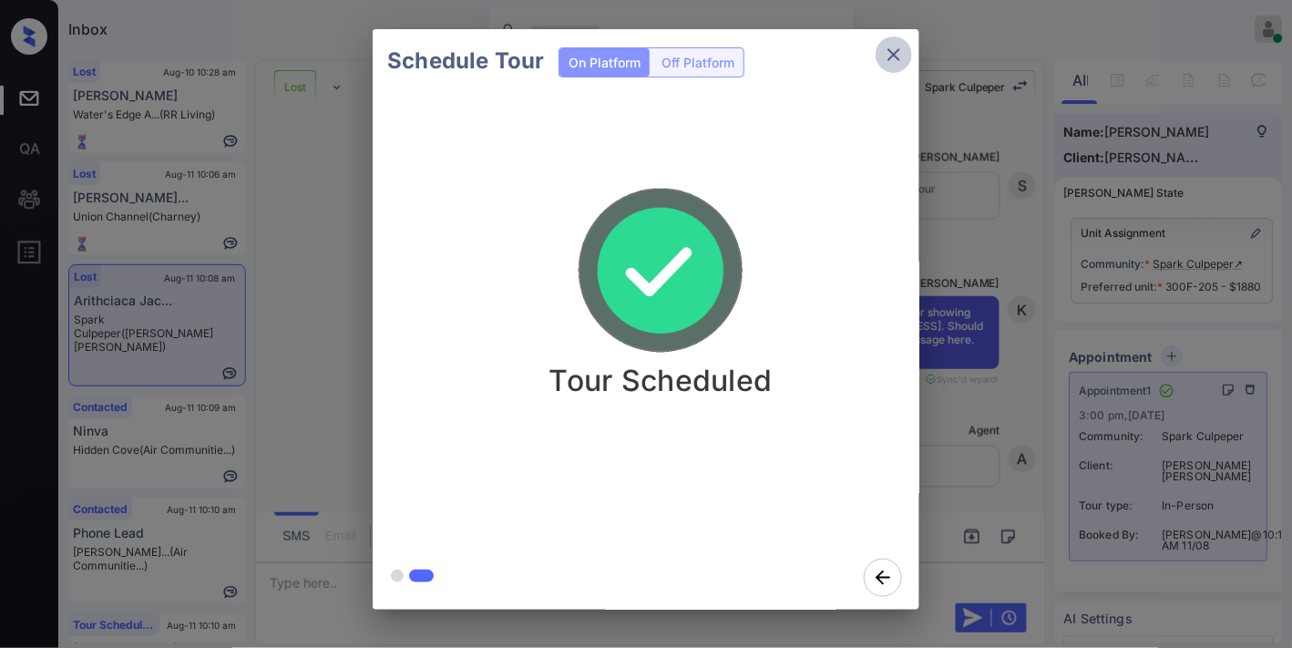
click at [883, 51] on icon "close" at bounding box center [894, 55] width 22 height 22
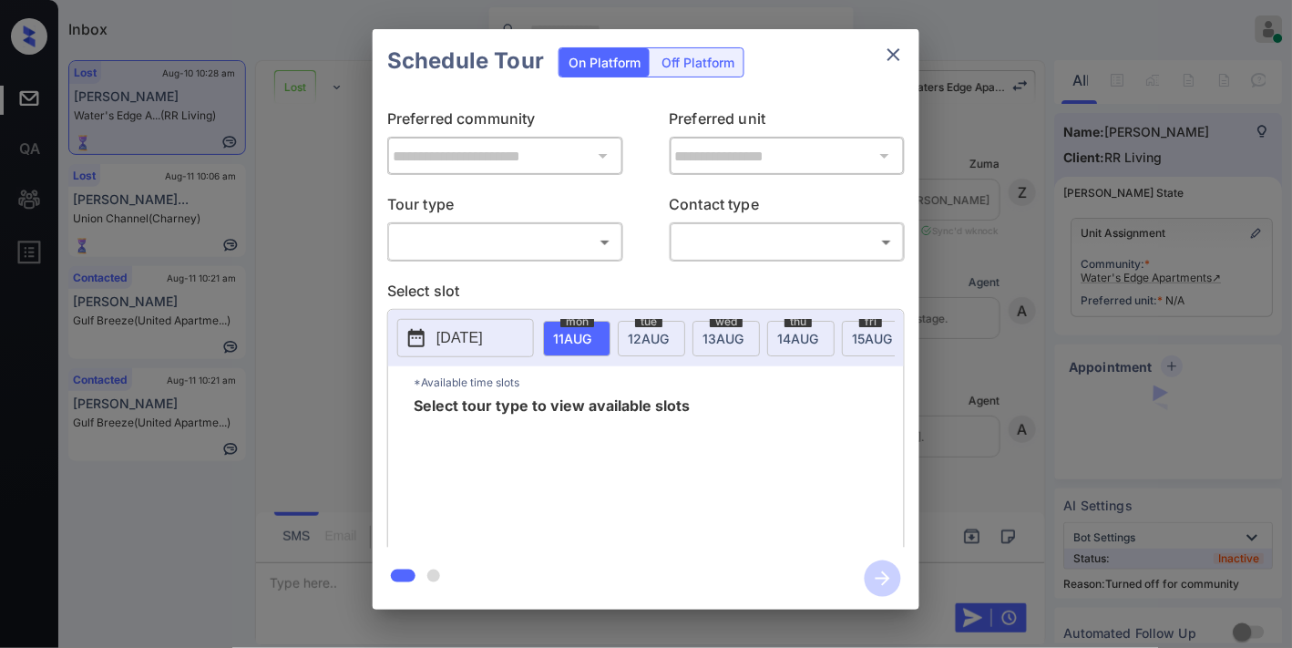
click at [414, 240] on body "Inbox [PERSON_NAME] Online Set yourself offline Set yourself on break Profile S…" at bounding box center [646, 324] width 1292 height 648
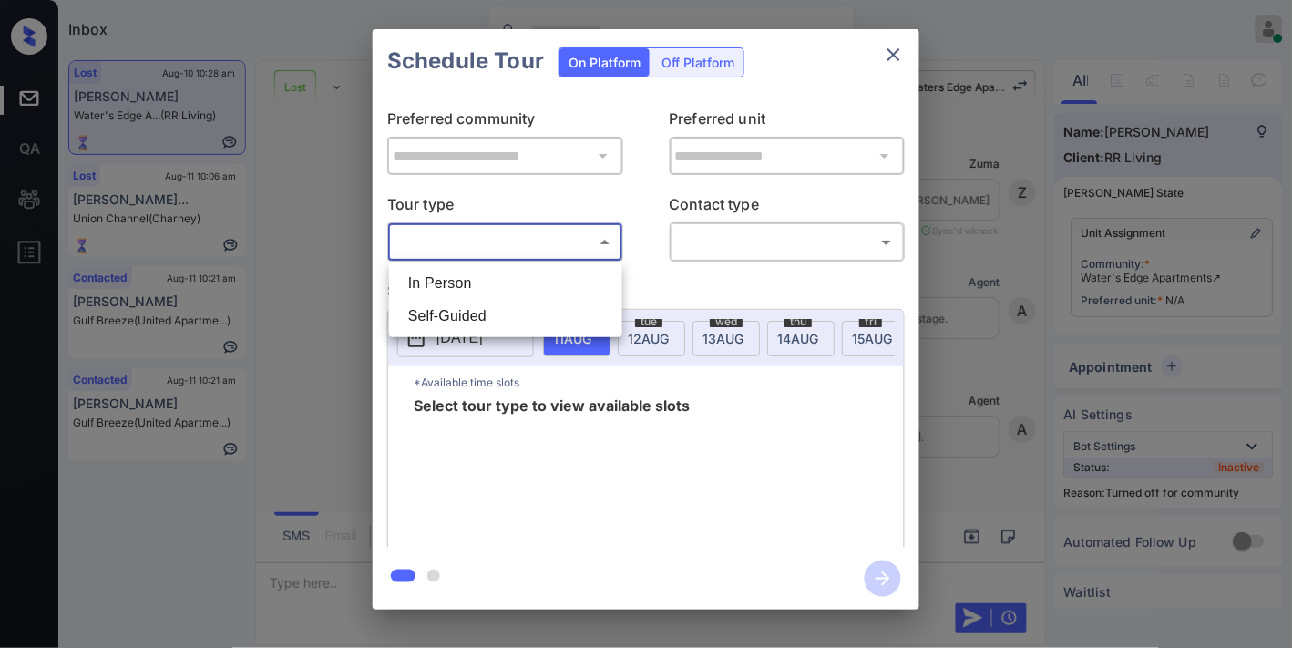
scroll to position [5586, 0]
click at [443, 295] on li "In Person" at bounding box center [506, 283] width 224 height 33
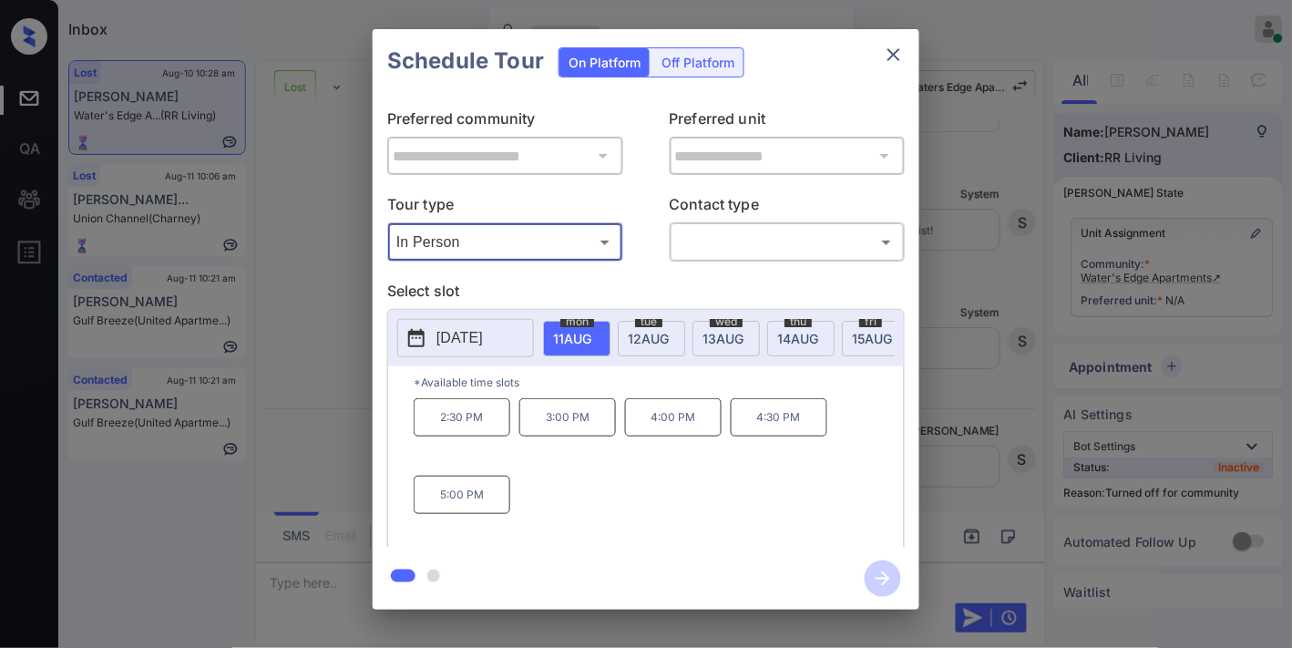
type input "********"
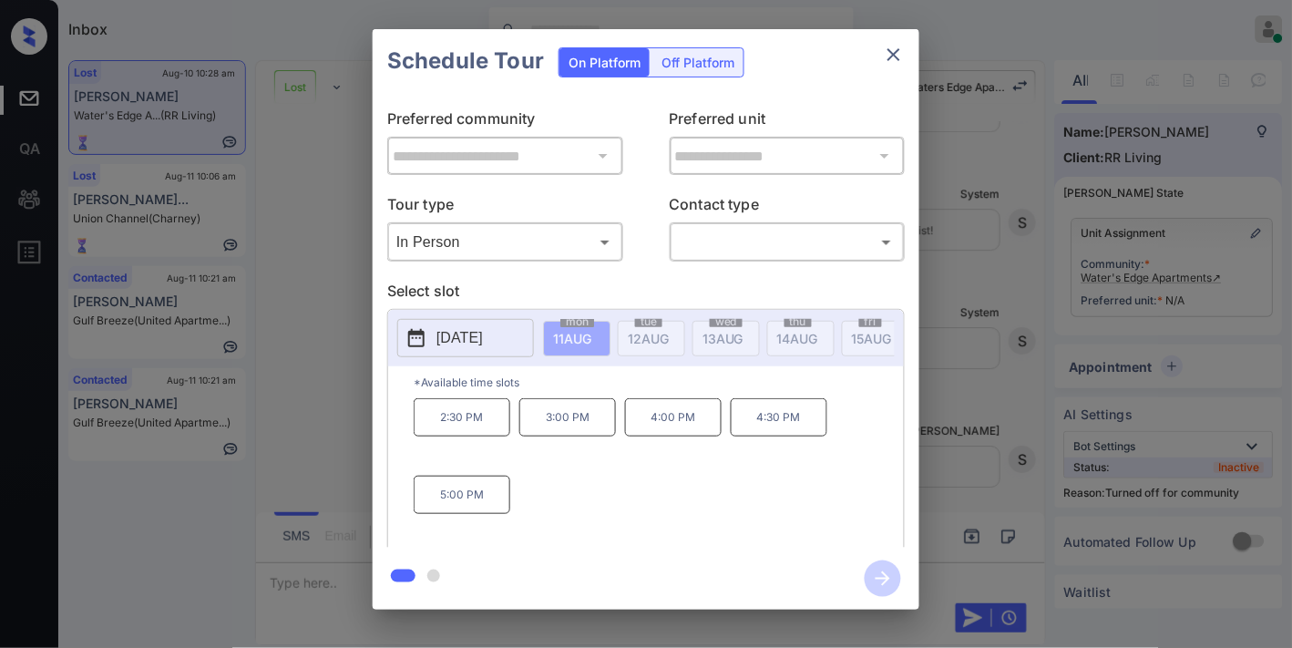
click at [451, 344] on p "[DATE]" at bounding box center [459, 338] width 46 height 22
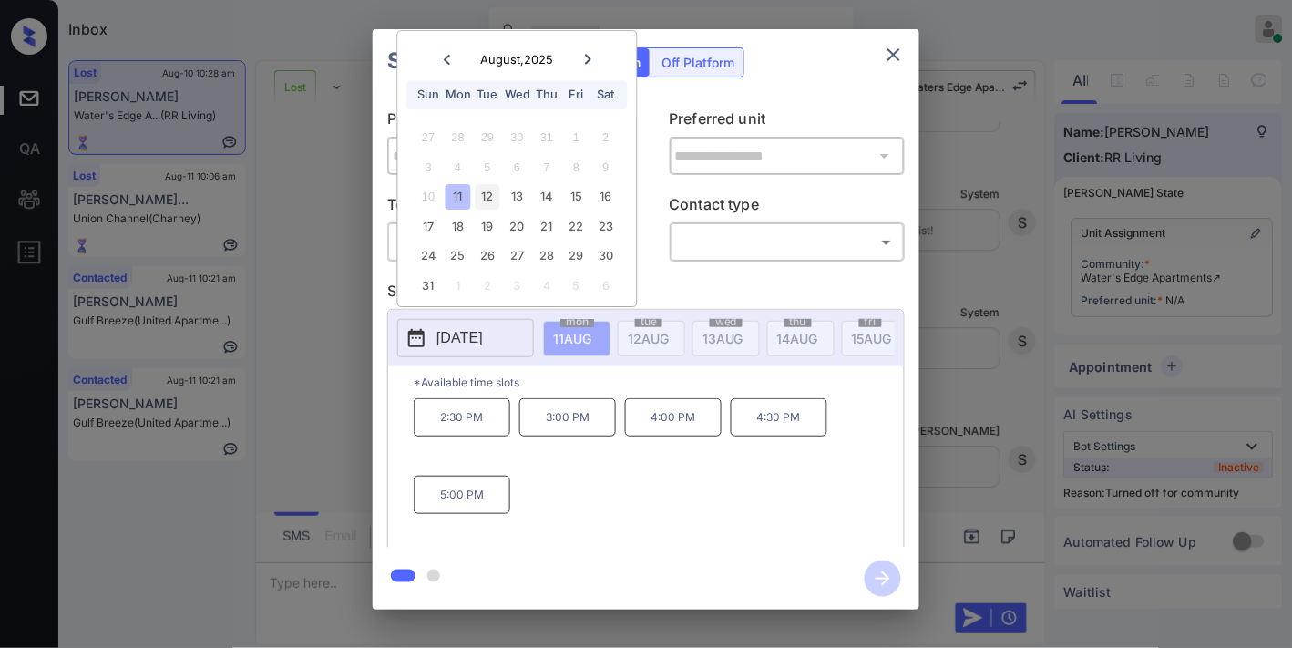
click at [494, 191] on div "12" at bounding box center [488, 197] width 25 height 25
click at [897, 58] on icon "close" at bounding box center [894, 55] width 22 height 22
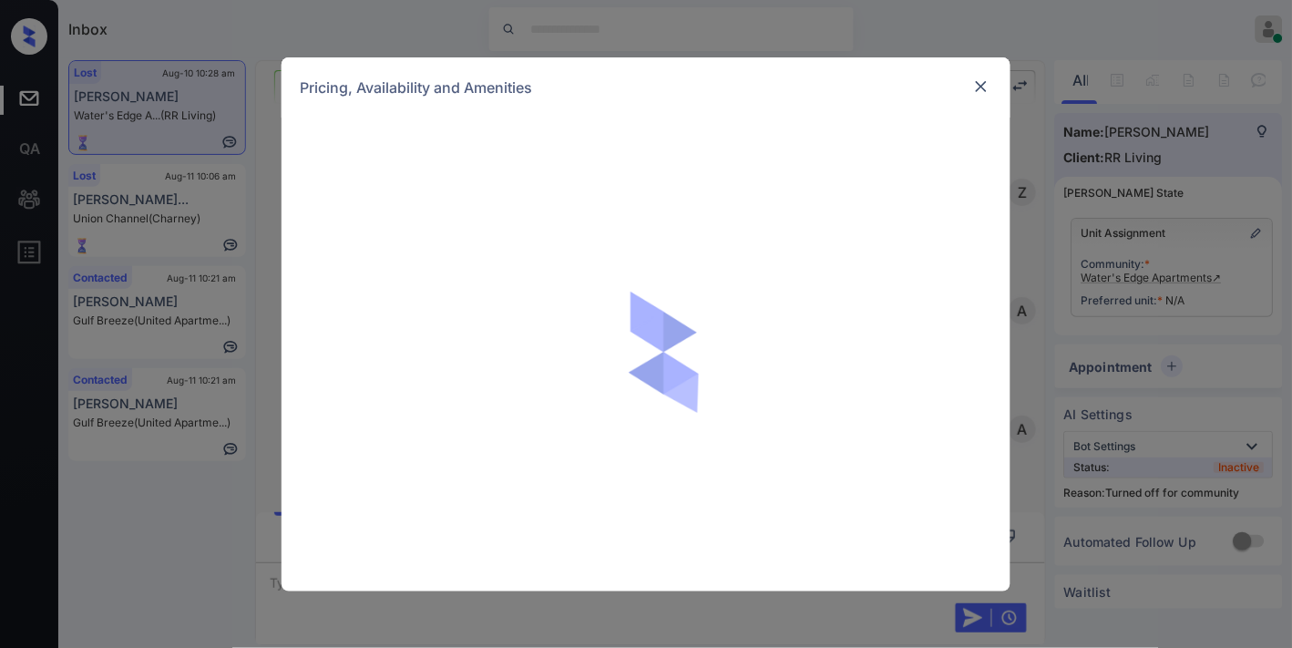
scroll to position [5586, 0]
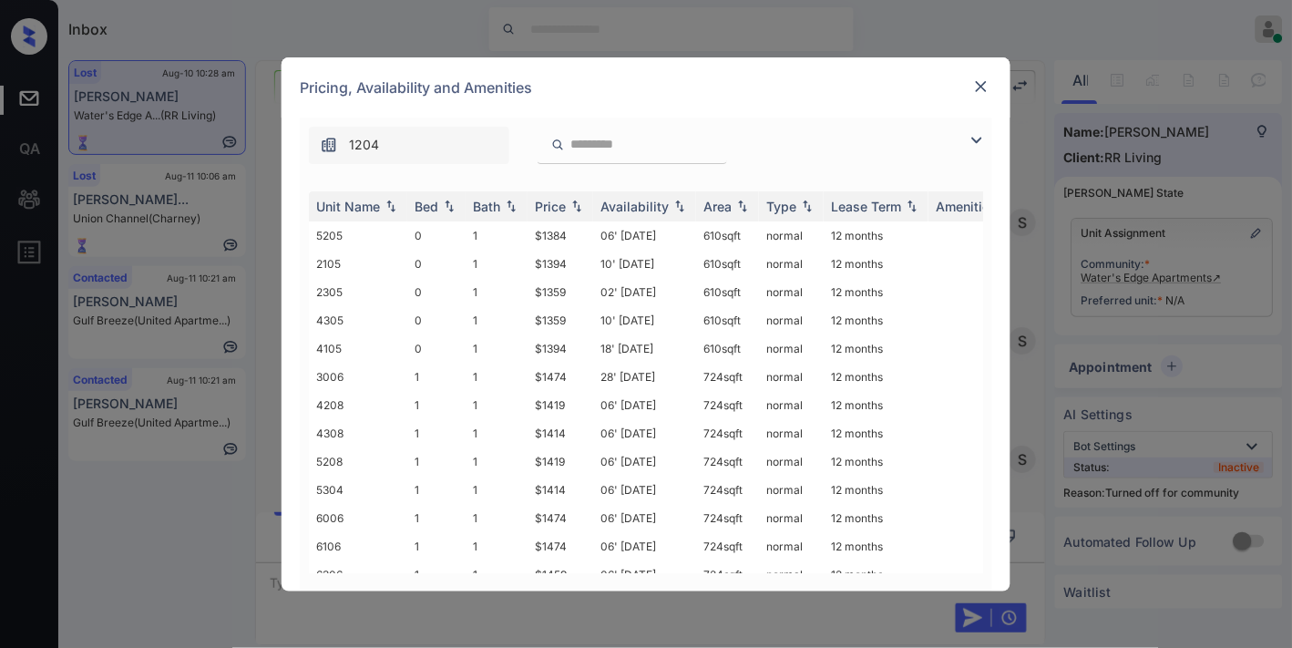
click at [978, 89] on img at bounding box center [981, 86] width 18 height 18
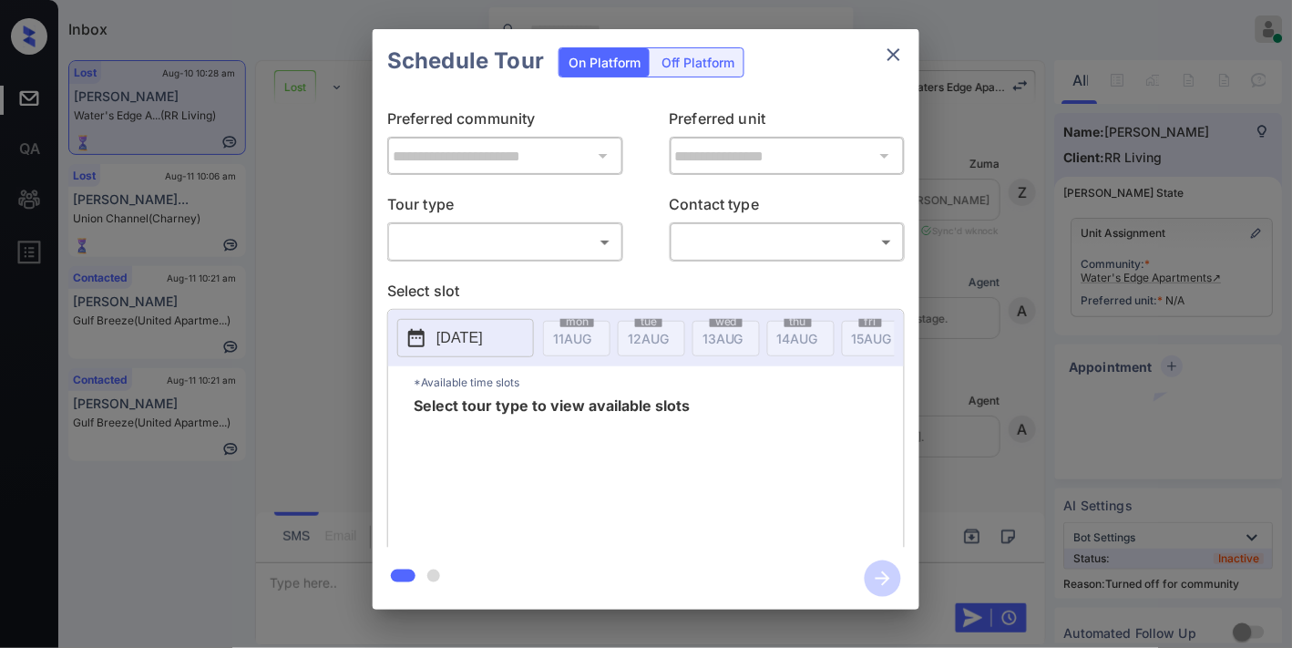
scroll to position [5586, 0]
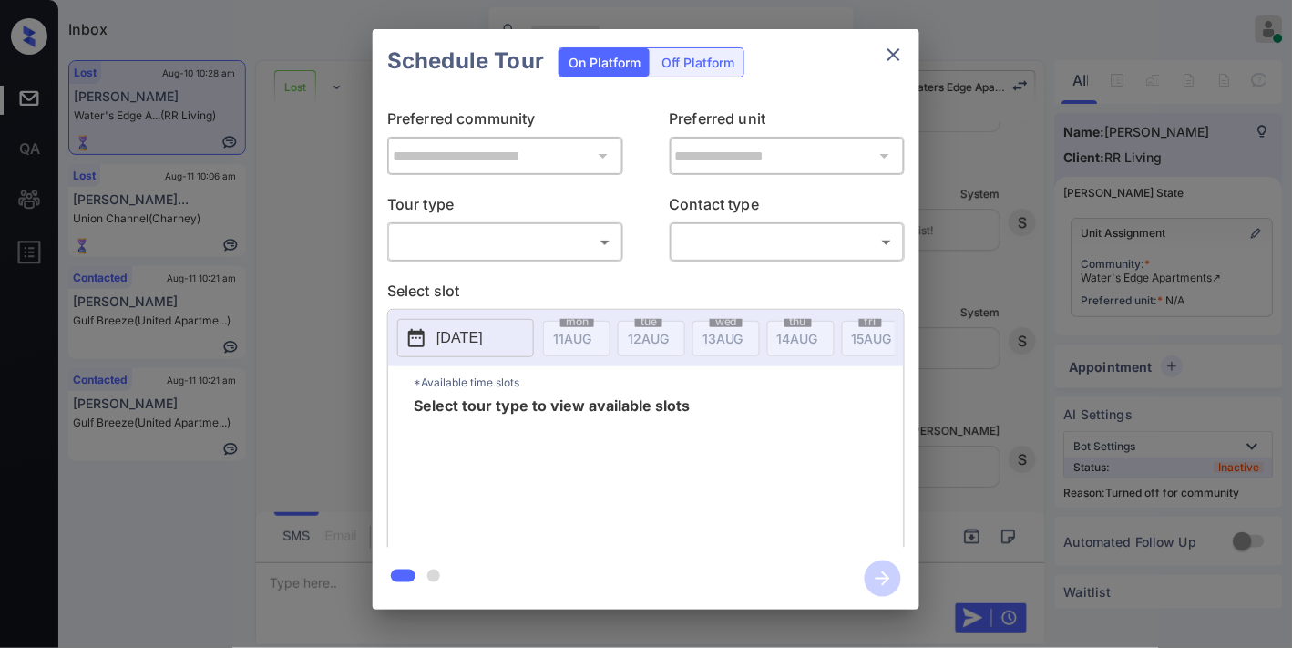
click at [590, 252] on body "Inbox [PERSON_NAME] Online Set yourself offline Set yourself on break Profile S…" at bounding box center [646, 324] width 1292 height 648
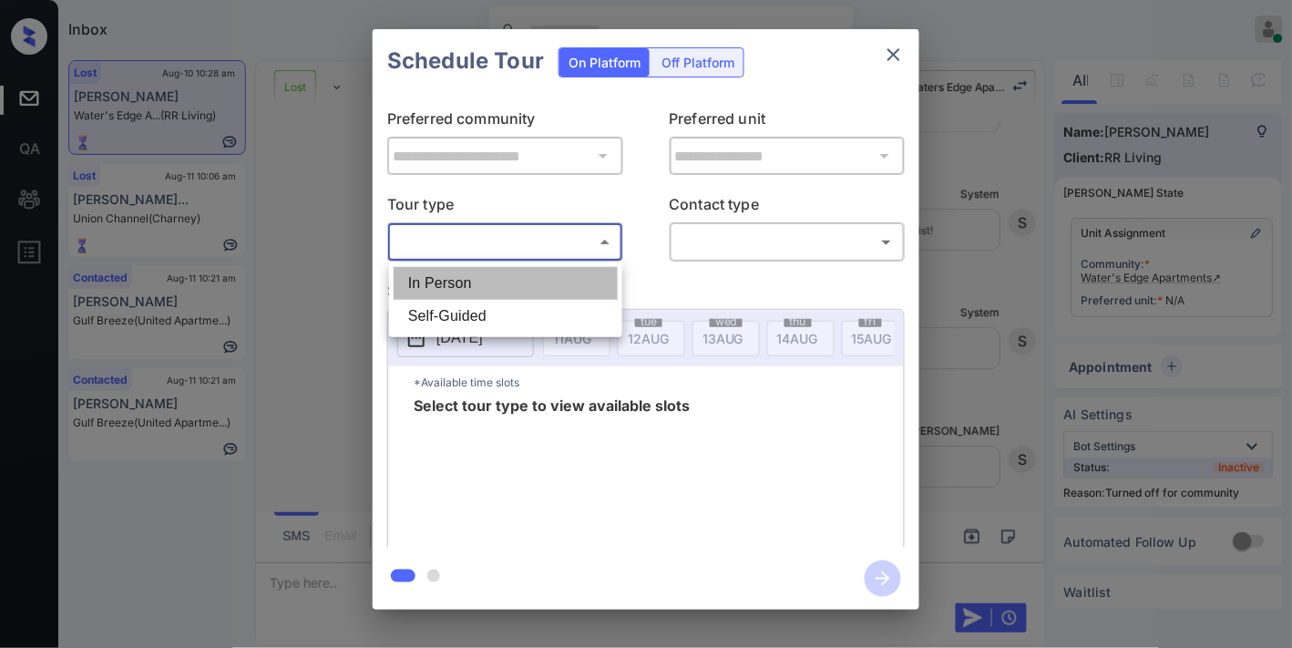
click at [553, 273] on li "In Person" at bounding box center [506, 283] width 224 height 33
type input "********"
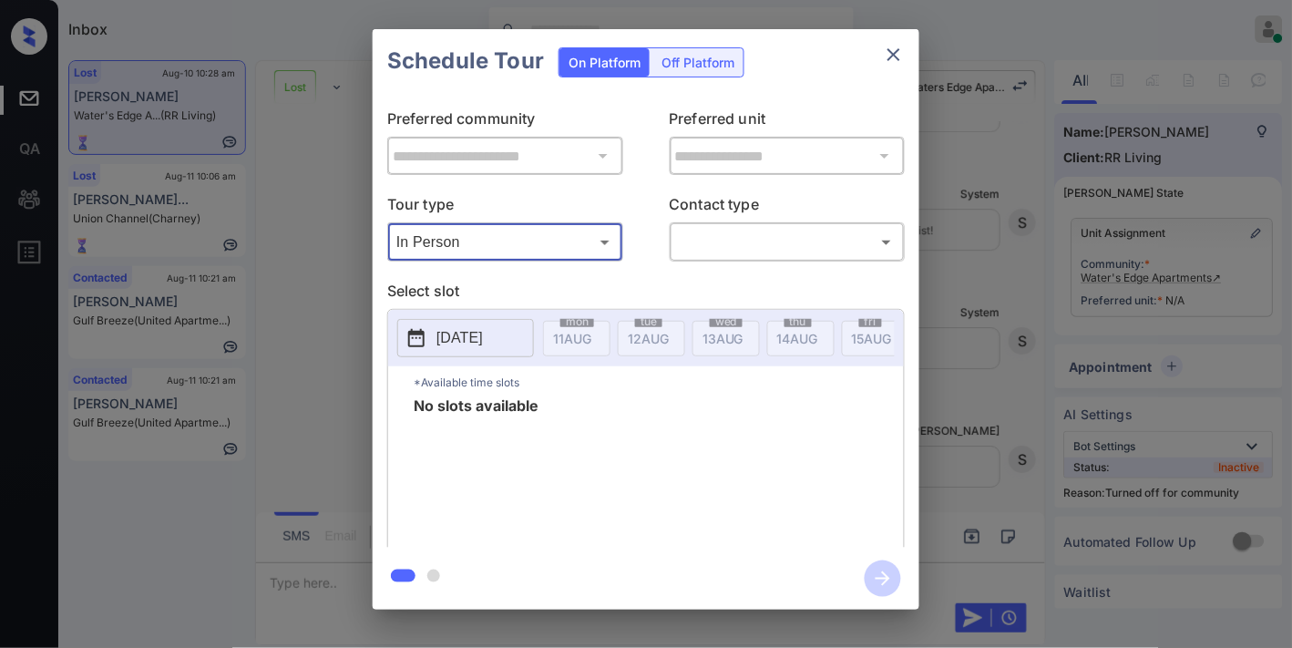
click at [891, 56] on icon "close" at bounding box center [893, 54] width 13 height 13
